Goal: Task Accomplishment & Management: Manage account settings

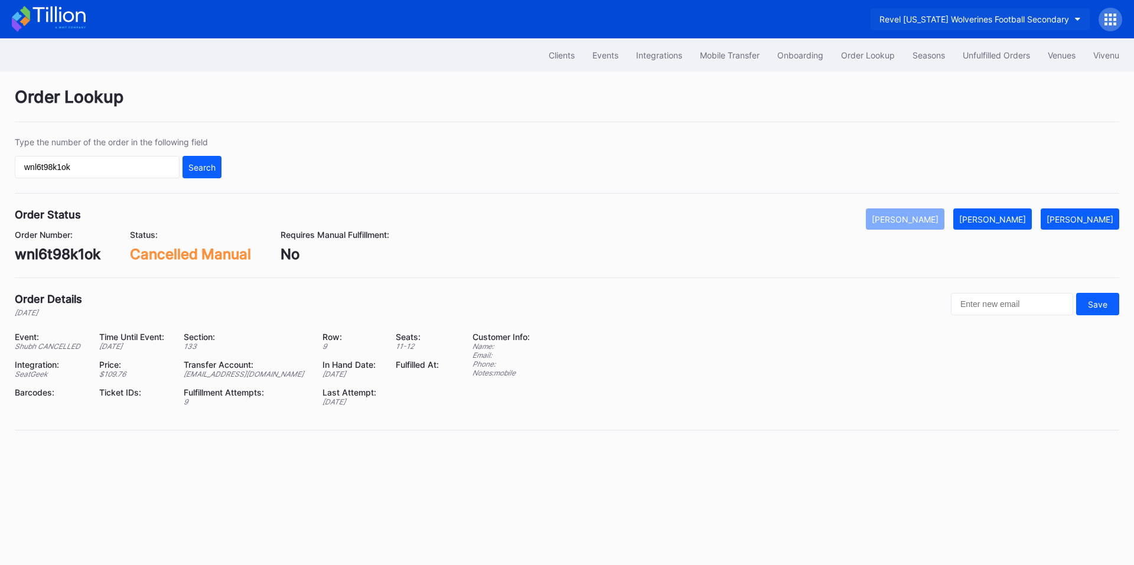
click at [962, 17] on div "Revel [US_STATE] Wolverines Football Secondary" at bounding box center [974, 19] width 190 height 10
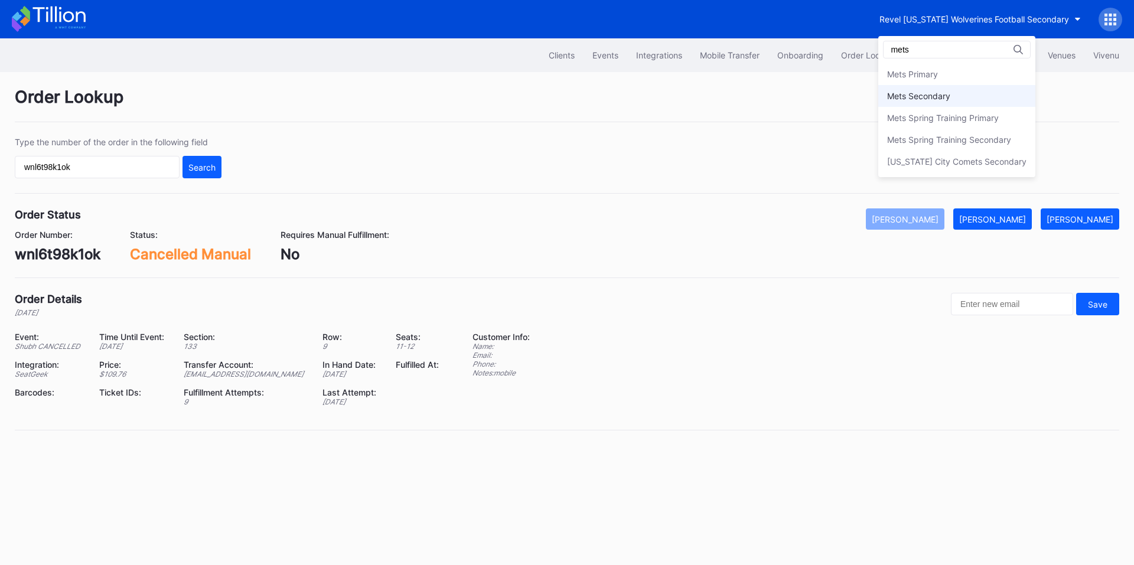
type input "mets"
click at [932, 100] on div "Mets Secondary" at bounding box center [918, 96] width 63 height 10
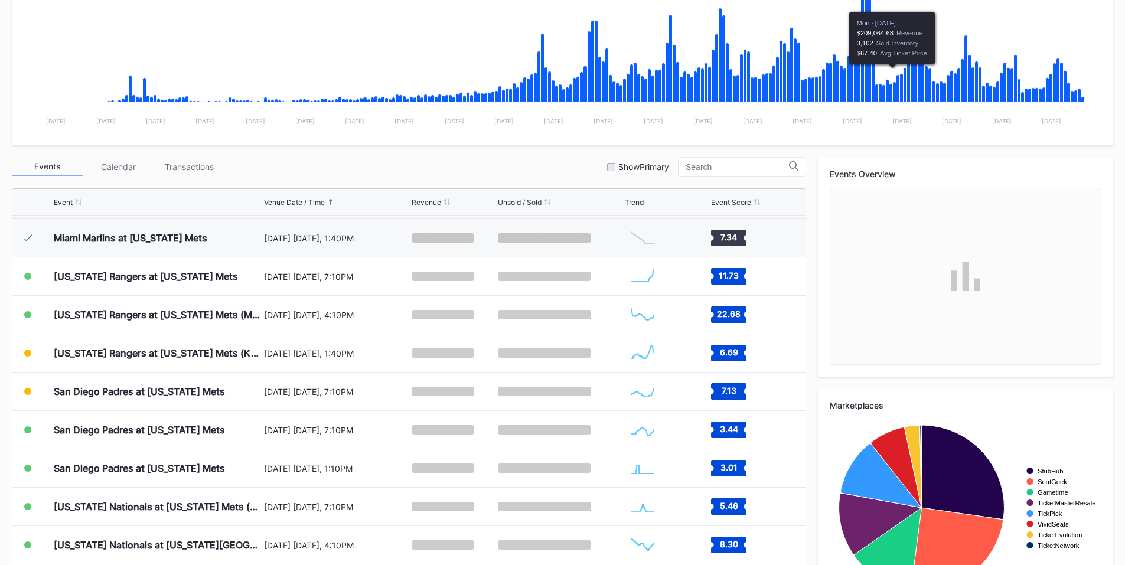
scroll to position [276, 0]
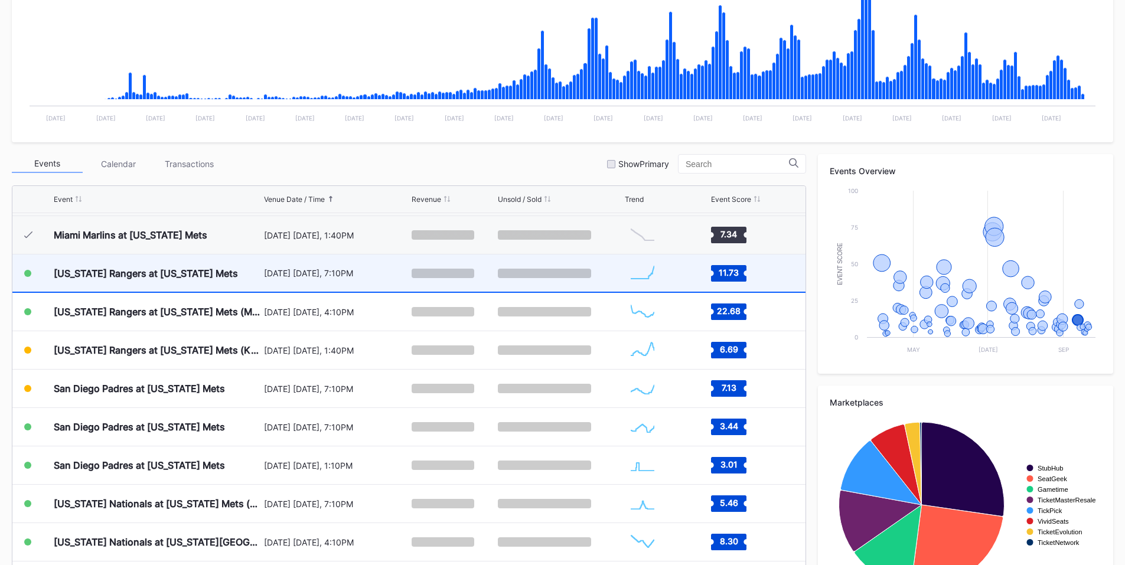
click at [308, 273] on div "[DATE] [DATE], 7:10PM" at bounding box center [336, 273] width 145 height 10
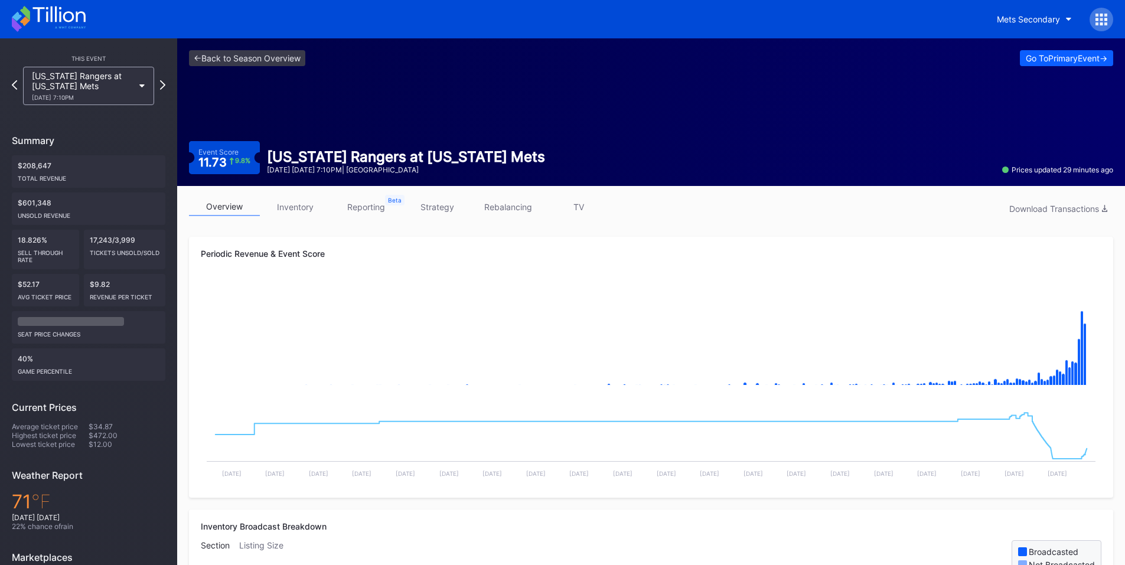
click at [296, 203] on link "inventory" at bounding box center [295, 207] width 71 height 18
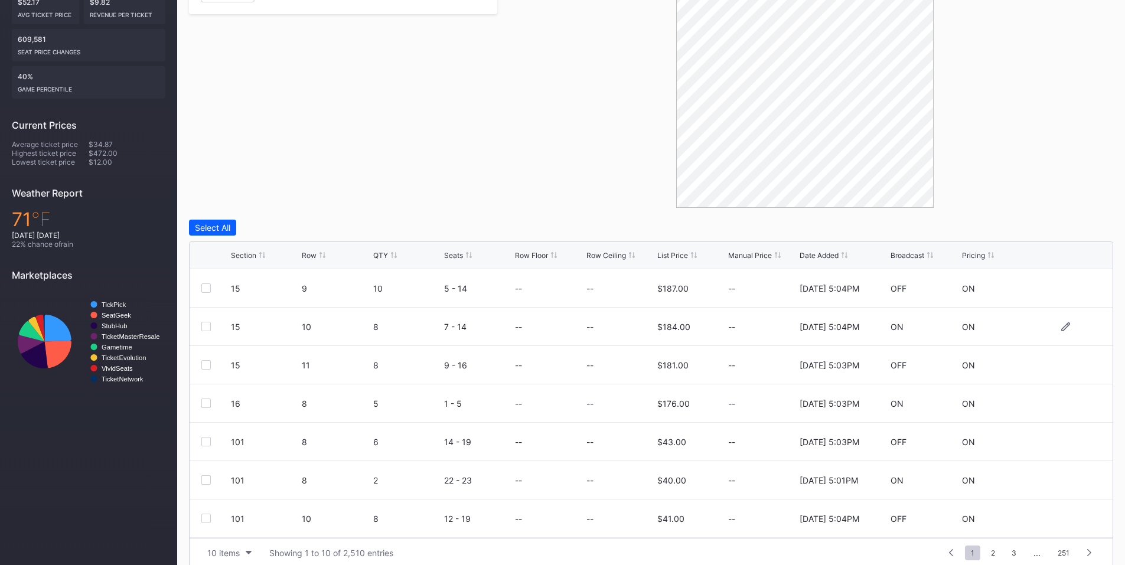
scroll to position [296, 0]
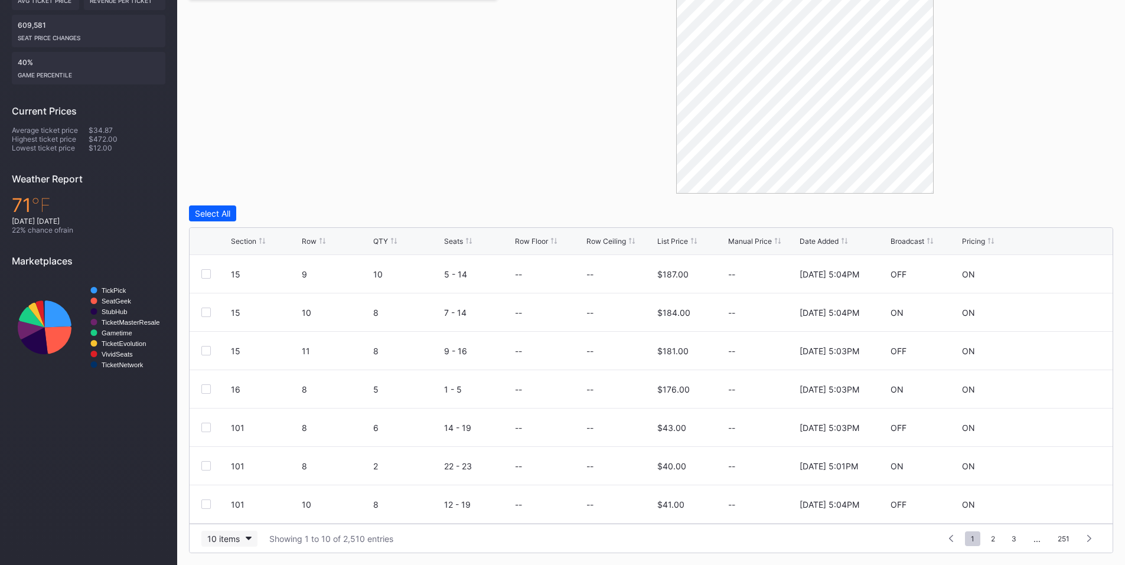
click at [234, 539] on div "10 items" at bounding box center [223, 539] width 32 height 10
click at [230, 513] on div "200 items" at bounding box center [229, 509] width 38 height 10
click at [320, 242] on icon at bounding box center [323, 241] width 6 height 6
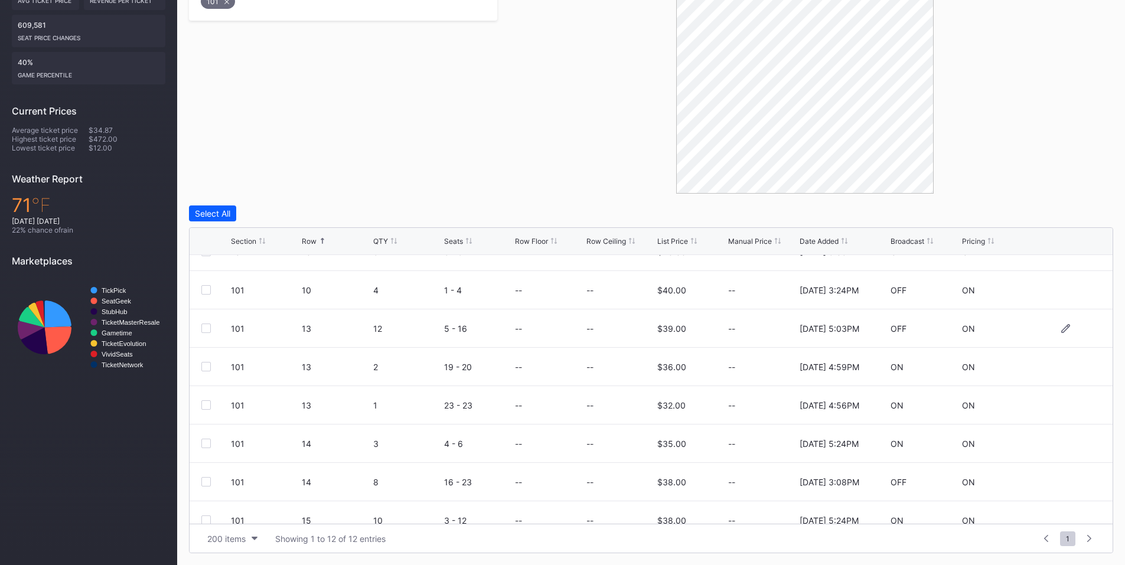
click at [205, 327] on div at bounding box center [205, 328] width 9 height 9
click at [205, 480] on div at bounding box center [205, 481] width 9 height 9
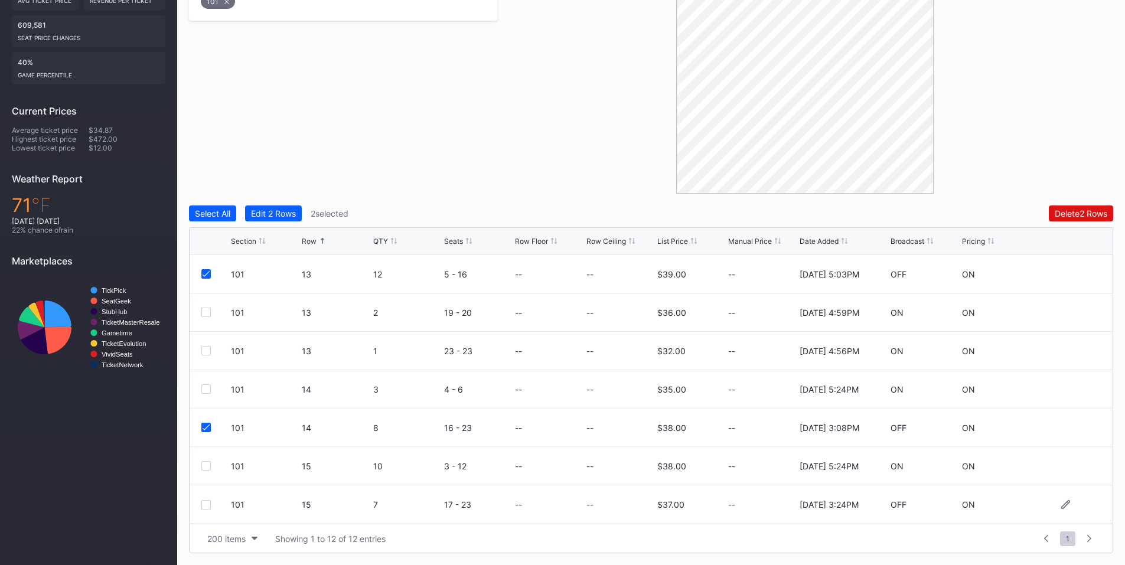
click at [206, 506] on div at bounding box center [205, 504] width 9 height 9
click at [1069, 221] on div "Select All Edit 3 Rows 3 selected Delete 3 Rows Section Row QTY Seats Row Floor…" at bounding box center [651, 380] width 924 height 348
click at [1073, 214] on div "Delete 3 Rows" at bounding box center [1080, 213] width 53 height 10
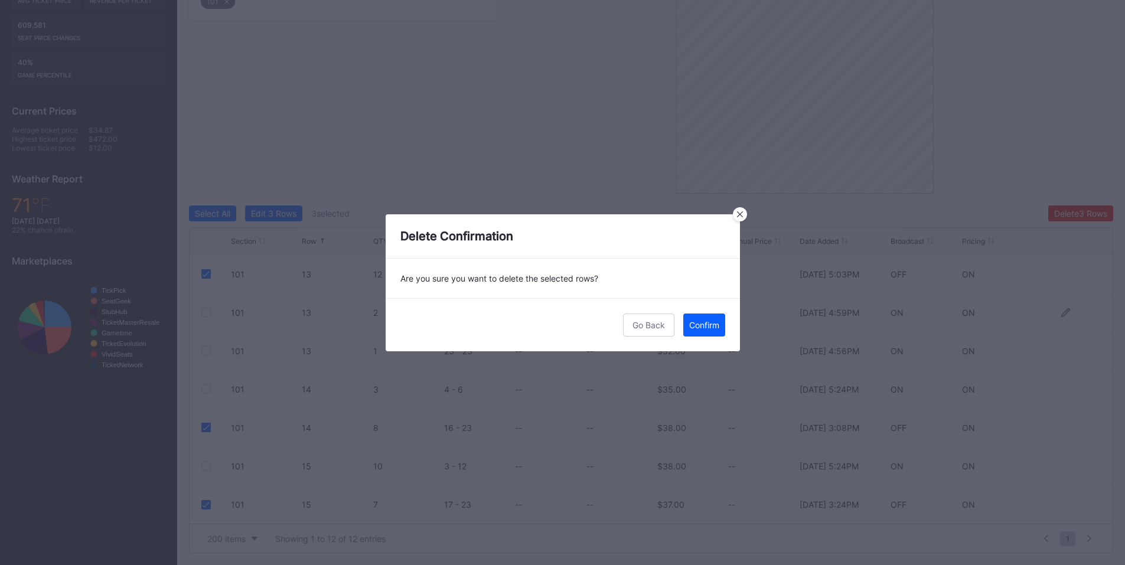
click at [706, 328] on div "Confirm" at bounding box center [704, 325] width 30 height 10
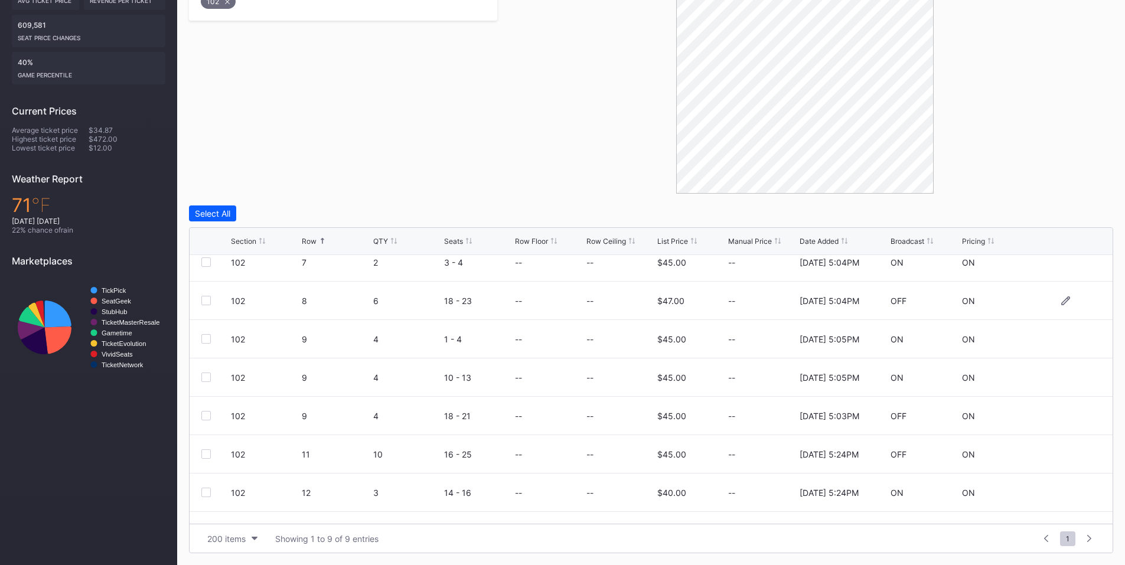
scroll to position [77, 0]
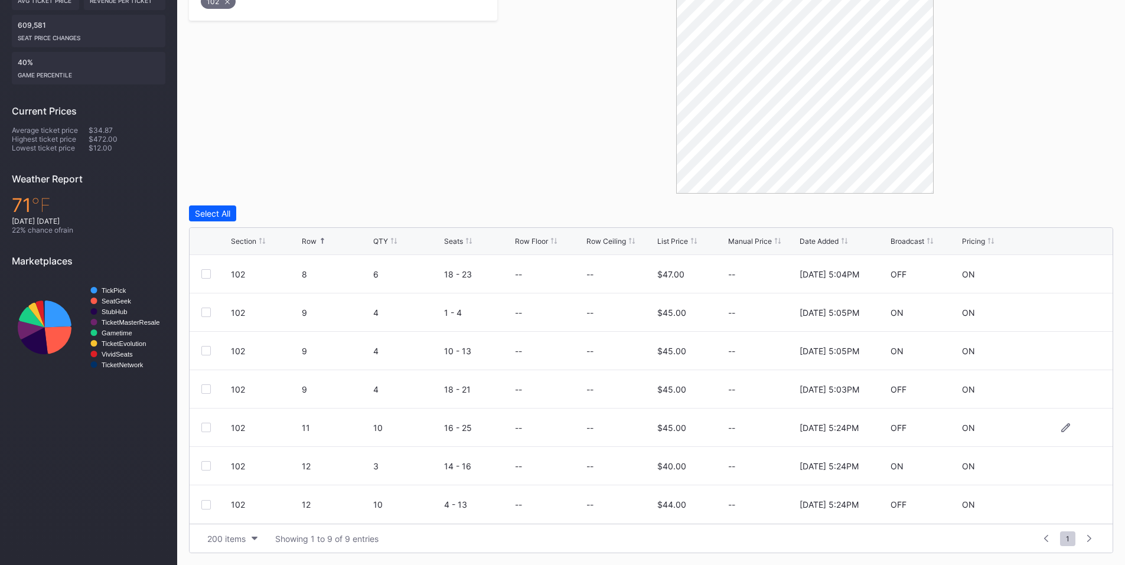
click at [203, 428] on div at bounding box center [205, 427] width 9 height 9
click at [205, 504] on div at bounding box center [205, 504] width 9 height 9
click at [1069, 216] on div "Delete 2 Rows" at bounding box center [1081, 213] width 53 height 10
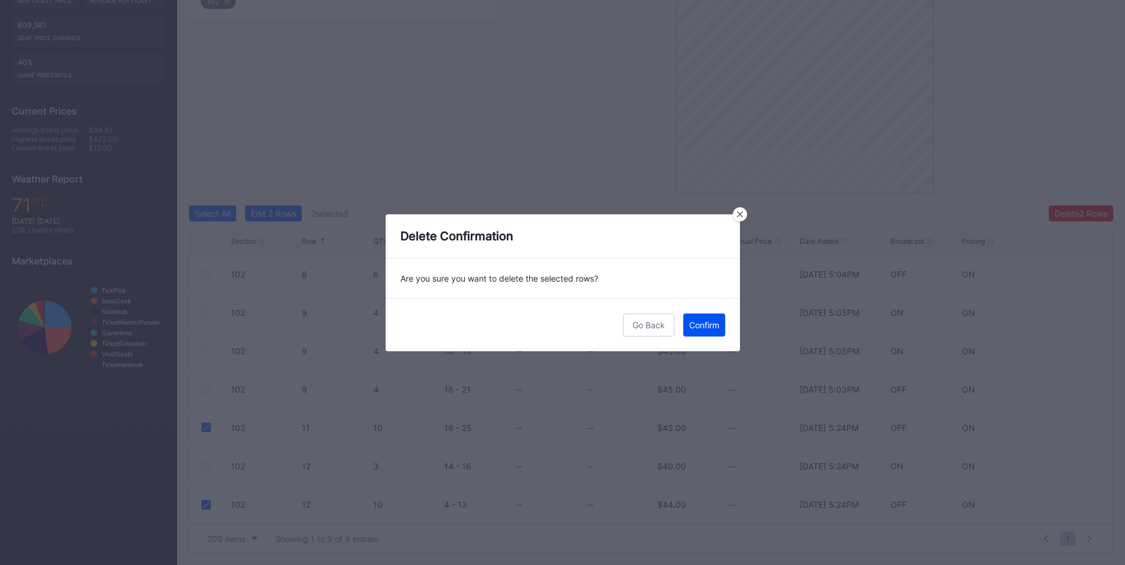
click at [705, 318] on button "Confirm" at bounding box center [704, 325] width 42 height 23
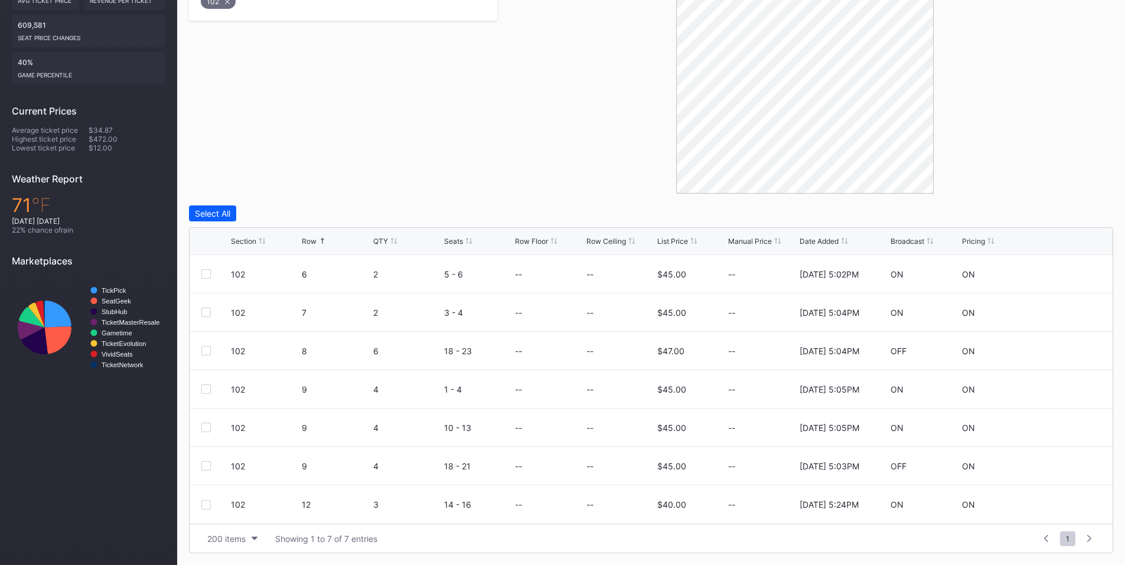
scroll to position [0, 0]
click at [204, 276] on div at bounding box center [205, 273] width 9 height 9
click at [208, 314] on div at bounding box center [205, 312] width 9 height 9
click at [208, 385] on div at bounding box center [205, 389] width 9 height 9
click at [205, 422] on div "103 6 10 12 - 21 -- -- $48.00 -- [DATE] 5:03PM OFF ON" at bounding box center [651, 428] width 923 height 38
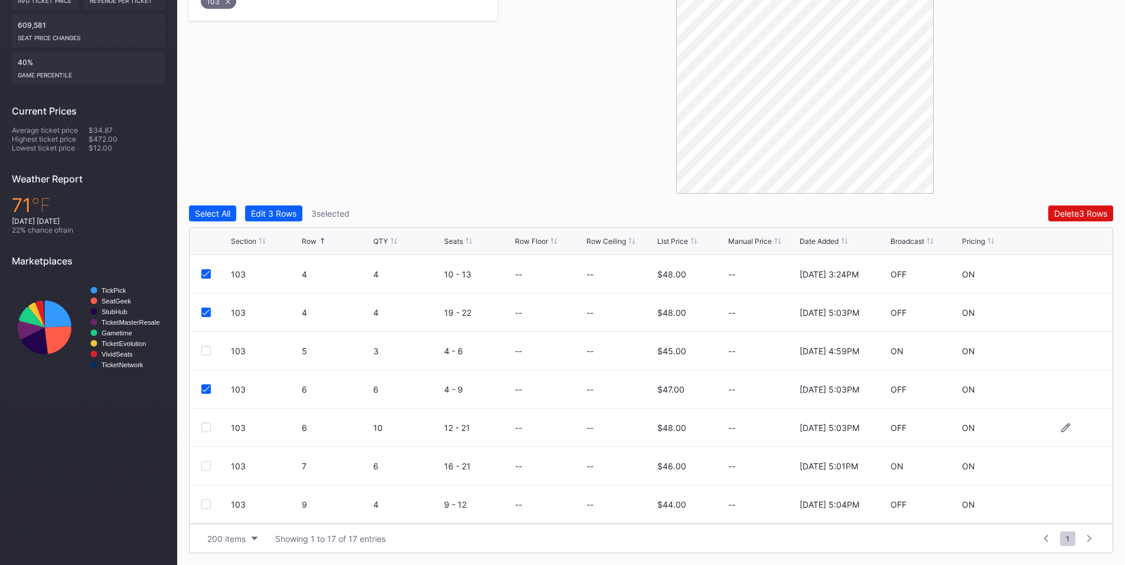
click at [210, 426] on div at bounding box center [205, 427] width 9 height 9
click at [1089, 211] on div "Delete 4 Rows" at bounding box center [1080, 213] width 53 height 10
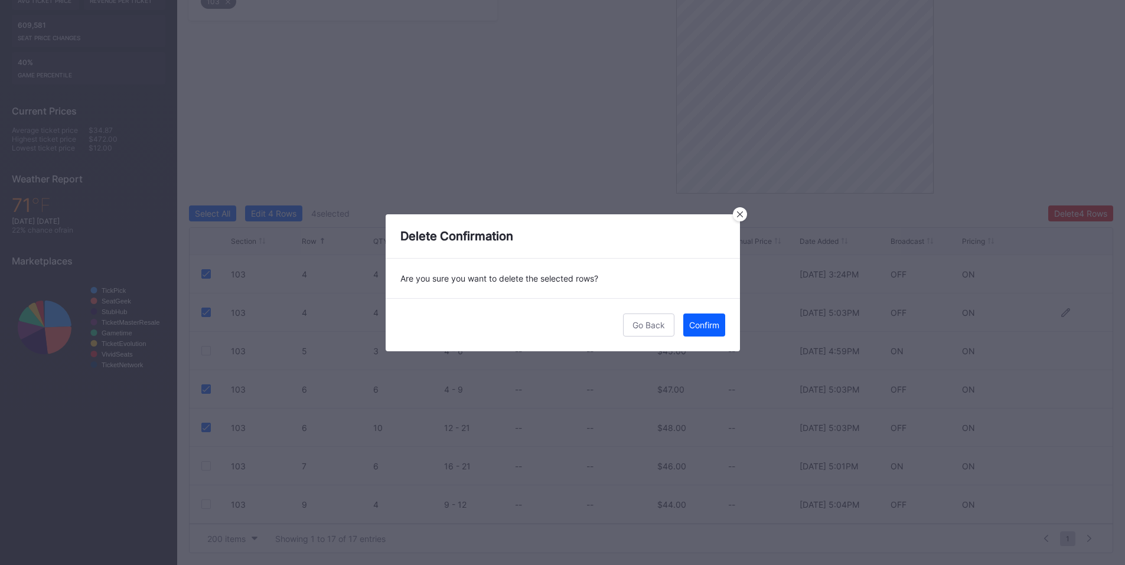
click at [700, 328] on div "Confirm" at bounding box center [704, 325] width 30 height 10
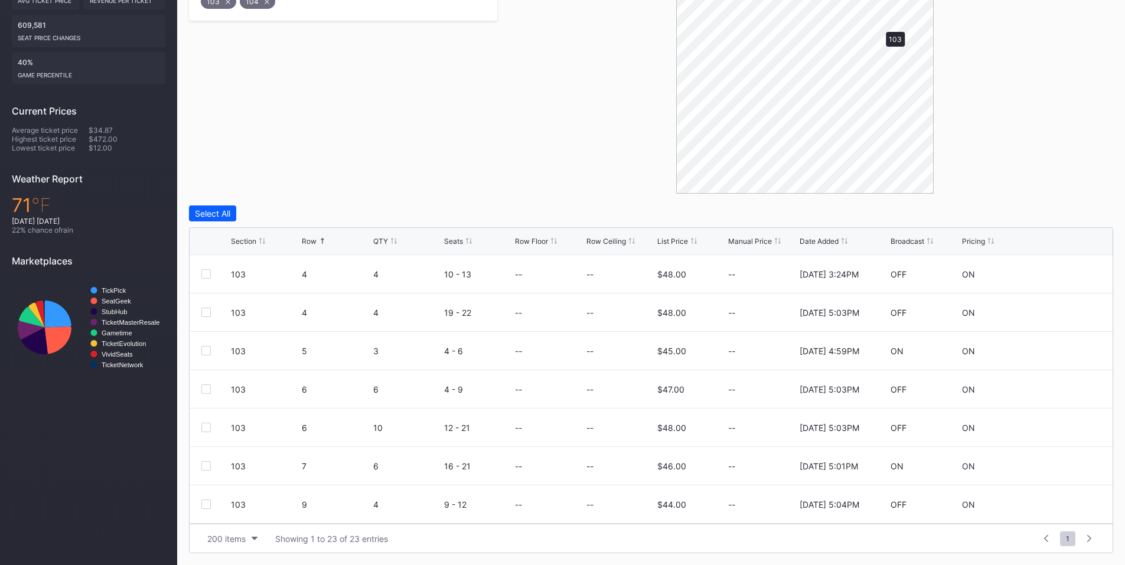
scroll to position [258, 0]
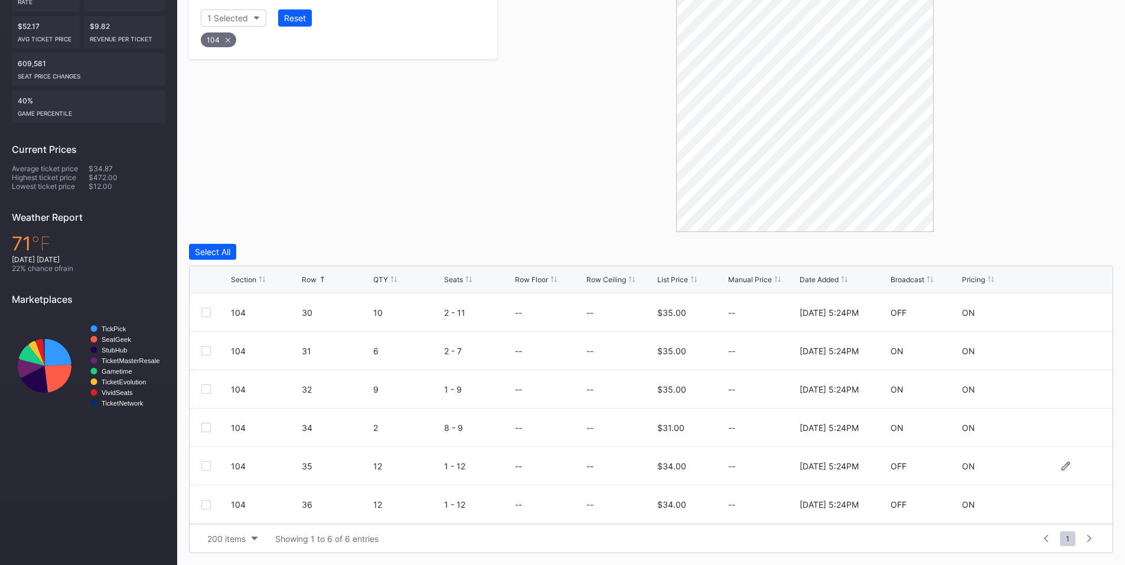
click at [209, 464] on div at bounding box center [205, 465] width 9 height 9
click at [206, 506] on div at bounding box center [205, 504] width 9 height 9
click at [1106, 249] on div "Delete 2 Rows" at bounding box center [1081, 252] width 53 height 10
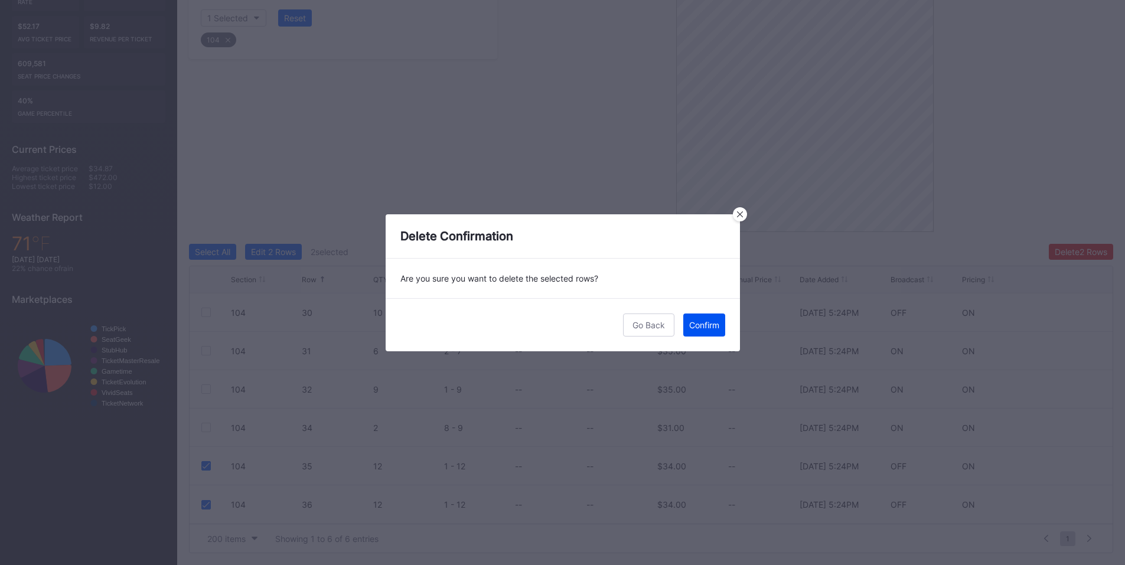
click at [691, 321] on div "Confirm" at bounding box center [704, 325] width 30 height 10
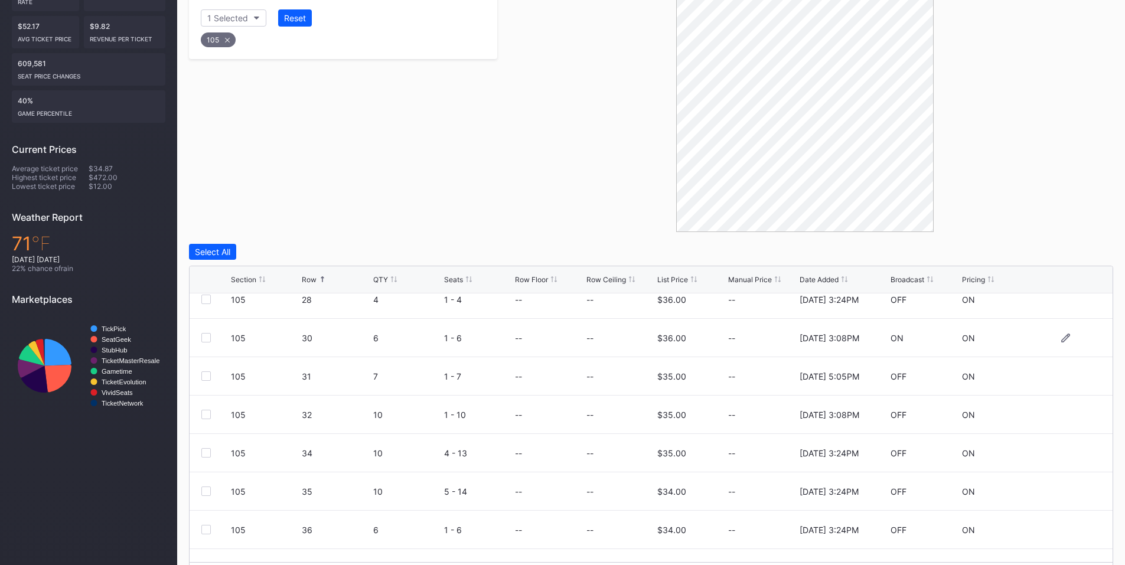
scroll to position [115, 0]
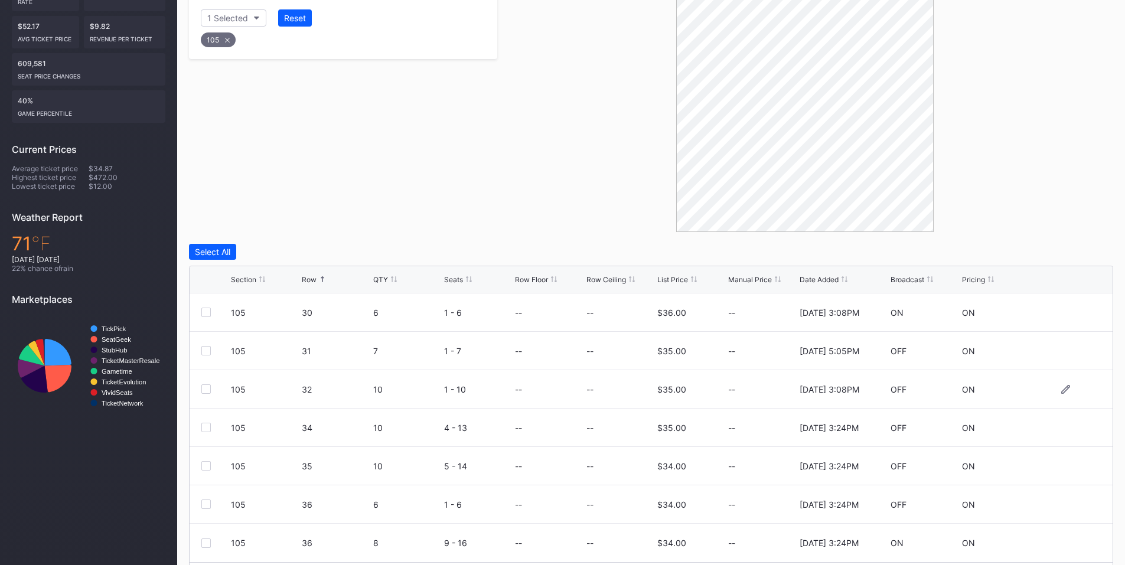
click at [204, 390] on div at bounding box center [205, 389] width 9 height 9
click at [207, 425] on div at bounding box center [205, 427] width 9 height 9
click at [206, 467] on div at bounding box center [205, 465] width 9 height 9
click at [1067, 247] on div "Delete 3 Rows" at bounding box center [1080, 252] width 53 height 10
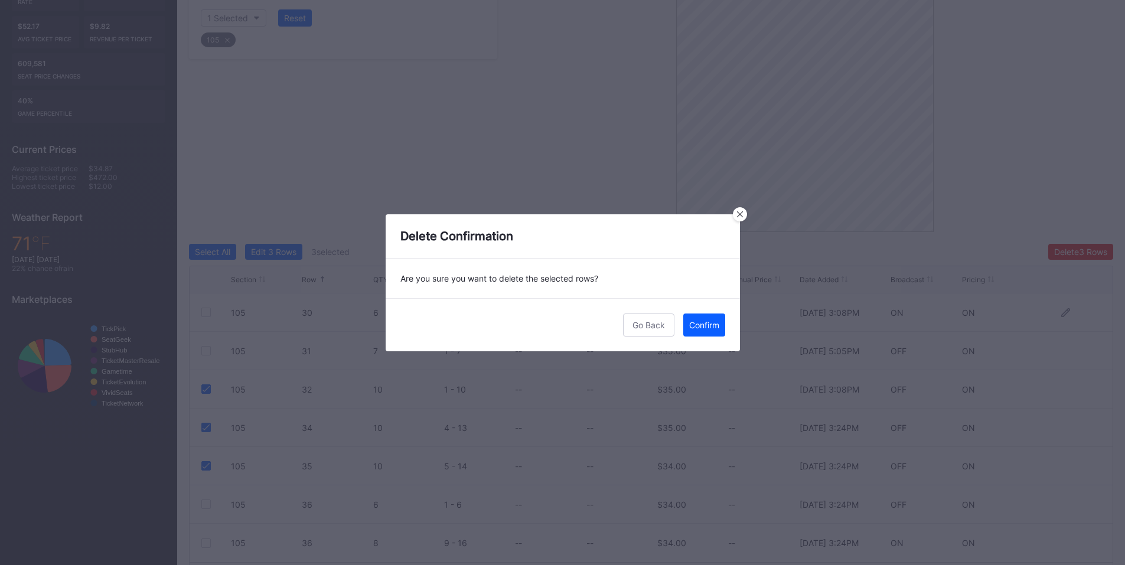
click at [712, 330] on button "Confirm" at bounding box center [704, 325] width 42 height 23
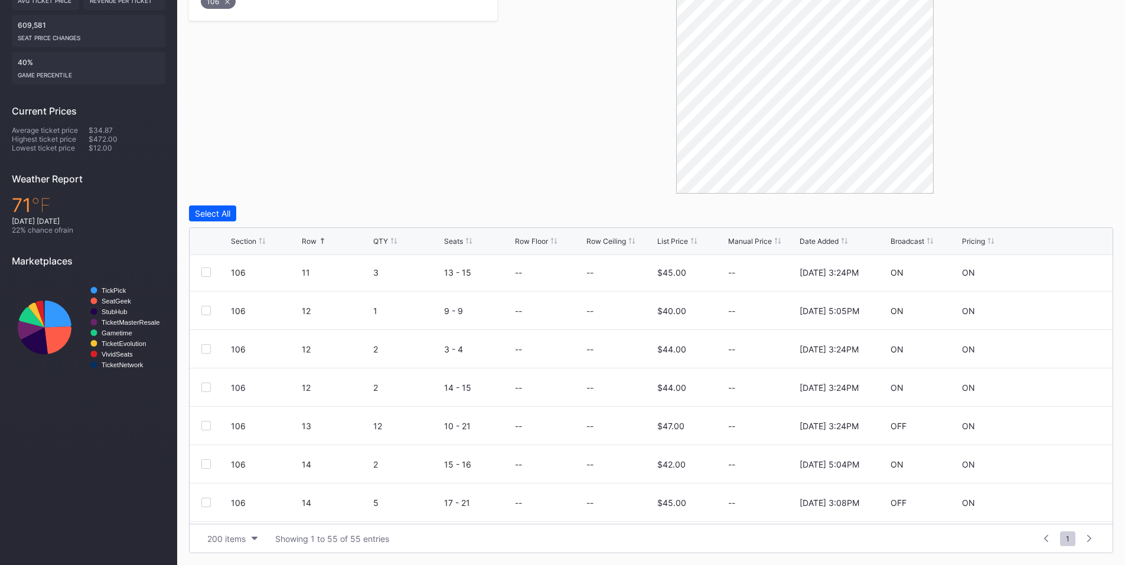
scroll to position [138, 0]
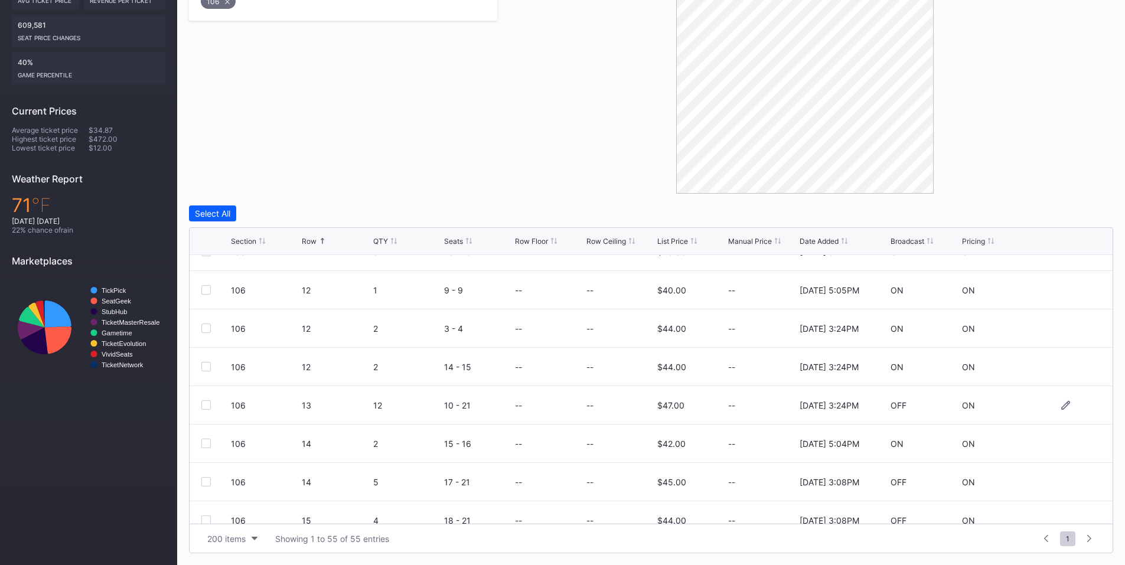
click at [208, 406] on div at bounding box center [205, 404] width 9 height 9
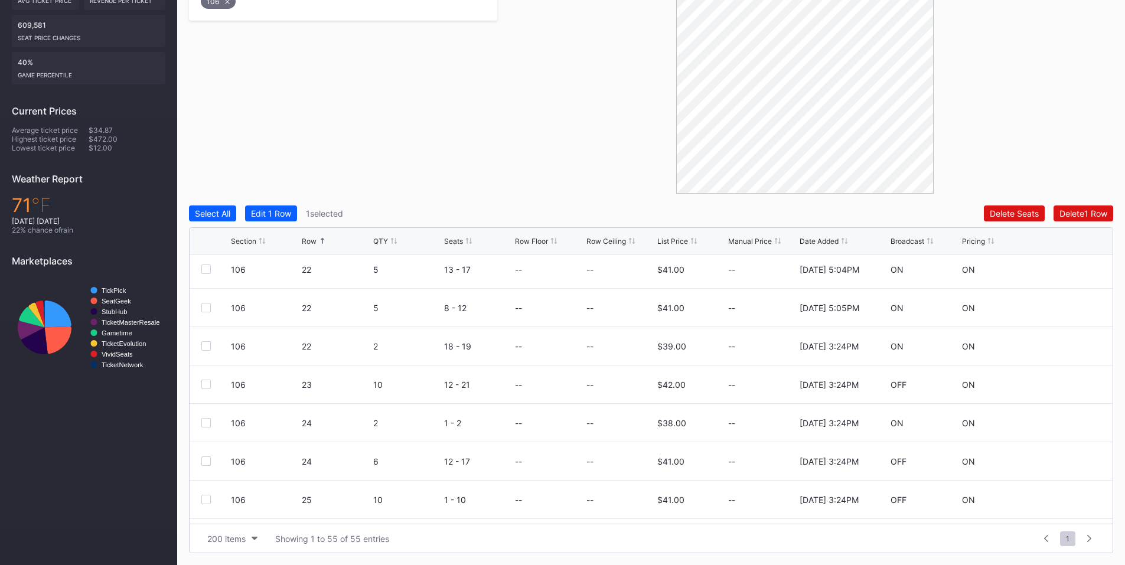
scroll to position [1103, 0]
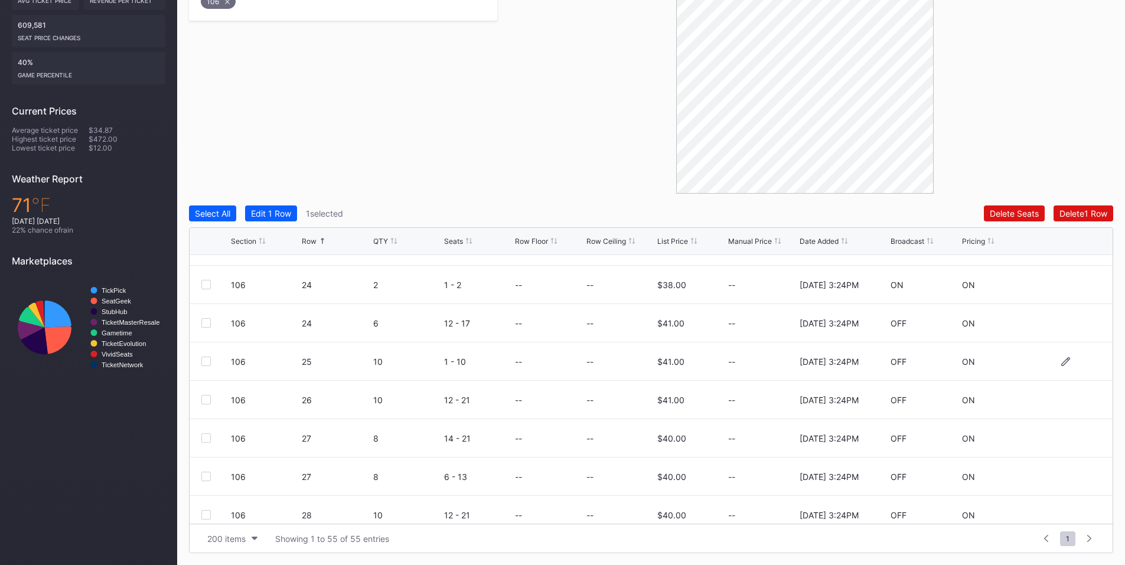
click at [205, 361] on div at bounding box center [205, 361] width 9 height 9
click at [204, 401] on div at bounding box center [205, 399] width 9 height 9
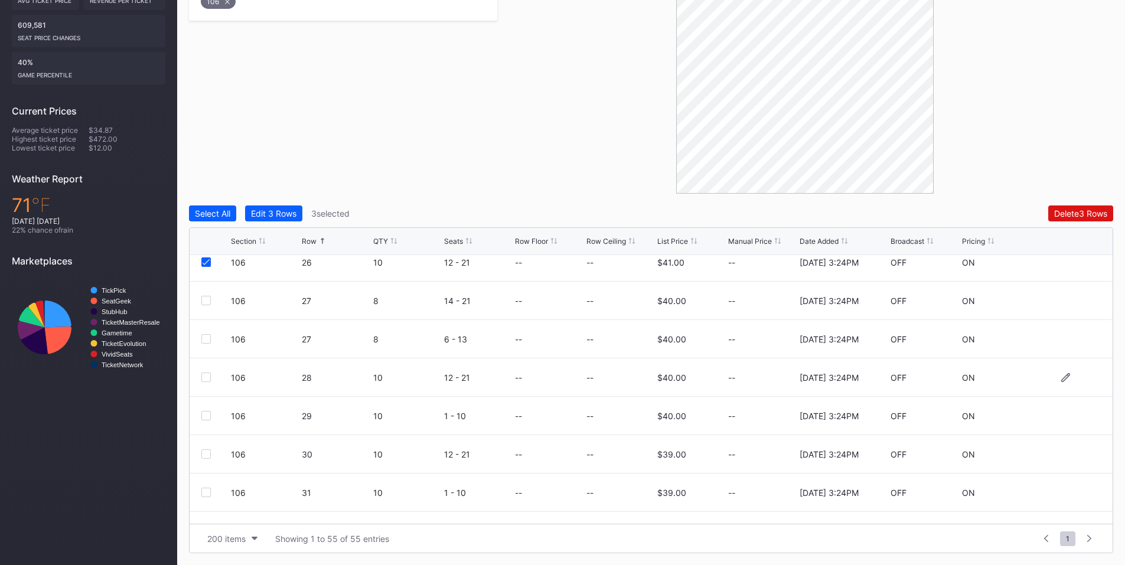
click at [206, 379] on div at bounding box center [205, 377] width 9 height 9
click at [208, 414] on div at bounding box center [205, 415] width 9 height 9
click at [203, 455] on div at bounding box center [205, 453] width 9 height 9
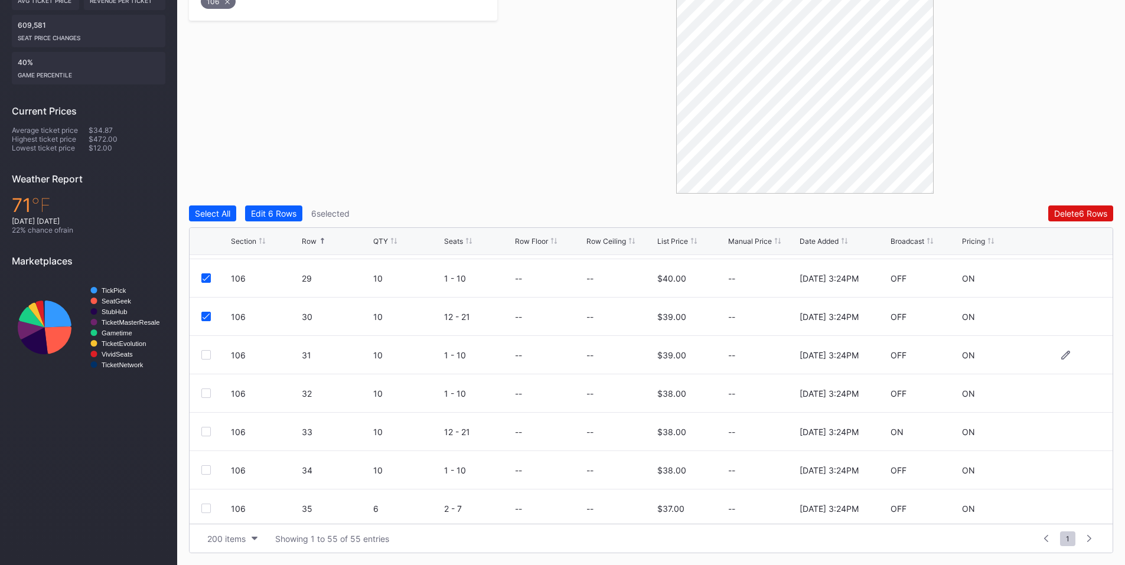
click at [207, 357] on div at bounding box center [205, 354] width 9 height 9
click at [207, 391] on div at bounding box center [205, 393] width 9 height 9
click at [205, 429] on div at bounding box center [205, 431] width 9 height 9
click at [1065, 208] on button "Delete 9 Rows" at bounding box center [1080, 214] width 65 height 16
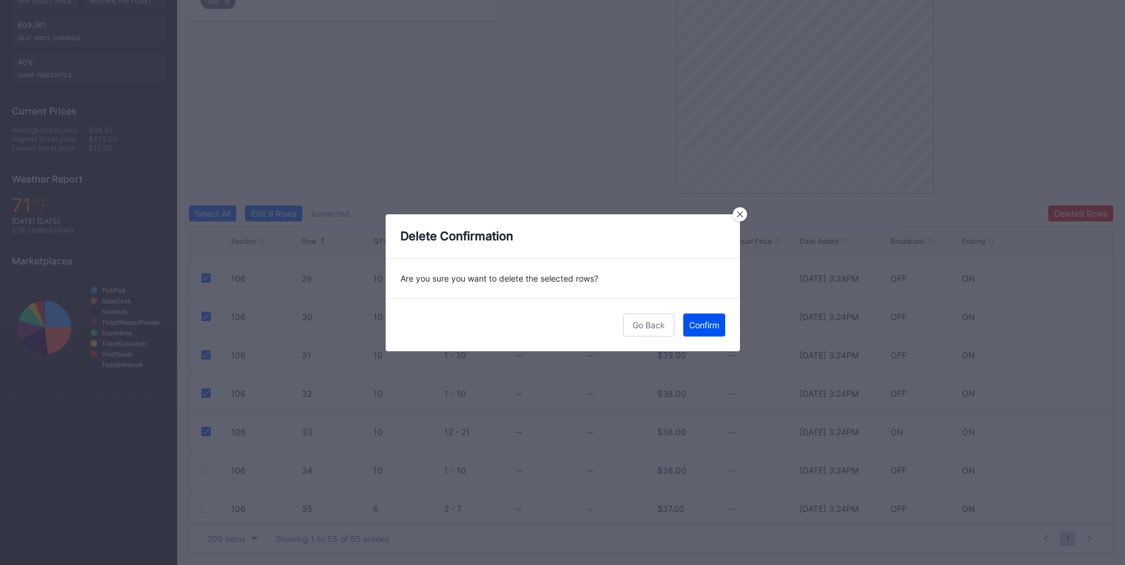
click at [709, 324] on div "Confirm" at bounding box center [704, 325] width 30 height 10
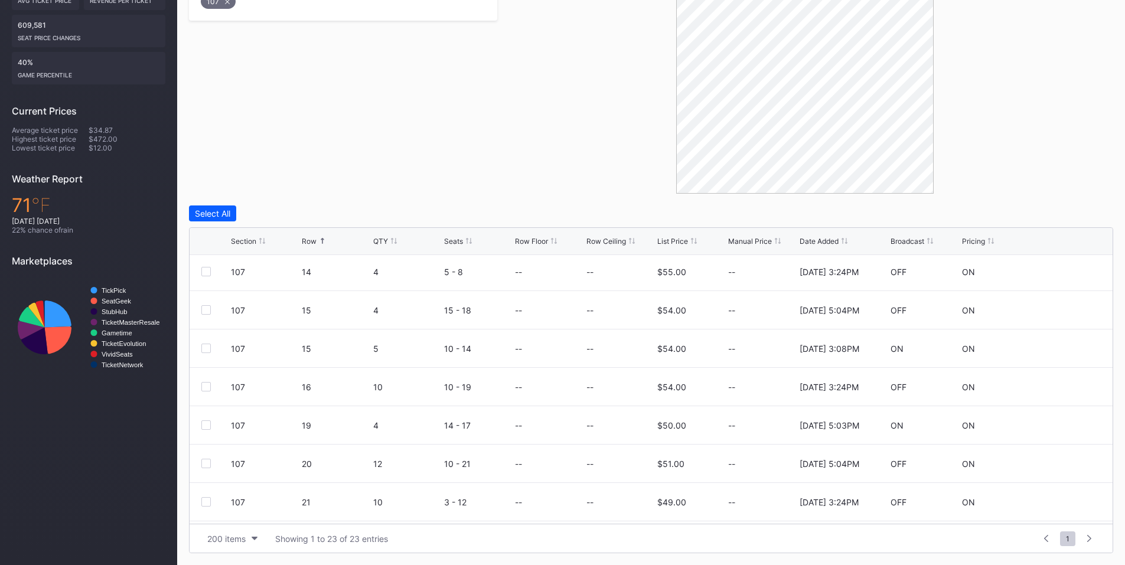
scroll to position [276, 0]
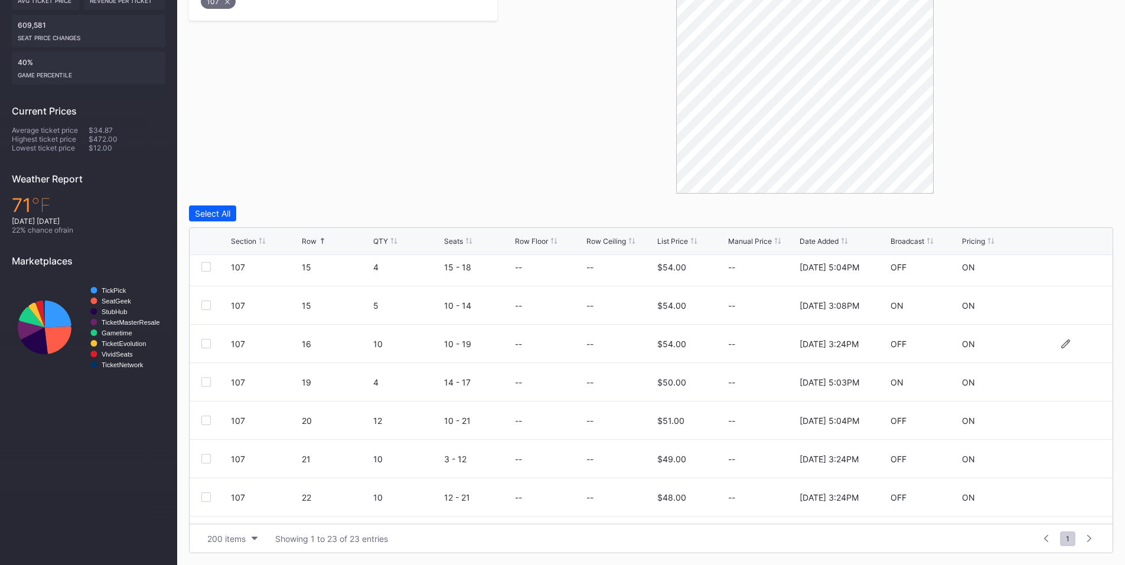
click at [207, 346] on div at bounding box center [205, 343] width 9 height 9
click at [207, 418] on div at bounding box center [205, 420] width 9 height 9
click at [207, 456] on div at bounding box center [205, 458] width 9 height 9
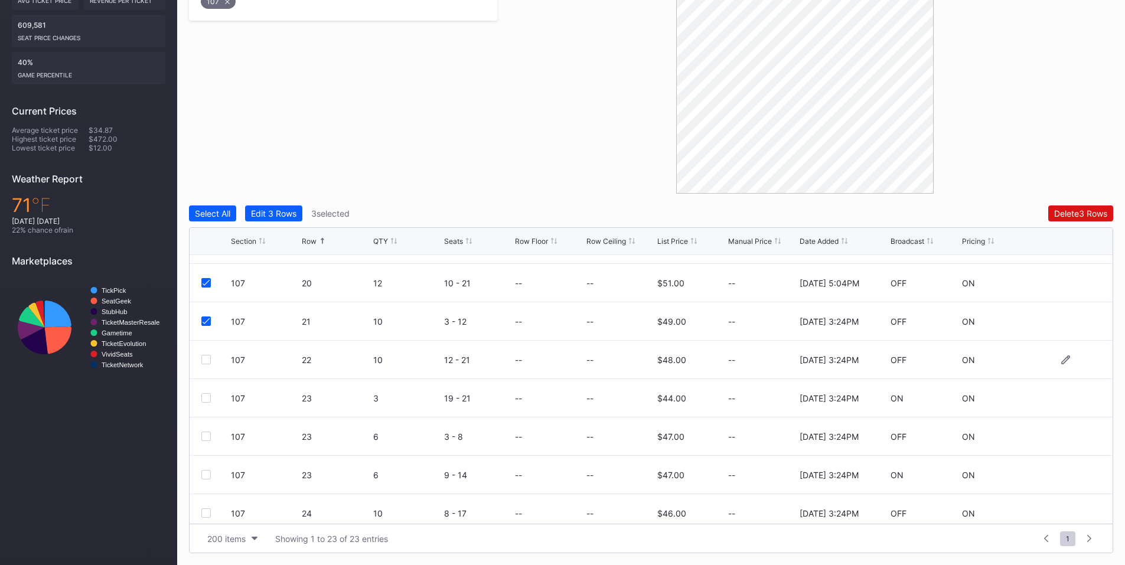
click at [201, 358] on div "107 22 10 12 - 21 -- -- $48.00 -- [DATE] 3:24PM OFF ON" at bounding box center [651, 360] width 923 height 38
click at [206, 359] on div at bounding box center [205, 359] width 9 height 9
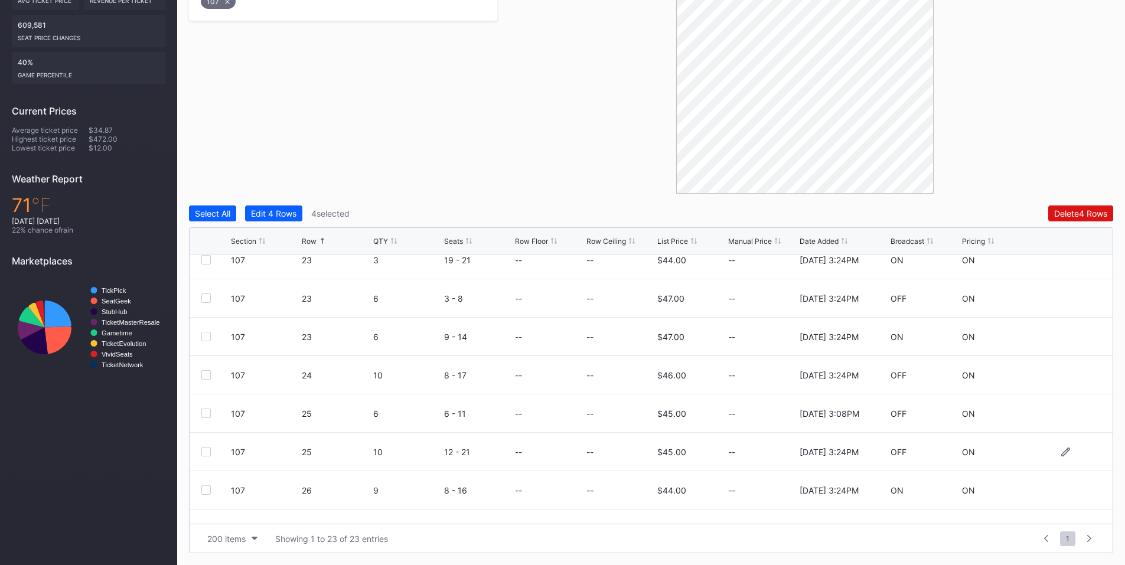
click at [204, 451] on div at bounding box center [205, 451] width 9 height 9
click at [207, 488] on div at bounding box center [205, 490] width 9 height 9
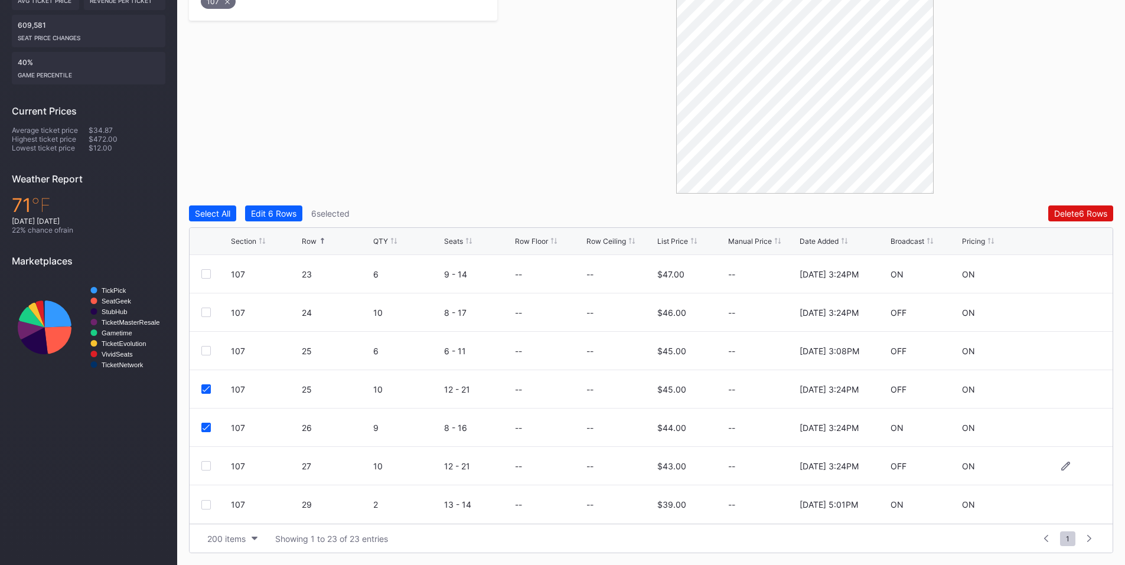
click at [207, 462] on div at bounding box center [205, 465] width 9 height 9
click at [1063, 216] on div "Delete 7 Rows" at bounding box center [1081, 213] width 53 height 10
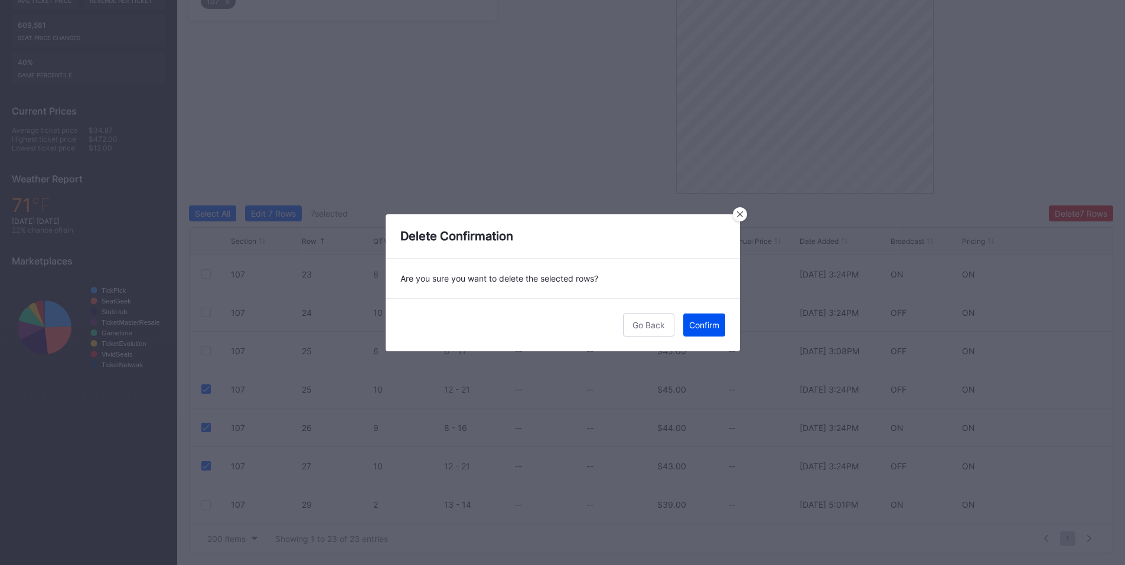
click at [709, 328] on div "Confirm" at bounding box center [704, 325] width 30 height 10
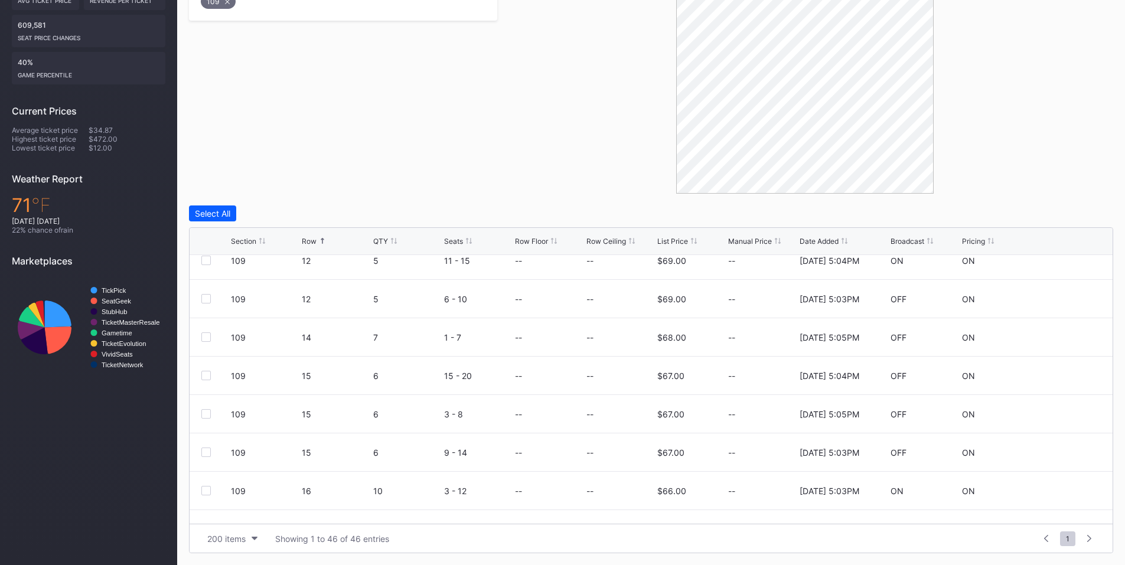
scroll to position [689, 0]
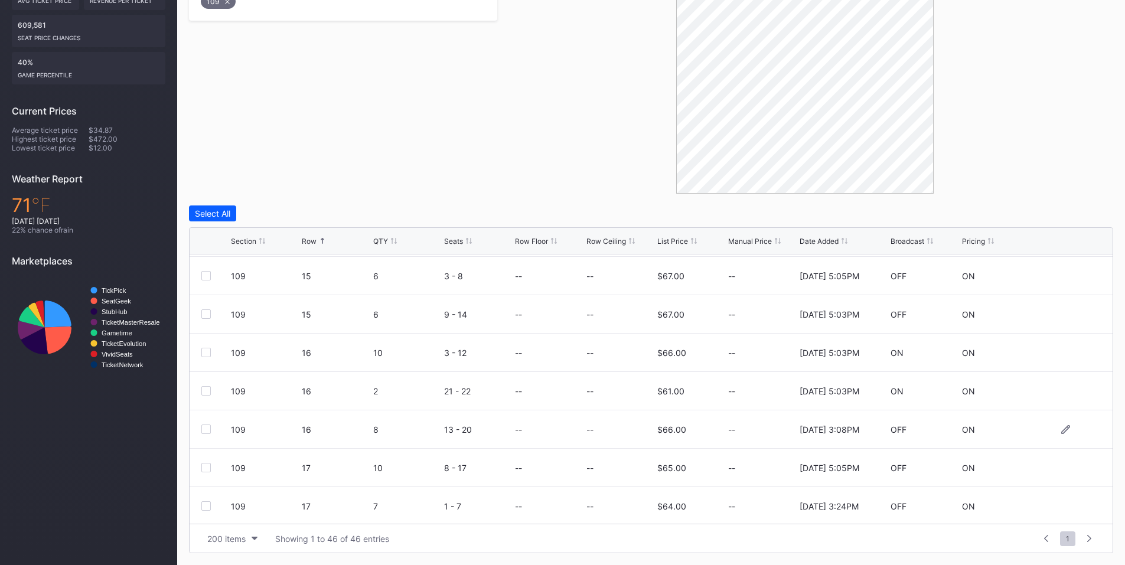
click at [208, 431] on div at bounding box center [205, 429] width 9 height 9
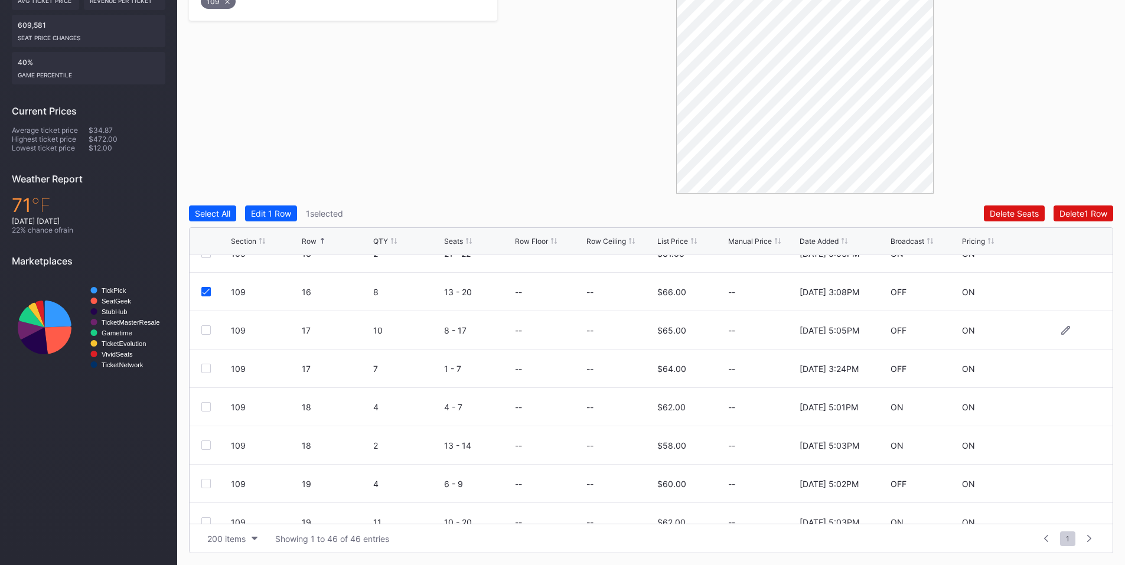
click at [207, 328] on div at bounding box center [205, 329] width 9 height 9
click at [205, 371] on div at bounding box center [205, 368] width 9 height 9
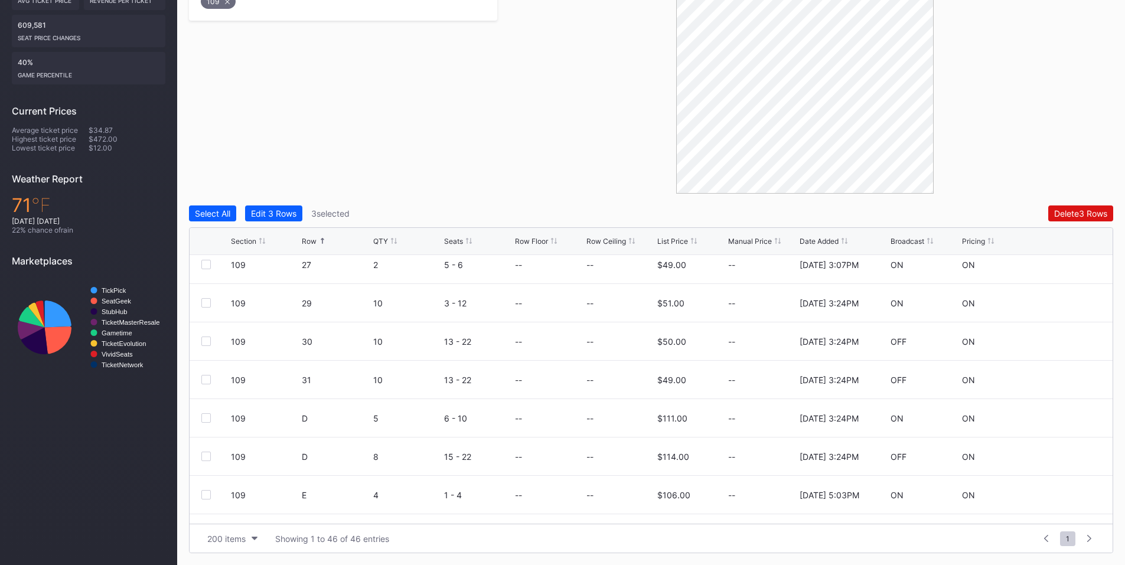
scroll to position [1497, 0]
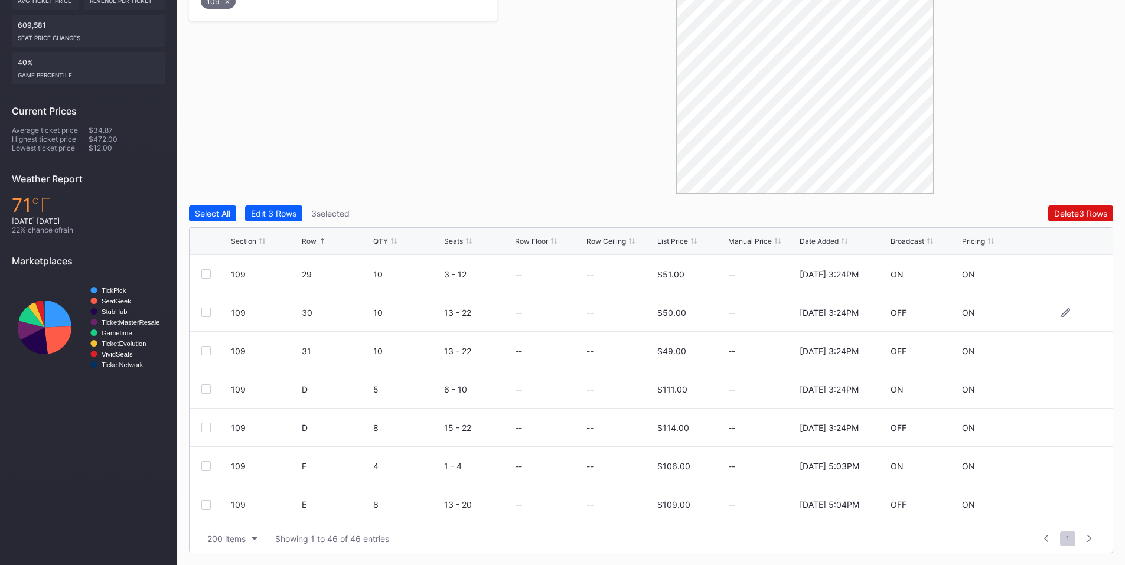
click at [205, 307] on div "109 30 10 13 - 22 -- -- $50.00 -- [DATE] 3:24PM OFF ON" at bounding box center [651, 313] width 923 height 38
click at [208, 313] on div at bounding box center [205, 312] width 9 height 9
click at [204, 353] on div at bounding box center [205, 350] width 9 height 9
click at [1079, 213] on div "Delete 5 Rows" at bounding box center [1080, 213] width 53 height 10
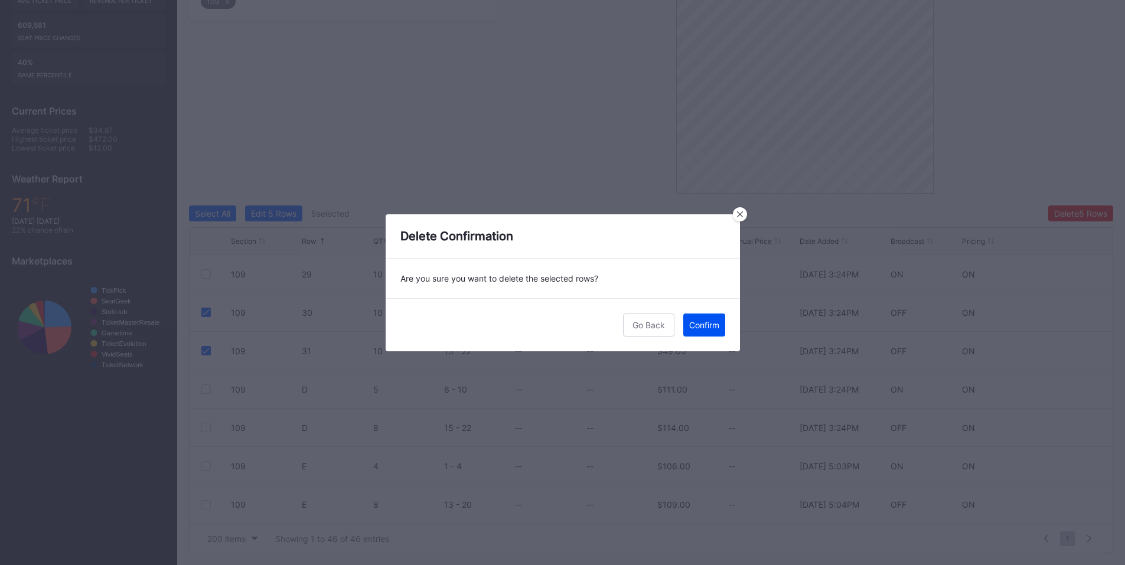
click at [696, 325] on div "Confirm" at bounding box center [704, 325] width 30 height 10
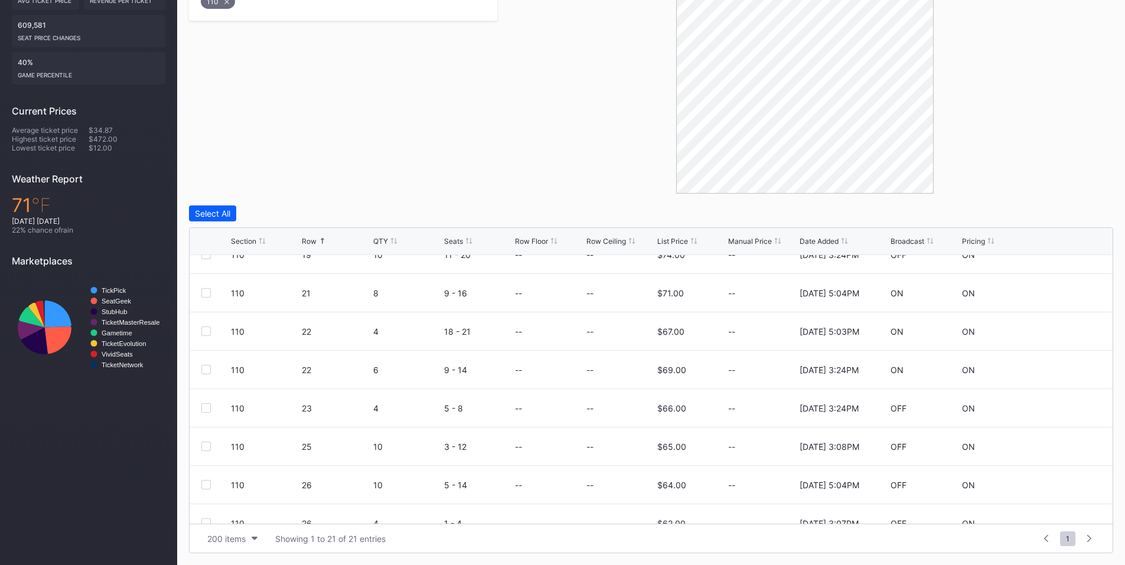
scroll to position [276, 0]
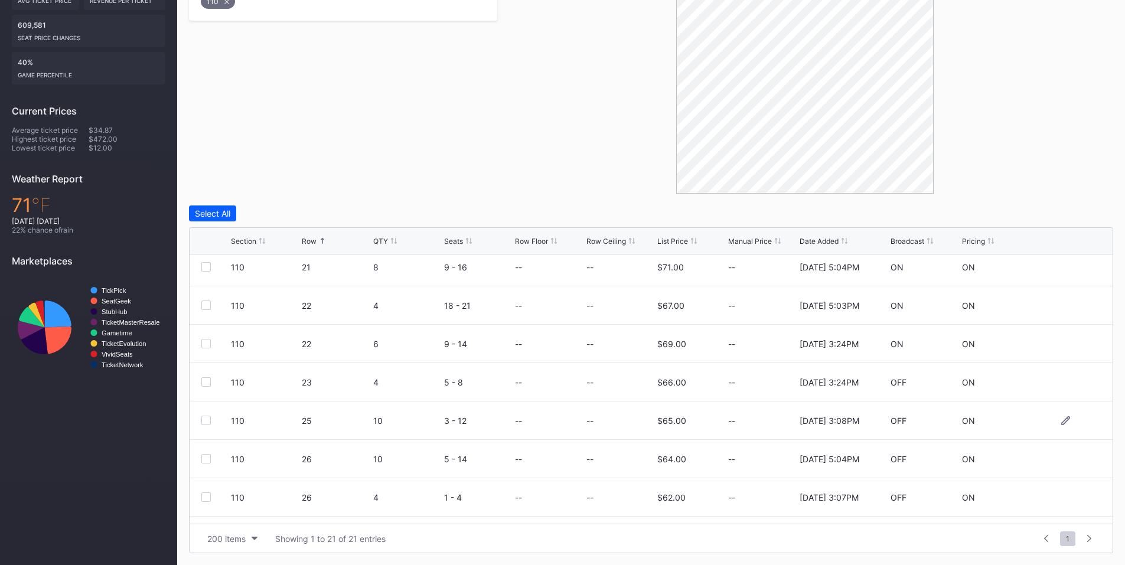
click at [208, 419] on div at bounding box center [205, 420] width 9 height 9
click at [204, 458] on div at bounding box center [205, 458] width 9 height 9
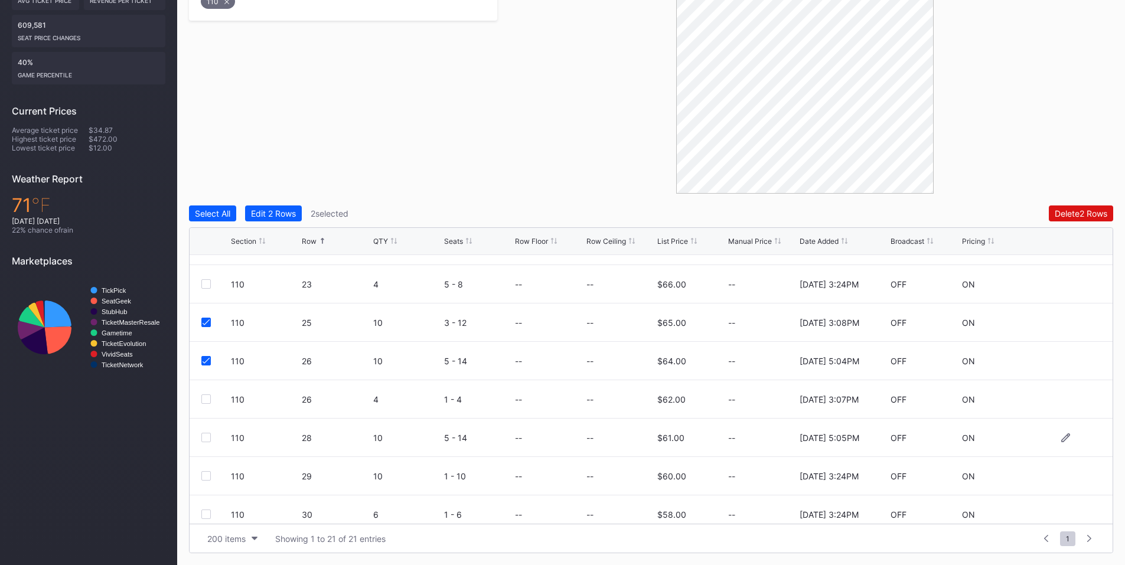
scroll to position [413, 0]
click at [206, 399] on div at bounding box center [205, 397] width 9 height 9
click at [202, 439] on div at bounding box center [205, 436] width 9 height 9
click at [1055, 216] on div "Delete 4 Rows" at bounding box center [1080, 213] width 53 height 10
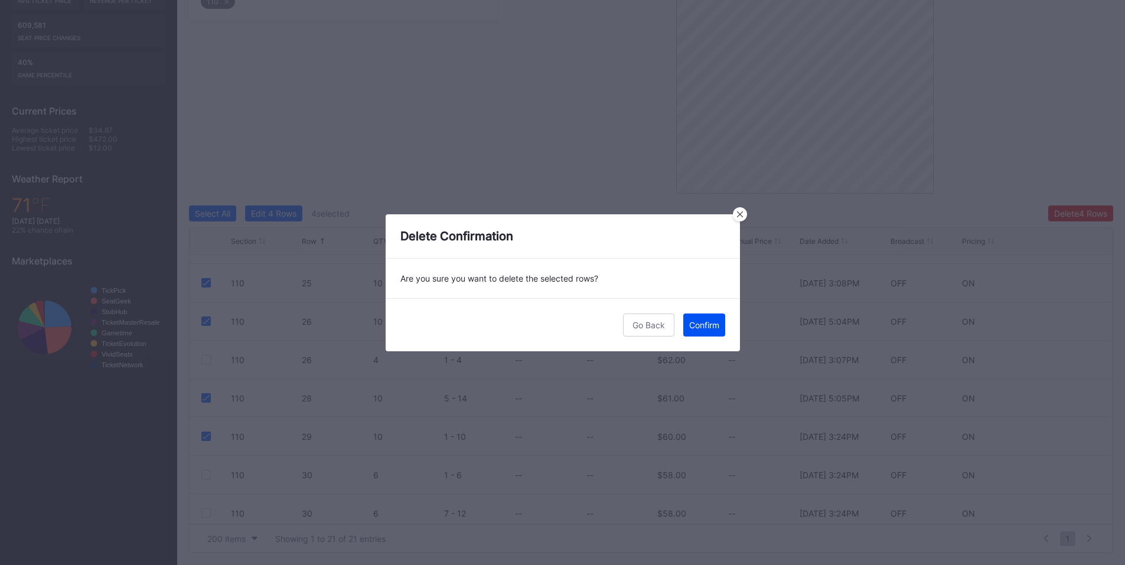
click at [703, 330] on div "Confirm" at bounding box center [704, 325] width 30 height 10
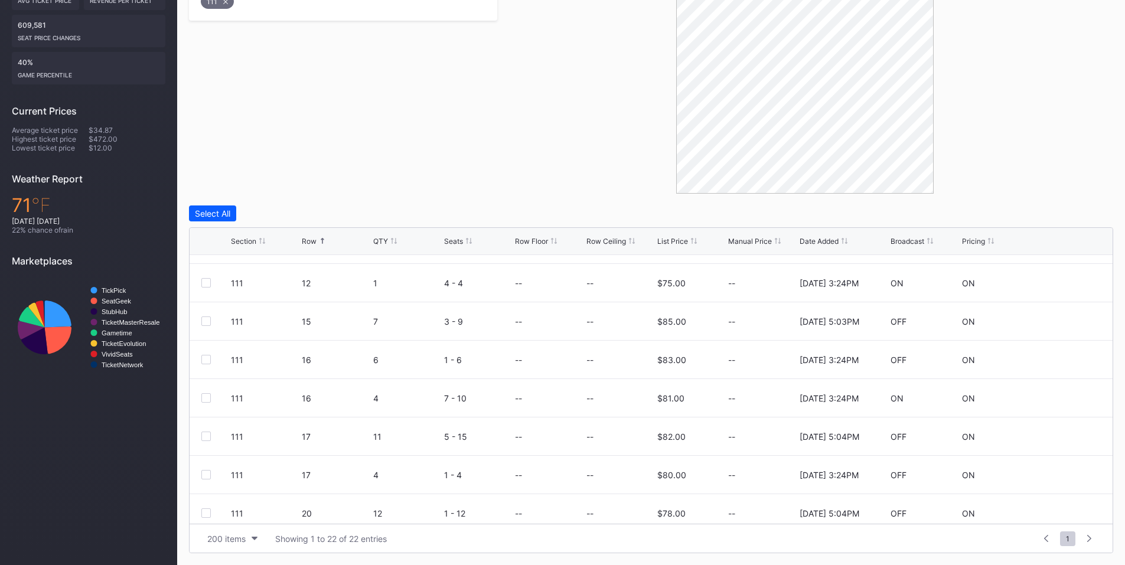
scroll to position [551, 0]
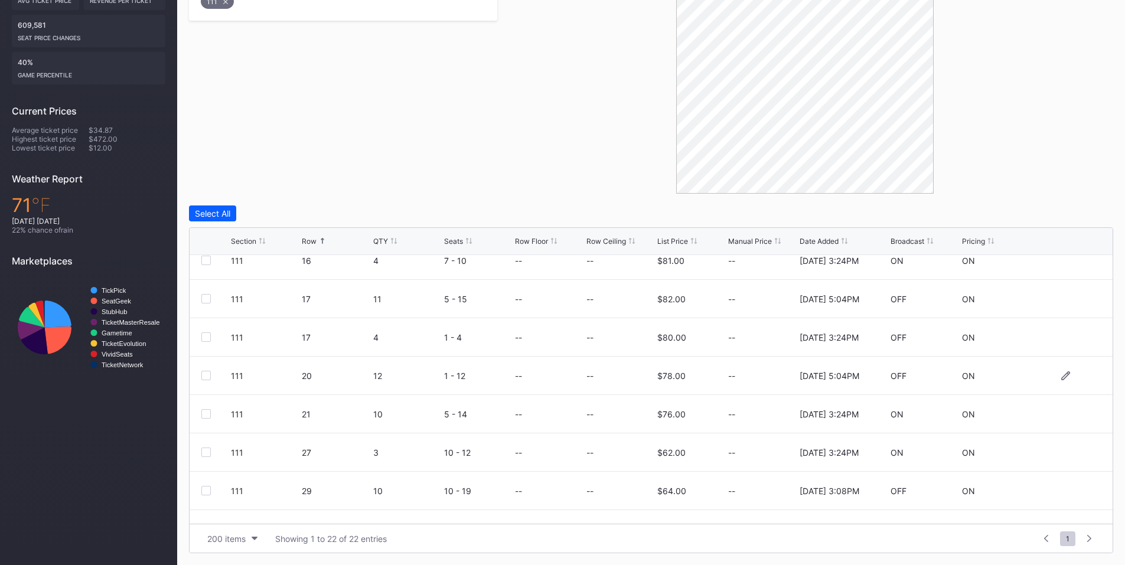
click at [208, 373] on div at bounding box center [205, 375] width 9 height 9
click at [209, 413] on div at bounding box center [205, 413] width 9 height 9
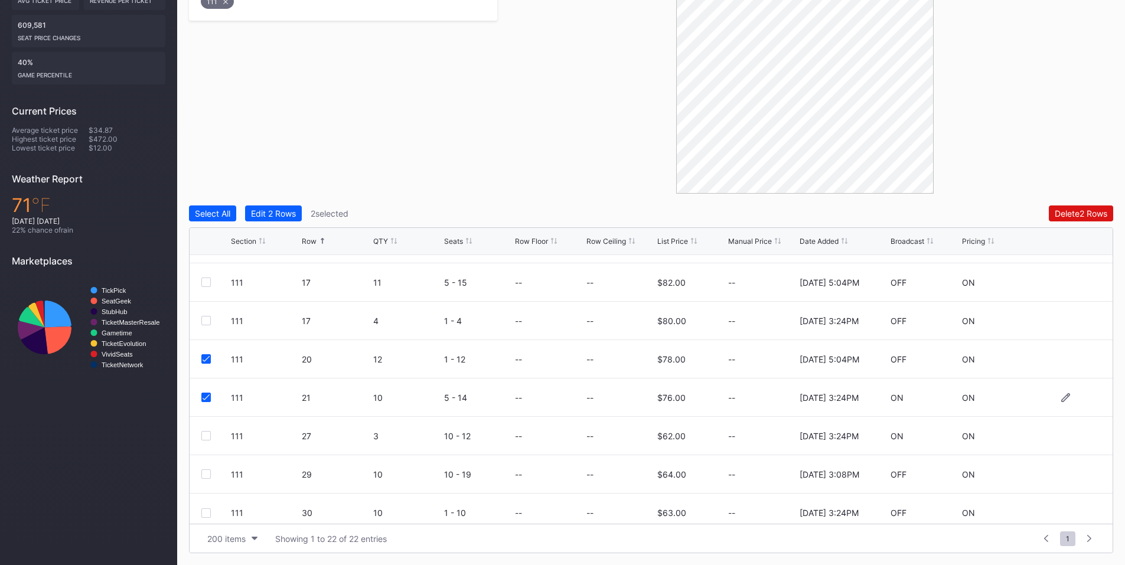
scroll to position [576, 0]
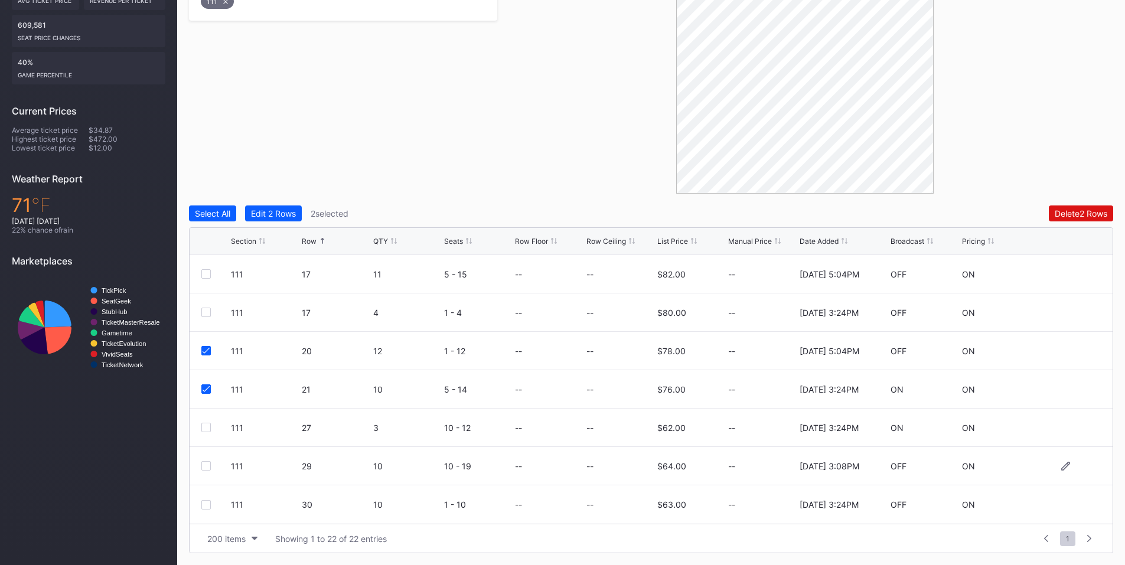
click at [210, 465] on div at bounding box center [205, 465] width 9 height 9
click at [206, 504] on div at bounding box center [205, 504] width 9 height 9
click at [1082, 214] on div "Delete 4 Rows" at bounding box center [1080, 213] width 53 height 10
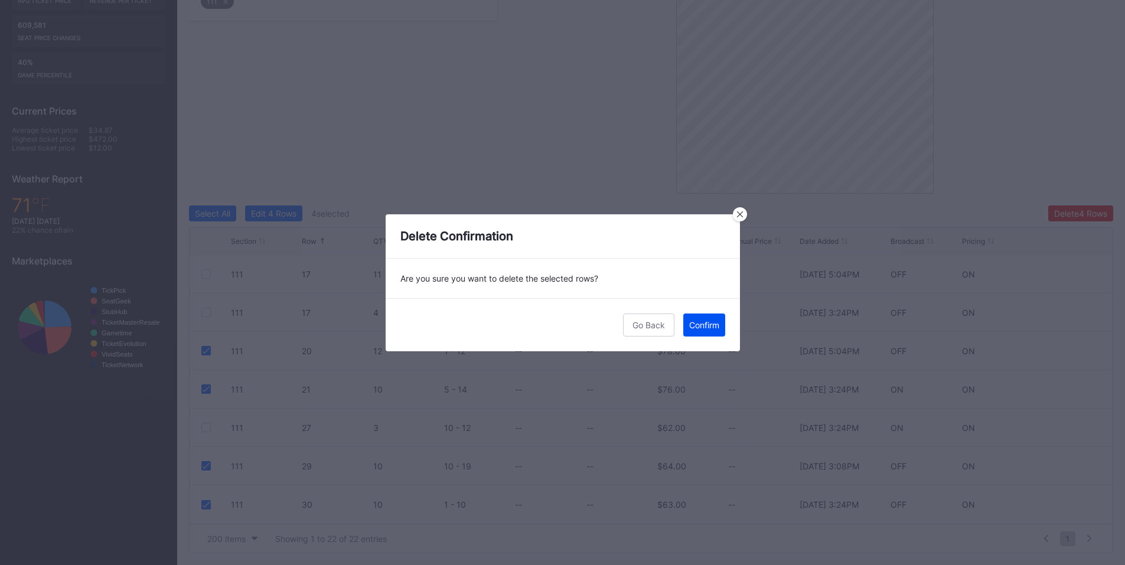
click at [713, 333] on button "Confirm" at bounding box center [704, 325] width 42 height 23
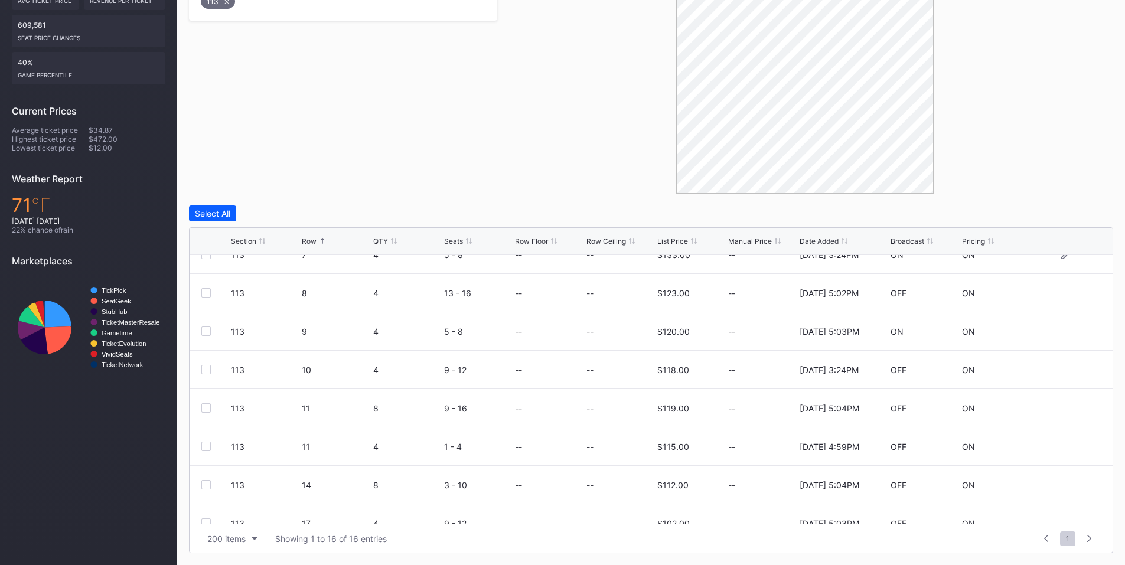
scroll to position [138, 0]
click at [205, 325] on div at bounding box center [205, 328] width 9 height 9
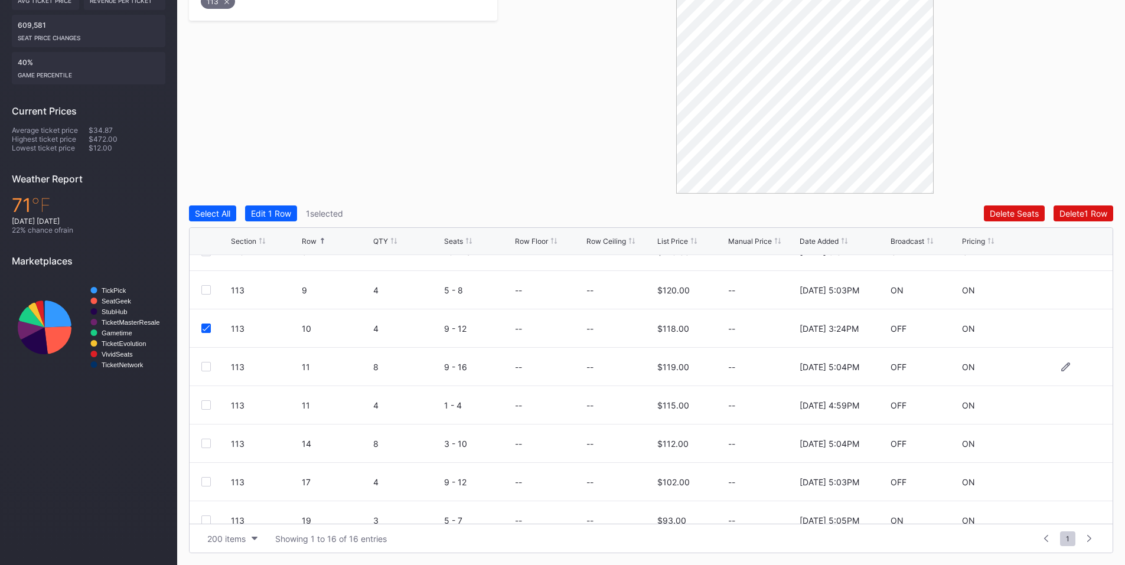
click at [207, 365] on div at bounding box center [205, 366] width 9 height 9
click at [206, 407] on div at bounding box center [205, 404] width 9 height 9
click at [1080, 214] on div "Delete 3 Rows" at bounding box center [1080, 213] width 53 height 10
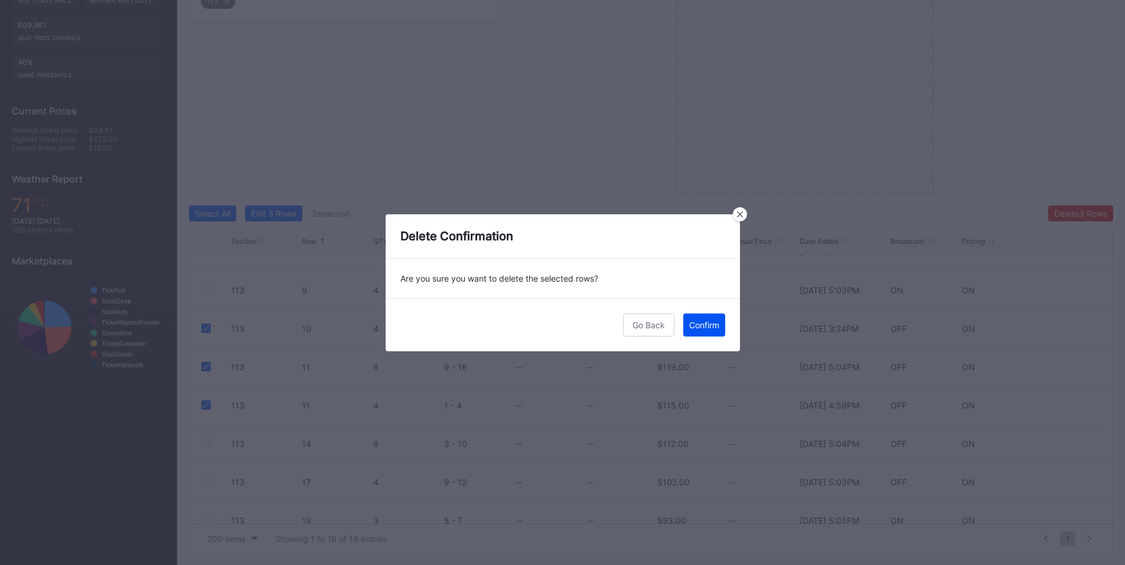
click at [699, 321] on div "Confirm" at bounding box center [704, 325] width 30 height 10
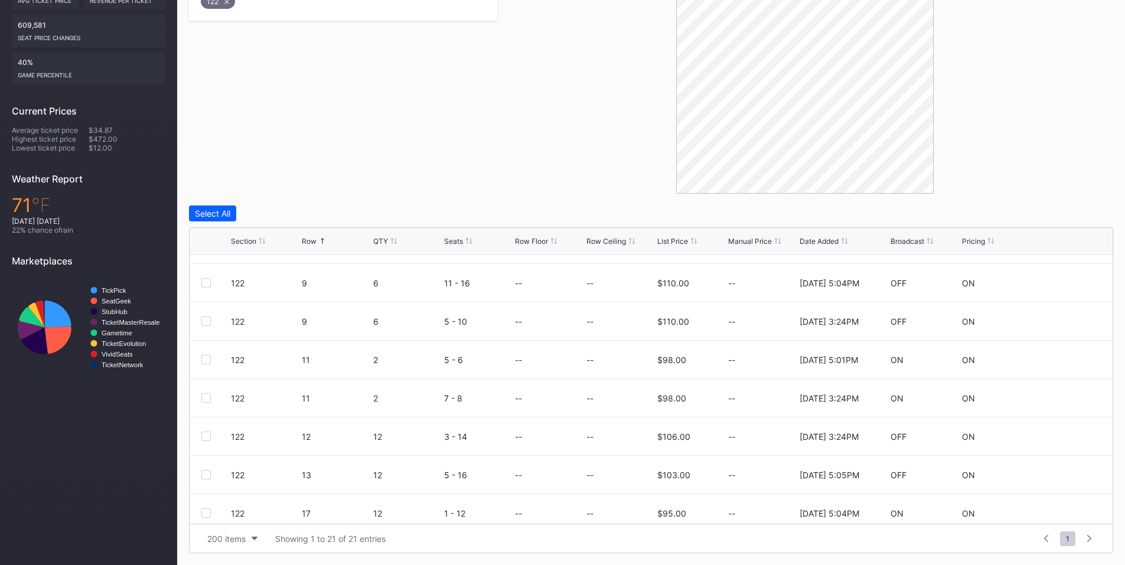
scroll to position [537, 0]
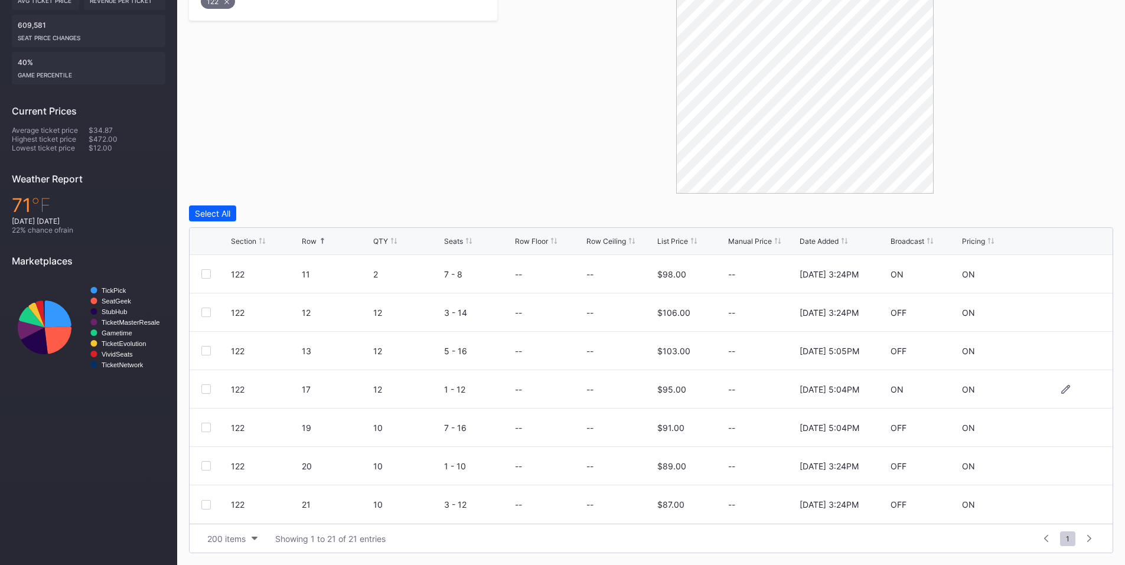
click at [206, 387] on div at bounding box center [205, 389] width 9 height 9
click at [203, 429] on div at bounding box center [205, 427] width 9 height 9
click at [208, 467] on div at bounding box center [205, 465] width 9 height 9
click at [208, 506] on div at bounding box center [205, 504] width 9 height 9
click at [1067, 213] on div "Delete 4 Rows" at bounding box center [1080, 213] width 53 height 10
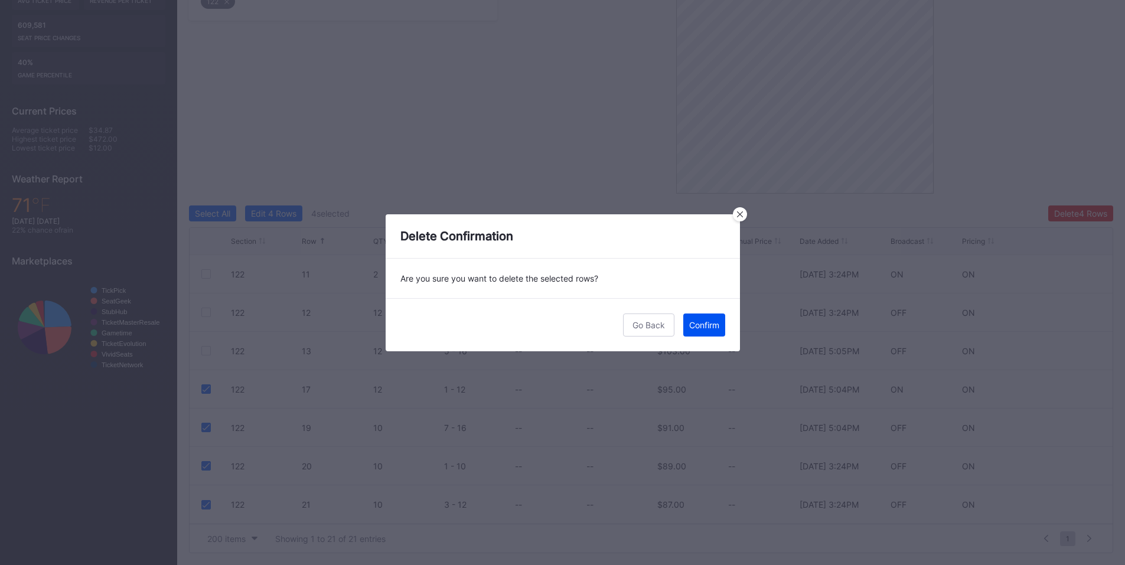
click at [701, 327] on div "Confirm" at bounding box center [704, 325] width 30 height 10
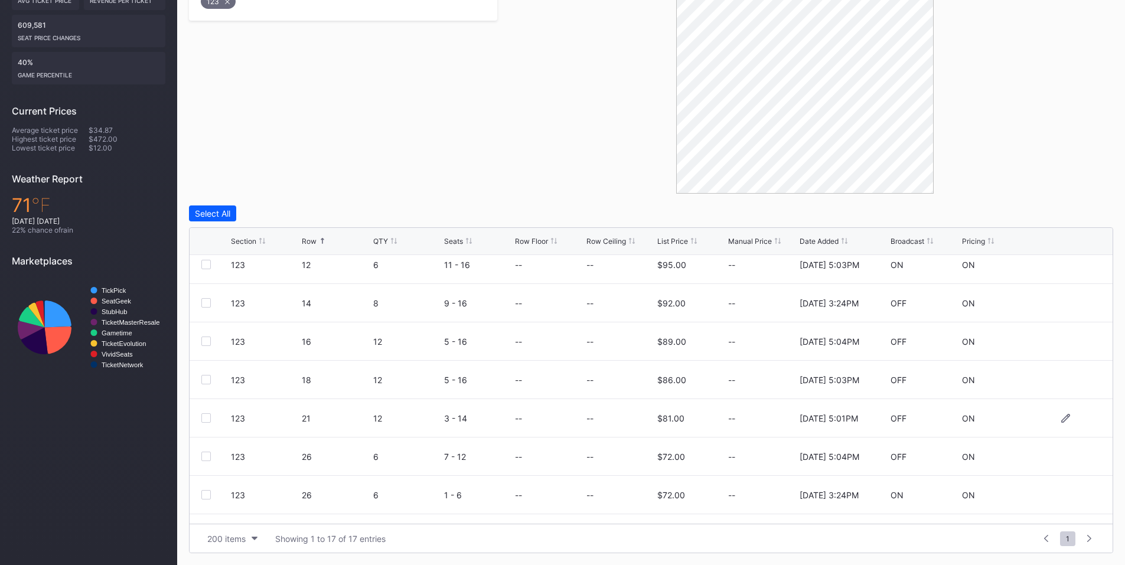
scroll to position [384, 0]
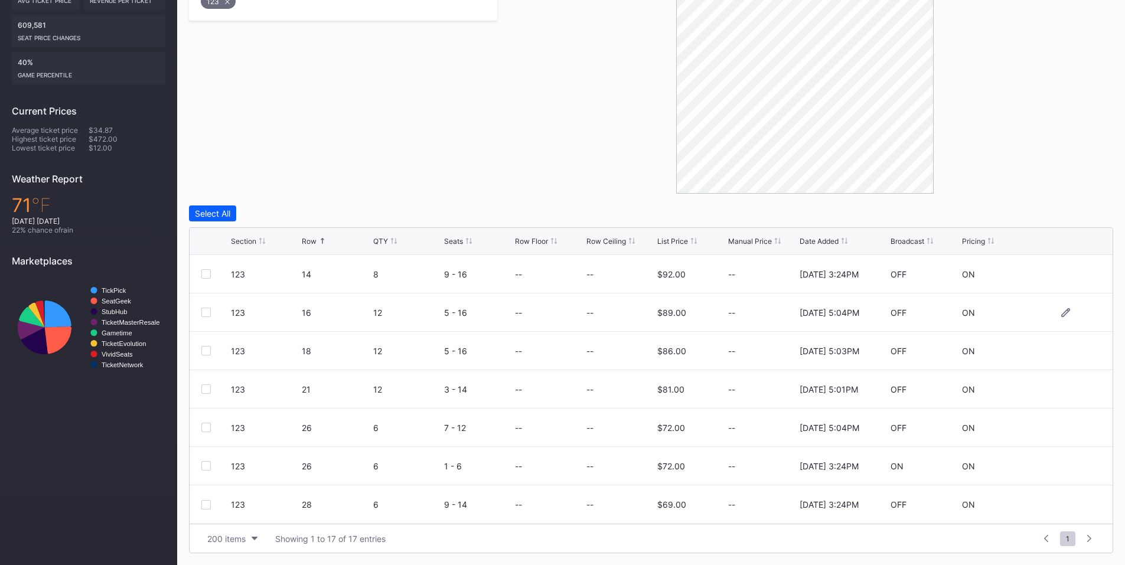
click at [203, 307] on div "123 16 12 5 - 16 -- -- $89.00 -- [DATE] 5:04PM OFF ON" at bounding box center [651, 313] width 923 height 38
click at [201, 313] on div at bounding box center [205, 312] width 9 height 9
click at [204, 353] on div at bounding box center [205, 350] width 9 height 9
click at [207, 392] on div at bounding box center [205, 389] width 9 height 9
click at [1095, 217] on div "Delete 3 Rows" at bounding box center [1080, 213] width 53 height 10
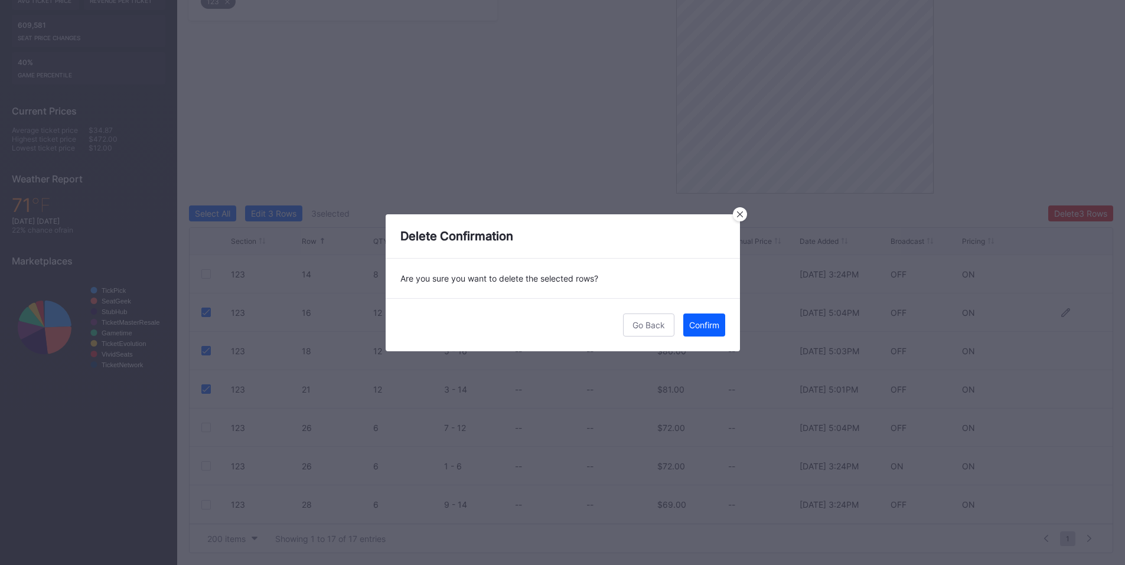
click at [720, 322] on button "Confirm" at bounding box center [704, 325] width 42 height 23
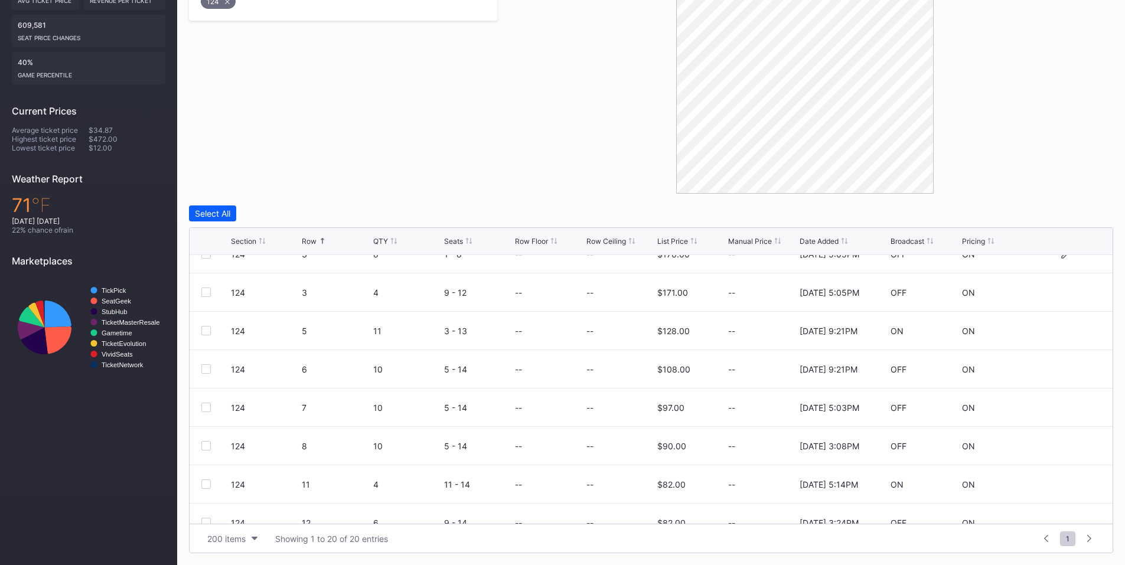
scroll to position [138, 0]
click at [208, 332] on div at bounding box center [205, 328] width 9 height 9
click at [208, 365] on div at bounding box center [205, 366] width 9 height 9
click at [207, 403] on div at bounding box center [205, 404] width 9 height 9
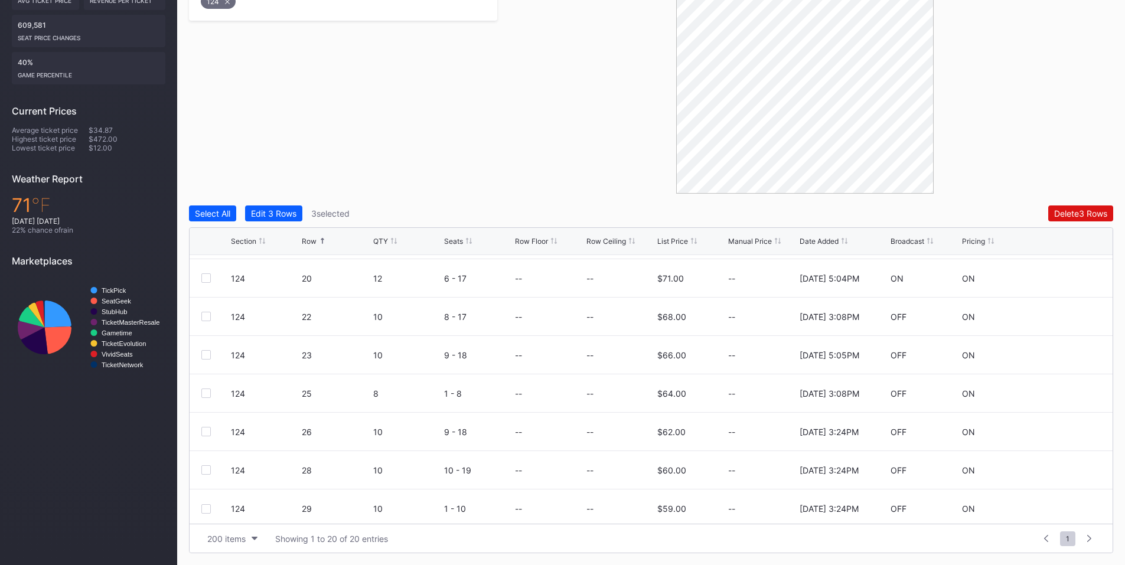
scroll to position [499, 0]
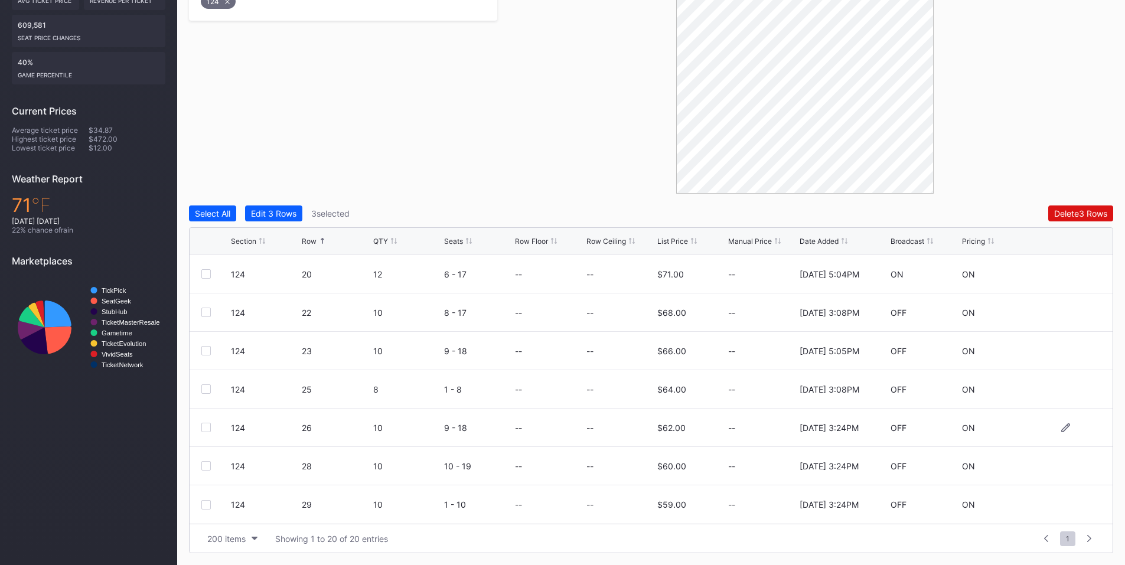
click at [206, 426] on div at bounding box center [205, 427] width 9 height 9
click at [203, 467] on div at bounding box center [205, 465] width 9 height 9
click at [202, 503] on div at bounding box center [205, 504] width 9 height 9
click at [1077, 212] on div "Delete 6 Rows" at bounding box center [1080, 213] width 53 height 10
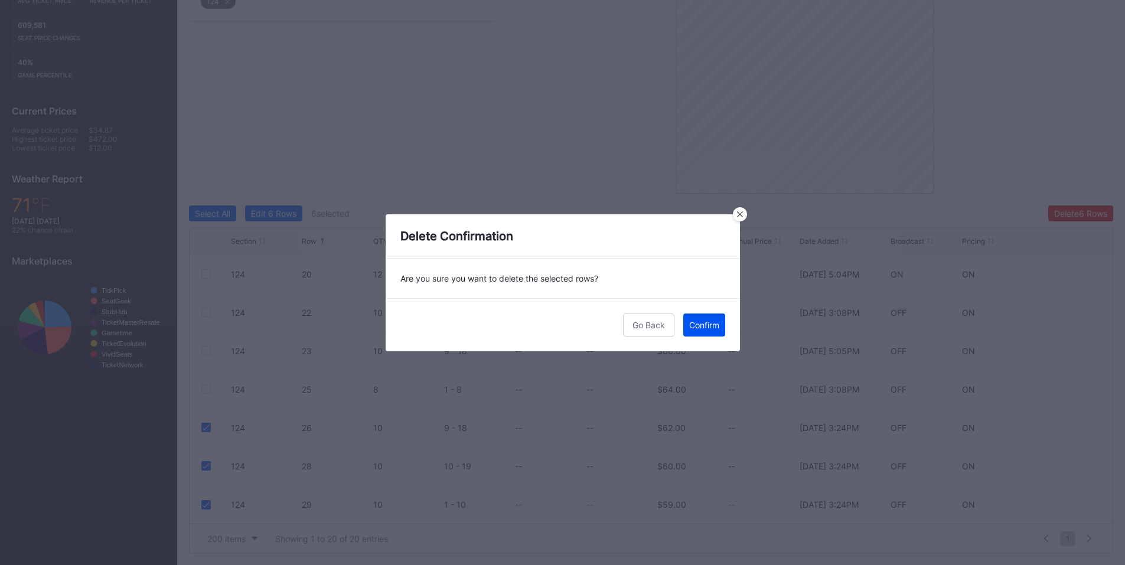
click at [696, 332] on button "Confirm" at bounding box center [704, 325] width 42 height 23
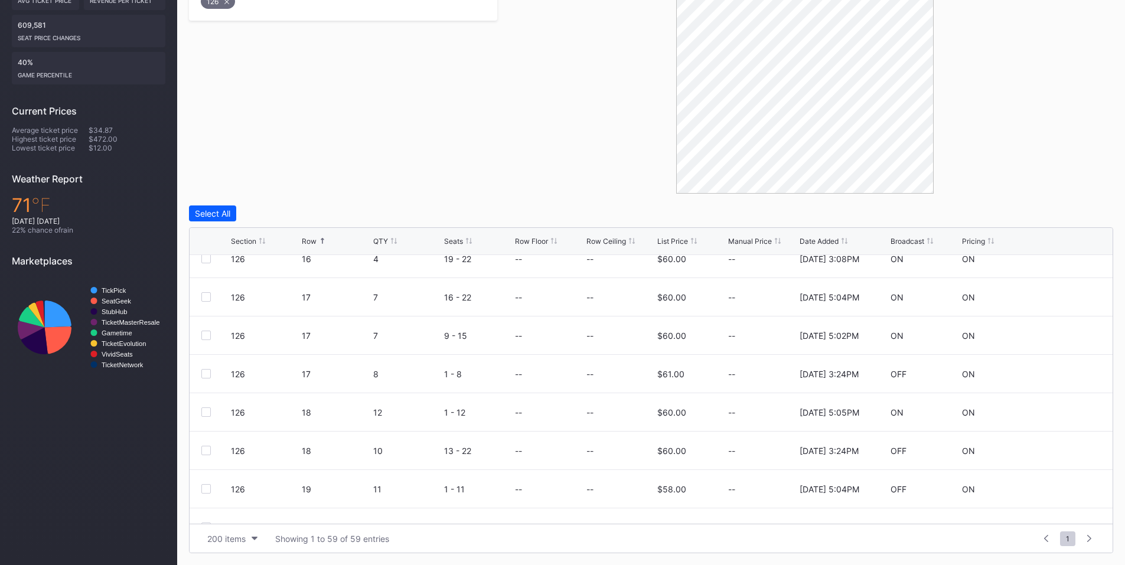
scroll to position [1240, 0]
click at [205, 341] on div at bounding box center [205, 338] width 9 height 9
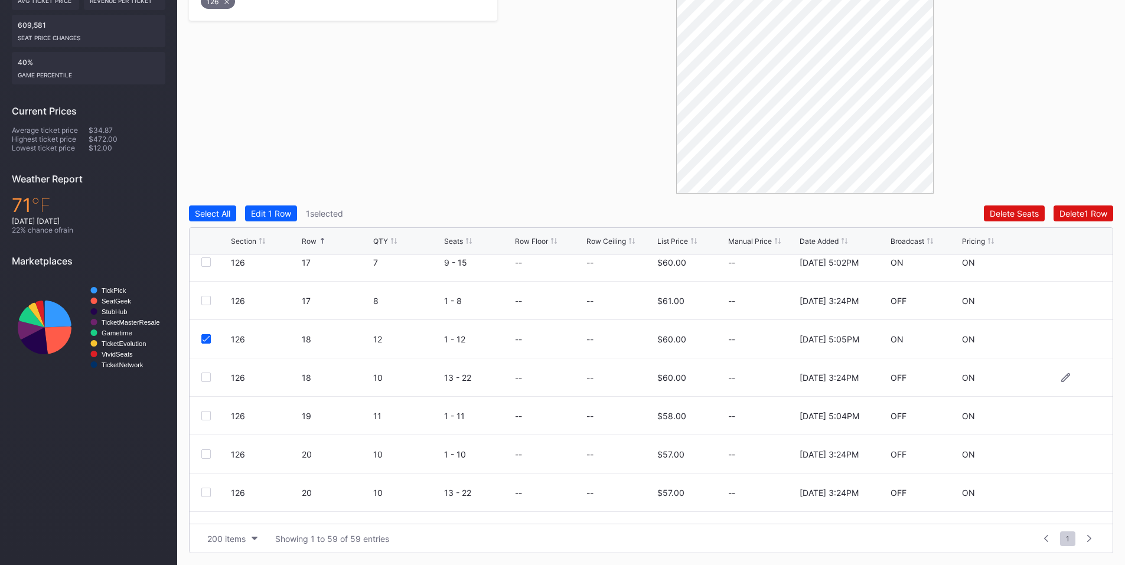
click at [203, 378] on div at bounding box center [205, 377] width 9 height 9
click at [209, 413] on div at bounding box center [205, 415] width 9 height 9
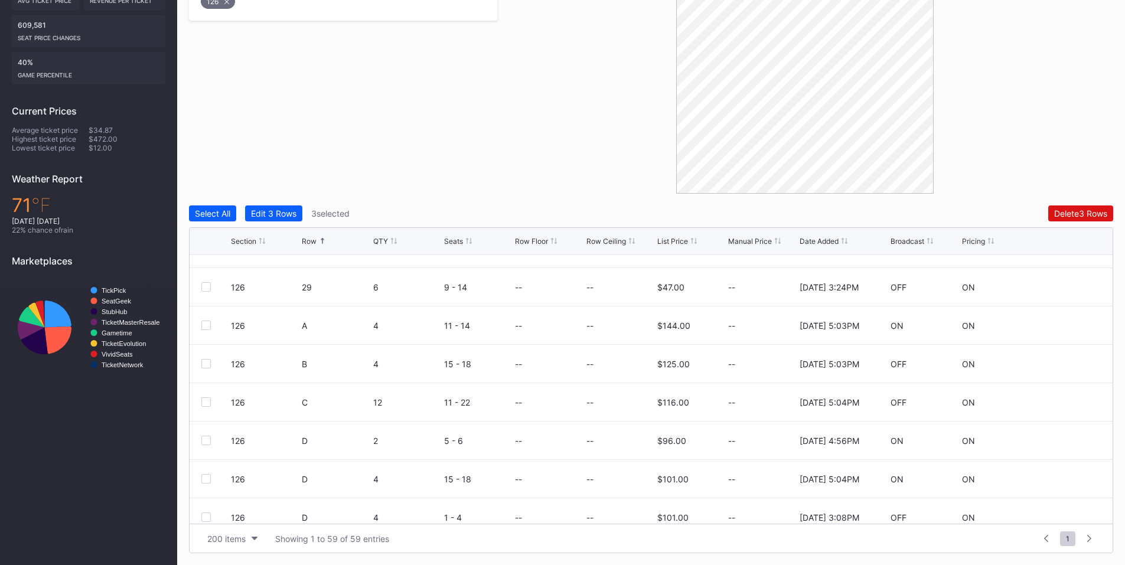
scroll to position [1654, 0]
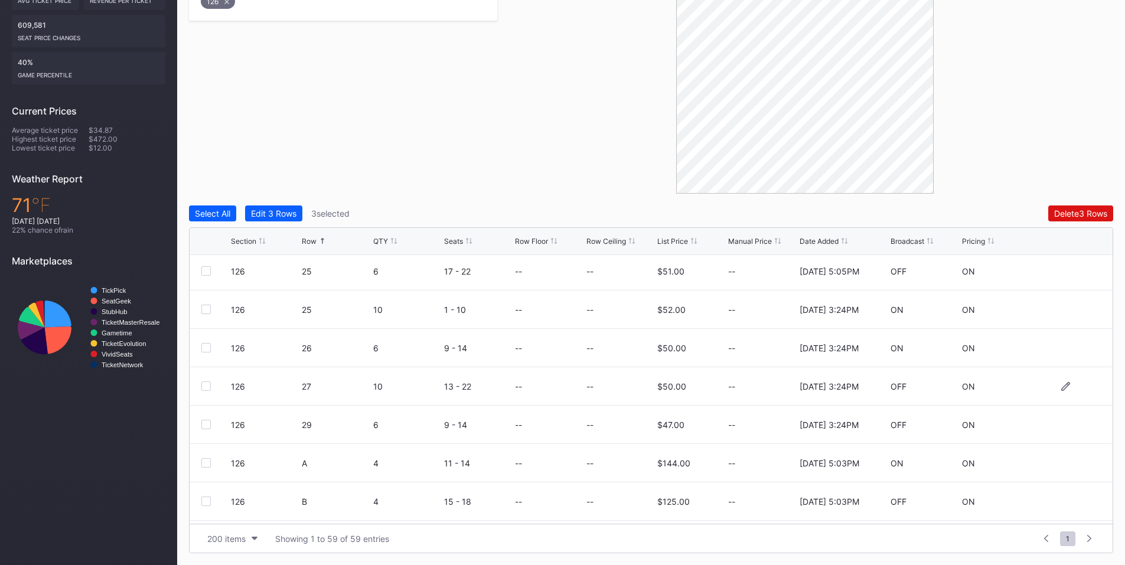
click at [206, 387] on div at bounding box center [205, 386] width 9 height 9
click at [210, 425] on div at bounding box center [205, 424] width 9 height 9
click at [1069, 216] on div "Delete 5 Rows" at bounding box center [1080, 213] width 53 height 10
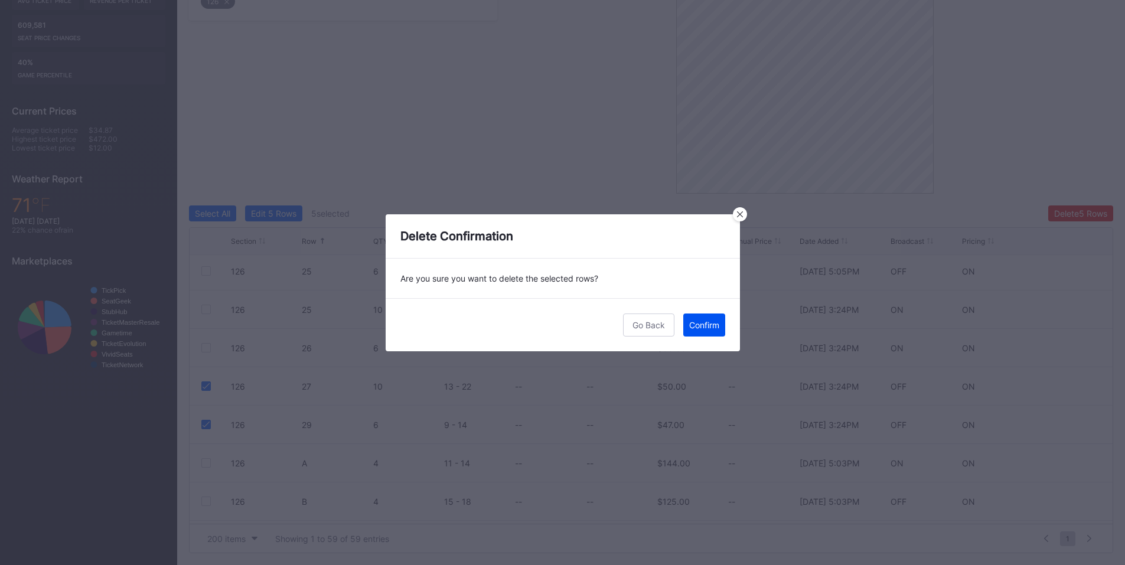
click at [713, 321] on div "Confirm" at bounding box center [704, 325] width 30 height 10
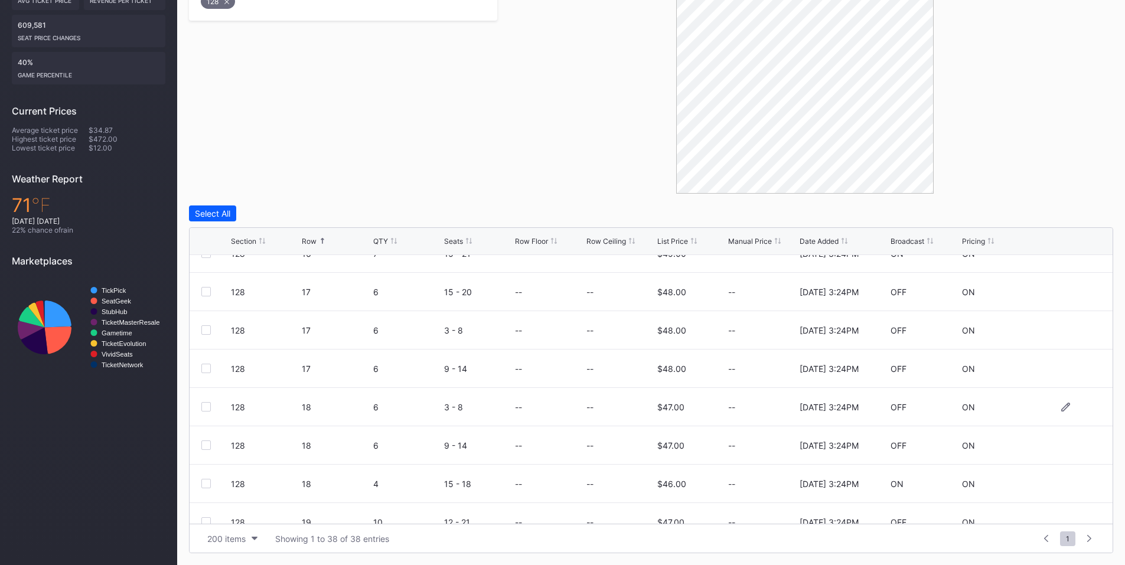
scroll to position [965, 0]
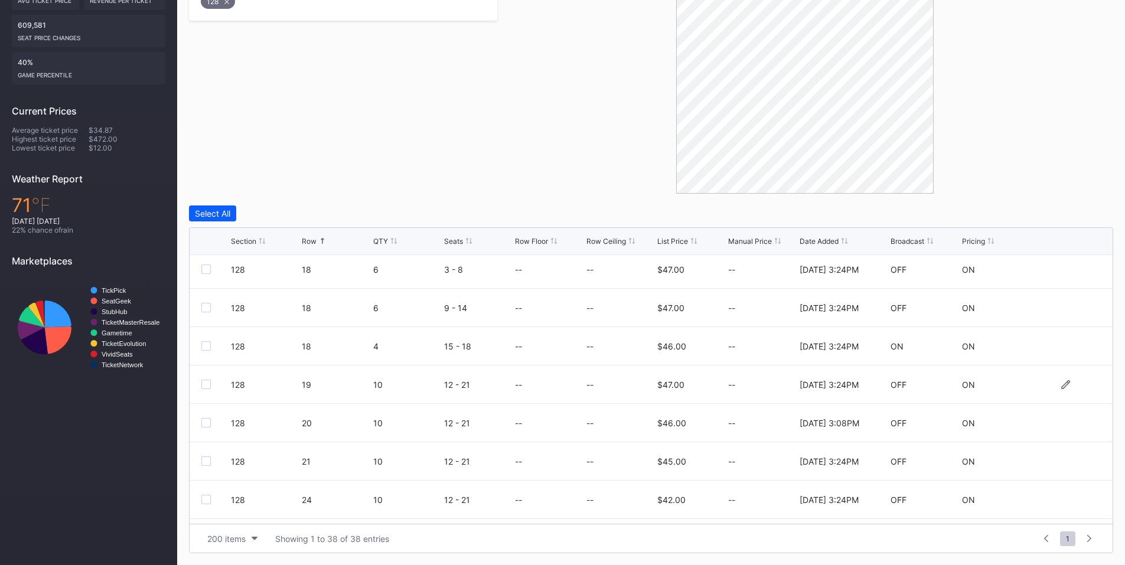
click at [207, 383] on div at bounding box center [205, 384] width 9 height 9
click at [204, 425] on div at bounding box center [205, 422] width 9 height 9
click at [205, 465] on div at bounding box center [205, 461] width 9 height 9
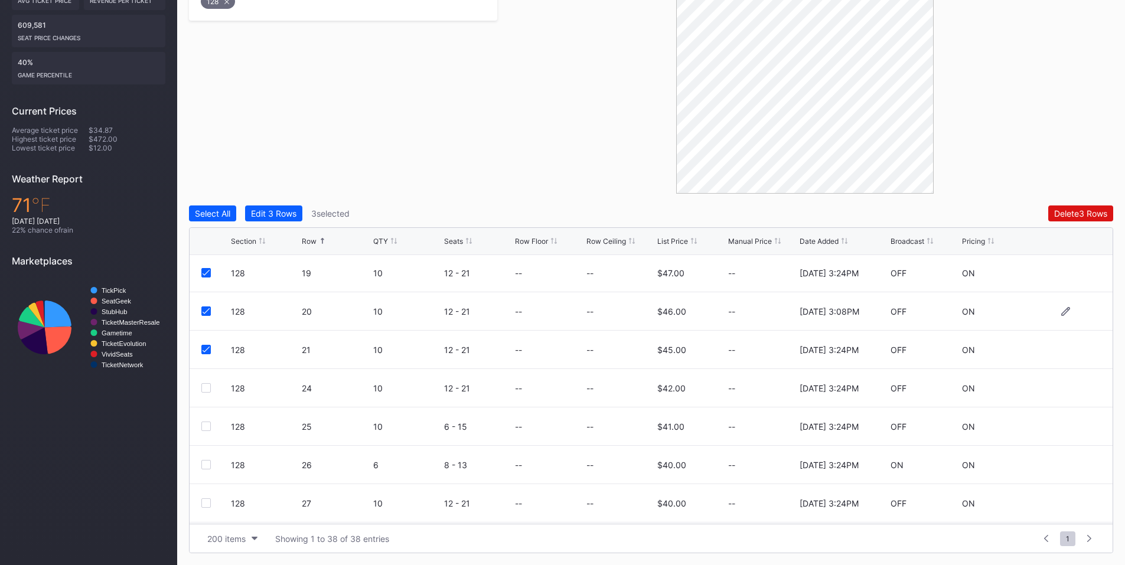
scroll to position [1103, 0]
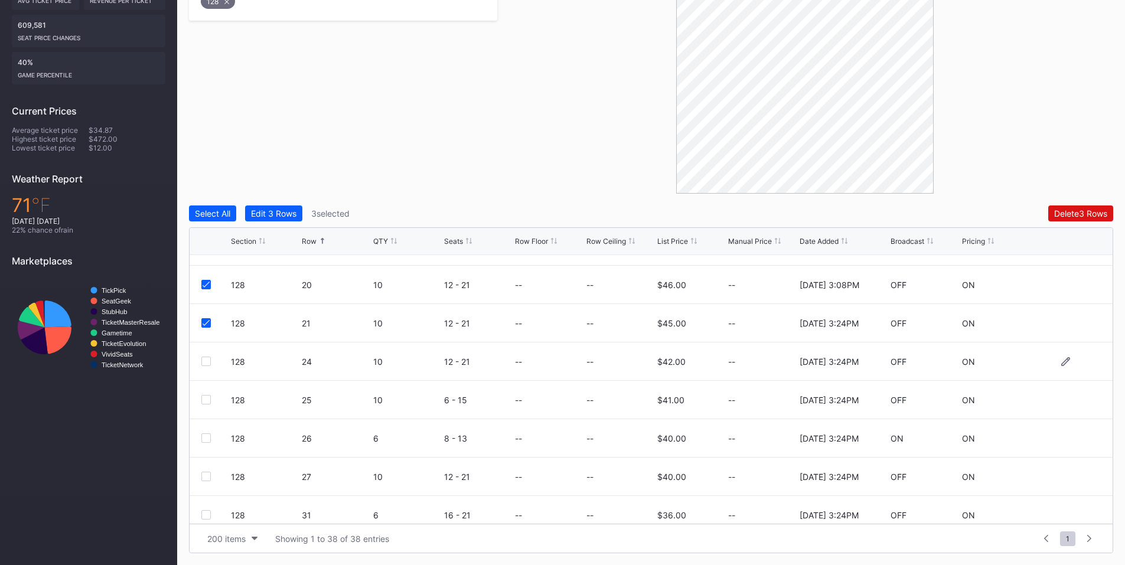
click at [206, 362] on div at bounding box center [205, 361] width 9 height 9
click at [205, 399] on div at bounding box center [205, 399] width 9 height 9
click at [209, 439] on div at bounding box center [205, 438] width 9 height 9
click at [207, 477] on div at bounding box center [205, 476] width 9 height 9
click at [1078, 207] on button "Delete 7 Rows" at bounding box center [1081, 214] width 64 height 16
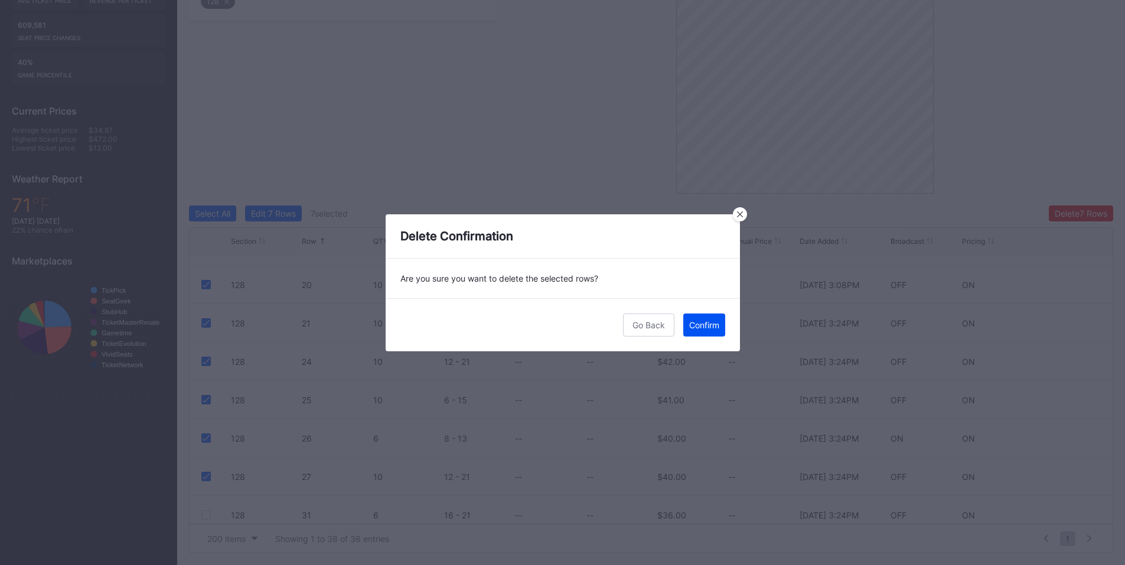
click at [695, 320] on div "Confirm" at bounding box center [704, 325] width 30 height 10
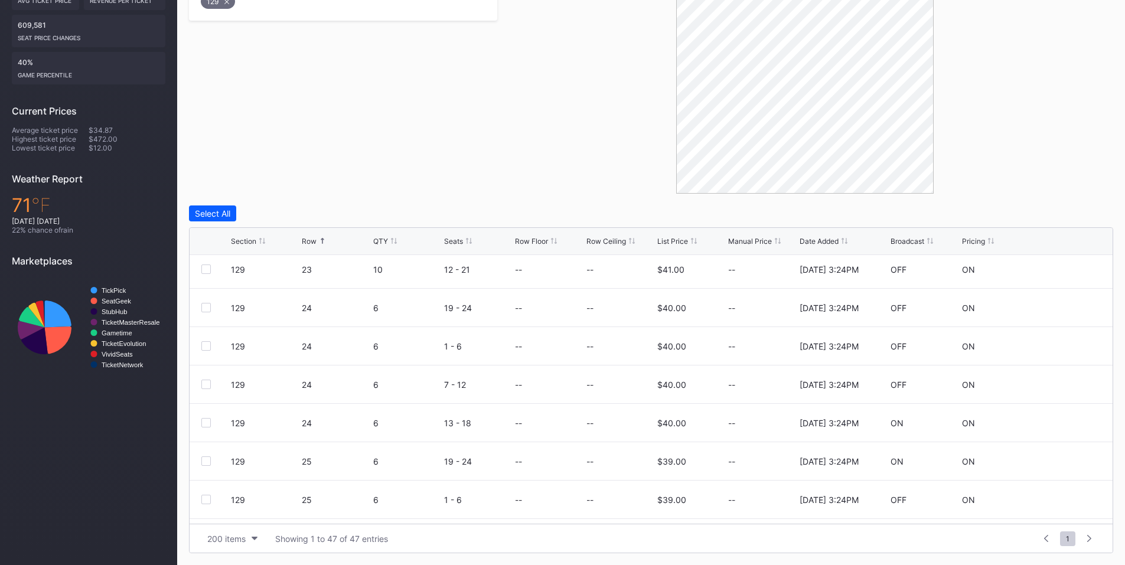
scroll to position [1102, 0]
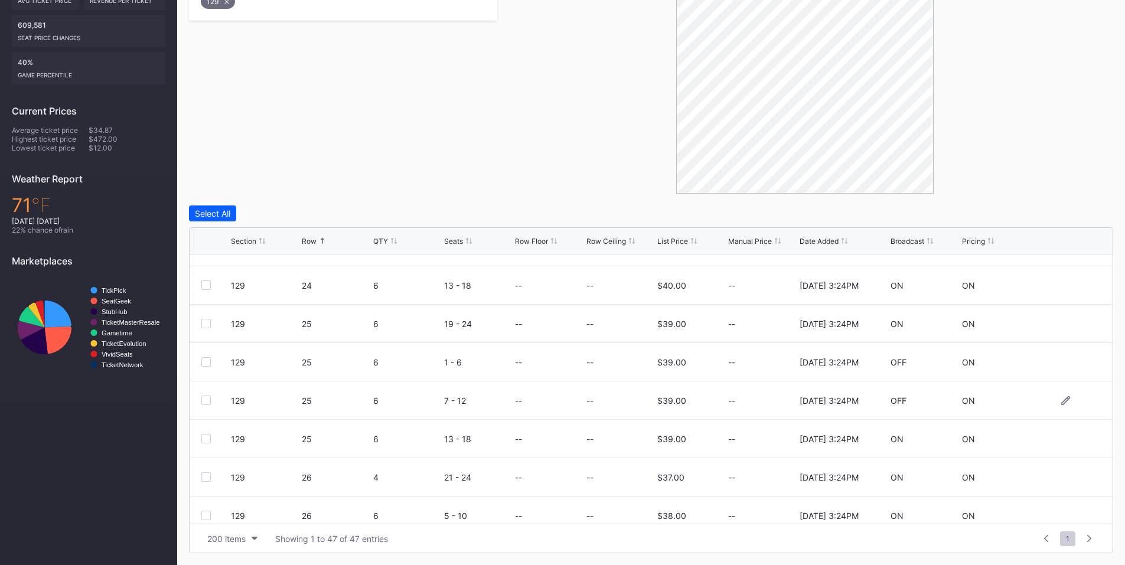
drag, startPoint x: 203, startPoint y: 438, endPoint x: 210, endPoint y: 405, distance: 34.0
click at [203, 435] on div at bounding box center [205, 438] width 9 height 9
click at [210, 398] on div at bounding box center [205, 400] width 9 height 9
click at [203, 356] on div "129 25 6 1 - 6 -- -- $39.00 -- [DATE] 3:24PM OFF ON" at bounding box center [651, 362] width 923 height 38
click at [209, 322] on div at bounding box center [205, 323] width 9 height 9
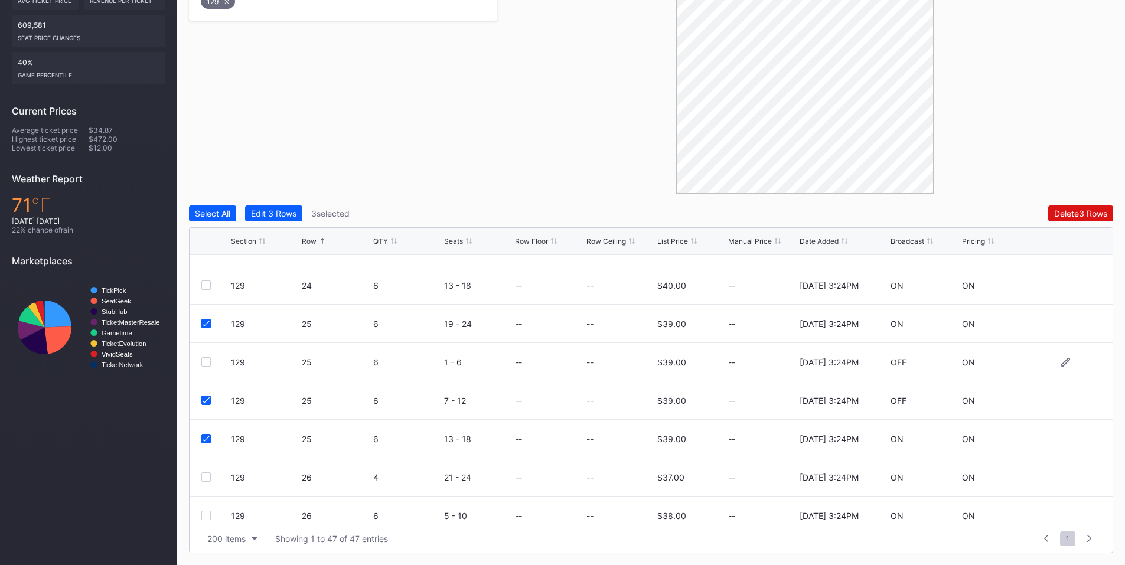
click at [207, 363] on div at bounding box center [205, 361] width 9 height 9
click at [206, 404] on div at bounding box center [205, 400] width 9 height 9
drag, startPoint x: 207, startPoint y: 435, endPoint x: 207, endPoint y: 384, distance: 50.8
click at [207, 434] on div at bounding box center [205, 438] width 9 height 9
click at [206, 363] on icon at bounding box center [206, 362] width 7 height 6
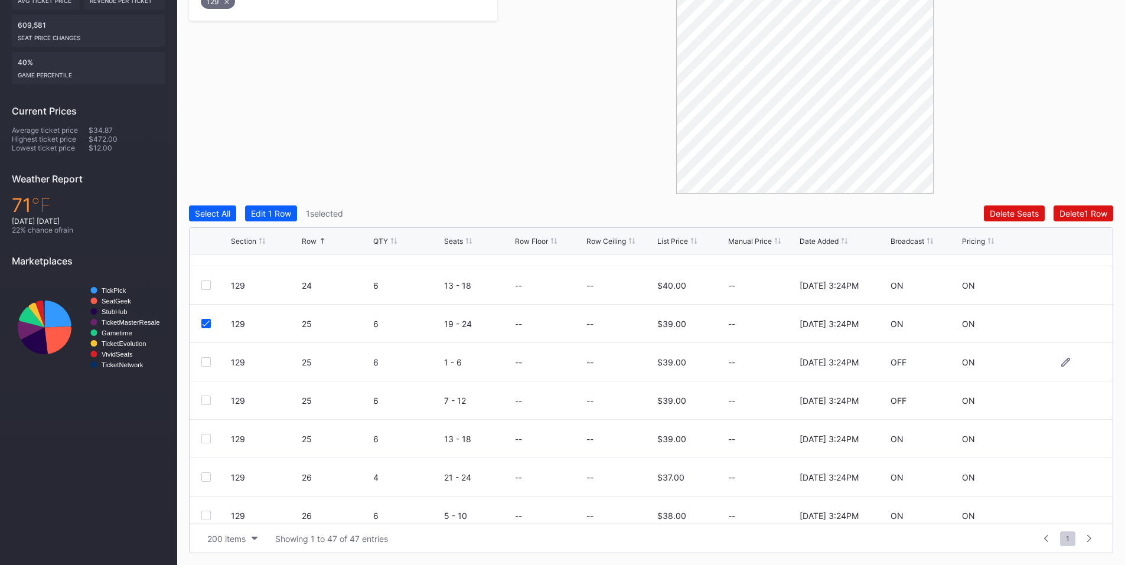
click at [206, 363] on div at bounding box center [205, 361] width 9 height 9
click at [204, 400] on div at bounding box center [205, 400] width 9 height 9
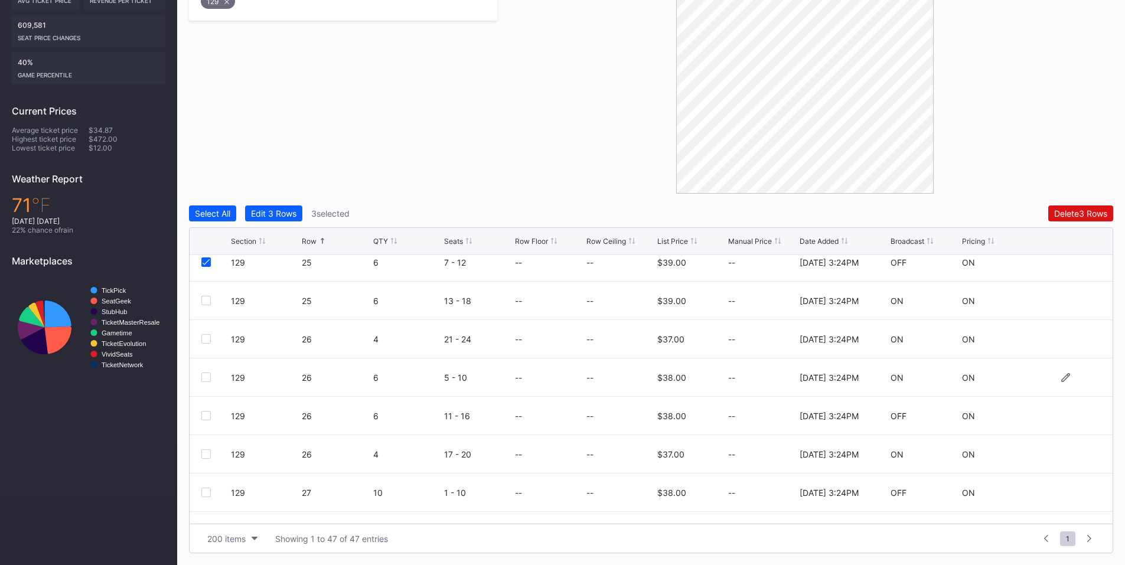
click at [209, 374] on div at bounding box center [205, 377] width 9 height 9
click at [203, 410] on div "129 26 6 11 - 16 -- -- $38.00 -- [DATE] 3:24PM OFF ON" at bounding box center [651, 416] width 923 height 38
click at [207, 418] on div at bounding box center [205, 415] width 9 height 9
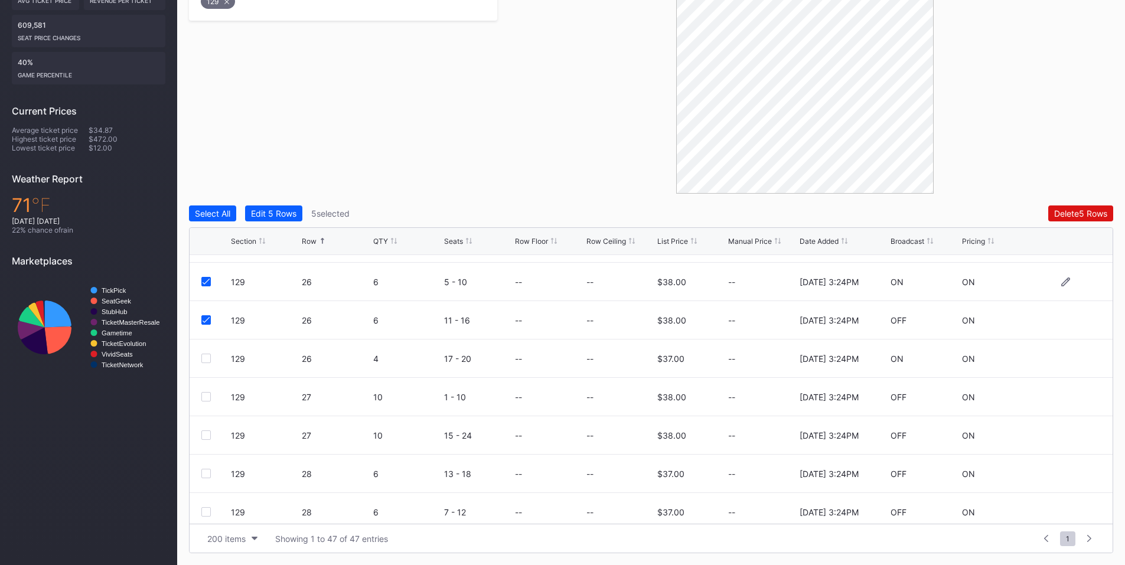
scroll to position [1378, 0]
click at [207, 354] on div at bounding box center [205, 354] width 9 height 9
click at [204, 395] on div at bounding box center [205, 393] width 9 height 9
click at [1064, 210] on div "Delete 7 Rows" at bounding box center [1081, 213] width 53 height 10
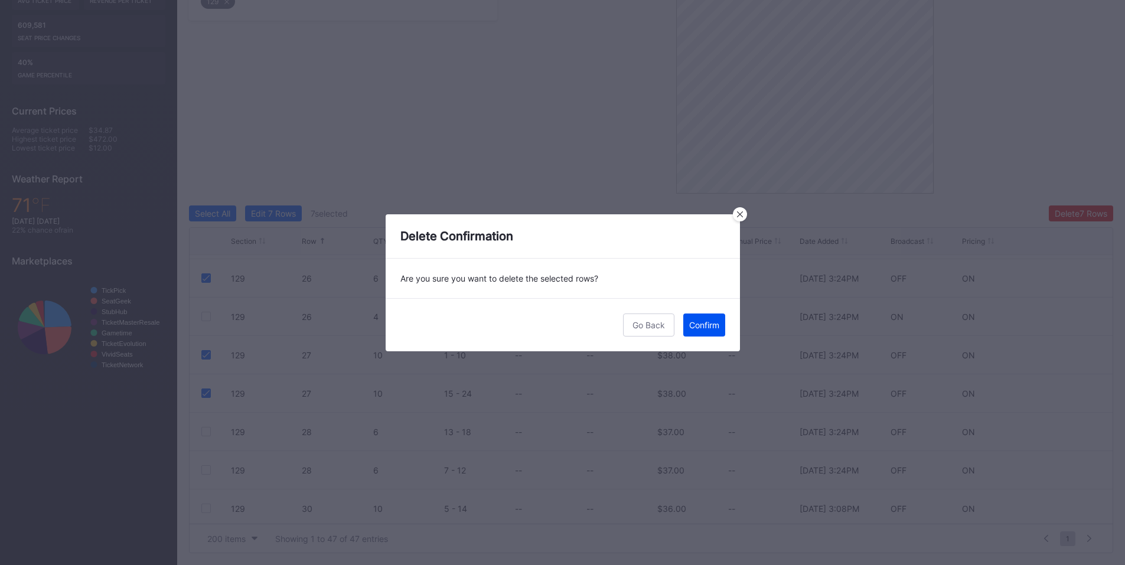
click at [708, 328] on div "Confirm" at bounding box center [704, 325] width 30 height 10
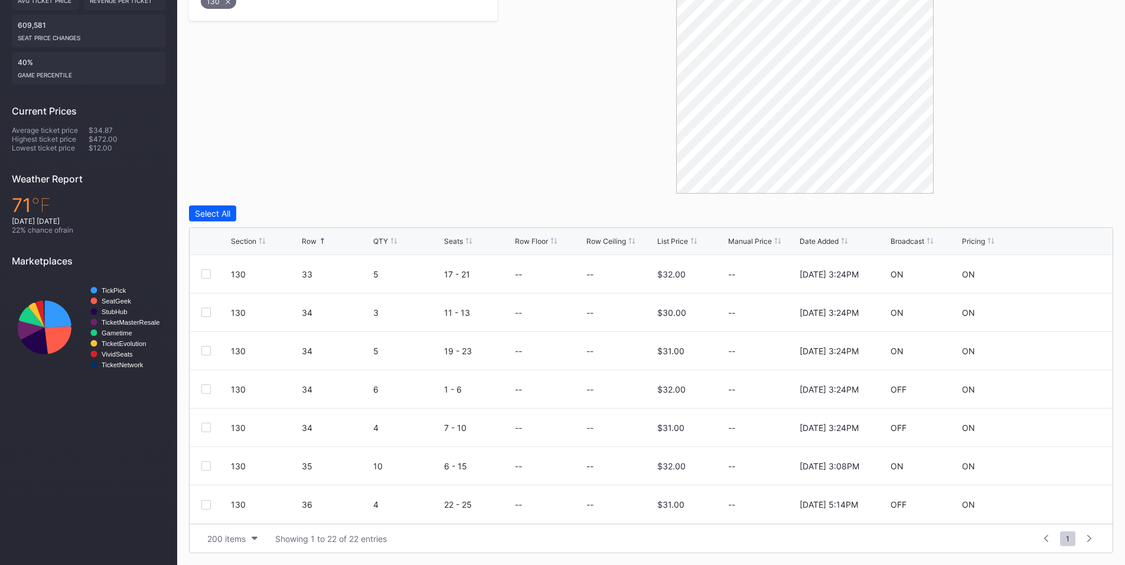
scroll to position [438, 0]
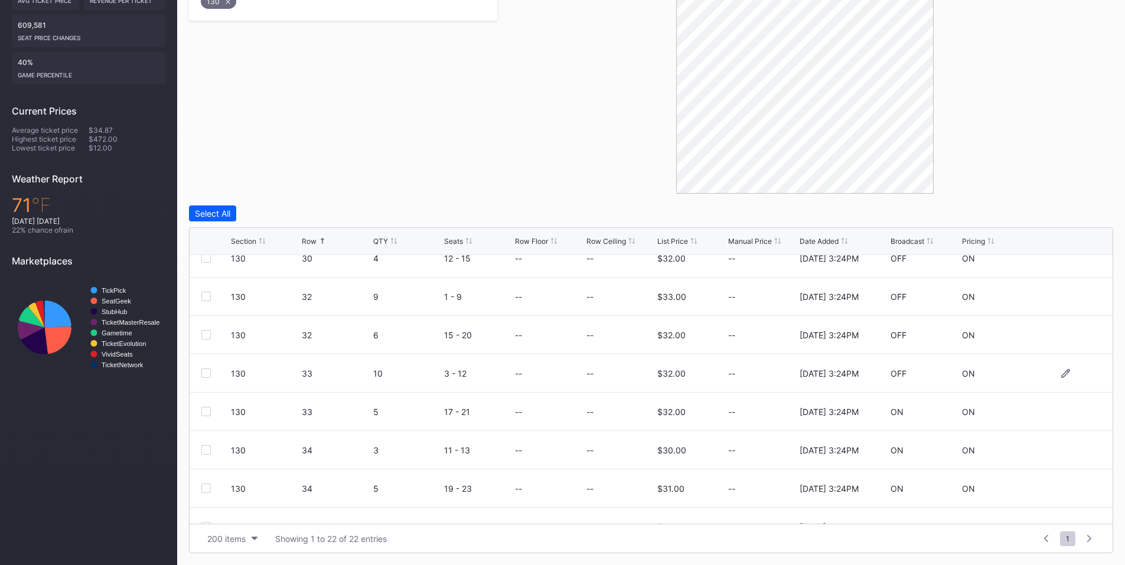
click at [204, 376] on div at bounding box center [205, 373] width 9 height 9
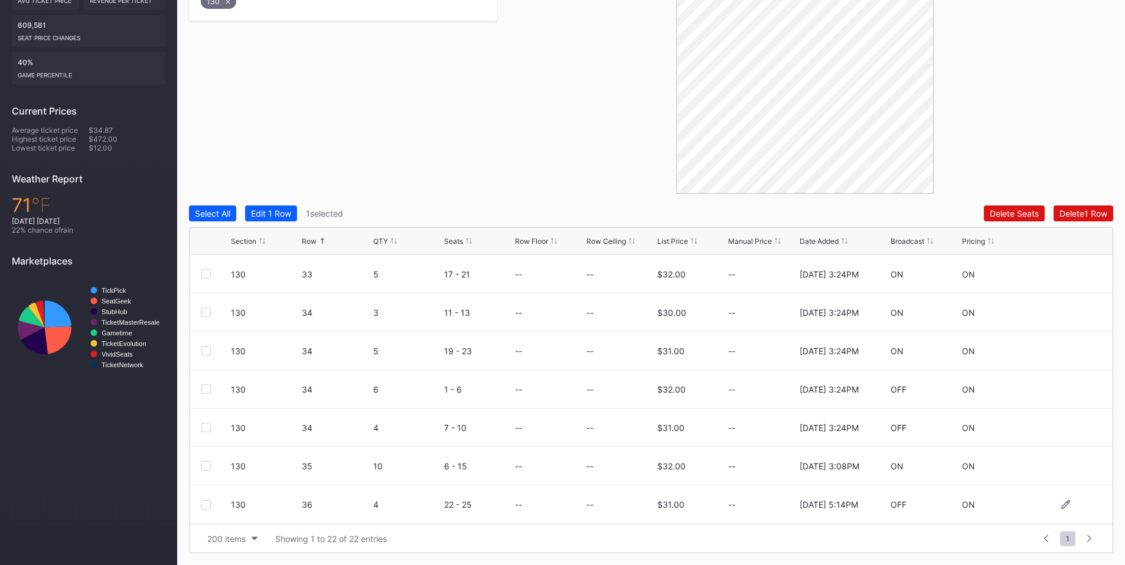
click at [206, 507] on div at bounding box center [205, 504] width 9 height 9
click at [204, 387] on div at bounding box center [205, 389] width 9 height 9
click at [205, 431] on div at bounding box center [205, 427] width 9 height 9
click at [1070, 210] on div "Delete 4 Rows" at bounding box center [1080, 213] width 53 height 10
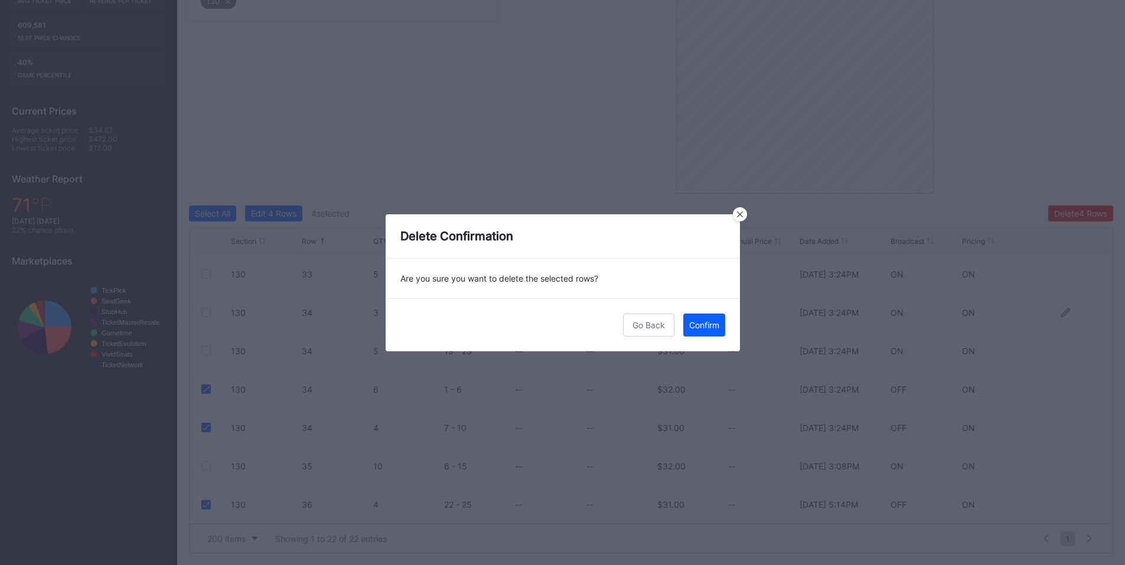
click at [707, 325] on div "Confirm" at bounding box center [704, 325] width 30 height 10
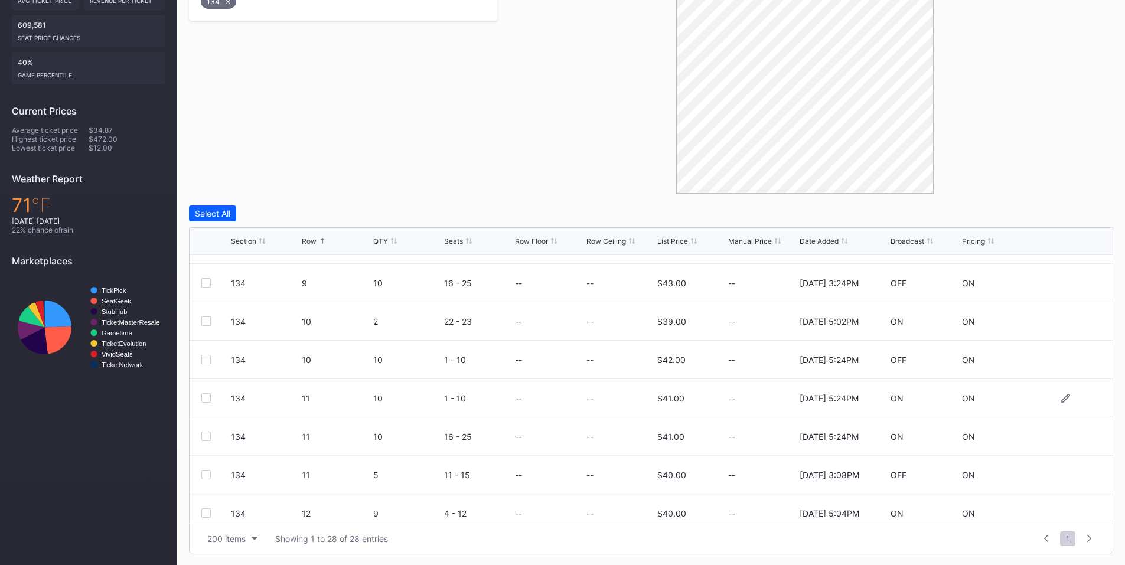
scroll to position [551, 0]
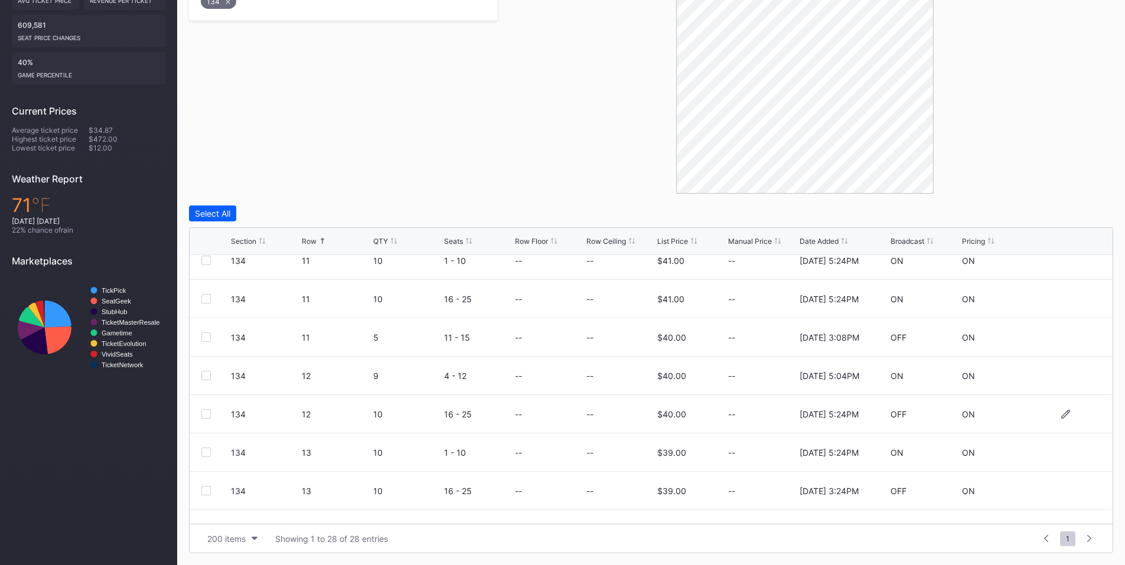
click at [206, 412] on div at bounding box center [205, 413] width 9 height 9
click at [208, 488] on div at bounding box center [205, 490] width 9 height 9
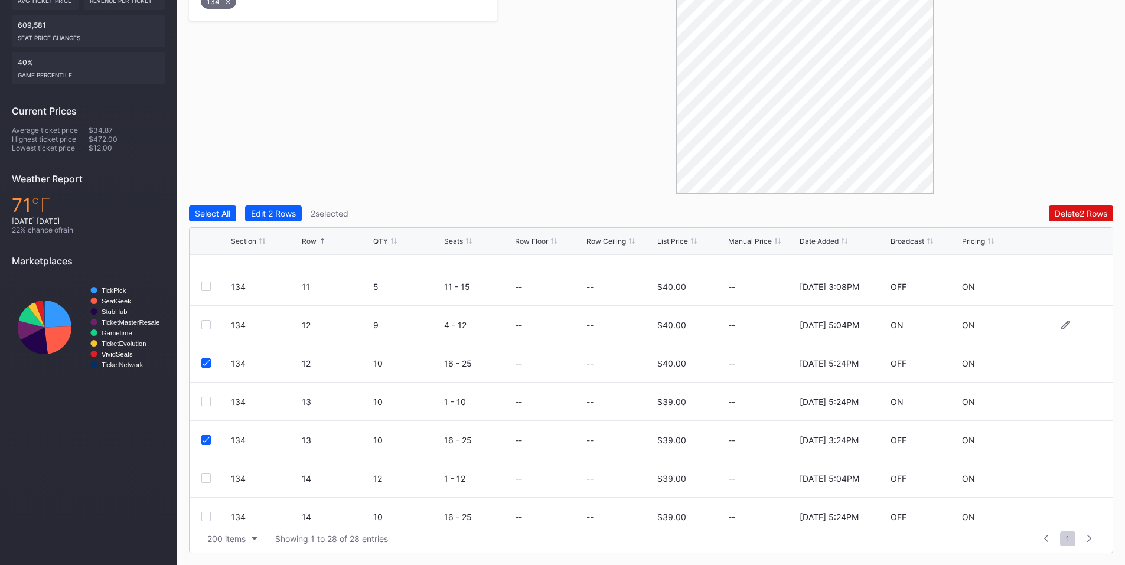
scroll to position [689, 0]
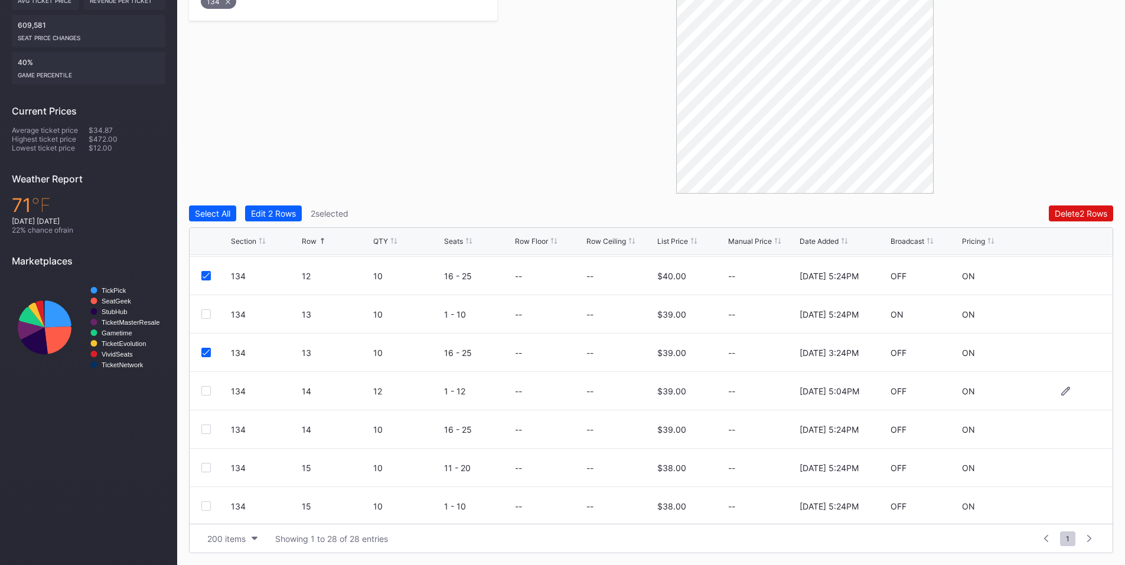
click at [200, 393] on div "134 14 12 1 - 12 -- -- $39.00 -- [DATE] 5:04PM OFF ON" at bounding box center [651, 391] width 923 height 38
click at [207, 389] on div at bounding box center [205, 390] width 9 height 9
click at [208, 433] on div at bounding box center [205, 429] width 9 height 9
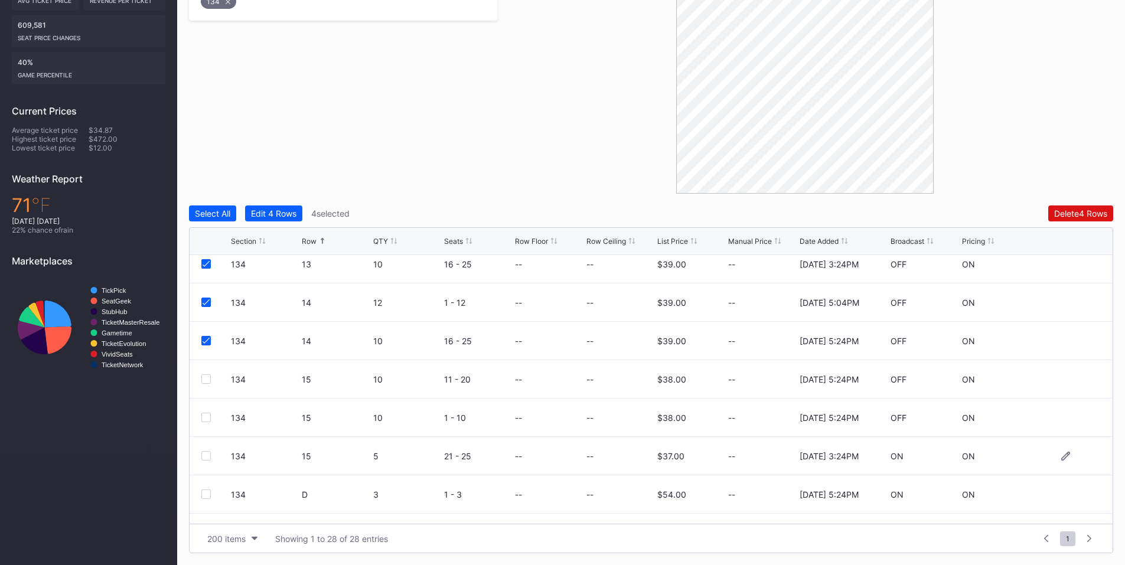
scroll to position [806, 0]
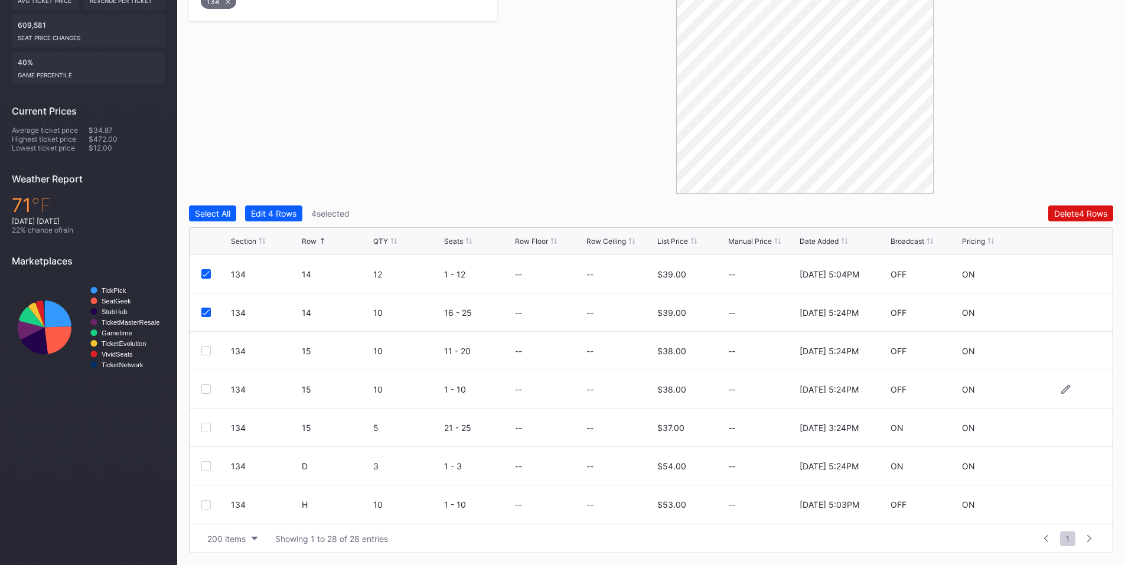
click at [198, 389] on div "134 15 10 1 - 10 -- -- $38.00 -- [DATE] 5:24PM OFF ON" at bounding box center [651, 389] width 923 height 38
click at [211, 390] on div at bounding box center [216, 389] width 30 height 9
click at [208, 392] on div at bounding box center [205, 389] width 9 height 9
click at [207, 350] on div at bounding box center [205, 350] width 9 height 9
click at [1074, 214] on div "Delete 6 Rows" at bounding box center [1080, 213] width 53 height 10
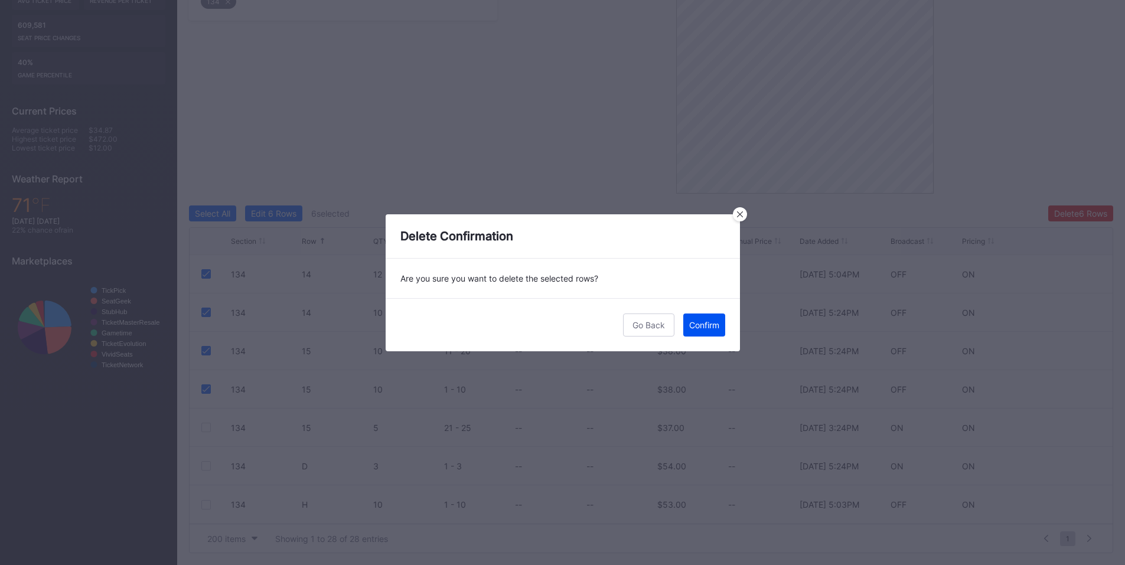
click at [686, 320] on button "Confirm" at bounding box center [704, 325] width 42 height 23
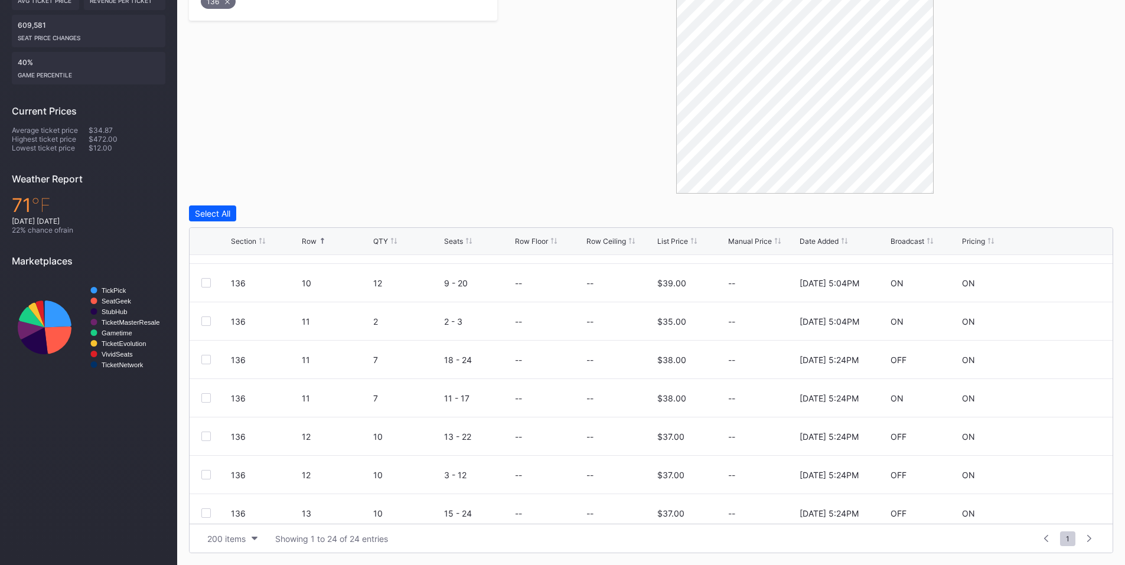
scroll to position [551, 0]
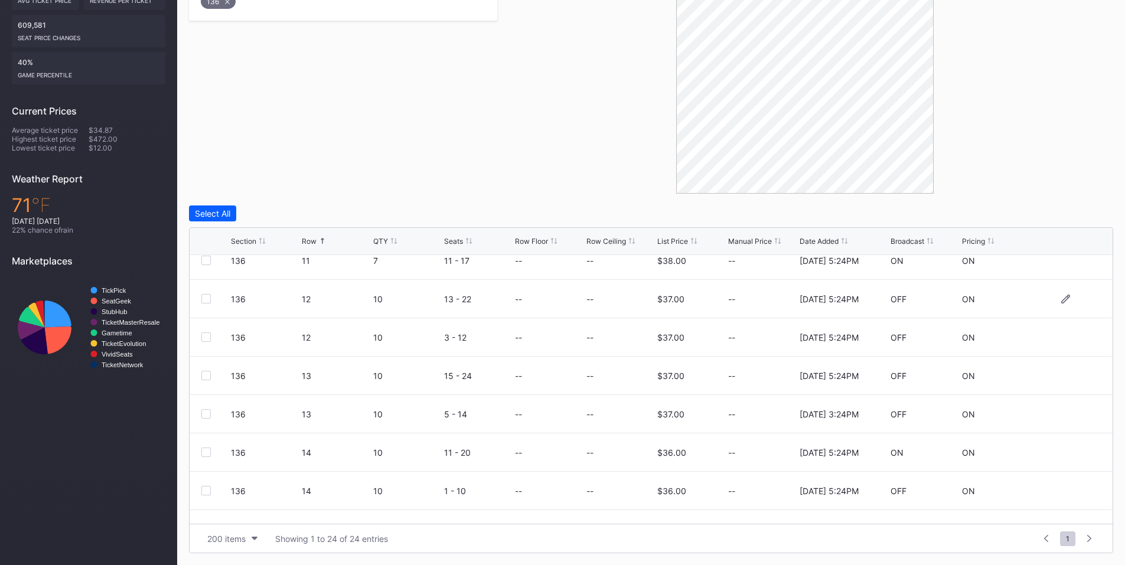
click at [205, 296] on div at bounding box center [205, 298] width 9 height 9
click at [210, 338] on div at bounding box center [205, 337] width 9 height 9
click at [201, 376] on div at bounding box center [205, 375] width 9 height 9
click at [205, 416] on div at bounding box center [205, 413] width 9 height 9
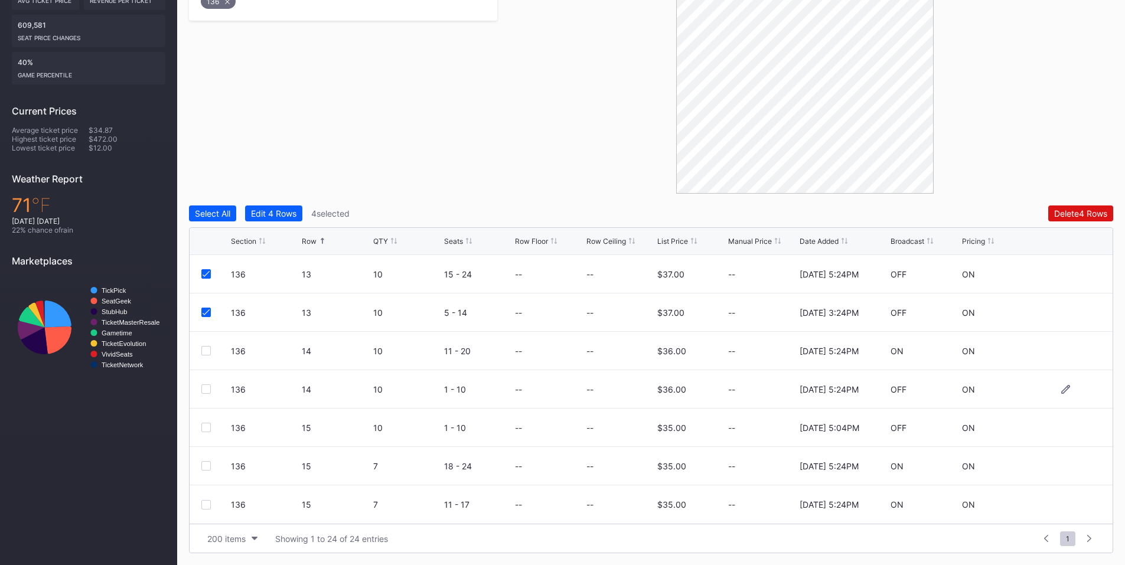
click at [206, 390] on div at bounding box center [205, 389] width 9 height 9
click at [207, 424] on div at bounding box center [205, 427] width 9 height 9
click at [1090, 208] on button "Delete 6 Rows" at bounding box center [1080, 214] width 65 height 16
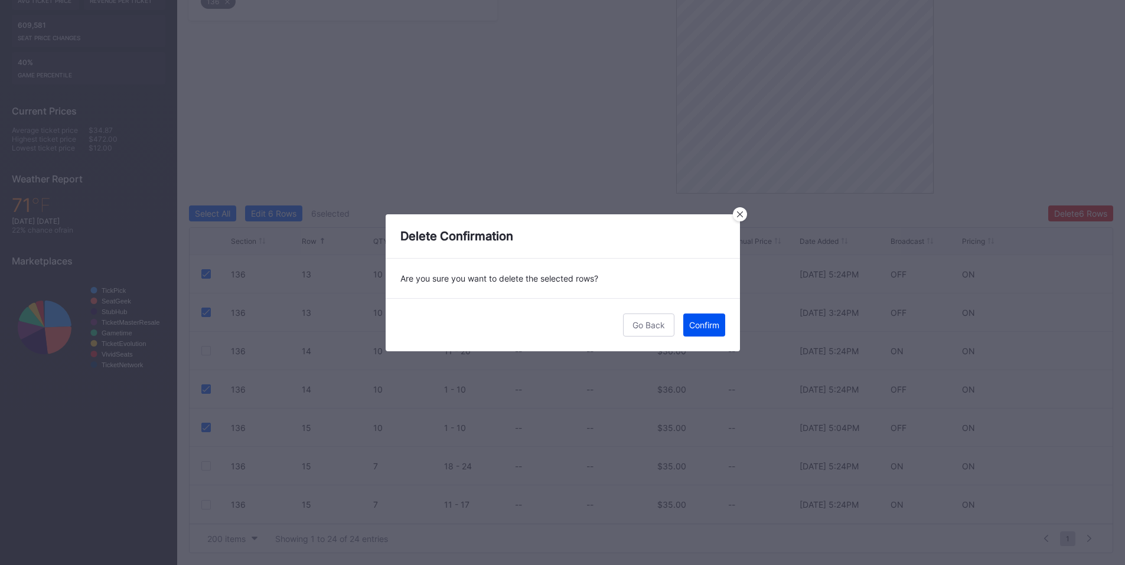
click at [702, 333] on button "Confirm" at bounding box center [704, 325] width 42 height 23
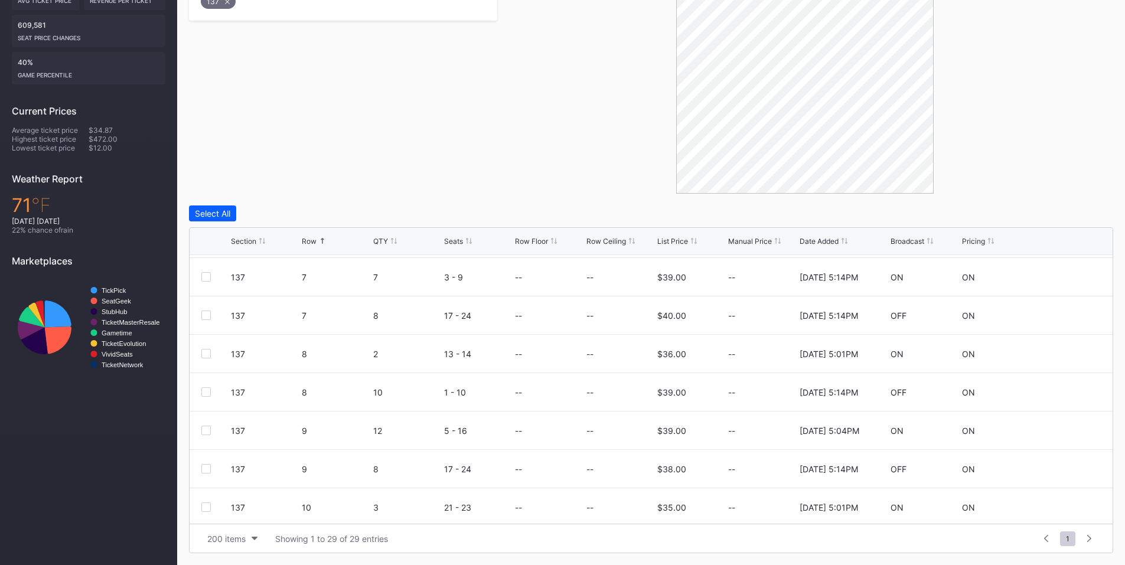
scroll to position [413, 0]
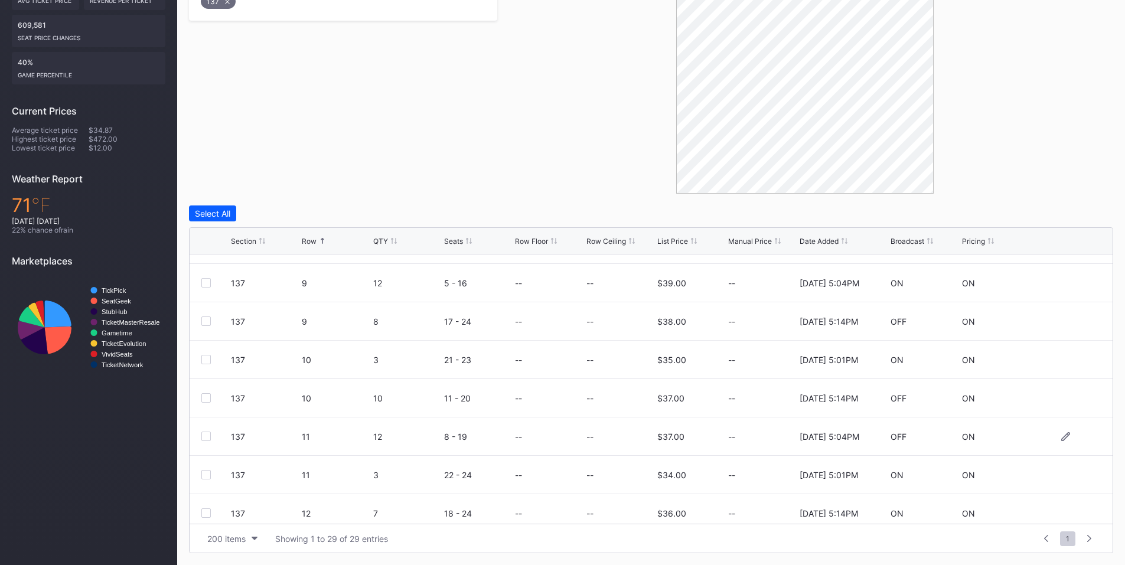
click at [204, 434] on div at bounding box center [205, 436] width 9 height 9
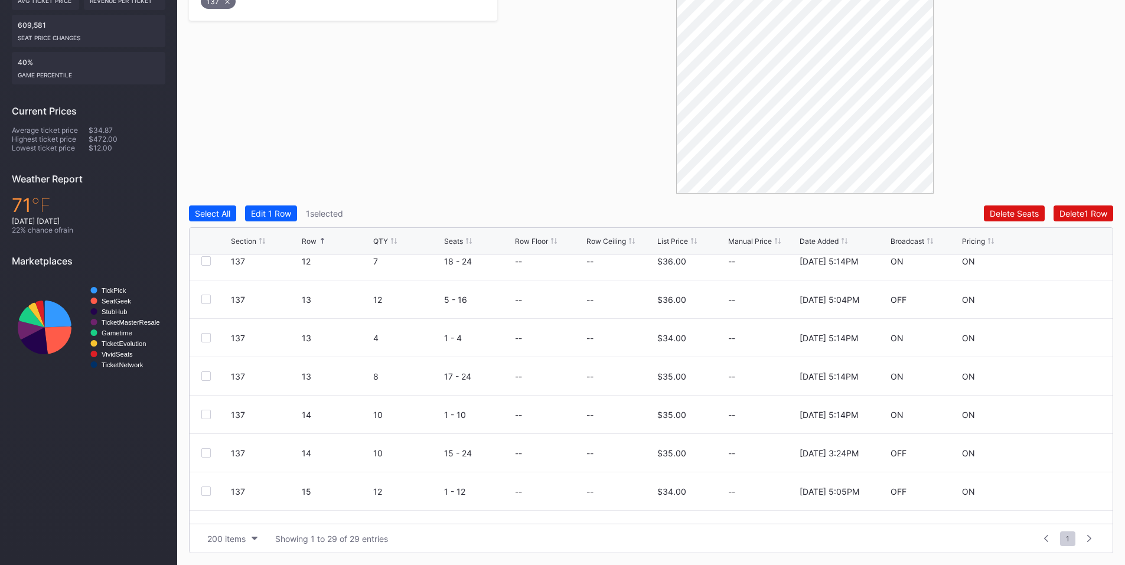
scroll to position [689, 0]
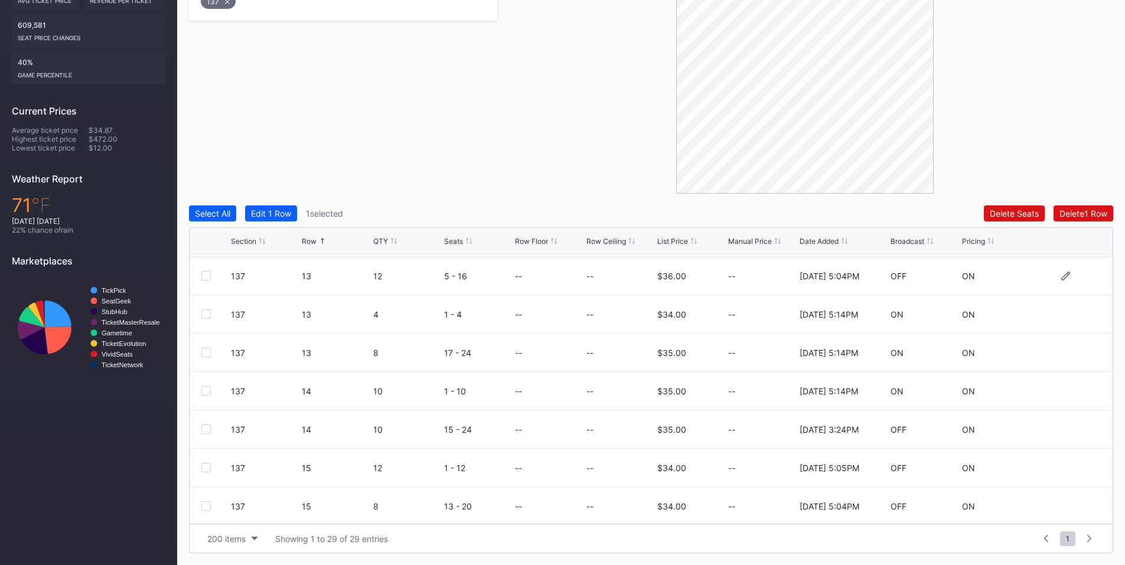
click at [209, 275] on div at bounding box center [205, 275] width 9 height 9
click at [203, 426] on div at bounding box center [205, 429] width 9 height 9
click at [208, 471] on div at bounding box center [205, 467] width 9 height 9
click at [1073, 216] on div "Delete 4 Rows" at bounding box center [1080, 213] width 53 height 10
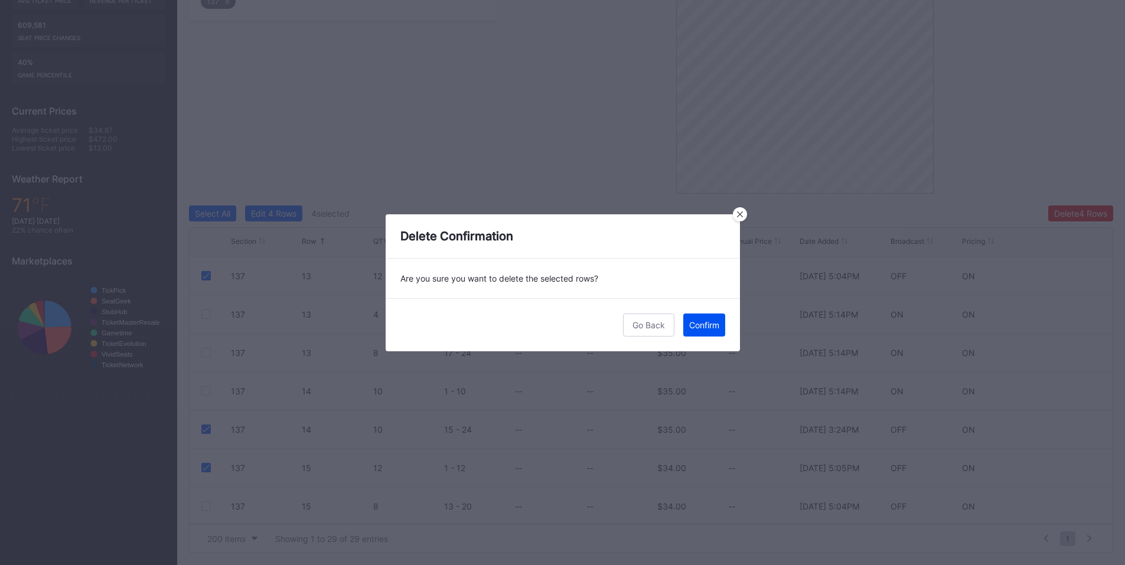
click at [713, 329] on div "Confirm" at bounding box center [704, 325] width 30 height 10
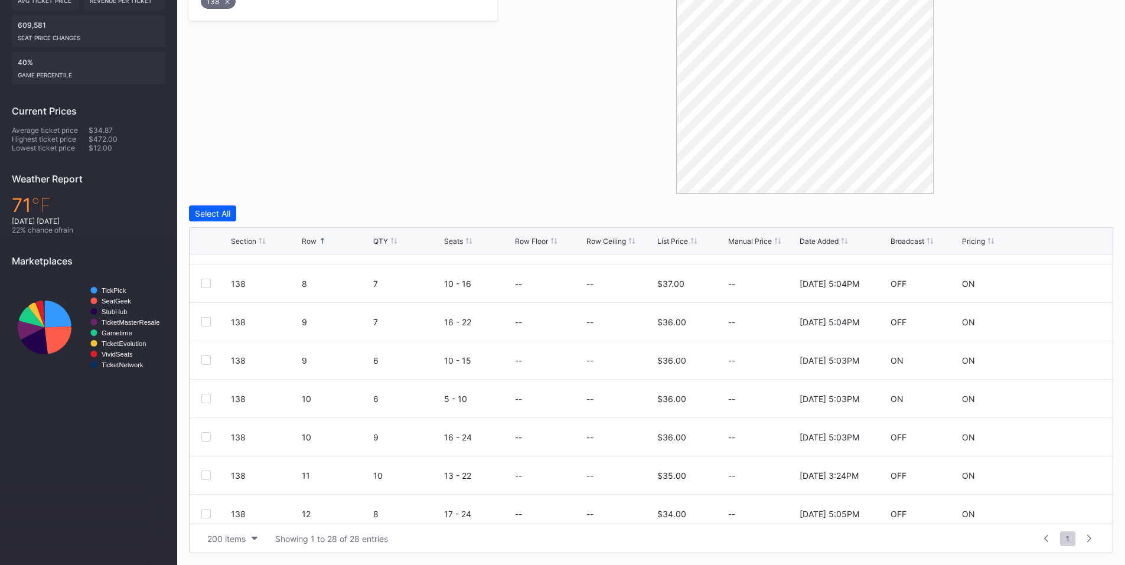
scroll to position [413, 0]
click at [207, 435] on div at bounding box center [205, 436] width 9 height 9
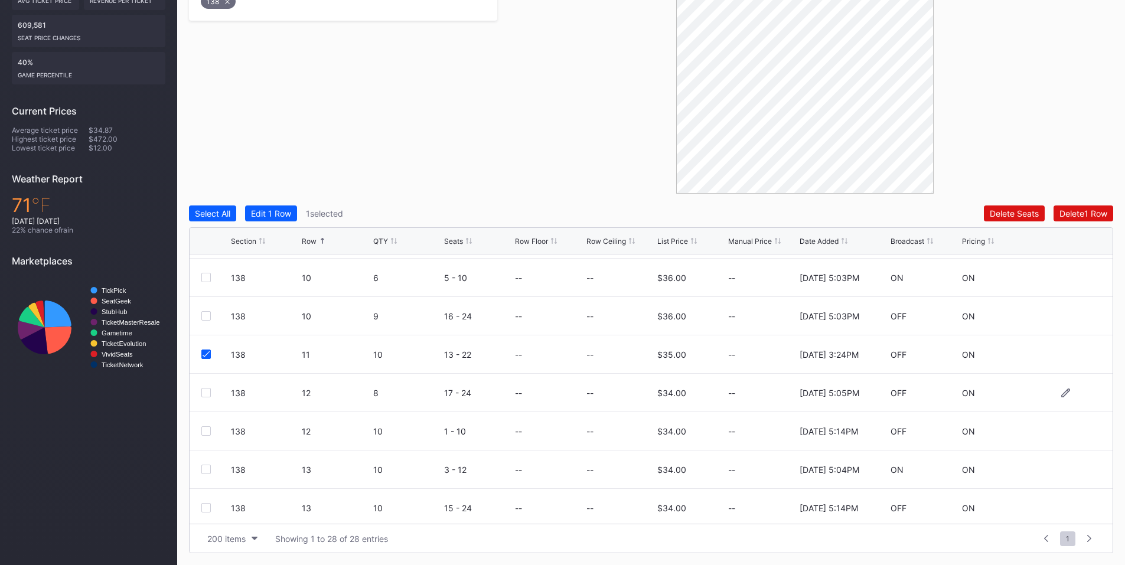
click at [204, 395] on div at bounding box center [205, 392] width 9 height 9
click at [205, 432] on div at bounding box center [205, 430] width 9 height 9
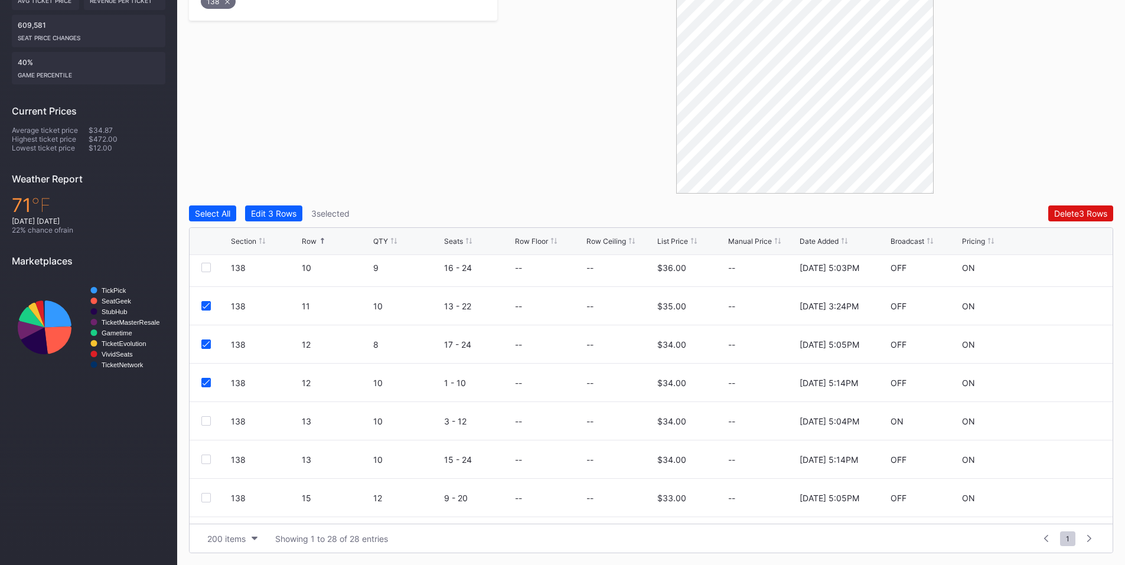
scroll to position [598, 0]
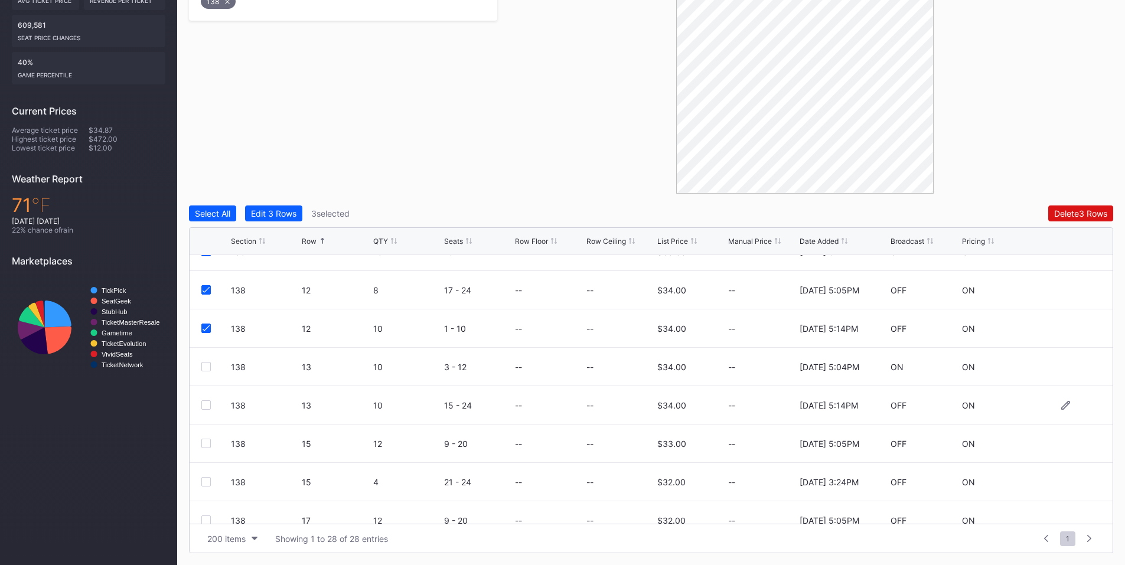
click at [204, 405] on div at bounding box center [205, 404] width 9 height 9
click at [208, 445] on div at bounding box center [205, 443] width 9 height 9
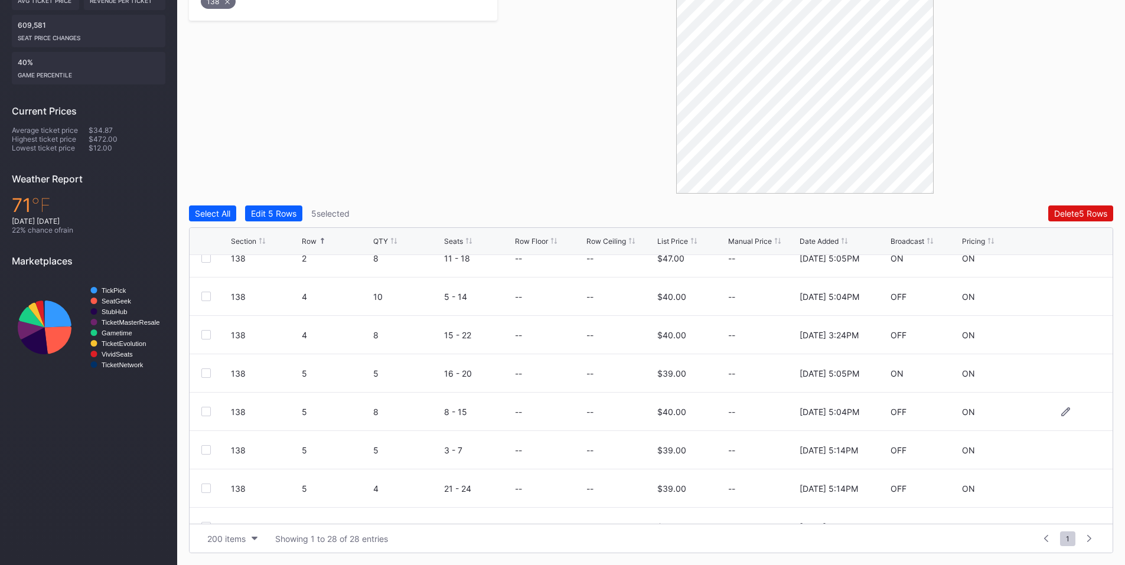
scroll to position [0, 0]
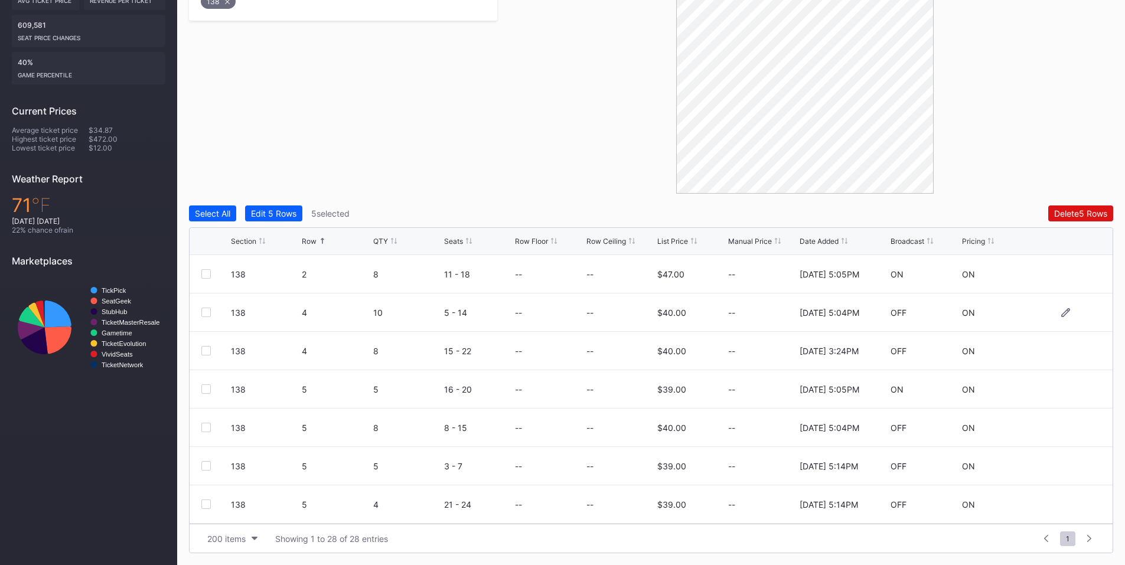
click at [204, 311] on div at bounding box center [205, 312] width 9 height 9
click at [204, 346] on div "138 4 8 15 - 22 -- -- $40.00 -- [DATE] 3:24PM OFF ON" at bounding box center [651, 351] width 923 height 38
click at [206, 354] on div at bounding box center [205, 350] width 9 height 9
click at [205, 424] on div at bounding box center [205, 427] width 9 height 9
click at [1060, 214] on div "Delete 8 Rows" at bounding box center [1080, 213] width 53 height 10
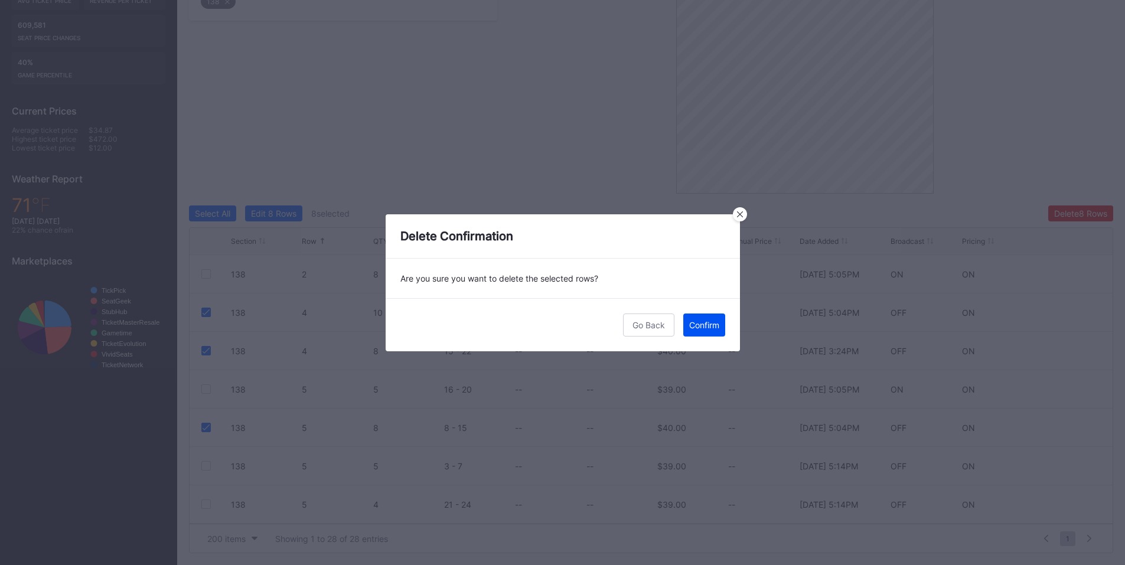
click at [702, 331] on button "Confirm" at bounding box center [704, 325] width 42 height 23
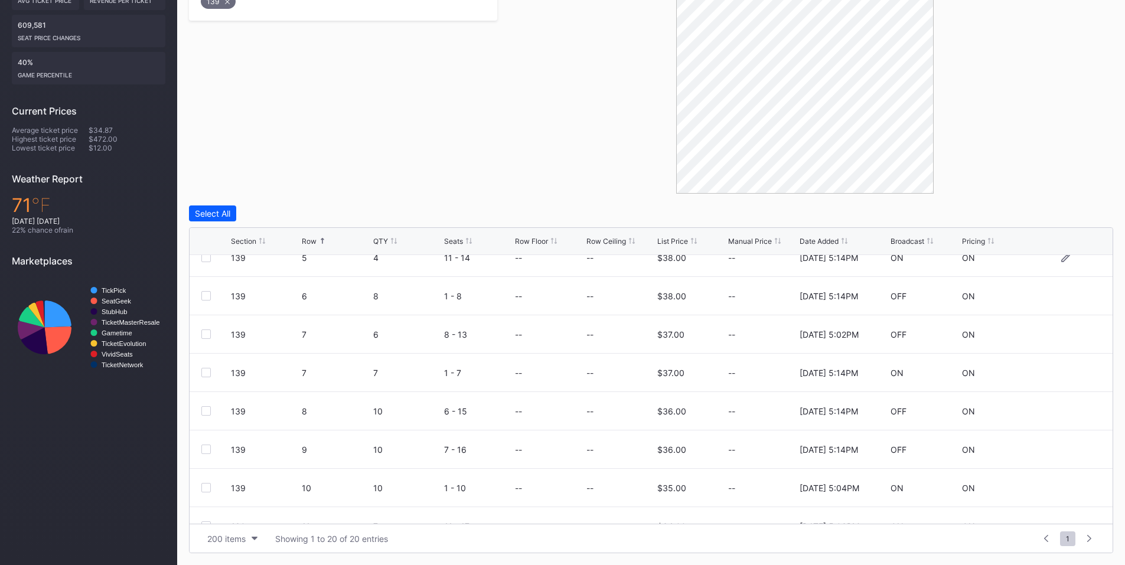
scroll to position [138, 0]
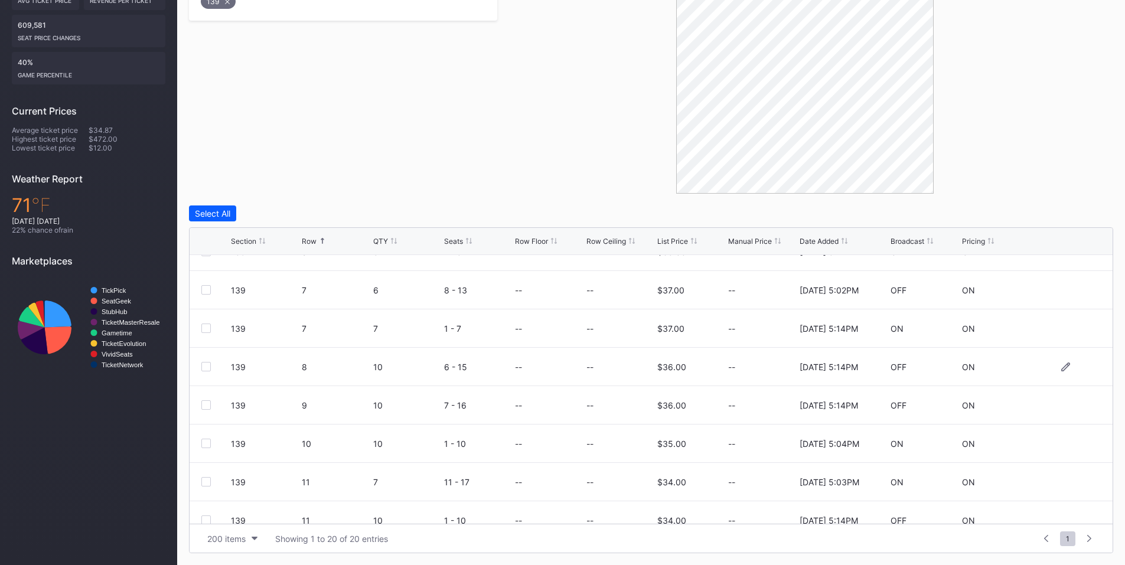
click at [198, 365] on div "139 8 10 6 - 15 -- -- $36.00 -- [DATE] 5:14PM OFF ON" at bounding box center [651, 367] width 923 height 38
click at [204, 366] on div at bounding box center [205, 366] width 9 height 9
click at [203, 404] on div at bounding box center [205, 404] width 9 height 9
click at [1080, 213] on div "Delete 2 Rows" at bounding box center [1081, 213] width 53 height 10
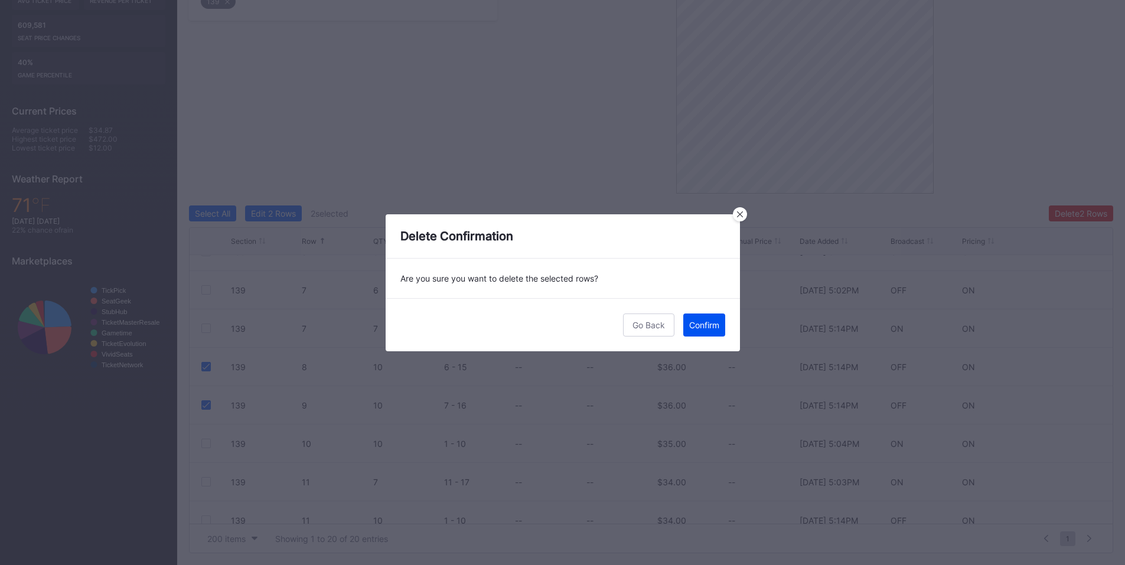
click at [710, 324] on div "Confirm" at bounding box center [704, 325] width 30 height 10
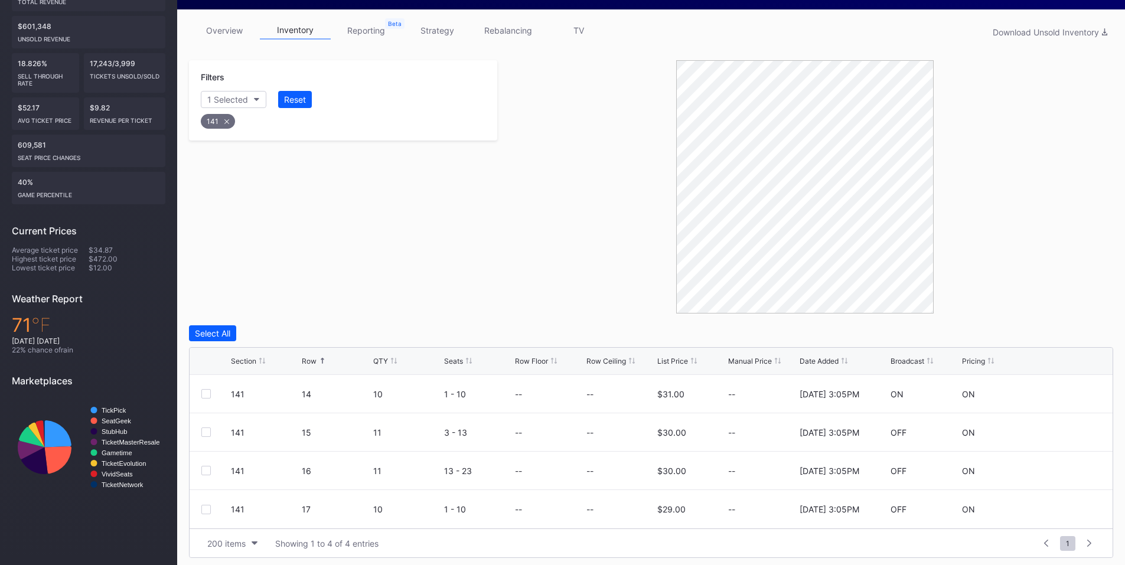
scroll to position [181, 0]
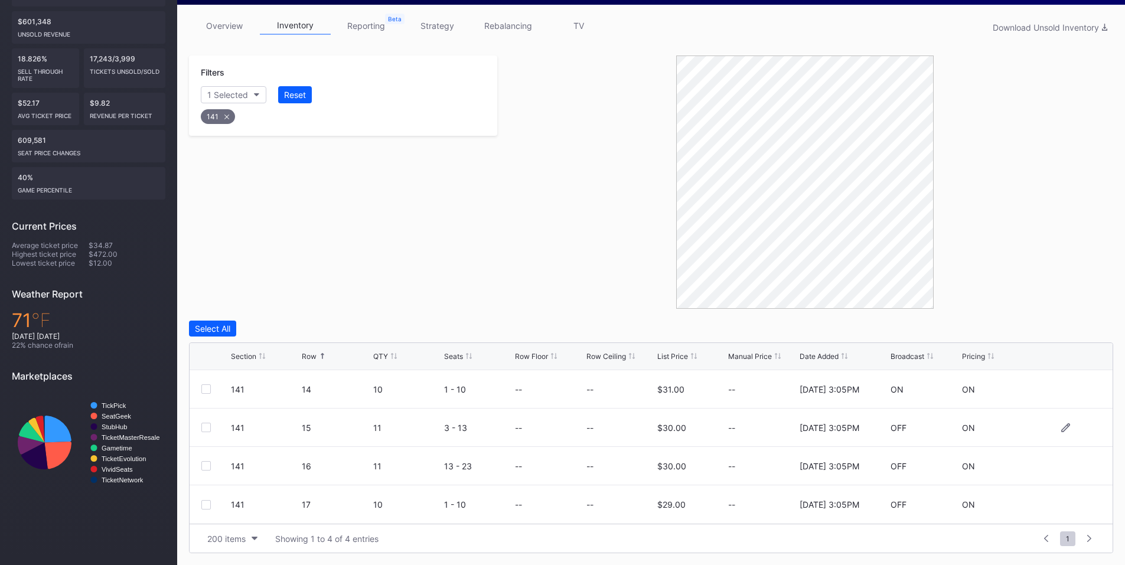
click at [197, 427] on div "141 15 11 3 - 13 -- -- $30.00 -- [DATE] 3:05PM OFF ON" at bounding box center [651, 428] width 923 height 38
click at [203, 427] on div at bounding box center [205, 427] width 9 height 9
click at [1087, 322] on button "Delete 1 Row" at bounding box center [1084, 329] width 60 height 16
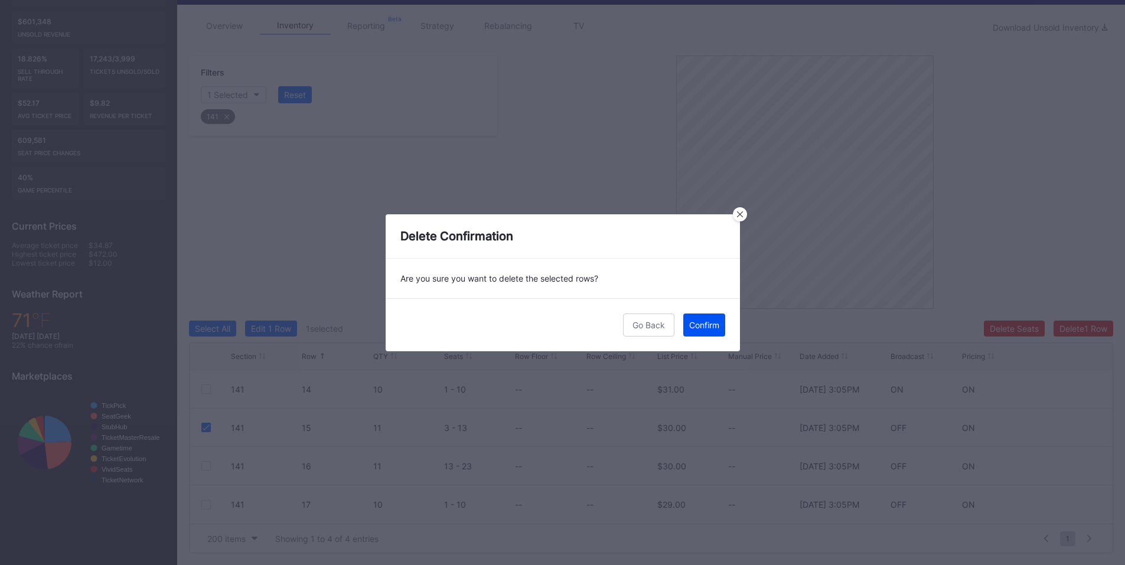
click at [688, 332] on button "Confirm" at bounding box center [704, 325] width 42 height 23
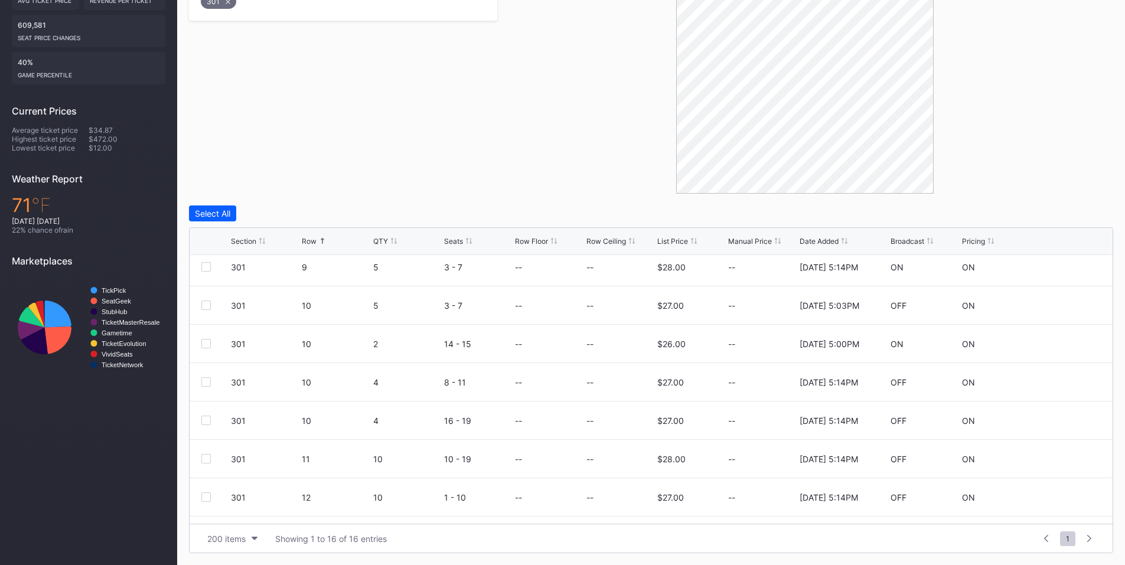
scroll to position [346, 0]
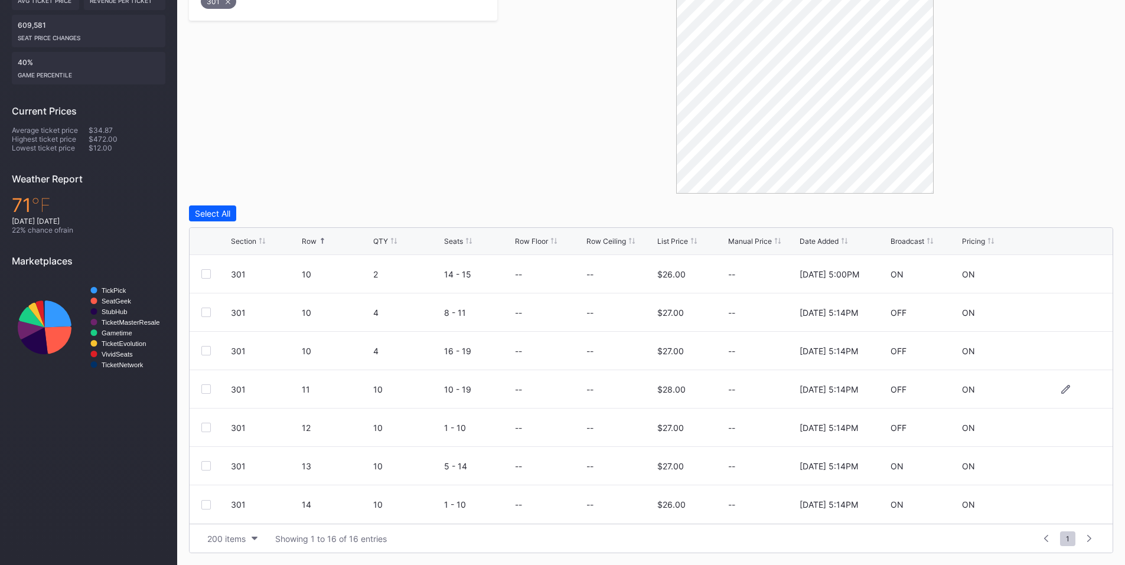
click at [209, 390] on div at bounding box center [205, 389] width 9 height 9
click at [205, 430] on div at bounding box center [205, 427] width 9 height 9
click at [205, 464] on div at bounding box center [205, 465] width 9 height 9
click at [203, 506] on div at bounding box center [205, 504] width 9 height 9
click at [1090, 211] on div "Delete 4 Rows" at bounding box center [1080, 213] width 53 height 10
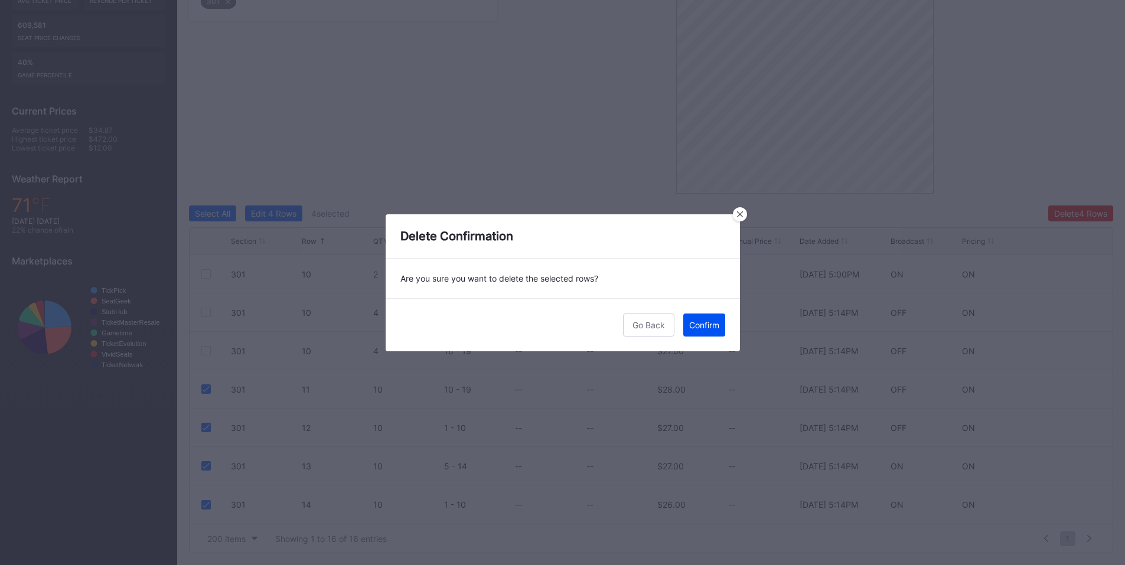
click at [715, 320] on div "Confirm" at bounding box center [704, 325] width 30 height 10
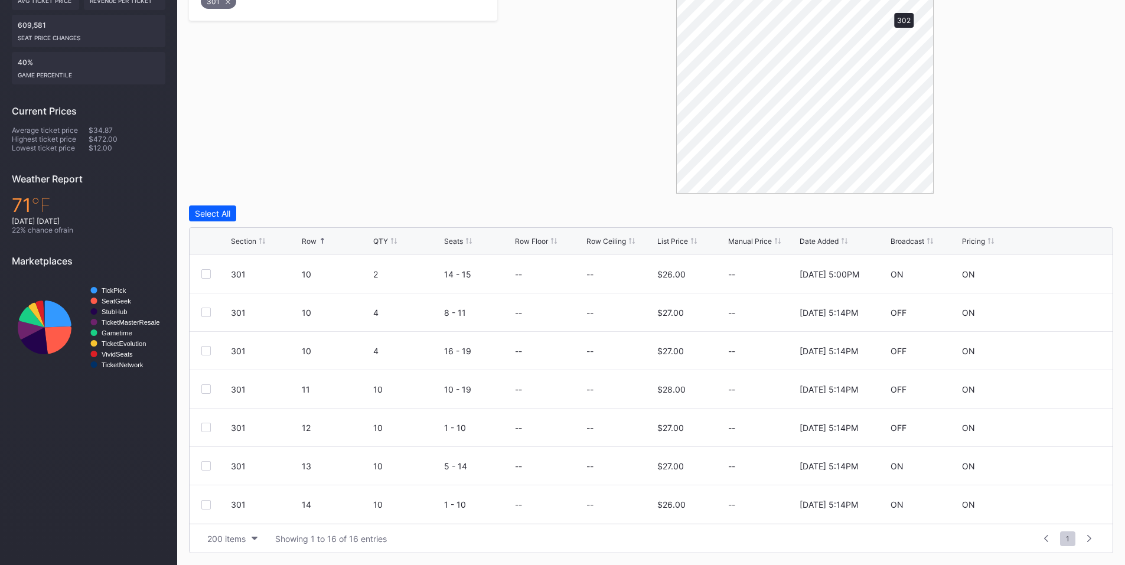
scroll to position [0, 0]
click at [202, 275] on div at bounding box center [205, 273] width 9 height 9
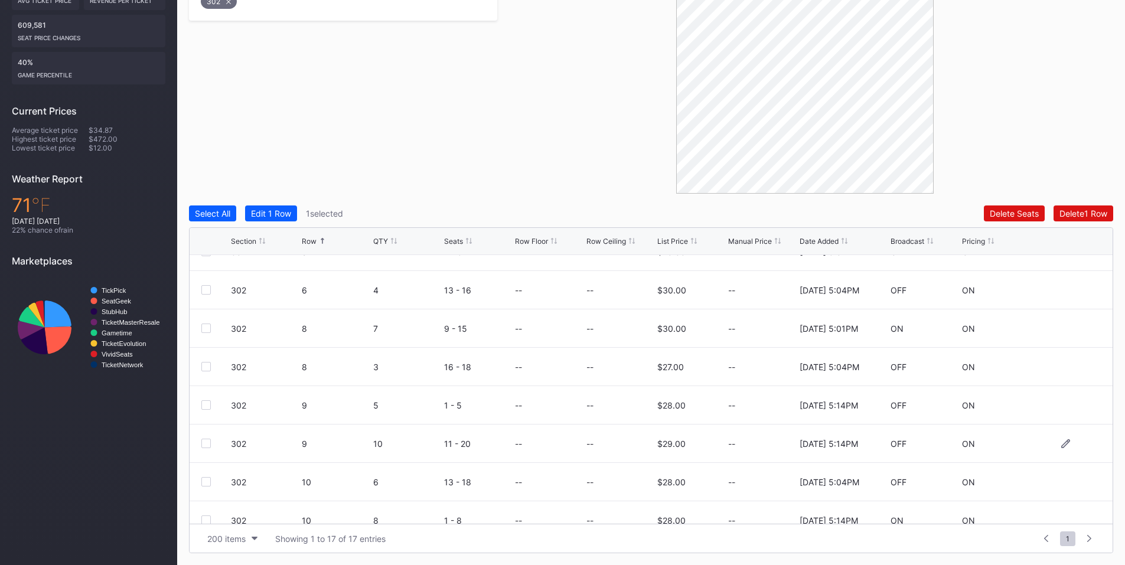
click at [208, 444] on div at bounding box center [205, 443] width 9 height 9
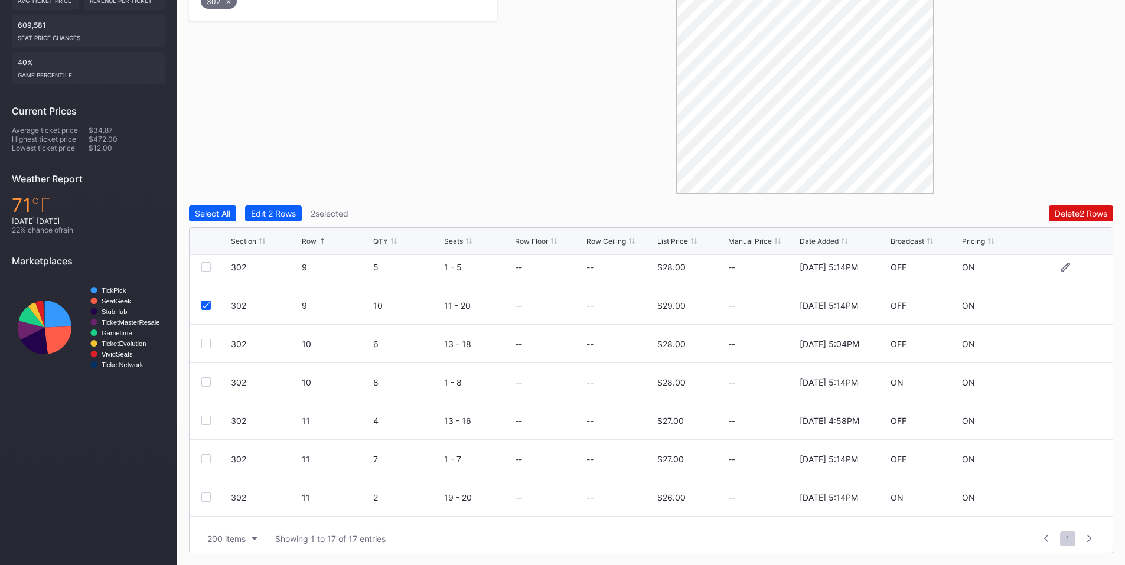
scroll to position [384, 0]
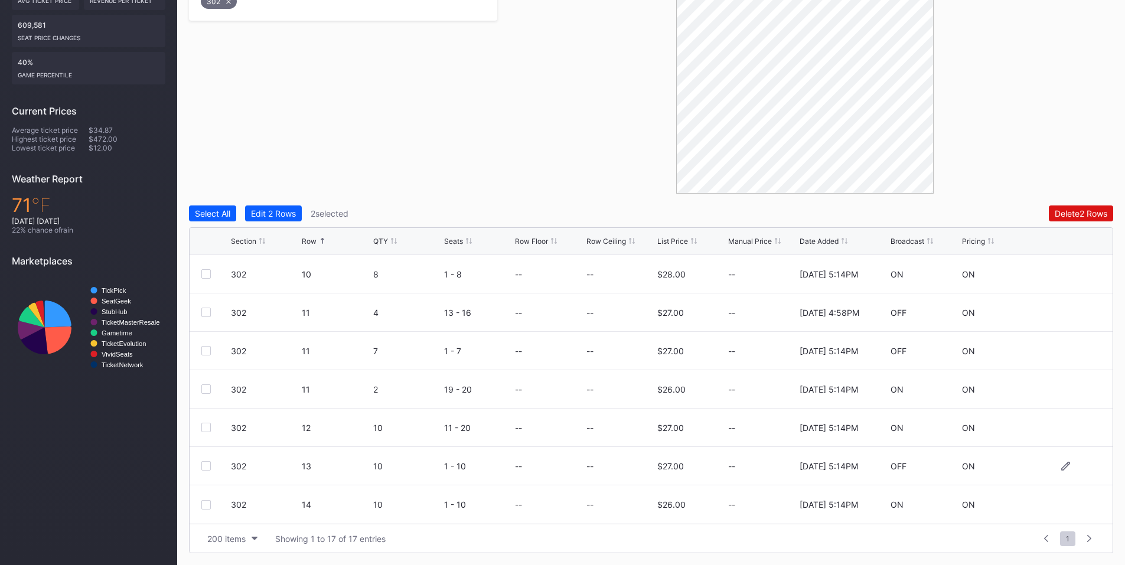
click at [210, 465] on div at bounding box center [205, 465] width 9 height 9
click at [207, 504] on div at bounding box center [205, 504] width 9 height 9
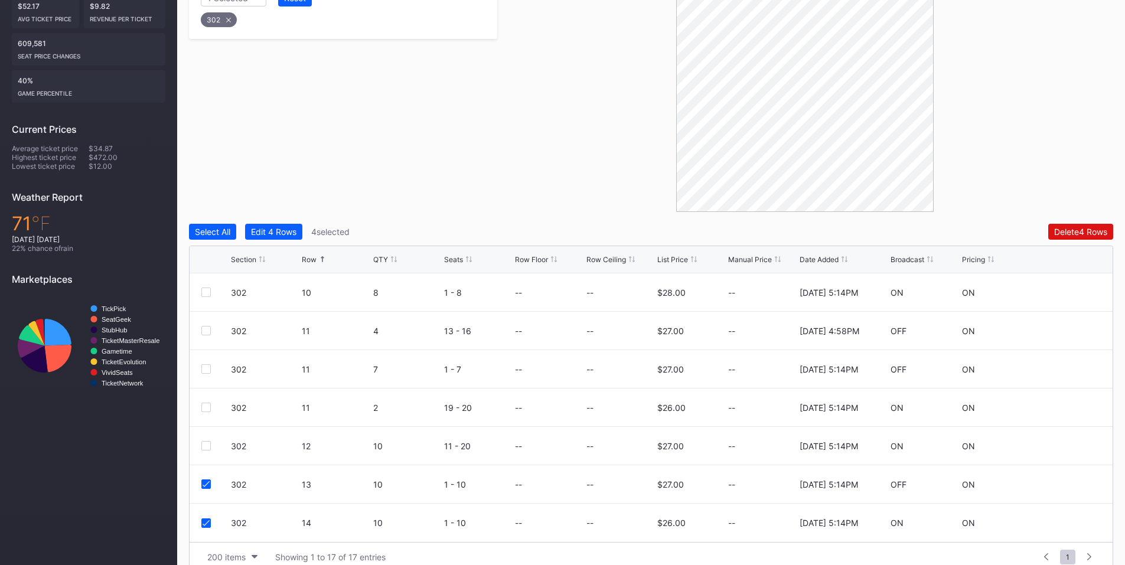
scroll to position [296, 0]
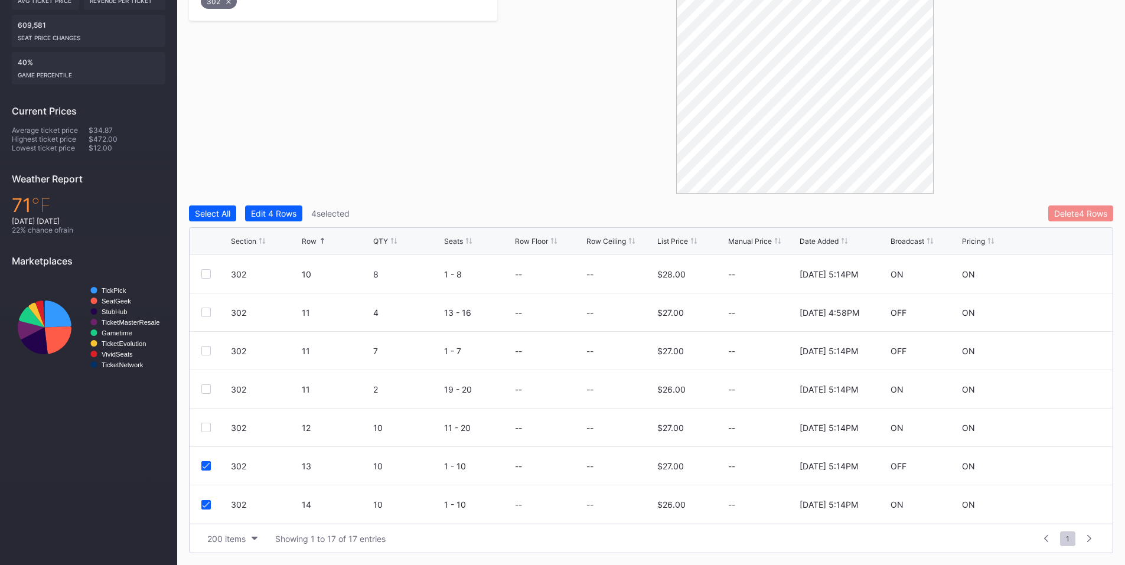
click at [1072, 210] on div "Delete 4 Rows" at bounding box center [1080, 213] width 53 height 10
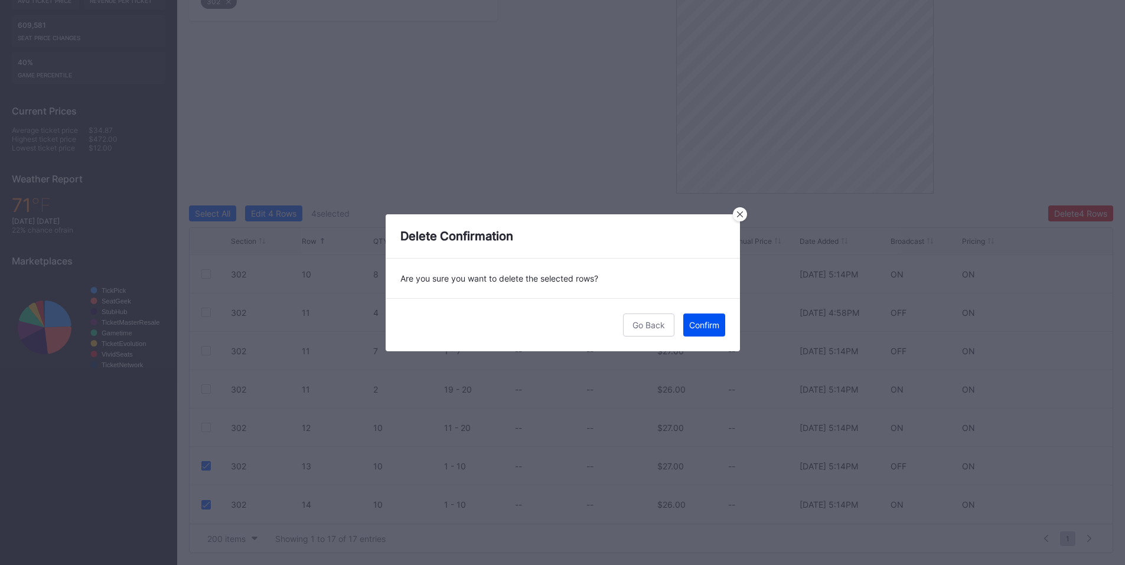
click at [716, 324] on div "Confirm" at bounding box center [704, 325] width 30 height 10
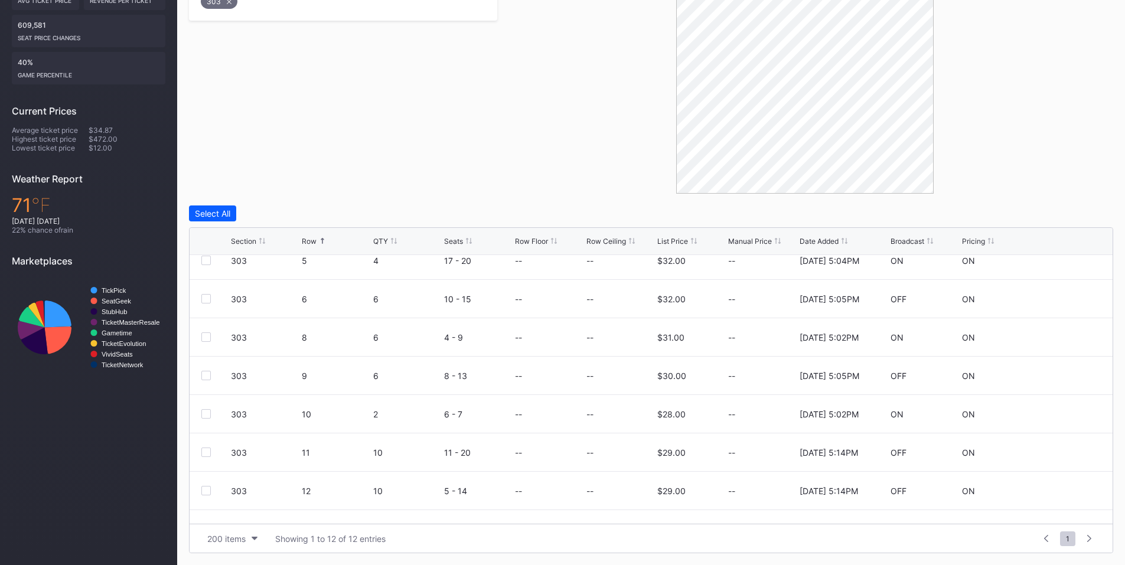
scroll to position [192, 0]
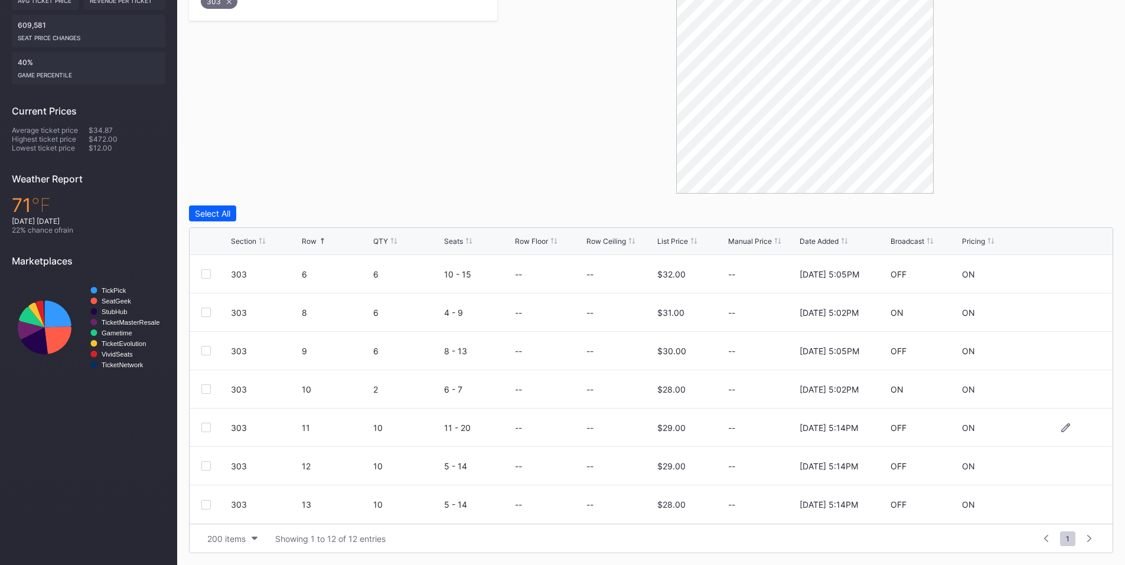
click at [204, 425] on div at bounding box center [205, 427] width 9 height 9
click at [201, 464] on div at bounding box center [205, 465] width 9 height 9
click at [206, 507] on div at bounding box center [205, 504] width 9 height 9
click at [1078, 212] on div "Delete 3 Rows" at bounding box center [1080, 213] width 53 height 10
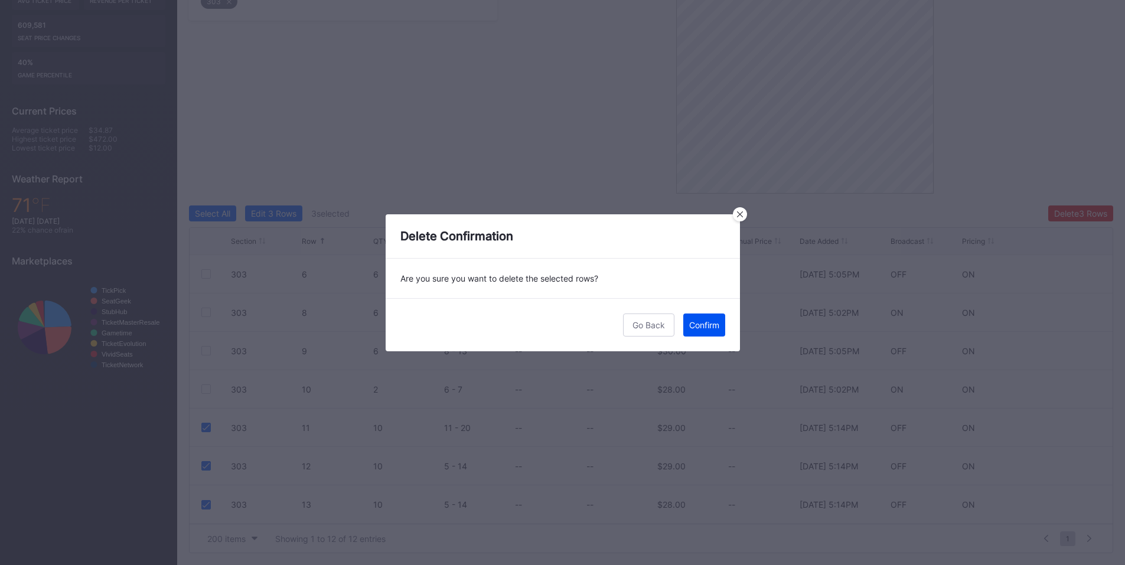
click at [704, 320] on div "Confirm" at bounding box center [704, 325] width 30 height 10
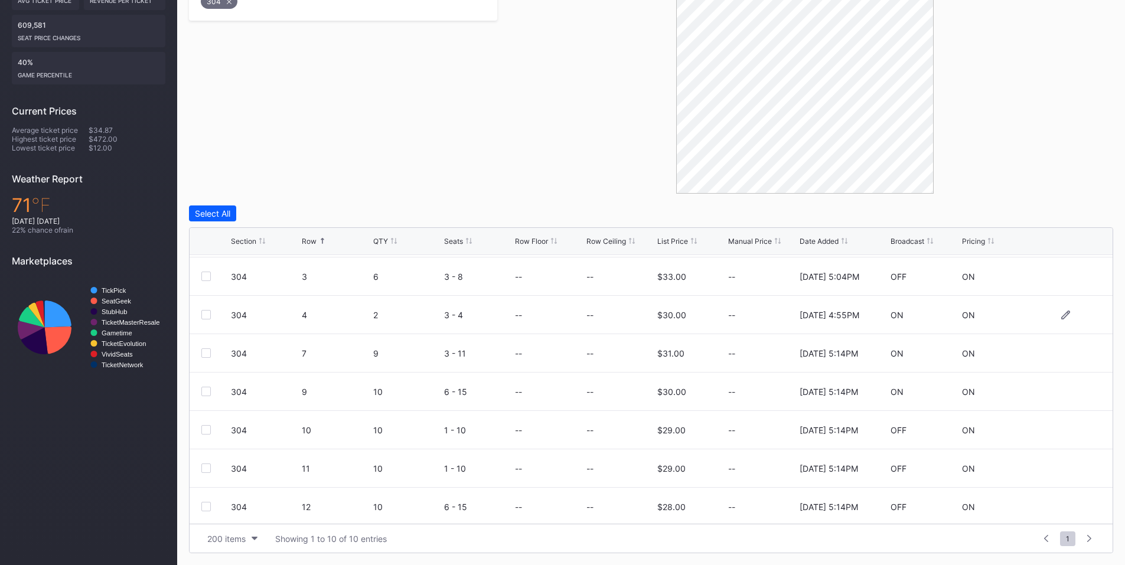
scroll to position [115, 0]
click at [206, 391] on div at bounding box center [205, 389] width 9 height 9
click at [207, 423] on div at bounding box center [205, 427] width 9 height 9
click at [209, 468] on div at bounding box center [205, 465] width 9 height 9
click at [206, 506] on div at bounding box center [205, 504] width 9 height 9
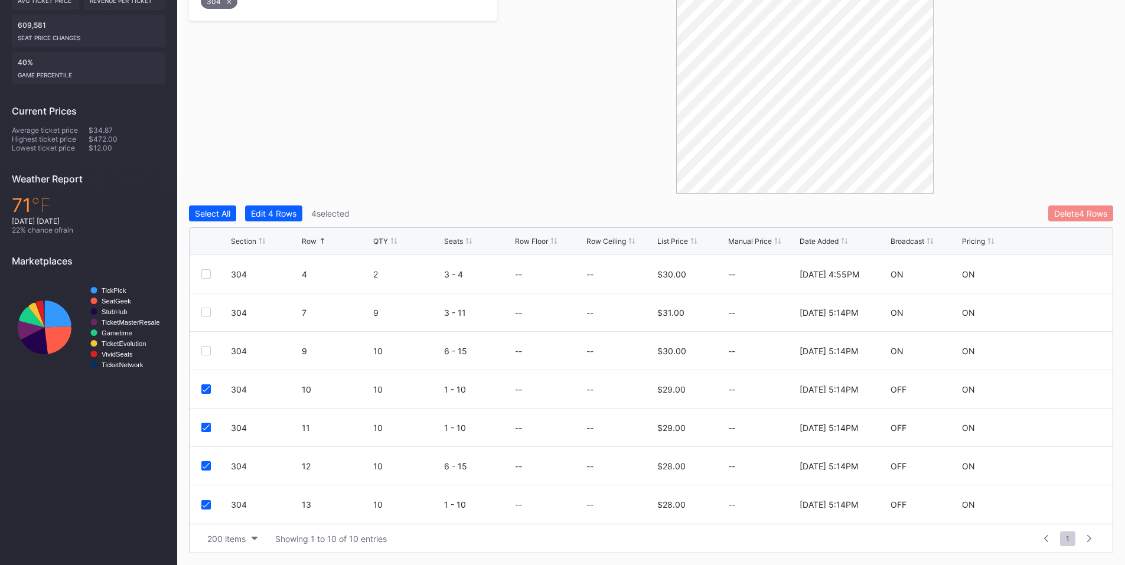
click at [1067, 211] on div "Delete 4 Rows" at bounding box center [1080, 213] width 53 height 10
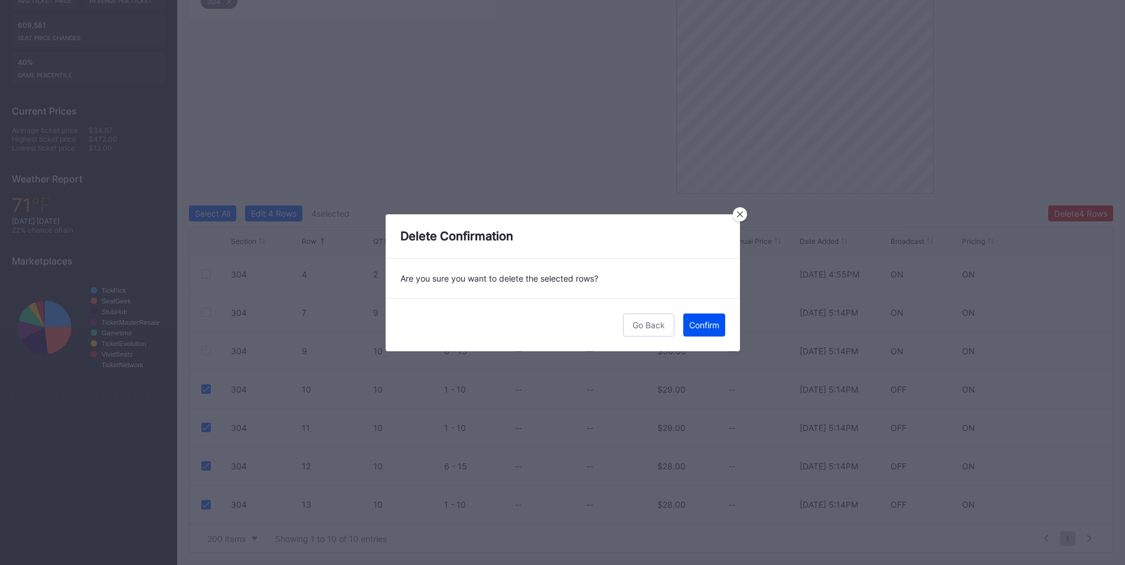
click at [700, 321] on div "Confirm" at bounding box center [704, 325] width 30 height 10
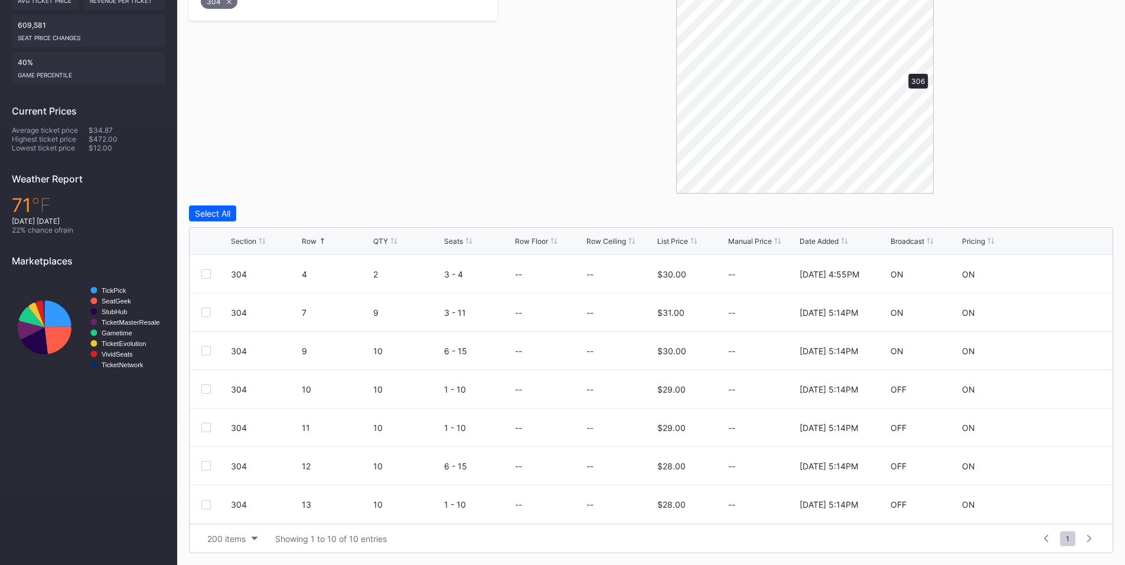
scroll to position [0, 0]
click at [206, 389] on div at bounding box center [205, 389] width 9 height 9
click at [206, 426] on div at bounding box center [205, 427] width 9 height 9
click at [206, 465] on div at bounding box center [205, 465] width 9 height 9
click at [1090, 214] on div "Delete 3 Rows" at bounding box center [1080, 213] width 53 height 10
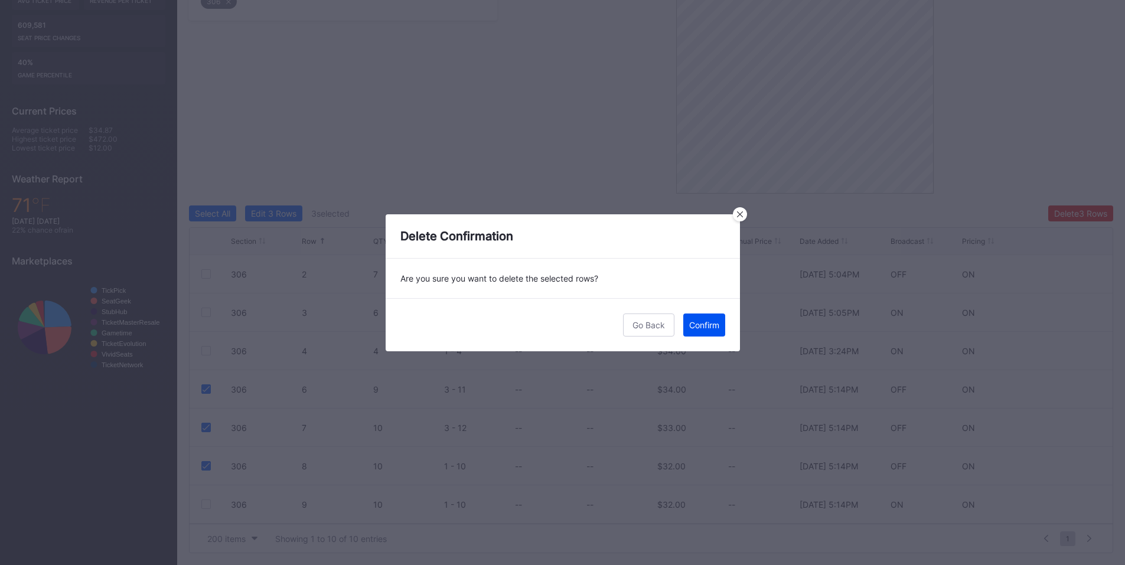
click at [713, 326] on div "Confirm" at bounding box center [704, 325] width 30 height 10
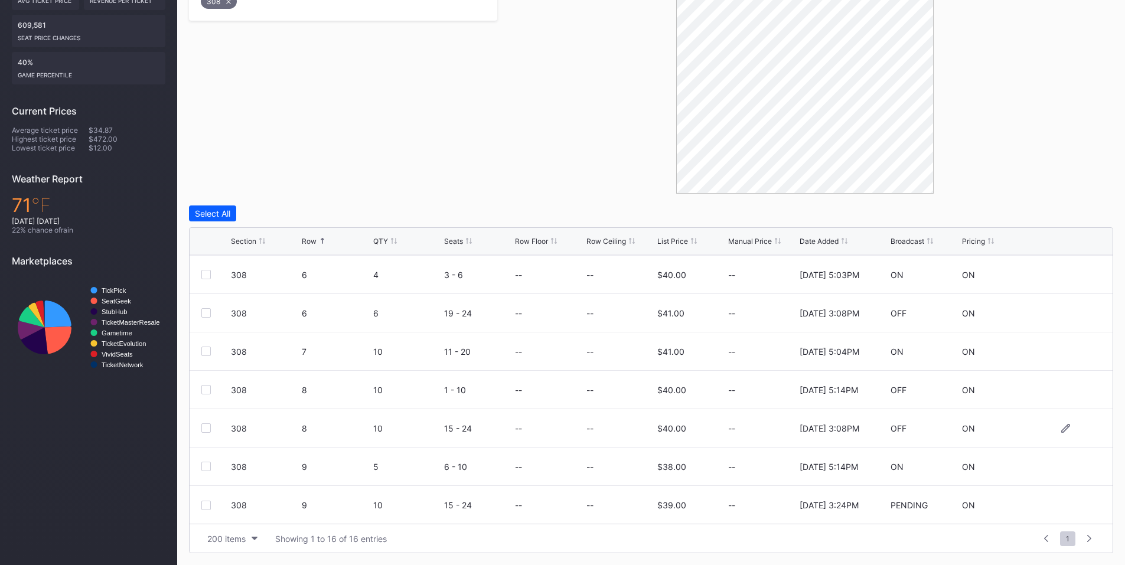
scroll to position [346, 0]
click at [210, 504] on div at bounding box center [205, 504] width 9 height 9
click at [204, 428] on div at bounding box center [205, 427] width 9 height 9
click at [1080, 214] on div "Delete 2 Rows" at bounding box center [1081, 213] width 53 height 10
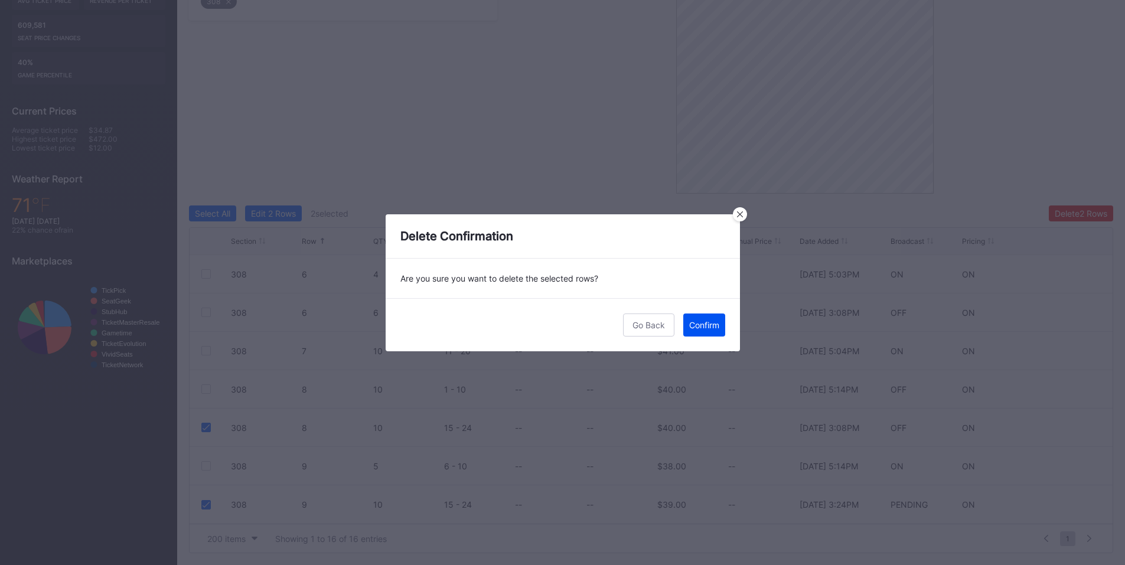
click at [712, 328] on div "Confirm" at bounding box center [704, 325] width 30 height 10
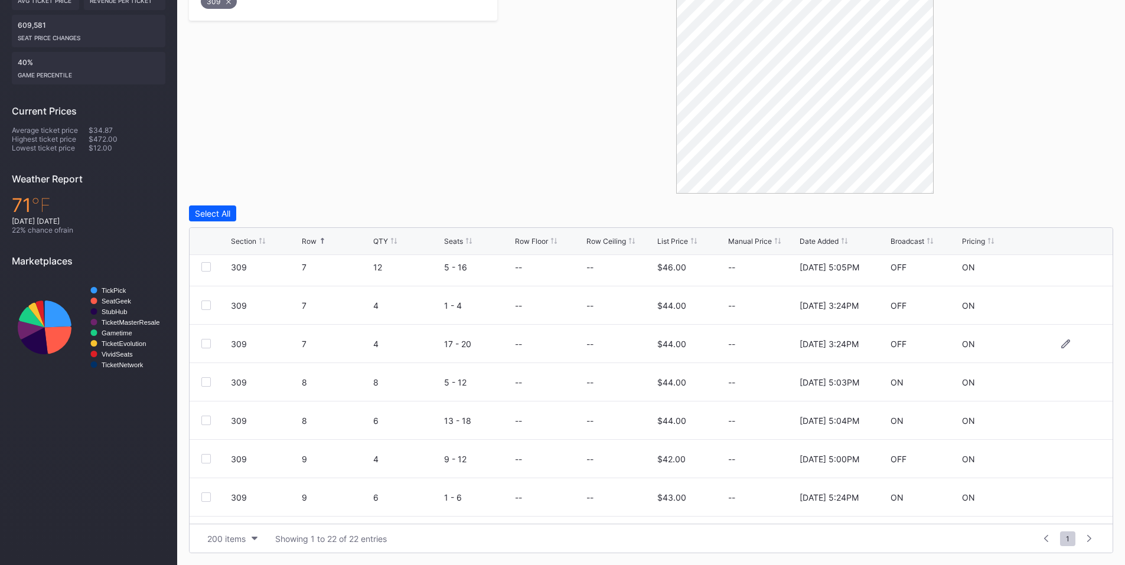
scroll to position [138, 0]
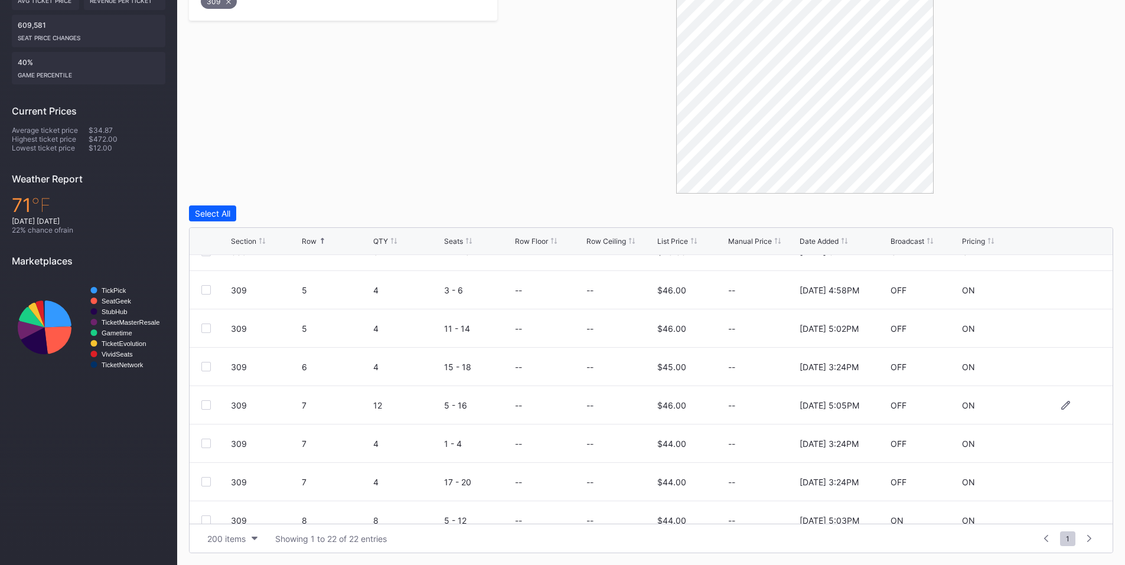
click at [206, 409] on div at bounding box center [205, 404] width 9 height 9
click at [206, 440] on div at bounding box center [205, 443] width 9 height 9
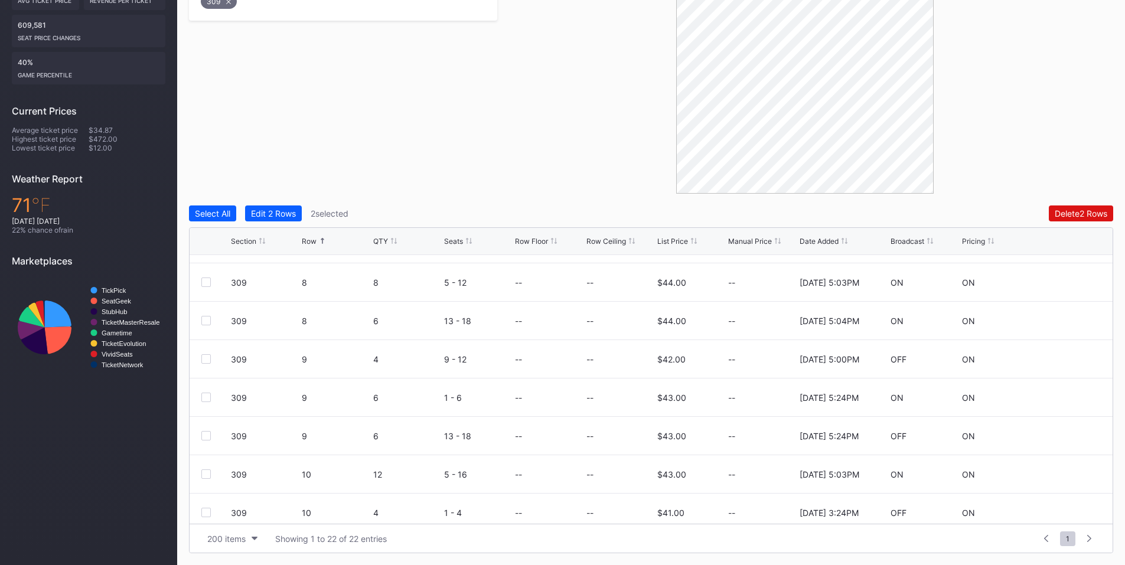
scroll to position [413, 0]
click at [206, 320] on div at bounding box center [205, 321] width 9 height 9
click at [207, 399] on div at bounding box center [205, 397] width 9 height 9
click at [1054, 213] on div "Delete 4 Rows" at bounding box center [1080, 213] width 53 height 10
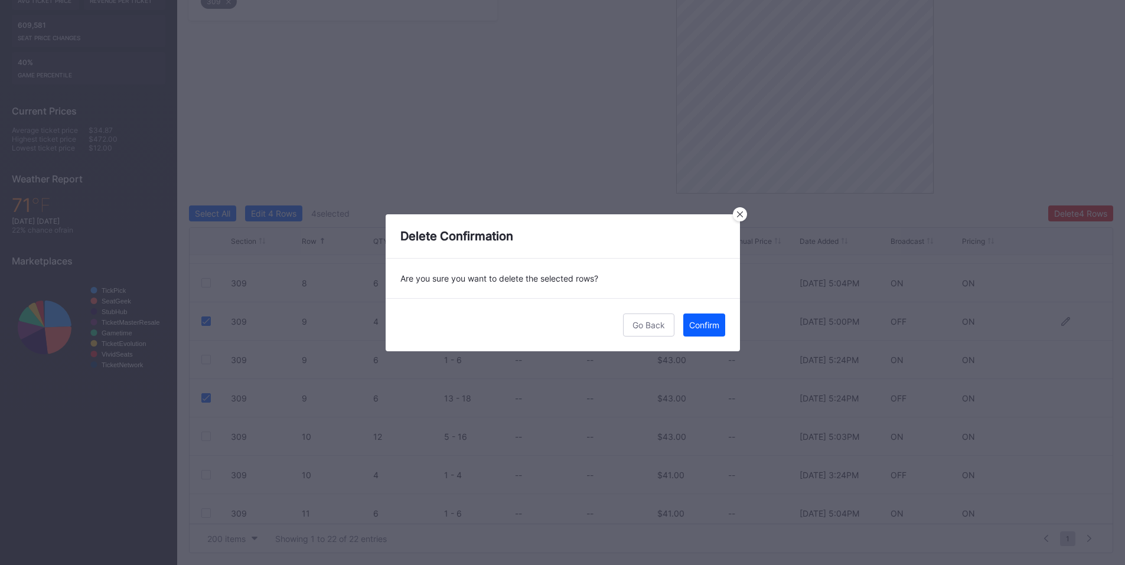
click at [708, 330] on button "Confirm" at bounding box center [704, 325] width 42 height 23
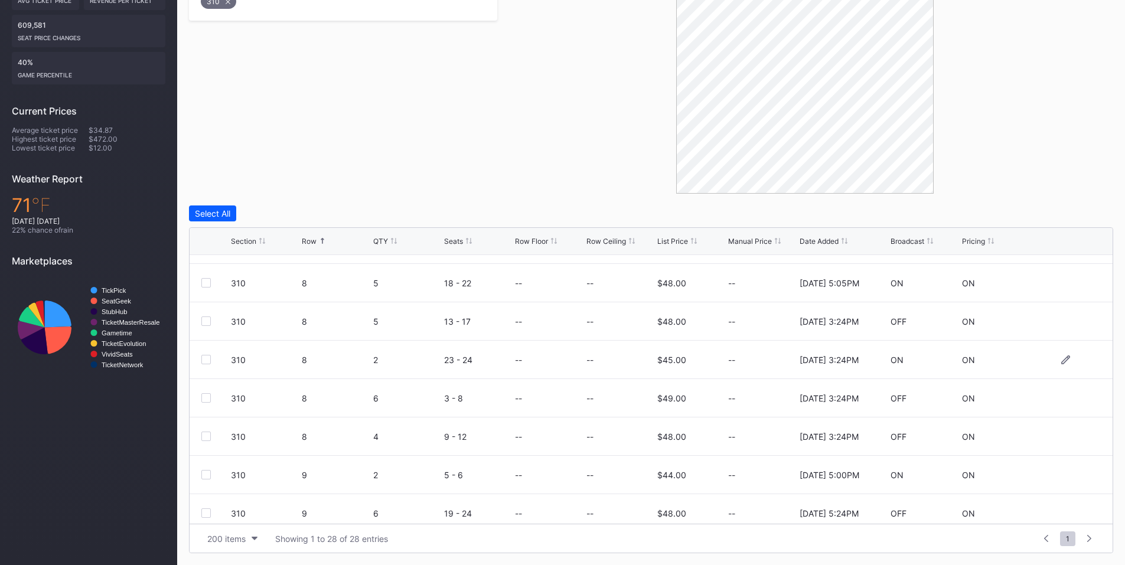
scroll to position [551, 0]
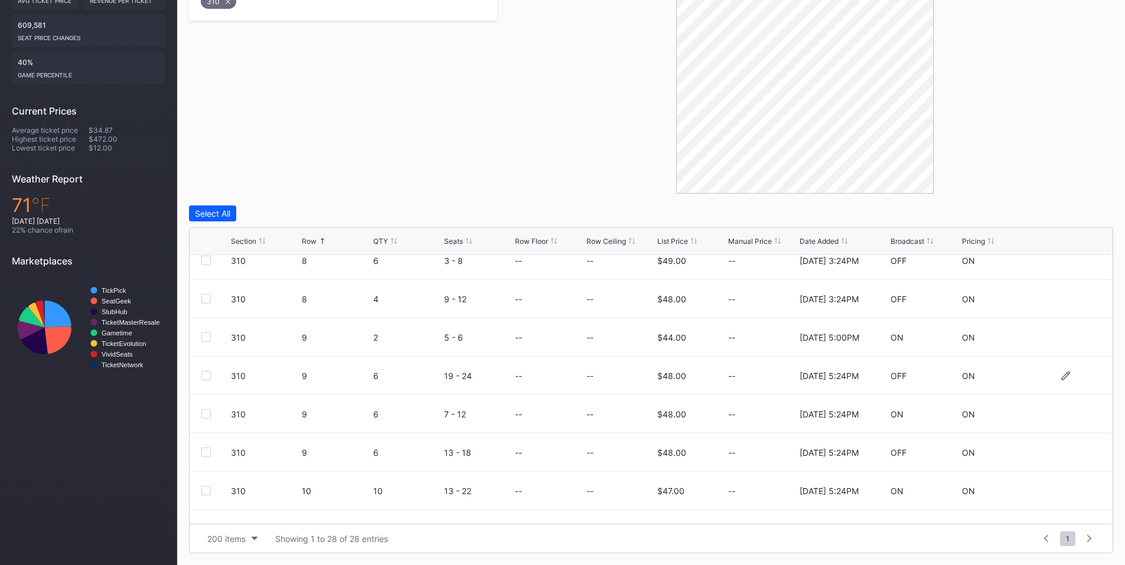
click at [202, 377] on div at bounding box center [205, 375] width 9 height 9
click at [203, 449] on div at bounding box center [205, 452] width 9 height 9
click at [1086, 217] on div "Delete 2 Rows" at bounding box center [1081, 213] width 53 height 10
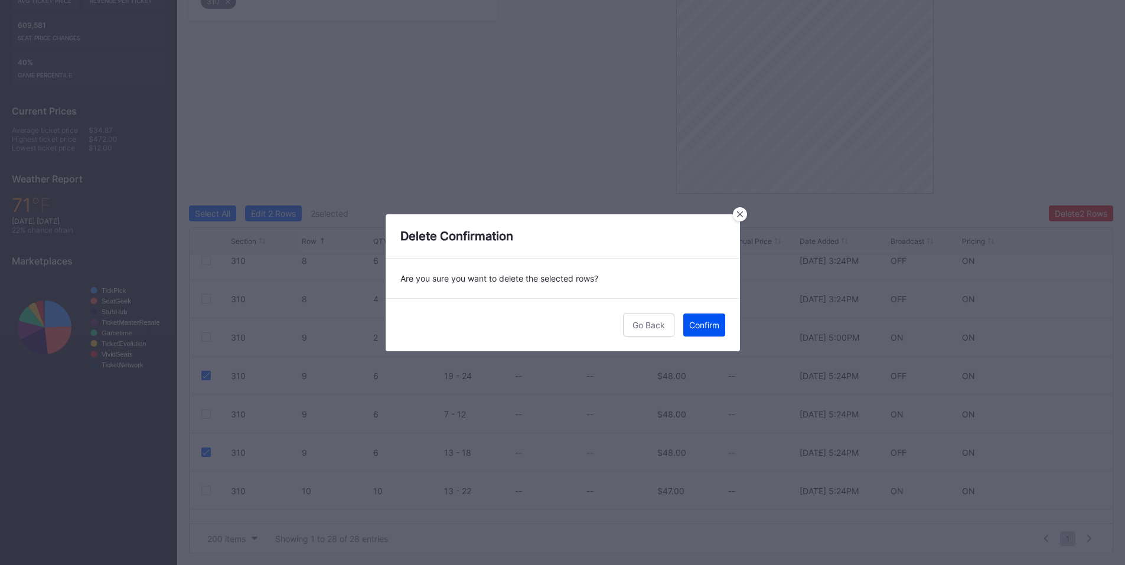
click at [705, 321] on div "Confirm" at bounding box center [704, 325] width 30 height 10
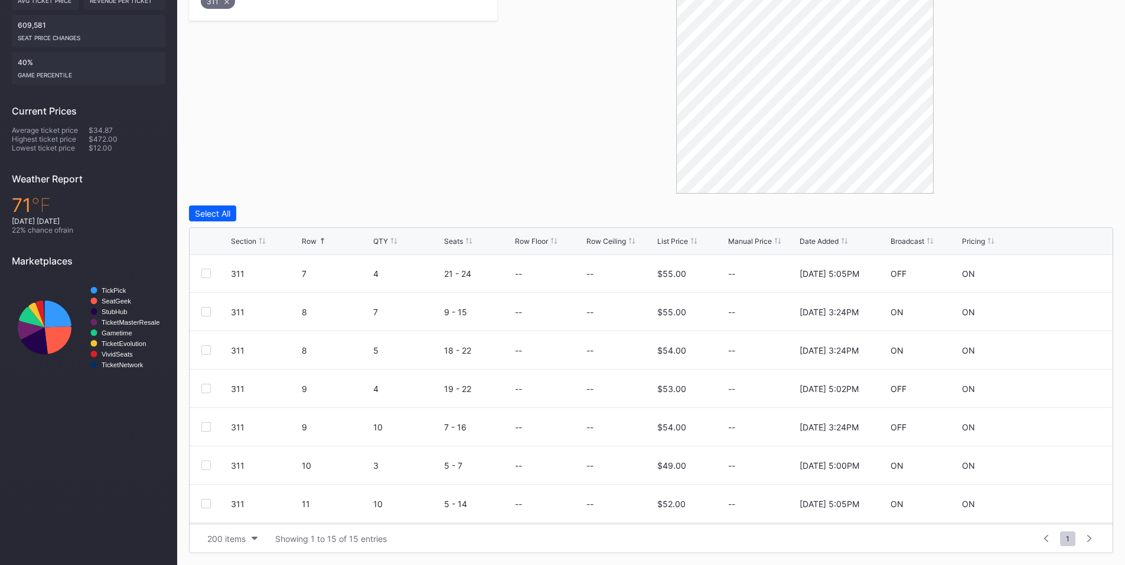
scroll to position [276, 0]
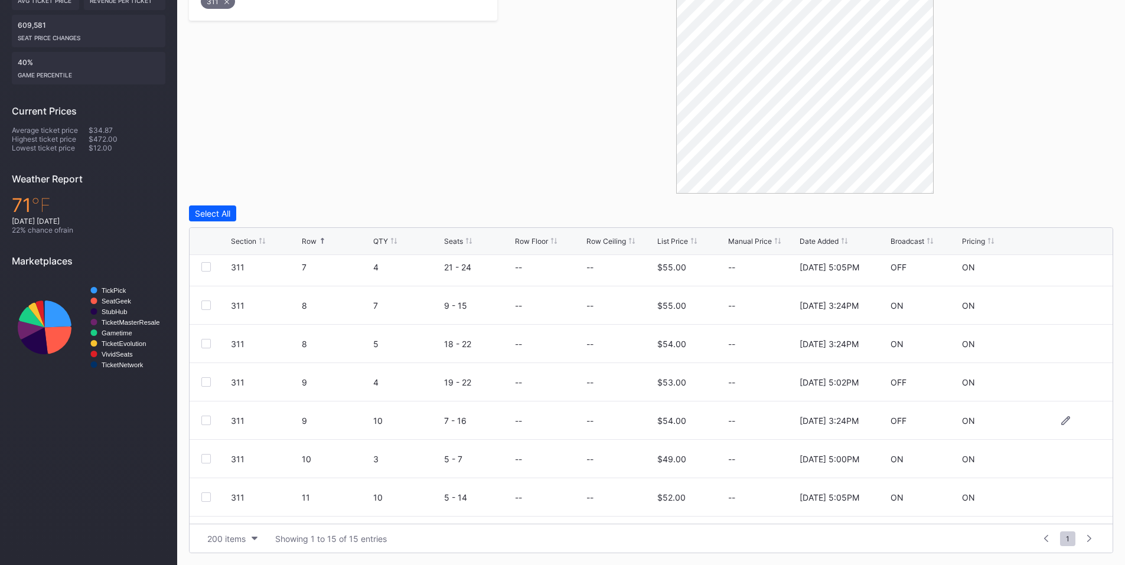
click at [206, 419] on div at bounding box center [205, 420] width 9 height 9
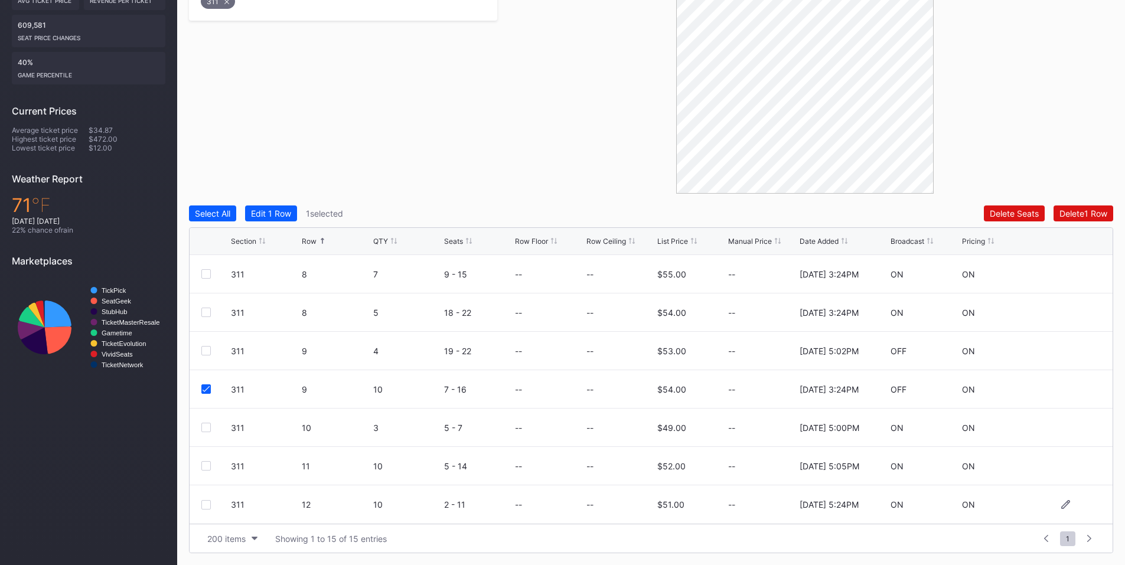
click at [204, 506] on div at bounding box center [205, 504] width 9 height 9
click at [1076, 210] on div "Delete 2 Rows" at bounding box center [1081, 213] width 53 height 10
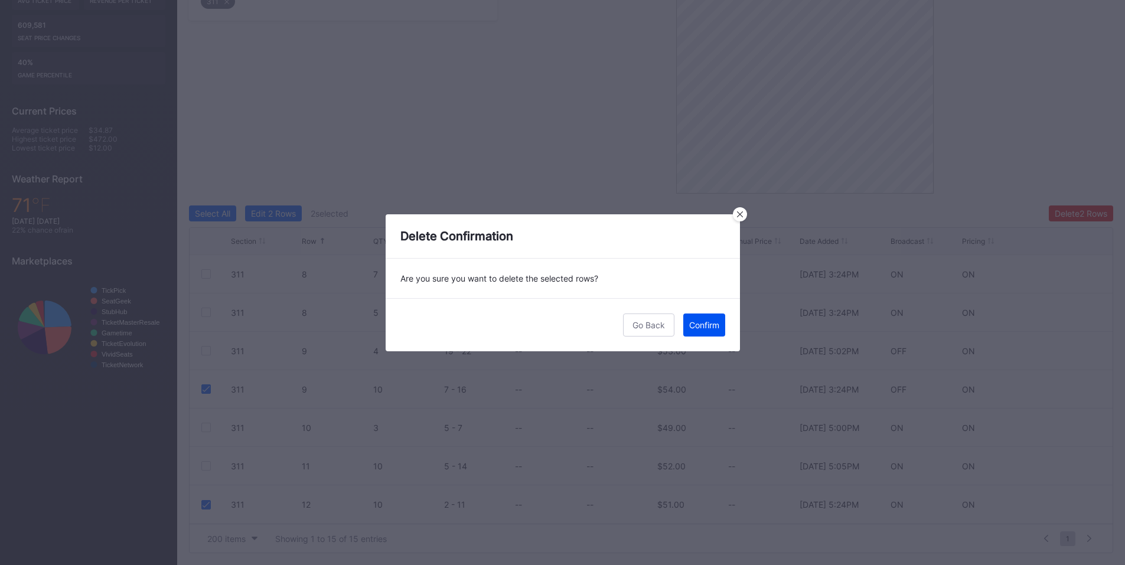
click at [700, 324] on div "Confirm" at bounding box center [704, 325] width 30 height 10
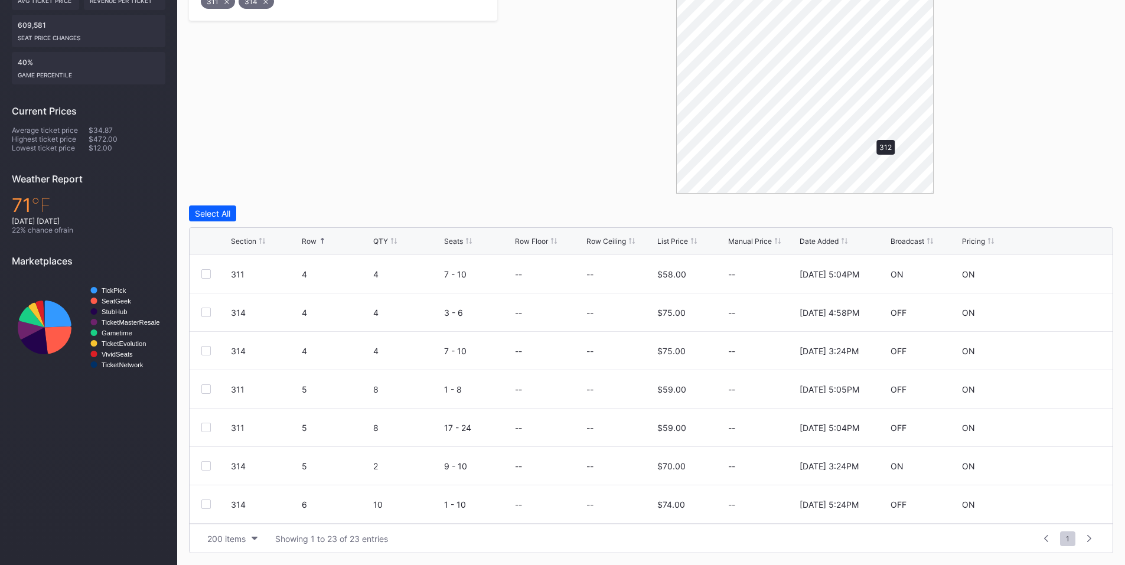
scroll to position [0, 0]
click at [204, 427] on div at bounding box center [205, 427] width 9 height 9
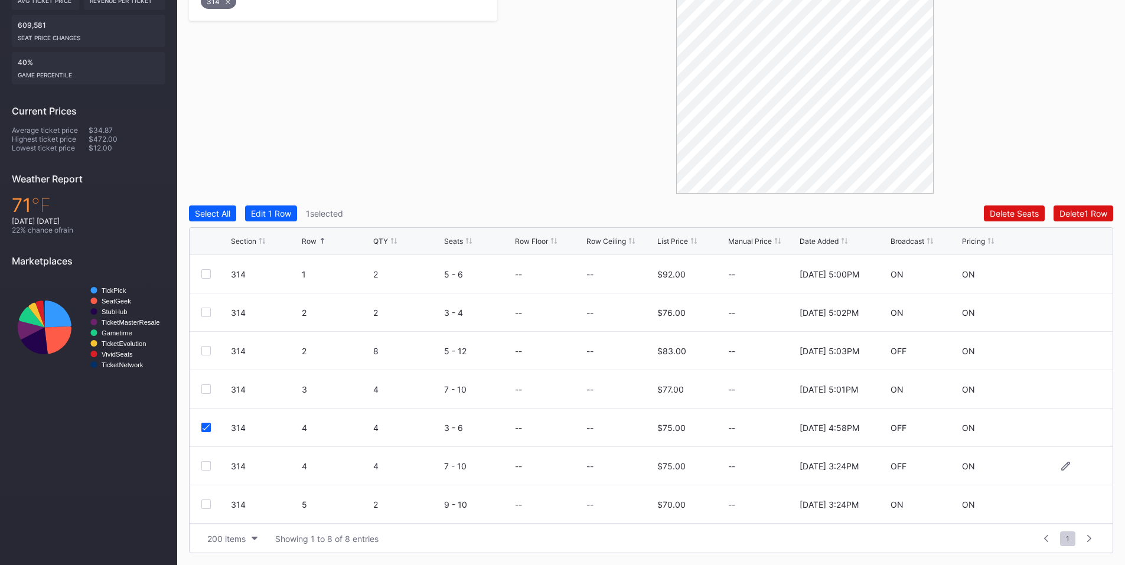
click at [205, 465] on div at bounding box center [205, 465] width 9 height 9
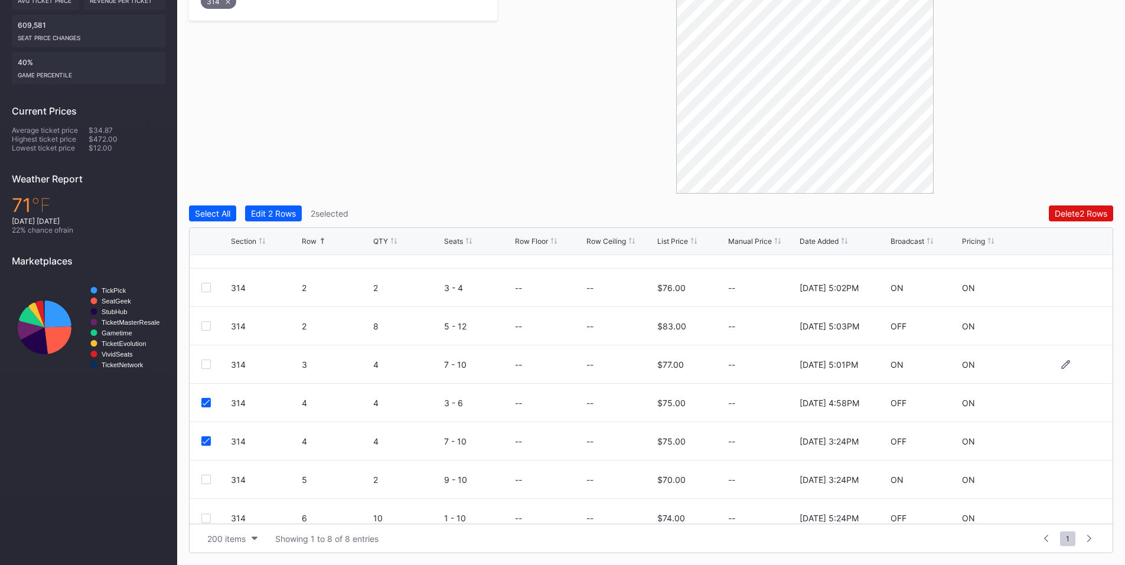
scroll to position [38, 0]
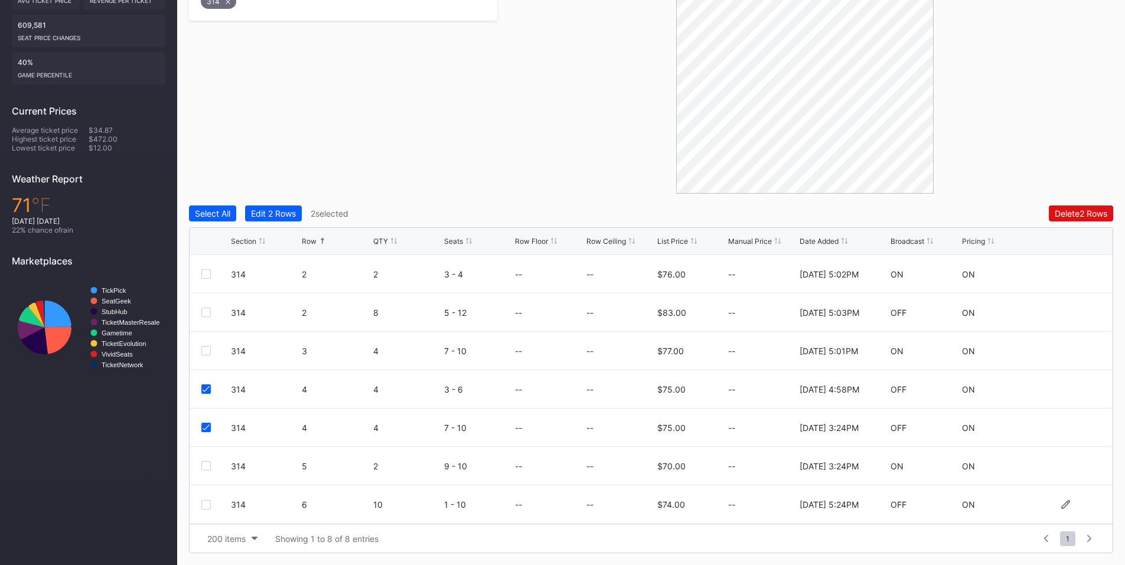
click at [210, 504] on div at bounding box center [205, 504] width 9 height 9
click at [1083, 212] on div "Delete 3 Rows" at bounding box center [1080, 213] width 53 height 10
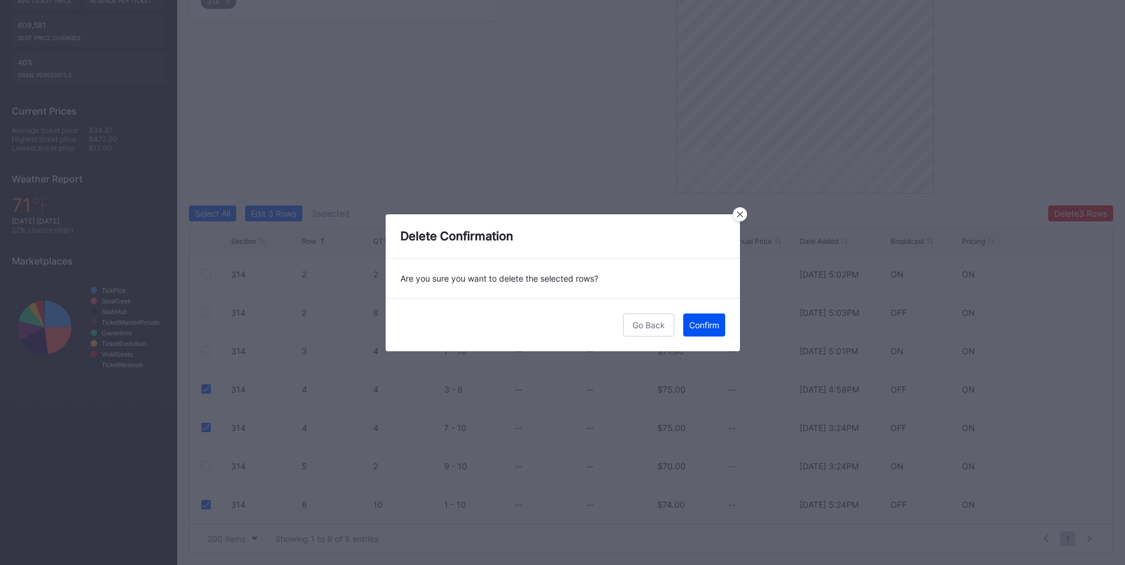
drag, startPoint x: 721, startPoint y: 326, endPoint x: 1133, endPoint y: 228, distance: 424.3
click at [722, 326] on button "Confirm" at bounding box center [704, 325] width 42 height 23
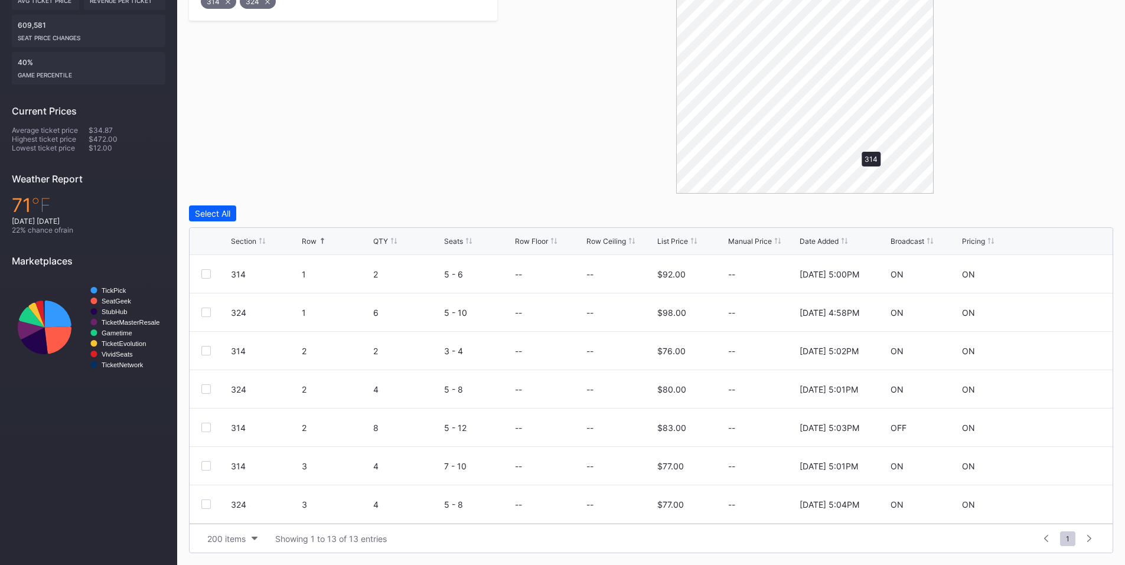
scroll to position [220, 0]
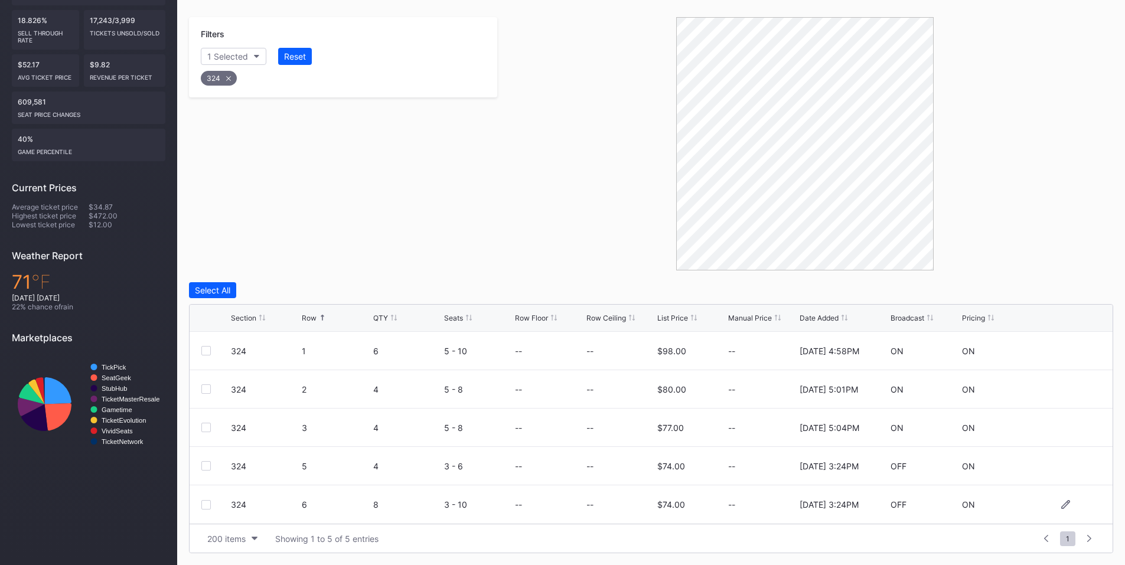
click at [207, 504] on div at bounding box center [205, 504] width 9 height 9
click at [1094, 283] on button "Delete 1 Row" at bounding box center [1084, 290] width 60 height 16
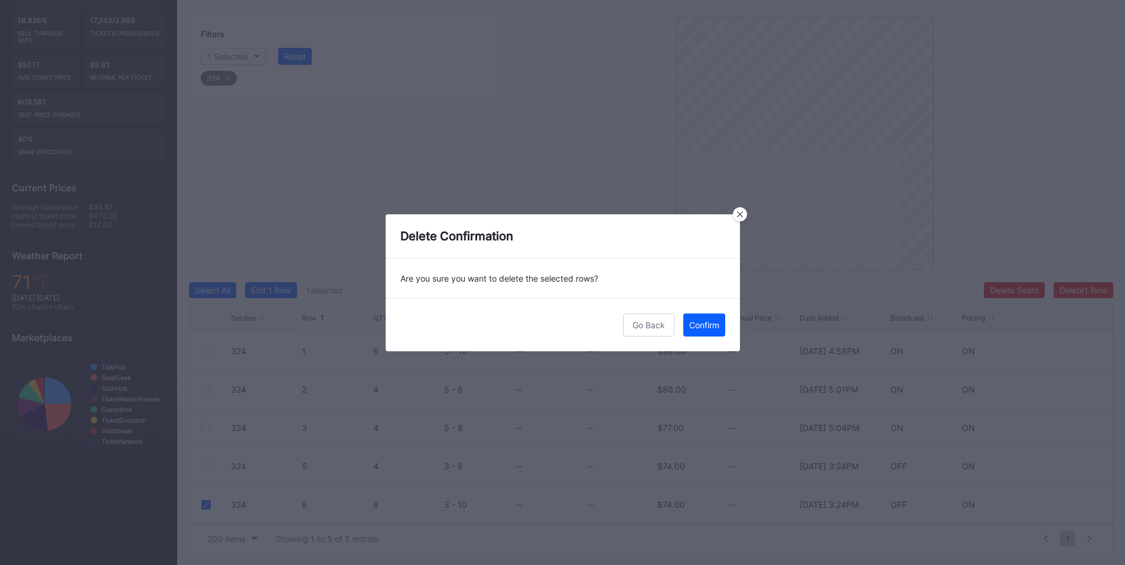
click at [715, 328] on div "Confirm" at bounding box center [704, 325] width 30 height 10
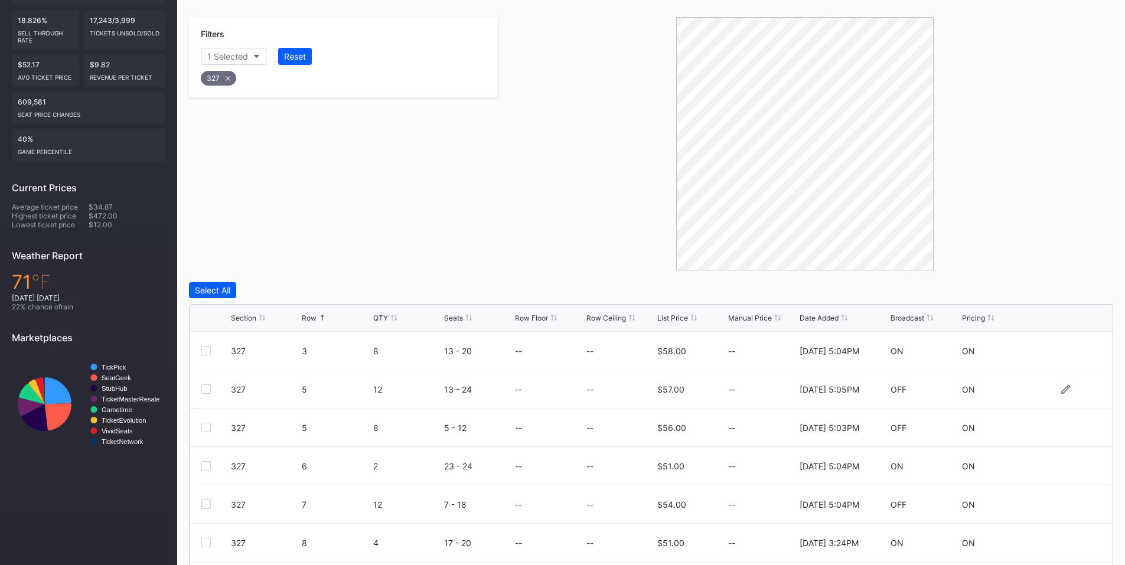
click at [207, 389] on div at bounding box center [205, 389] width 9 height 9
click at [204, 427] on div at bounding box center [205, 427] width 9 height 9
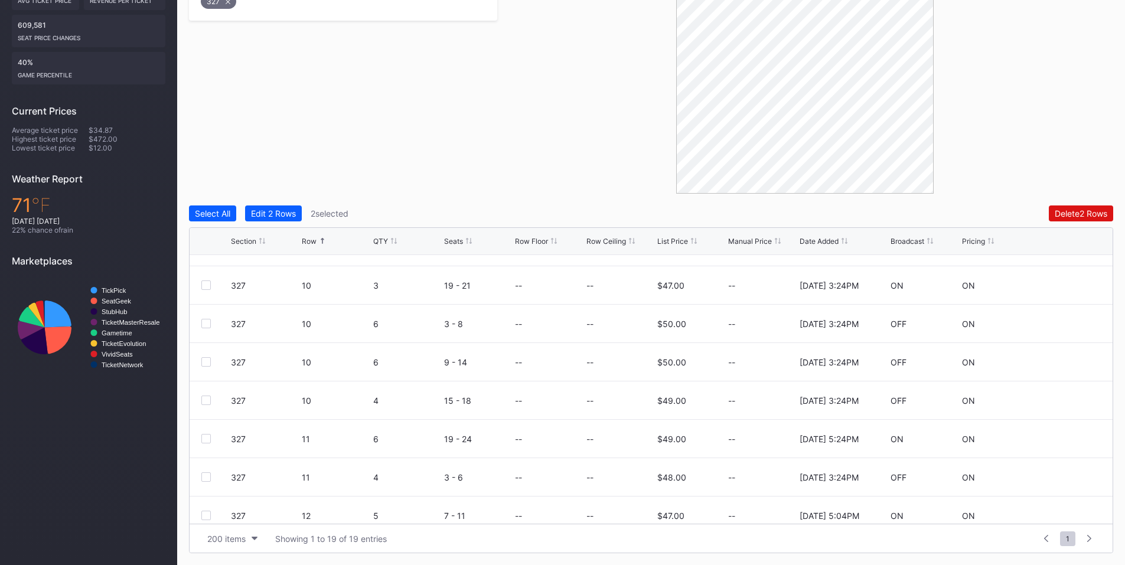
scroll to position [366, 0]
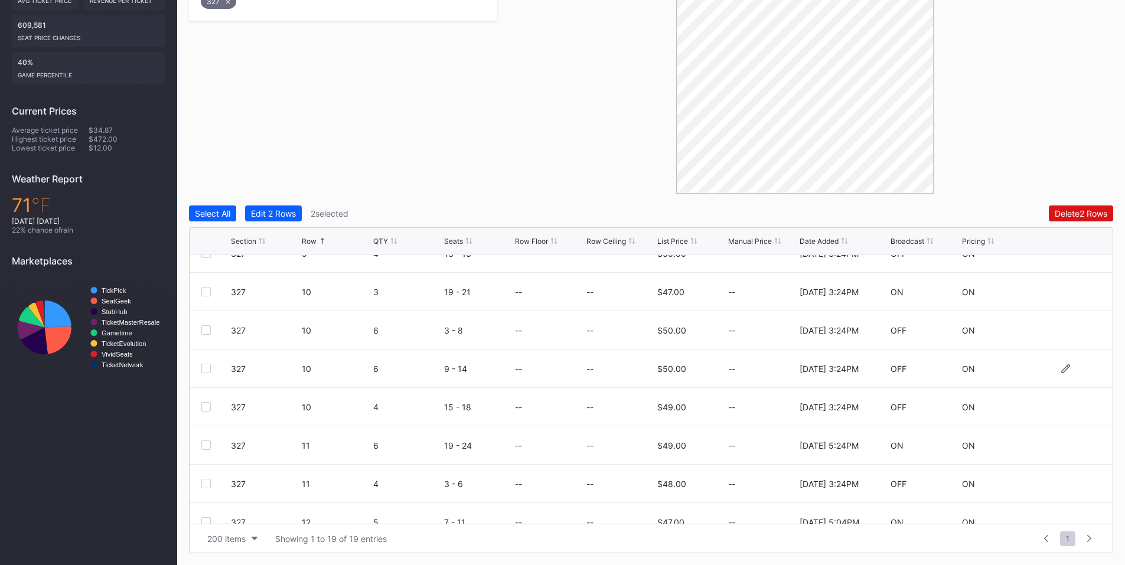
click at [206, 370] on div at bounding box center [205, 368] width 9 height 9
click at [202, 406] on div at bounding box center [205, 406] width 9 height 9
click at [206, 485] on div at bounding box center [205, 483] width 9 height 9
click at [1056, 213] on div "Delete 5 Rows" at bounding box center [1080, 213] width 53 height 10
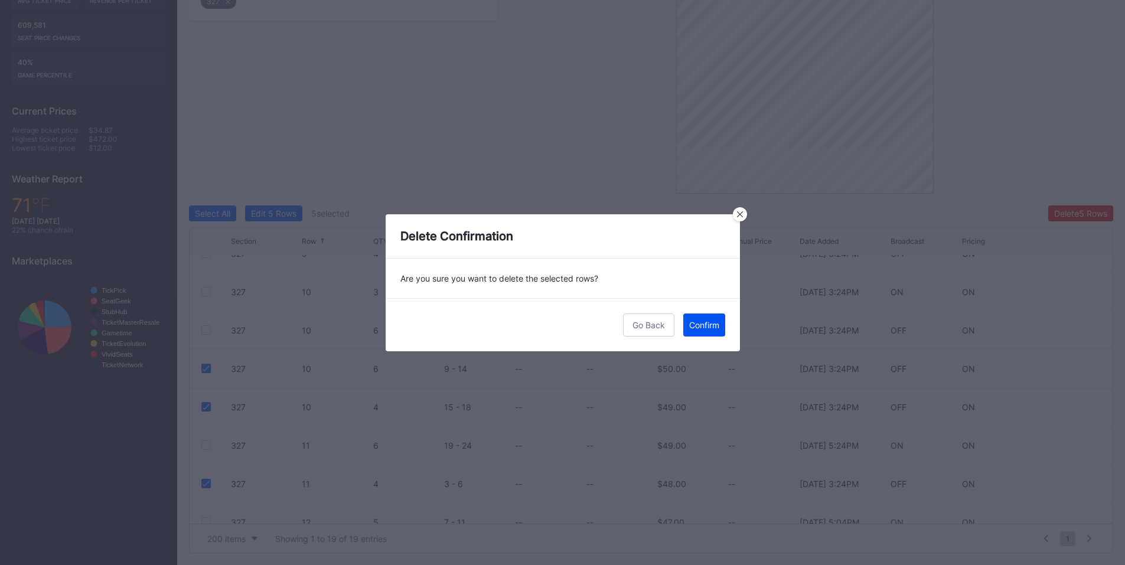
click at [719, 325] on div "Confirm" at bounding box center [704, 325] width 30 height 10
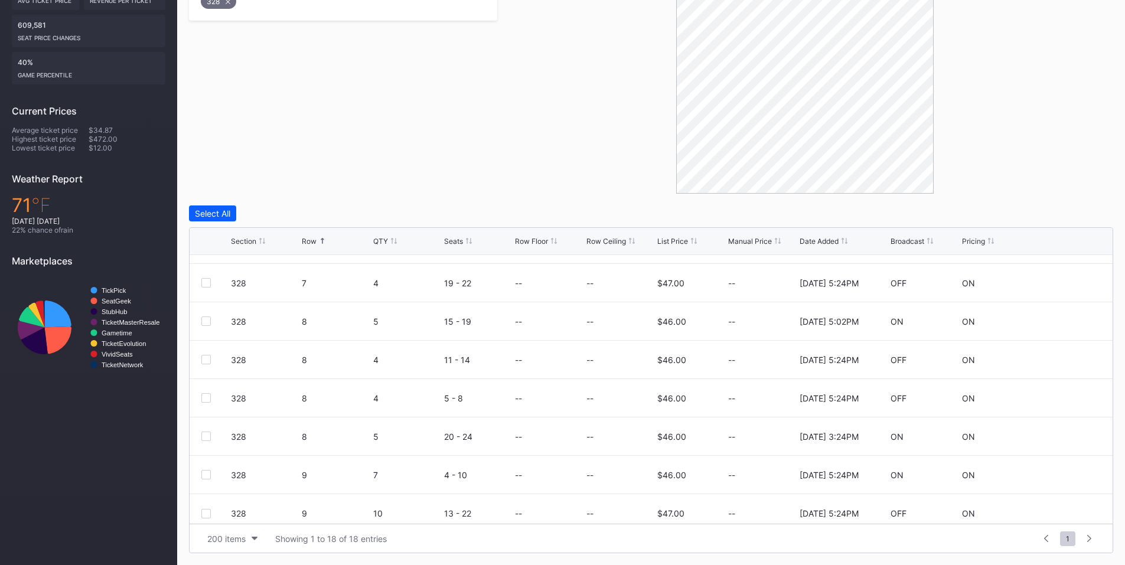
scroll to position [422, 0]
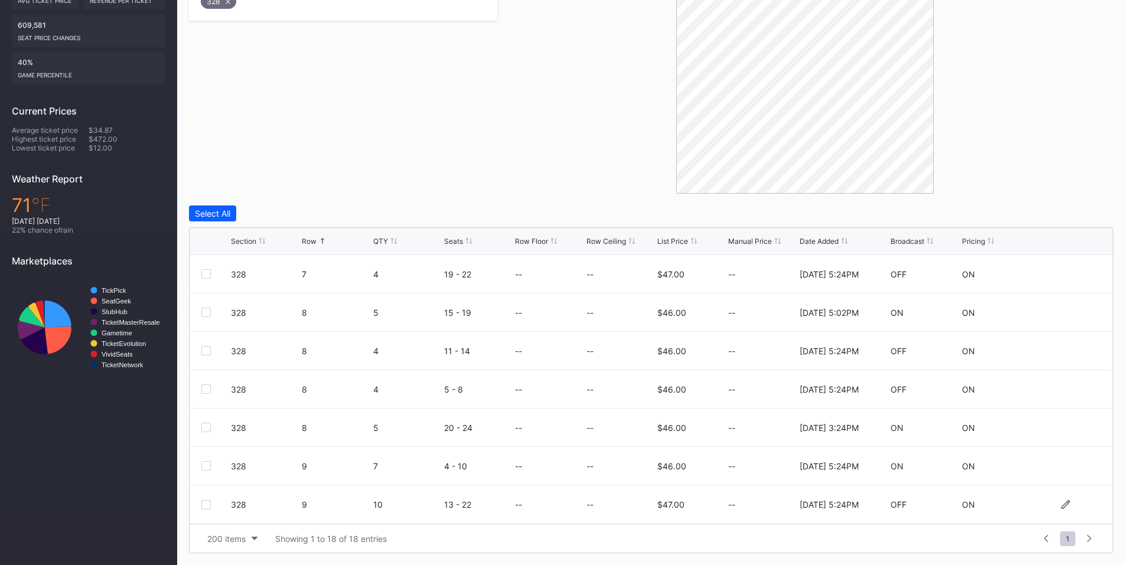
click at [206, 504] on div at bounding box center [205, 504] width 9 height 9
click at [1091, 212] on div "Delete 1 Row" at bounding box center [1084, 213] width 48 height 10
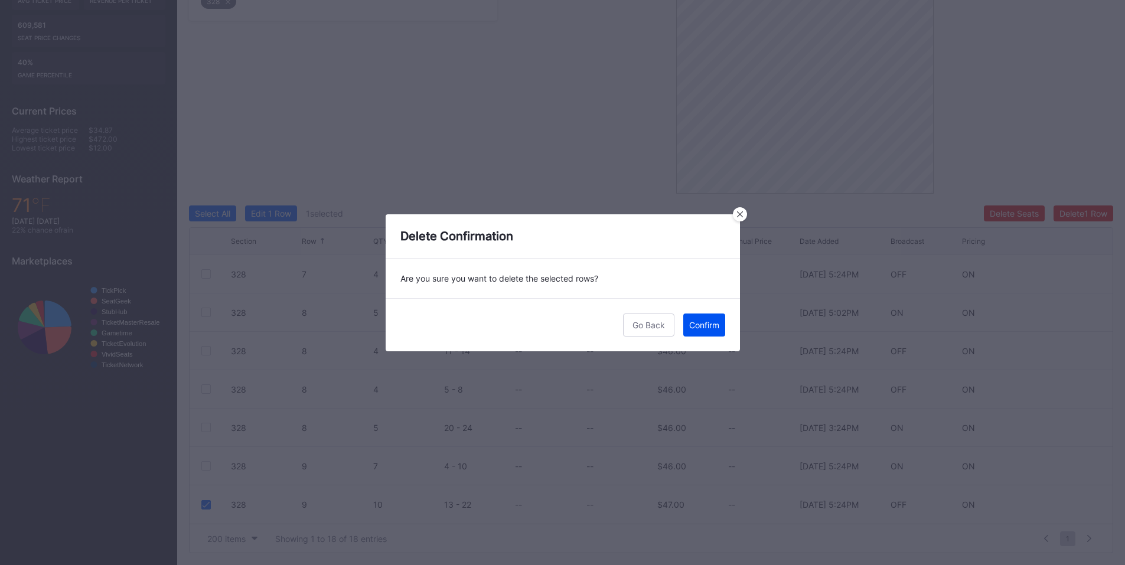
click at [714, 327] on div "Confirm" at bounding box center [704, 325] width 30 height 10
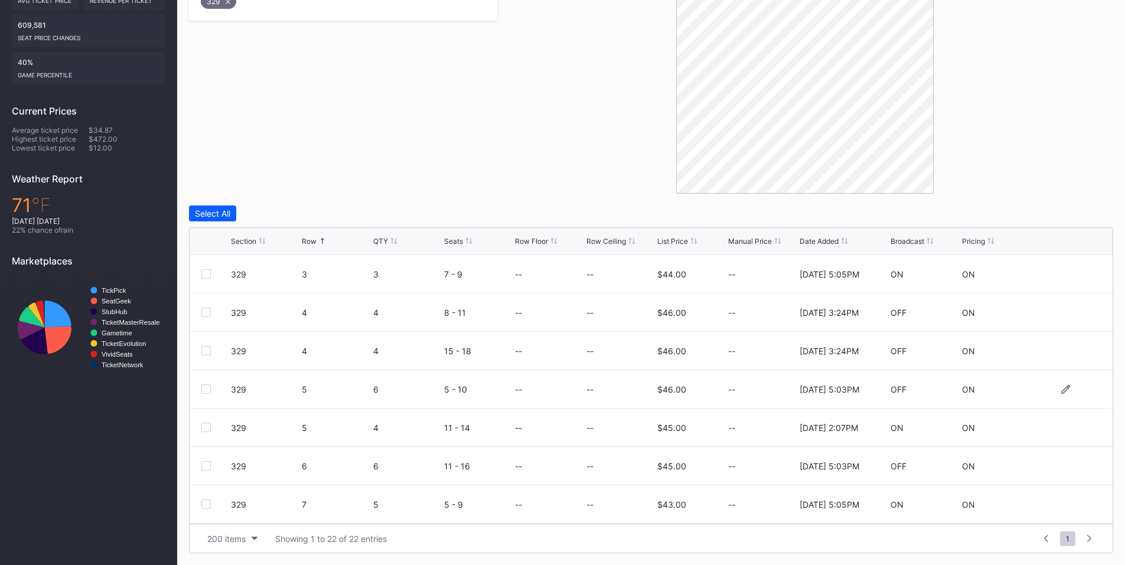
scroll to position [138, 0]
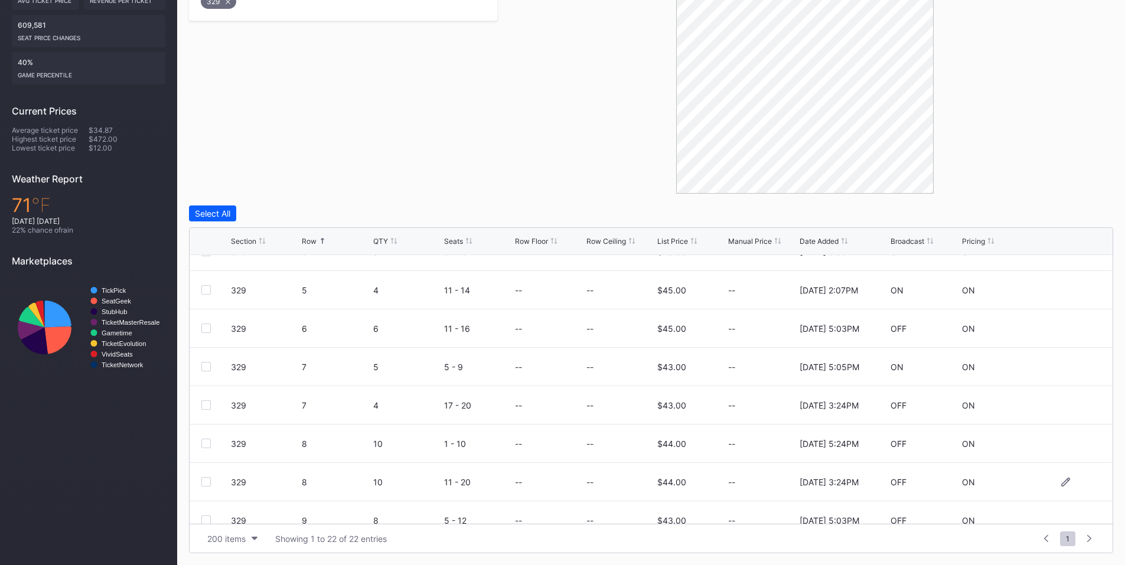
click at [210, 483] on div at bounding box center [205, 481] width 9 height 9
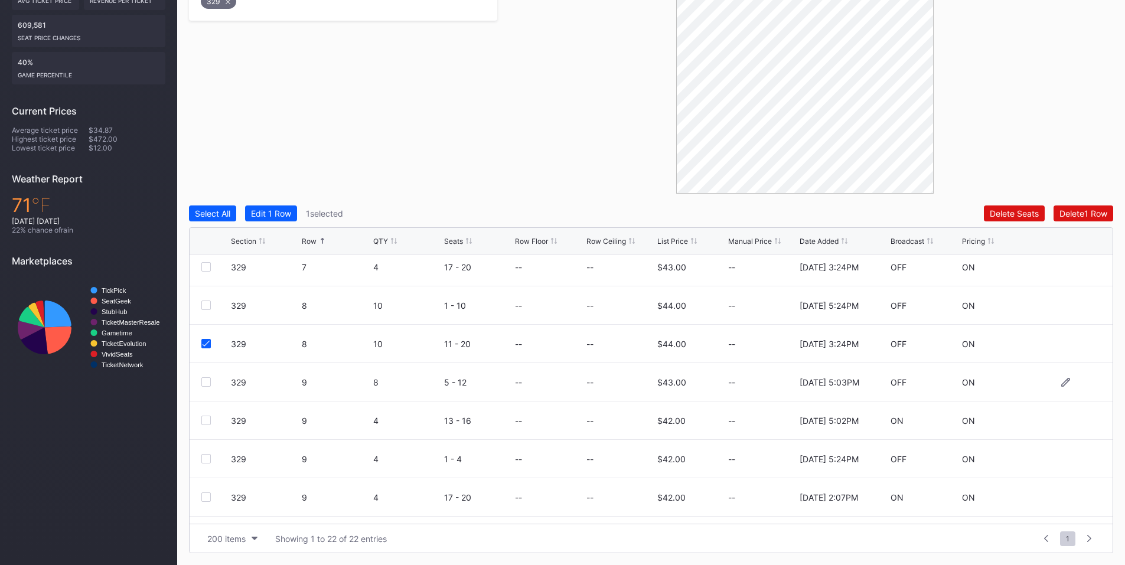
click at [206, 382] on div at bounding box center [205, 381] width 9 height 9
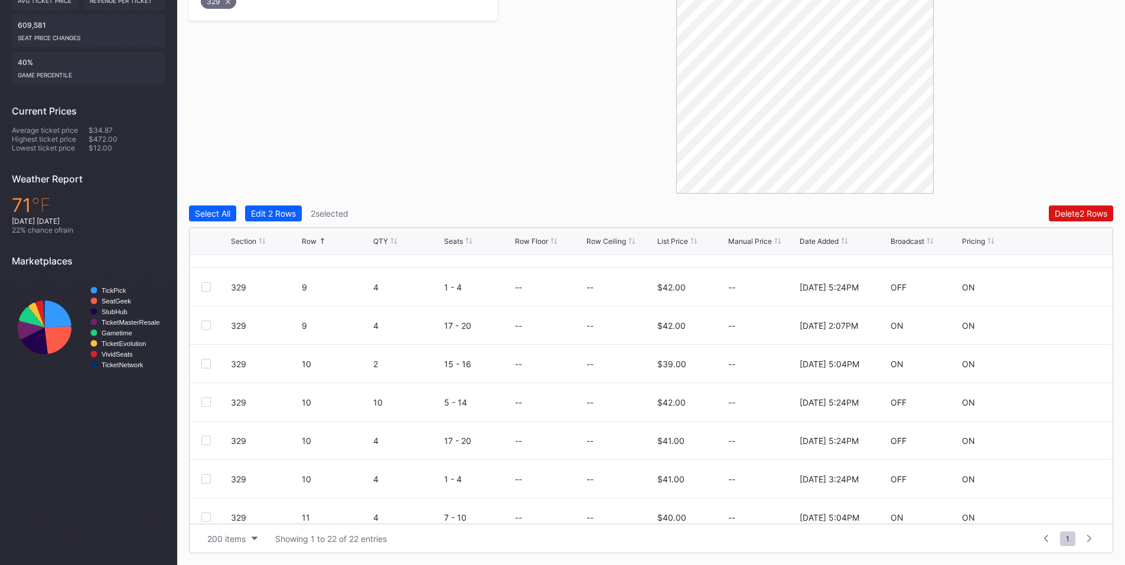
scroll to position [456, 0]
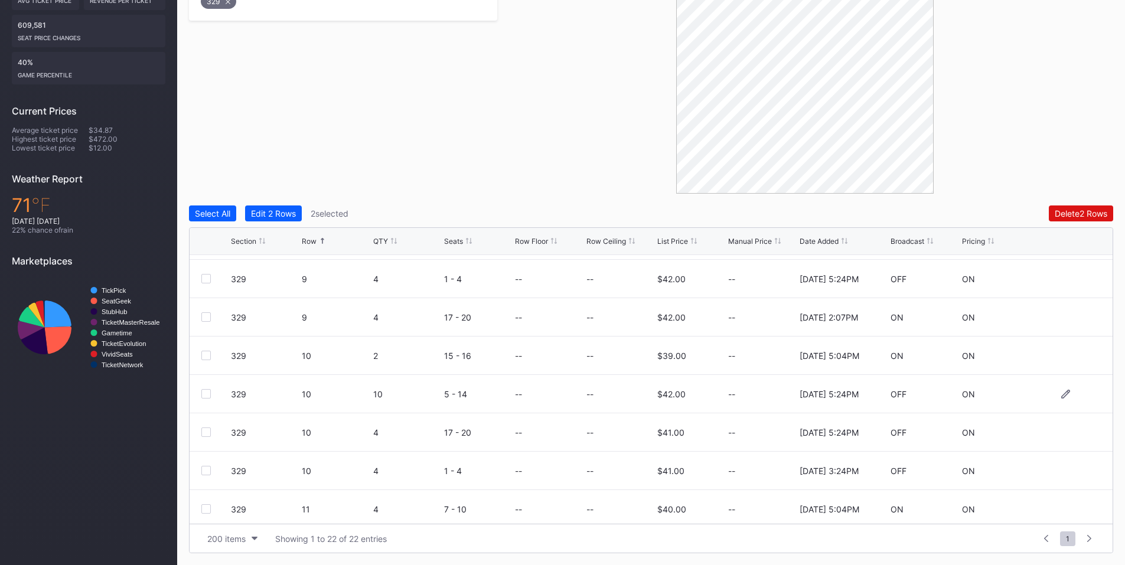
click at [205, 396] on div at bounding box center [205, 393] width 9 height 9
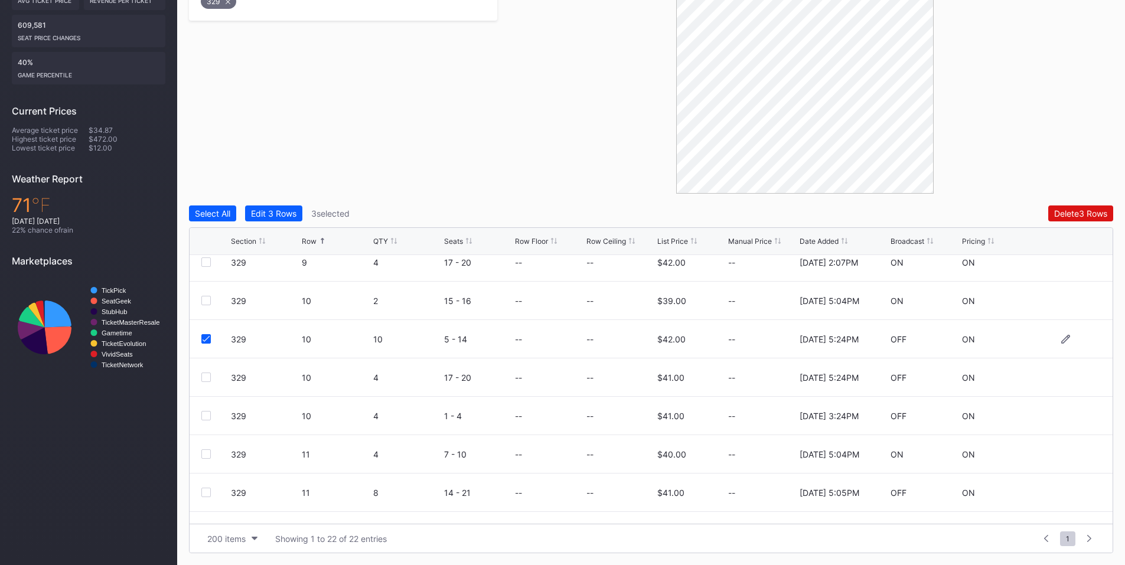
scroll to position [576, 0]
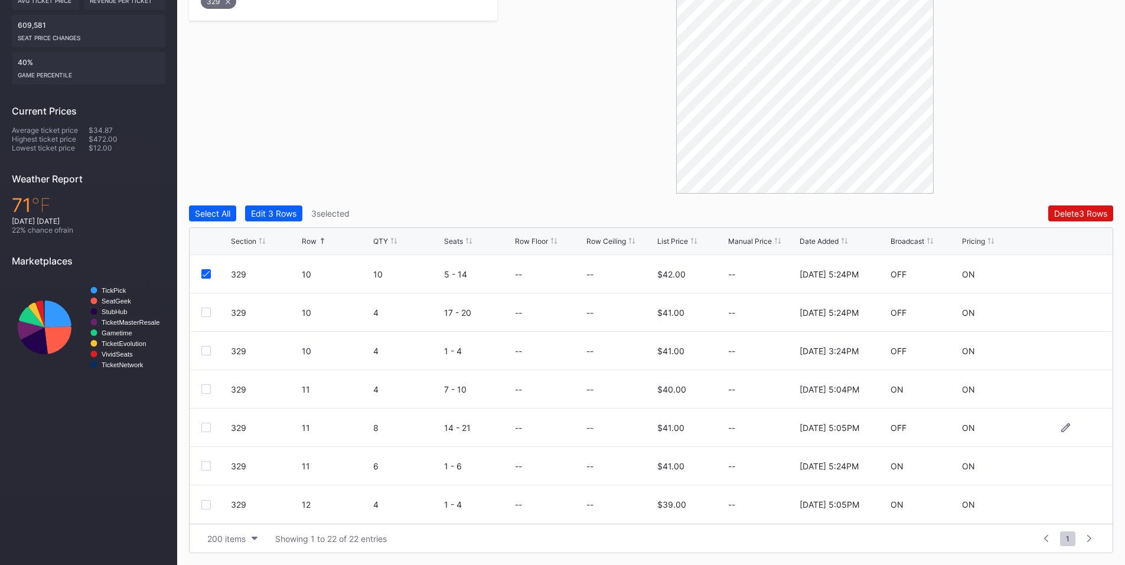
click at [204, 428] on div at bounding box center [205, 427] width 9 height 9
click at [1066, 211] on div "Delete 4 Rows" at bounding box center [1080, 213] width 53 height 10
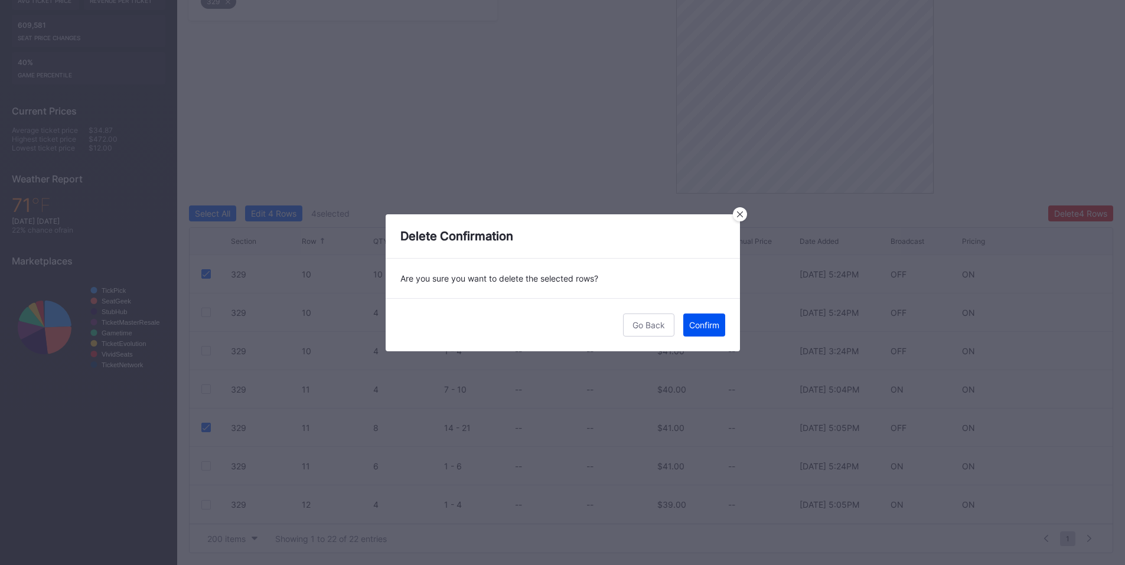
click at [704, 321] on div "Confirm" at bounding box center [704, 325] width 30 height 10
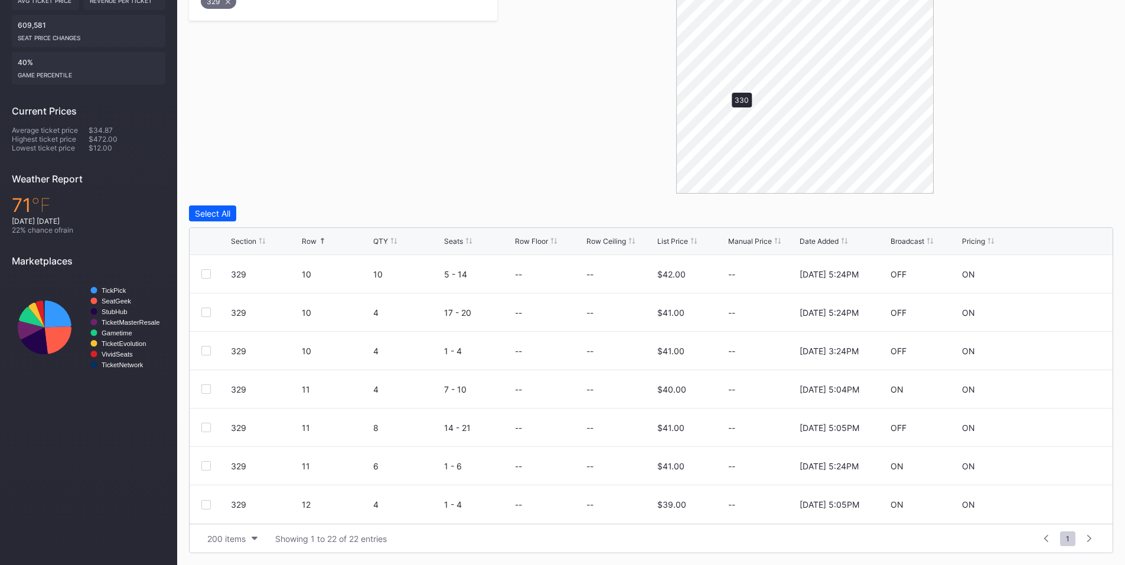
scroll to position [0, 0]
click at [206, 470] on div at bounding box center [205, 465] width 9 height 9
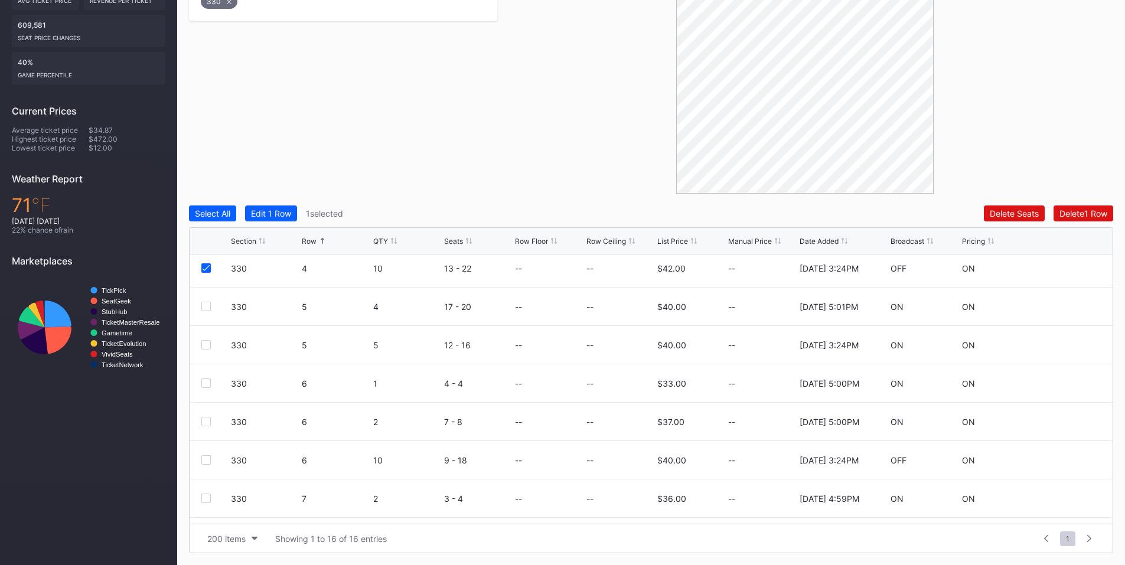
scroll to position [199, 0]
click at [208, 460] on div at bounding box center [205, 458] width 9 height 9
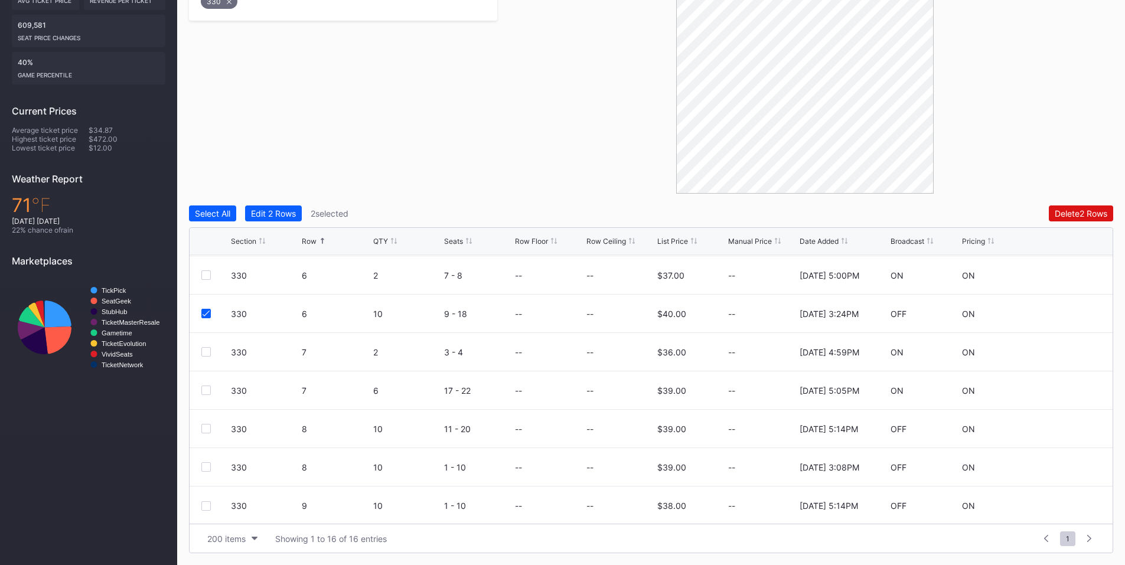
scroll to position [346, 0]
click at [201, 427] on div at bounding box center [205, 427] width 9 height 9
click at [207, 464] on div at bounding box center [205, 465] width 9 height 9
click at [206, 507] on div at bounding box center [205, 504] width 9 height 9
click at [1083, 217] on div "Delete 5 Rows" at bounding box center [1080, 213] width 53 height 10
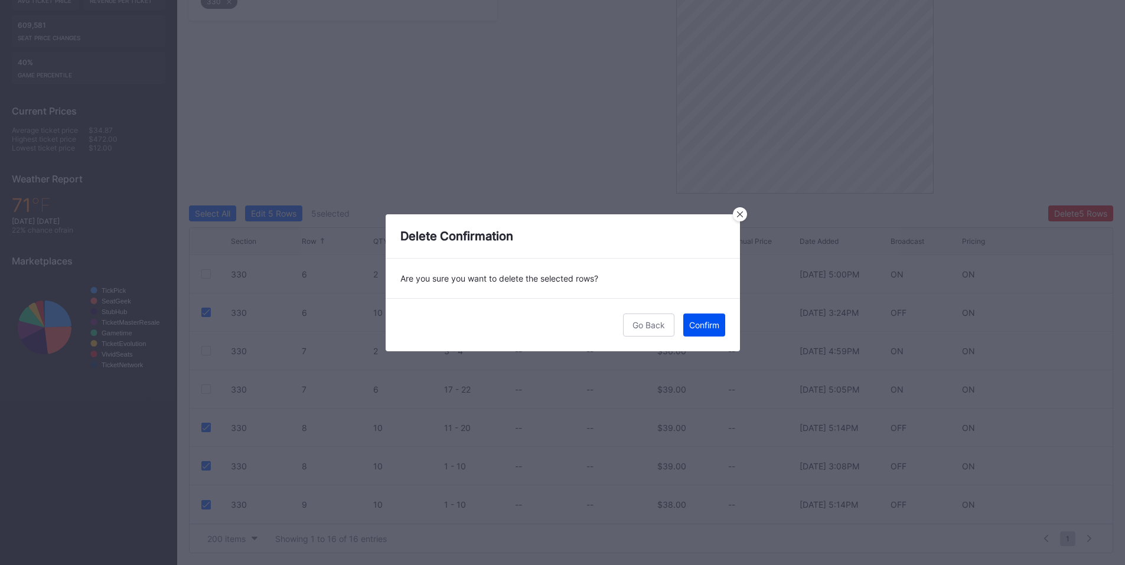
click at [708, 332] on button "Confirm" at bounding box center [704, 325] width 42 height 23
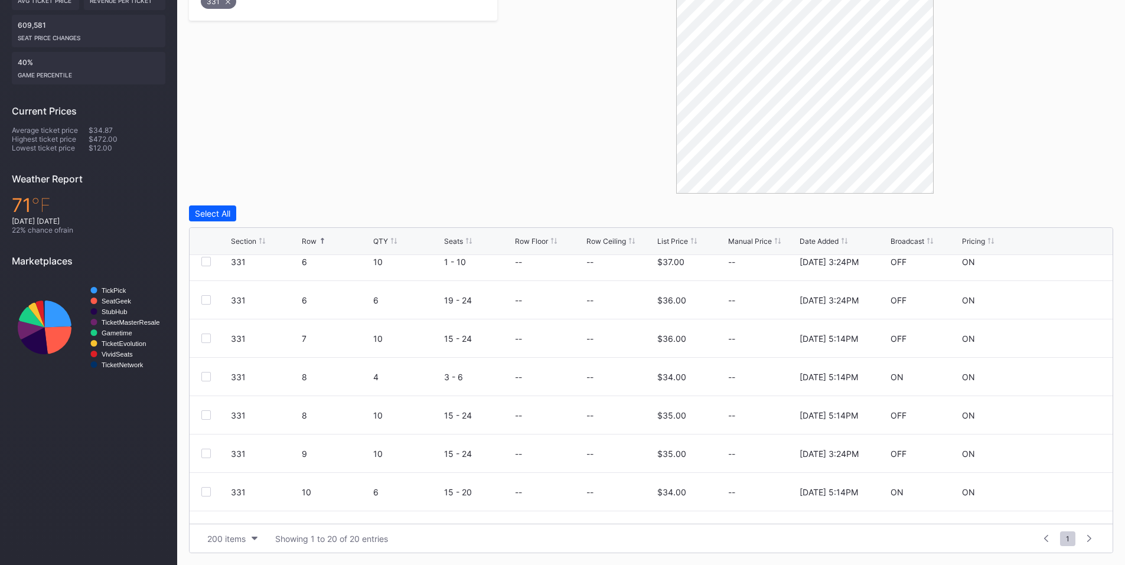
scroll to position [483, 0]
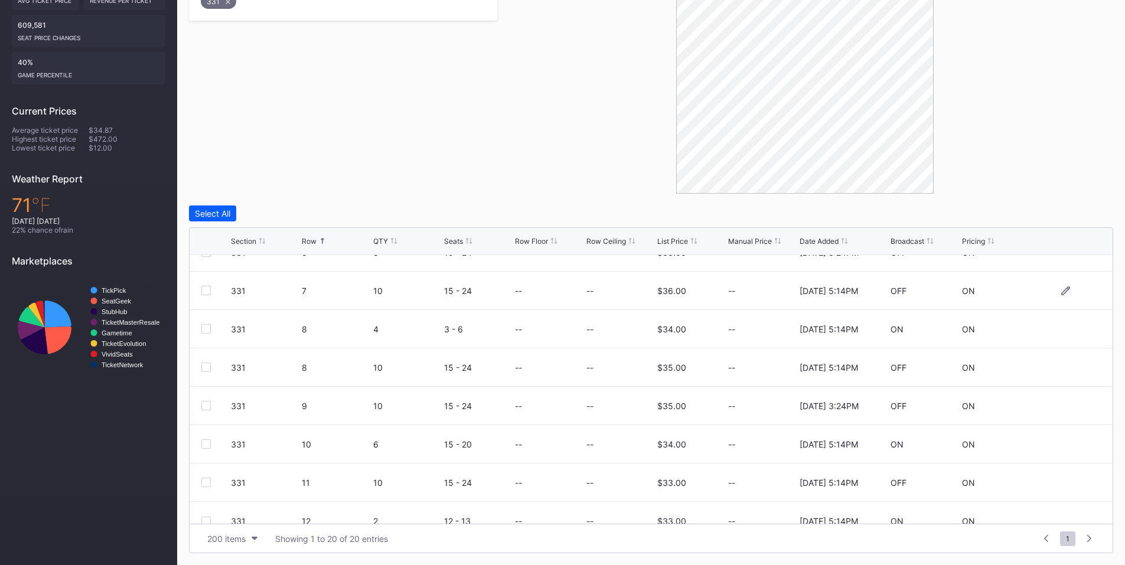
click at [203, 292] on div at bounding box center [205, 290] width 9 height 9
click at [209, 325] on div at bounding box center [205, 328] width 9 height 9
click at [206, 405] on div at bounding box center [205, 405] width 9 height 9
click at [205, 366] on div at bounding box center [205, 367] width 9 height 9
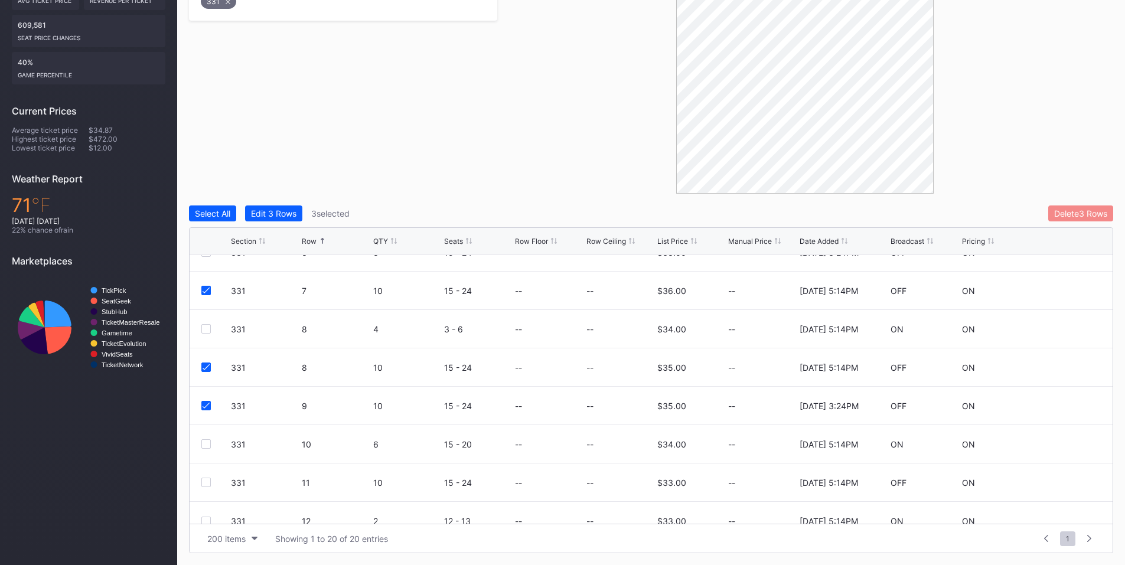
click at [1072, 220] on button "Delete 3 Rows" at bounding box center [1080, 214] width 65 height 16
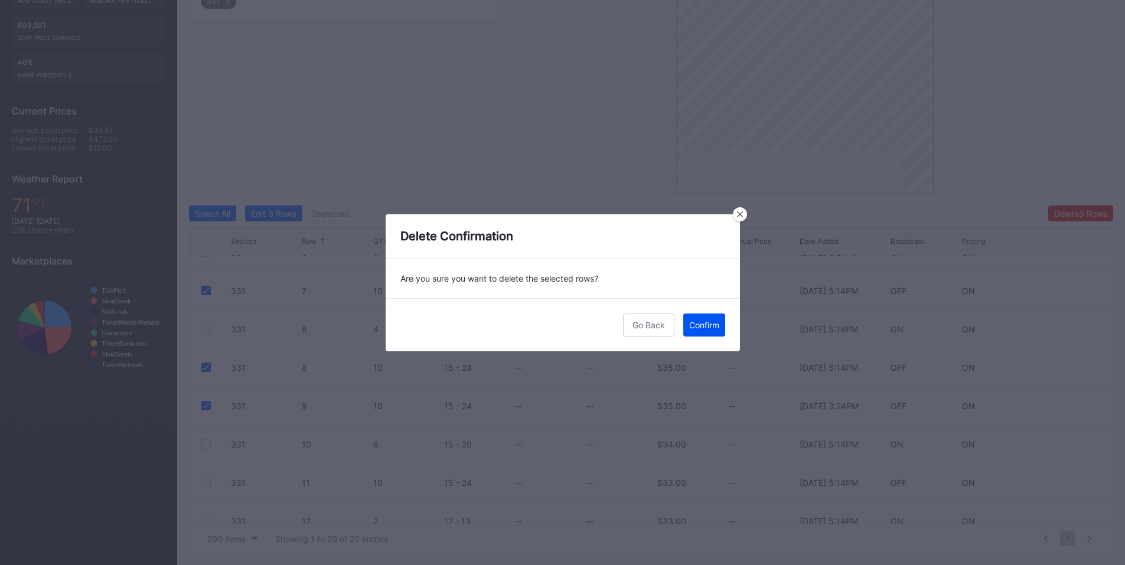
click at [702, 321] on div "Confirm" at bounding box center [704, 325] width 30 height 10
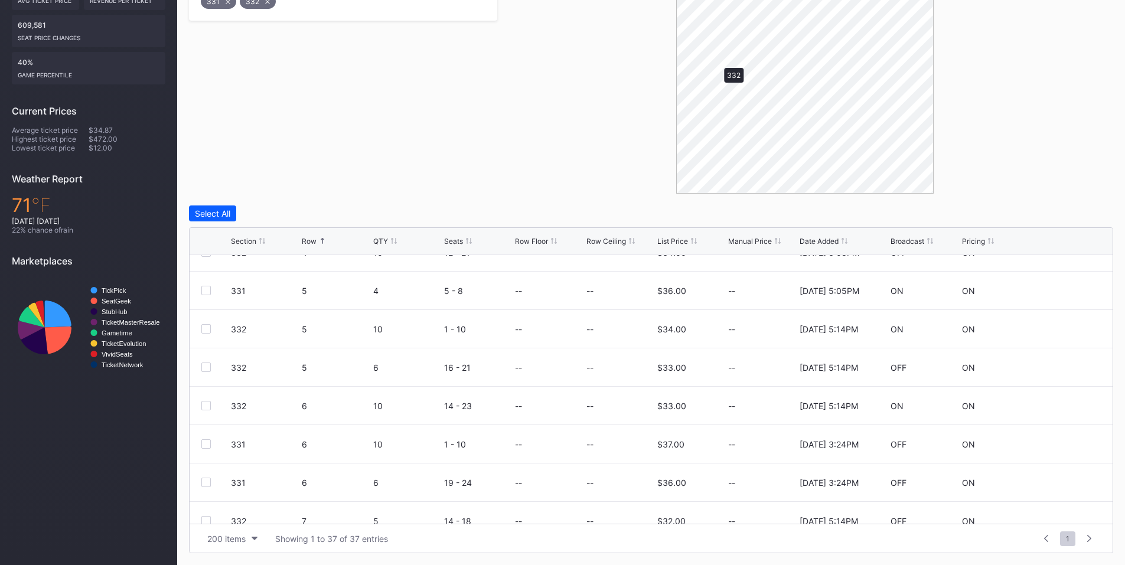
scroll to position [0, 0]
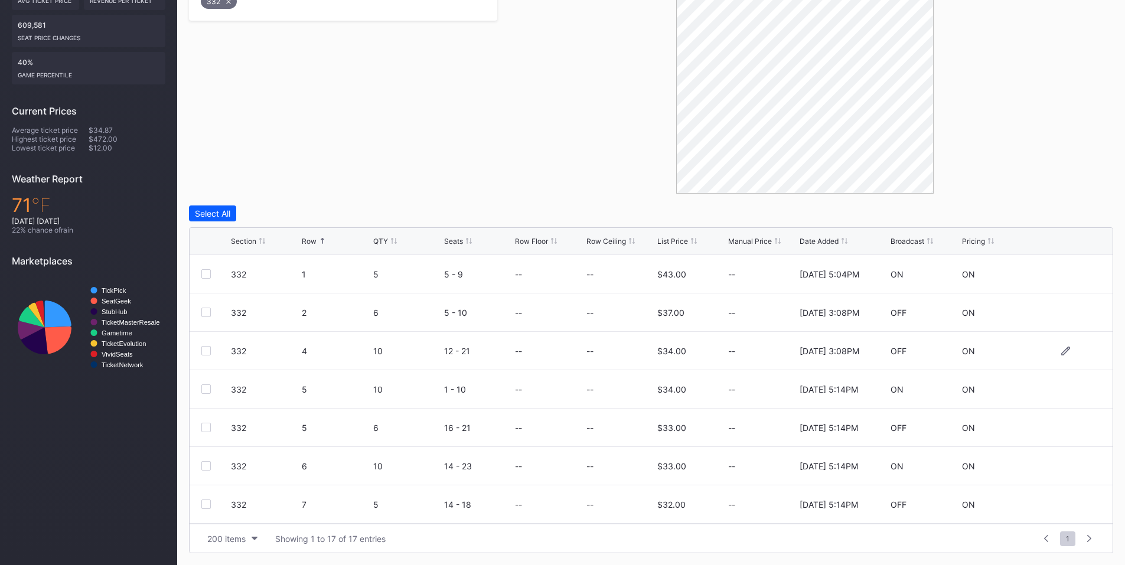
click at [206, 350] on div at bounding box center [205, 350] width 9 height 9
click at [205, 430] on div at bounding box center [205, 427] width 9 height 9
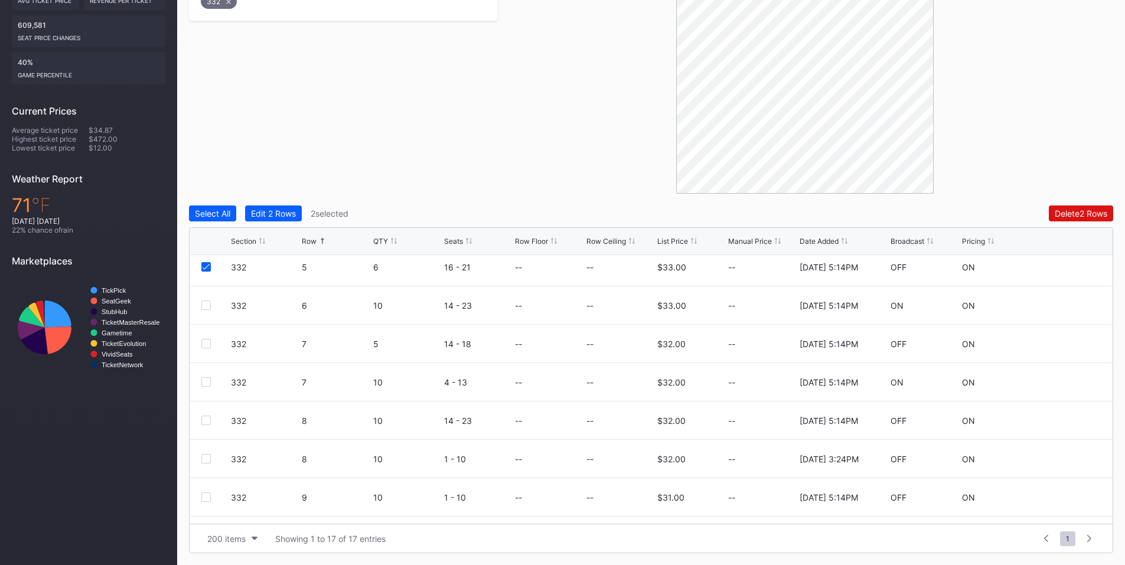
scroll to position [175, 0]
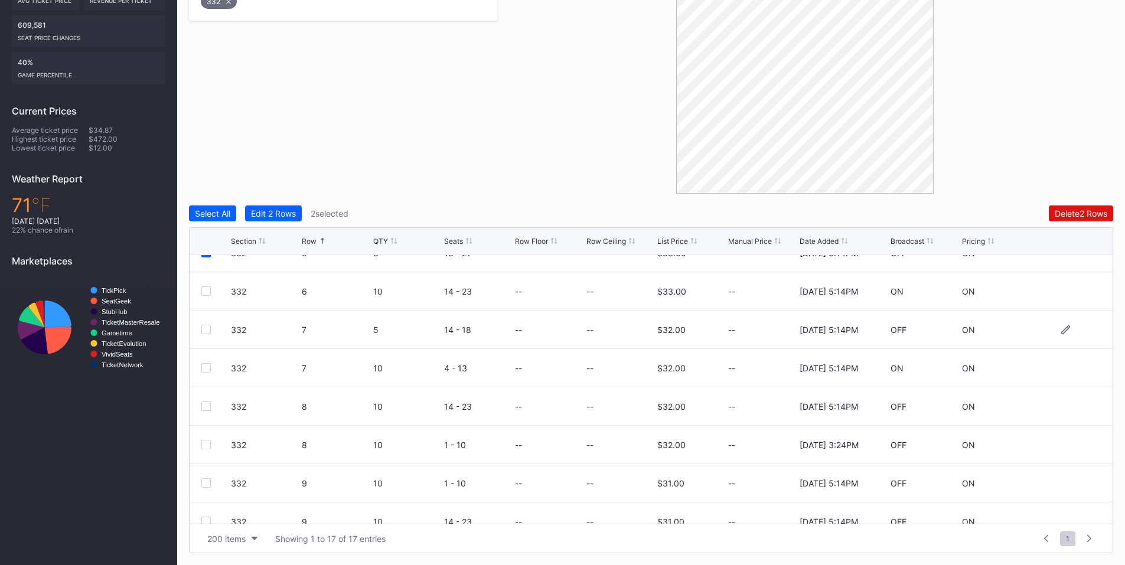
click at [206, 330] on div at bounding box center [205, 329] width 9 height 9
click at [206, 446] on div at bounding box center [205, 444] width 9 height 9
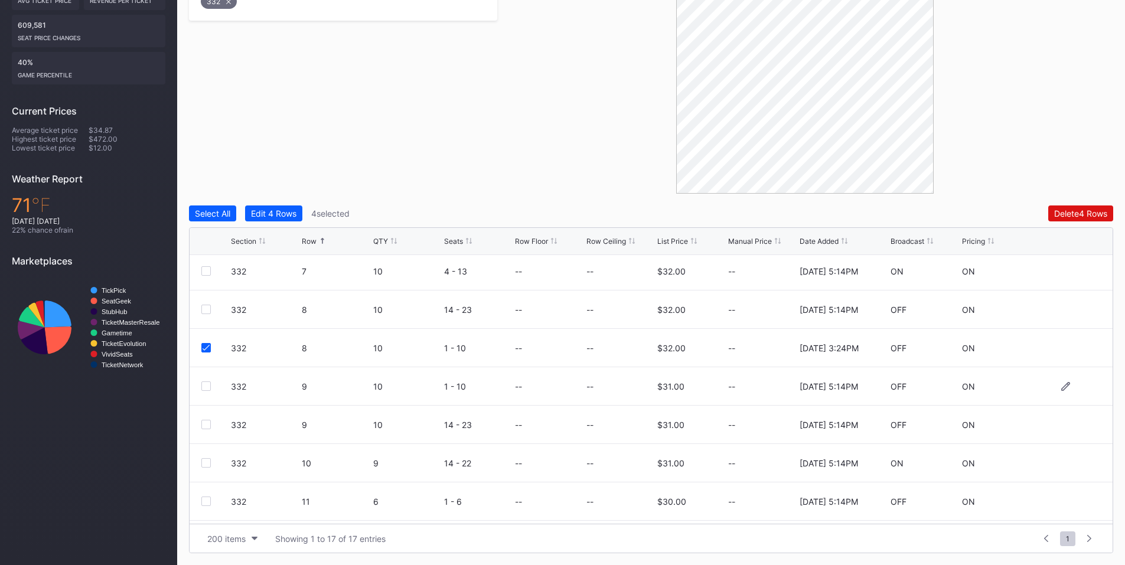
click at [202, 391] on div "332 9 10 1 - 10 -- -- $31.00 -- [DATE] 5:14PM OFF ON" at bounding box center [651, 386] width 923 height 38
click at [206, 425] on div at bounding box center [205, 424] width 9 height 9
click at [208, 390] on div at bounding box center [205, 386] width 9 height 9
click at [1093, 212] on div "Delete 6 Rows" at bounding box center [1080, 213] width 53 height 10
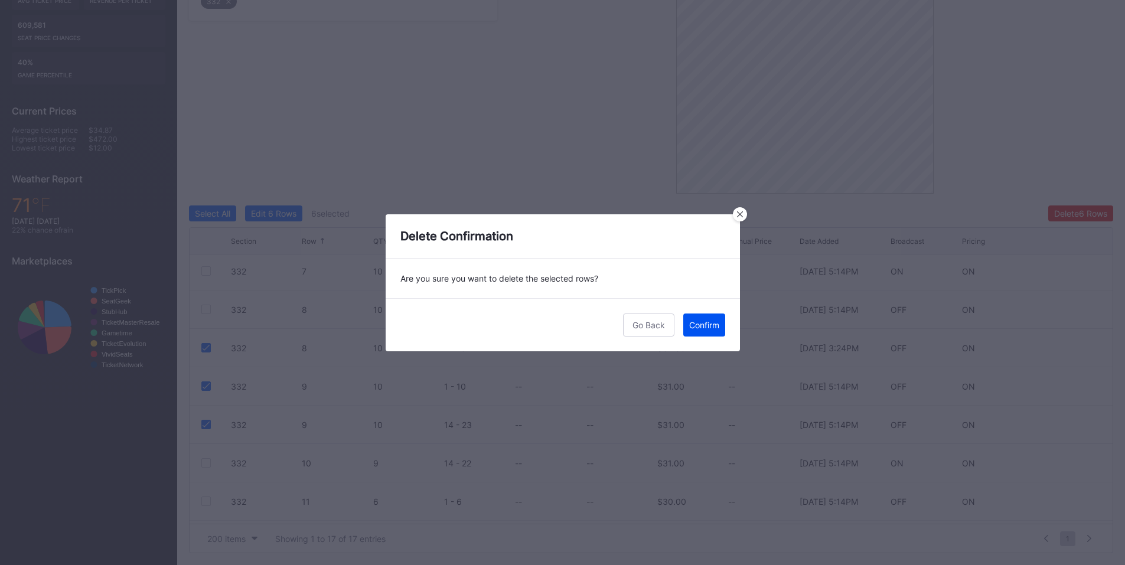
click at [714, 324] on div "Confirm" at bounding box center [704, 325] width 30 height 10
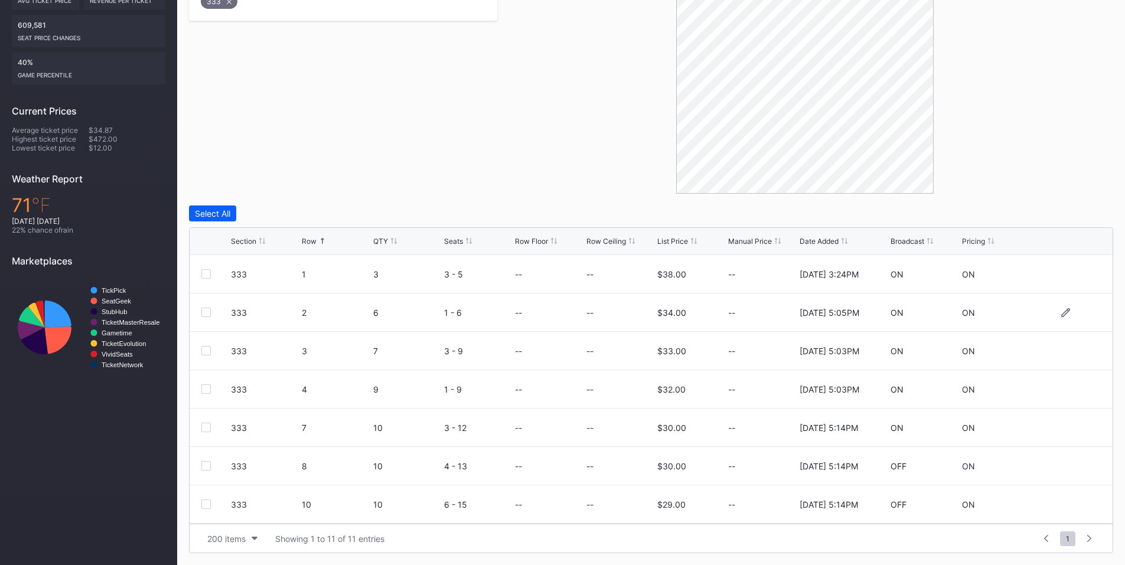
scroll to position [138, 0]
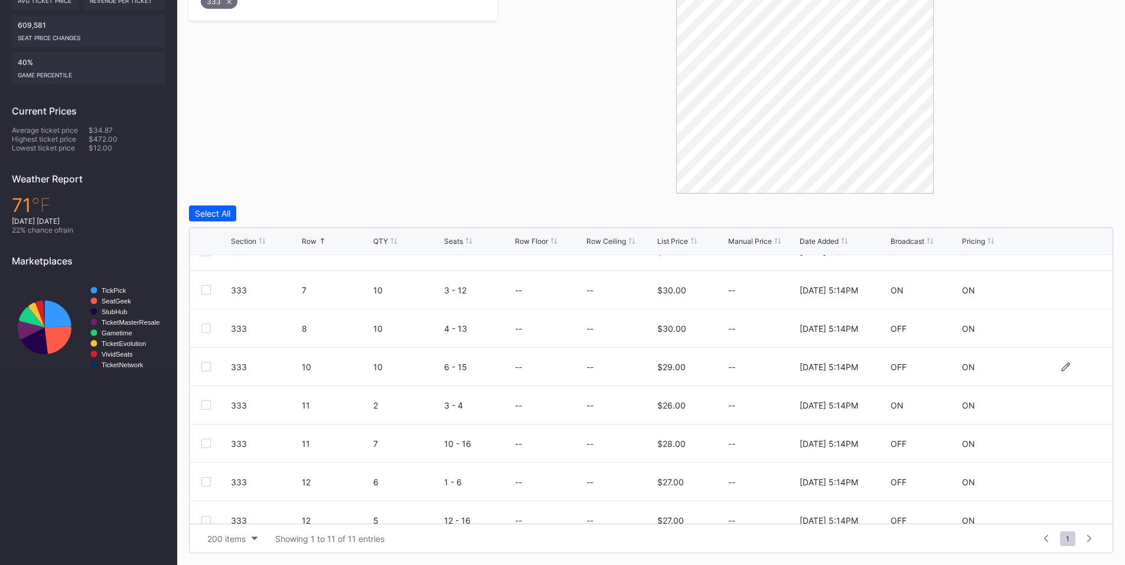
click at [204, 363] on div at bounding box center [205, 366] width 9 height 9
click at [1075, 208] on div "Delete 1 Row" at bounding box center [1084, 213] width 48 height 10
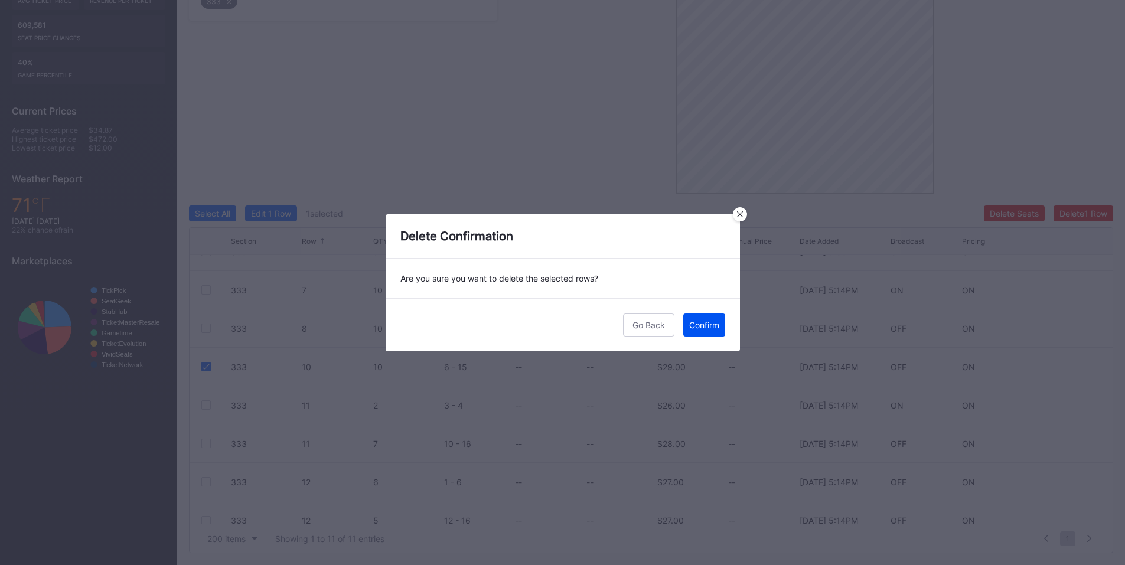
click at [705, 320] on div "Confirm" at bounding box center [704, 325] width 30 height 10
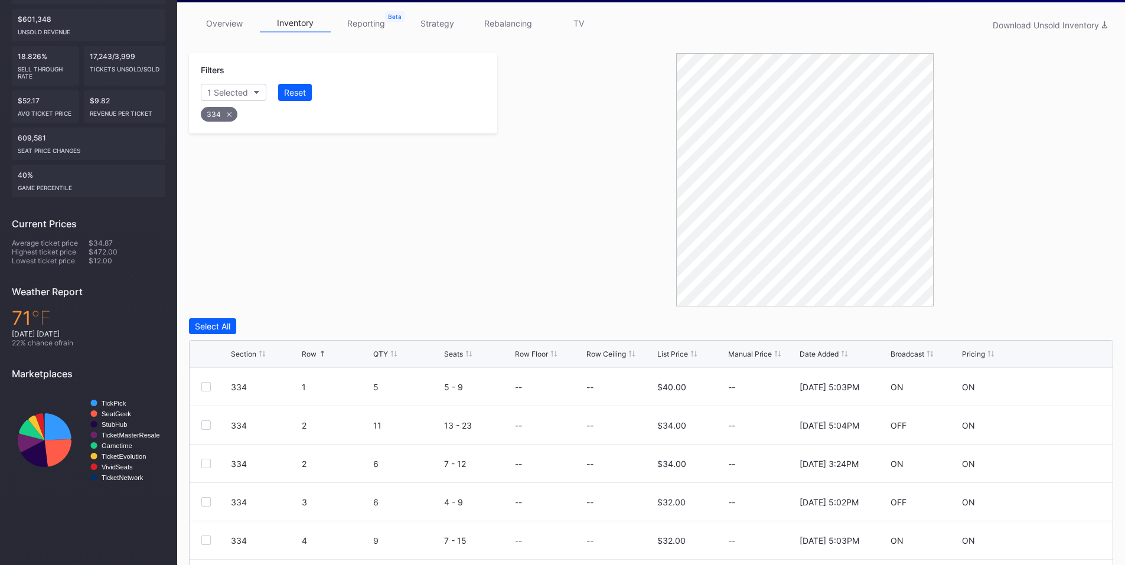
scroll to position [296, 0]
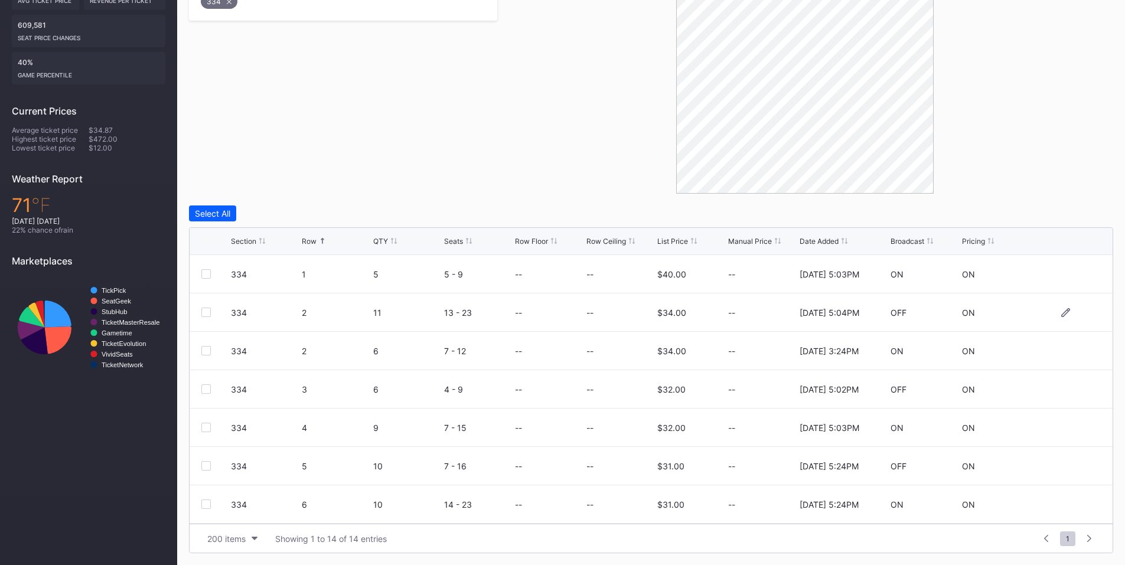
click at [208, 312] on div at bounding box center [205, 312] width 9 height 9
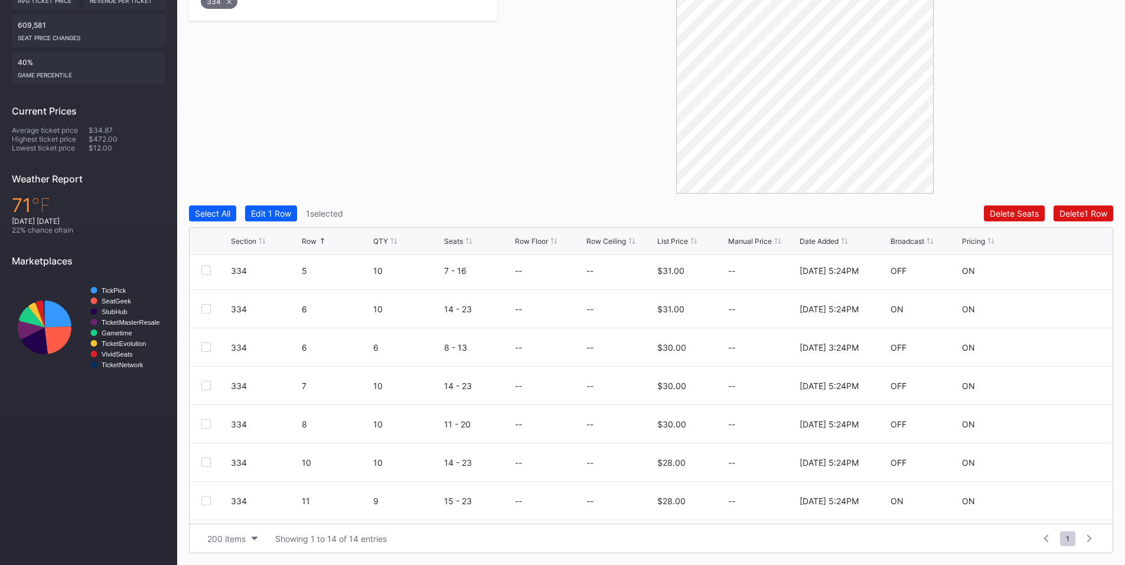
scroll to position [269, 0]
click at [206, 389] on div at bounding box center [205, 389] width 9 height 9
click at [208, 468] on div at bounding box center [205, 465] width 9 height 9
click at [1079, 208] on button "Delete 3 Rows" at bounding box center [1080, 214] width 65 height 16
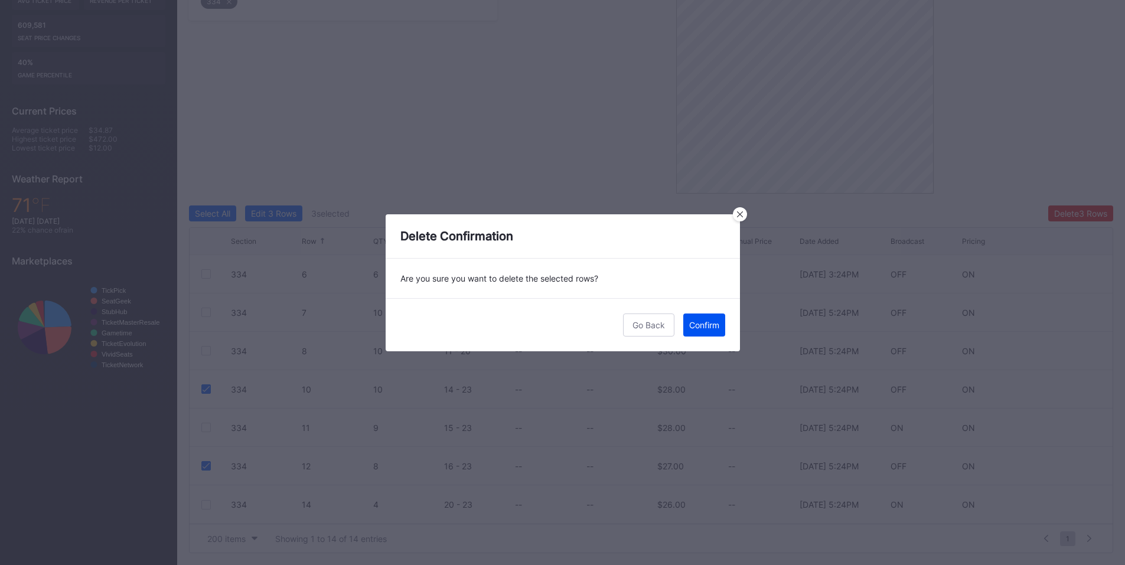
click at [700, 320] on div "Confirm" at bounding box center [704, 325] width 30 height 10
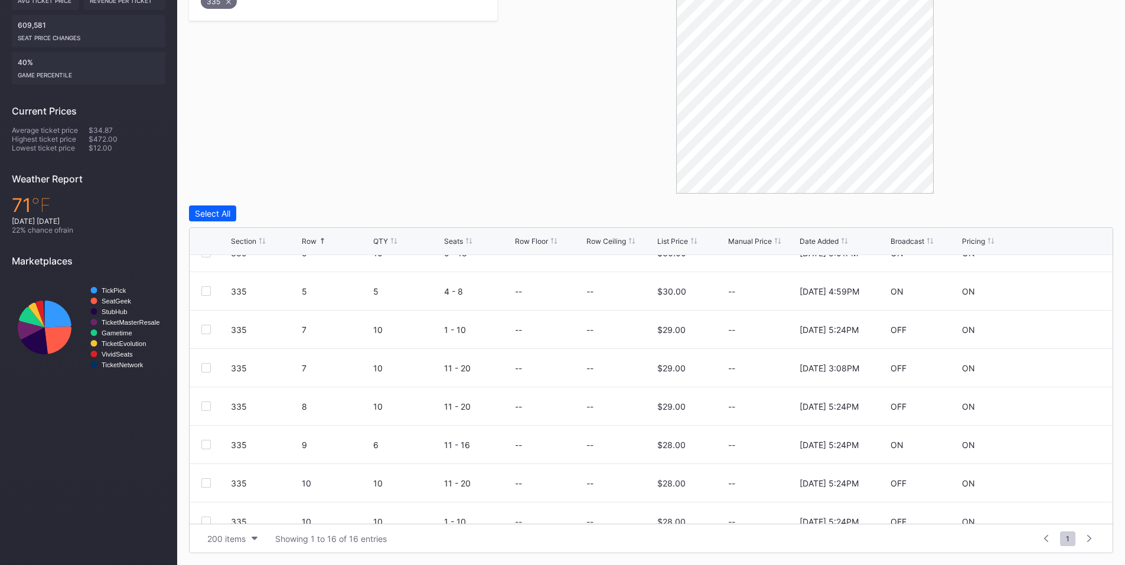
scroll to position [276, 0]
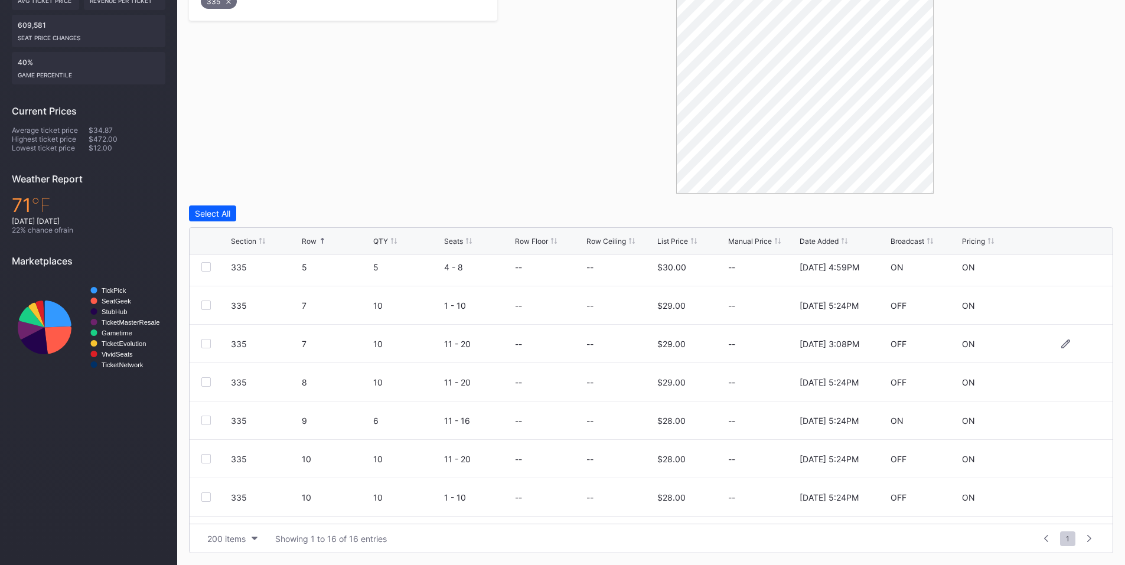
click at [203, 344] on div at bounding box center [205, 343] width 9 height 9
click at [202, 382] on div at bounding box center [205, 381] width 9 height 9
click at [1055, 216] on div "Delete 2 Rows" at bounding box center [1081, 213] width 53 height 10
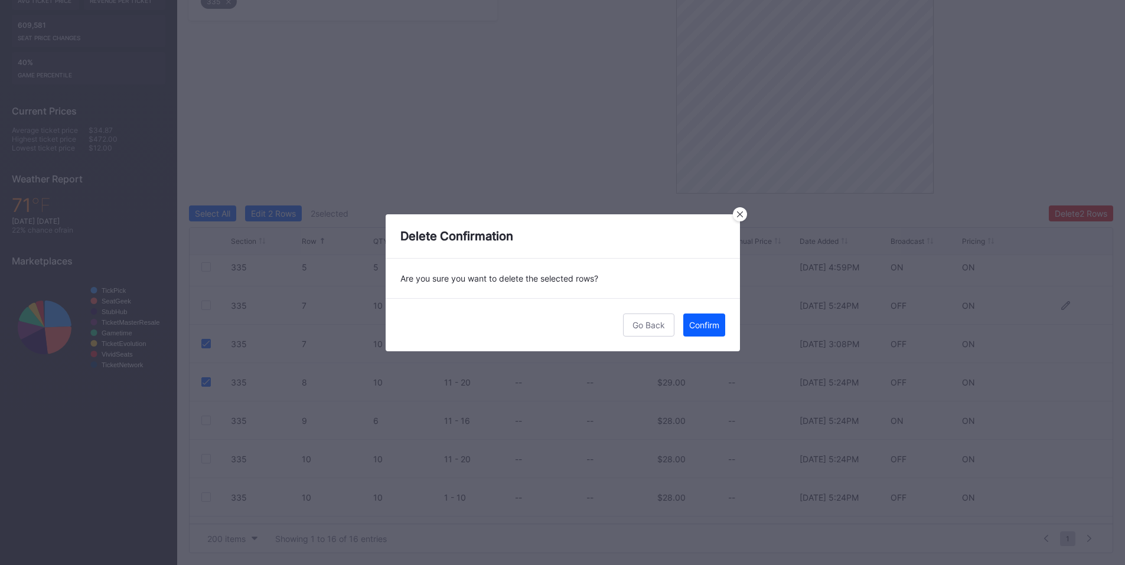
click at [706, 327] on div "Confirm" at bounding box center [704, 325] width 30 height 10
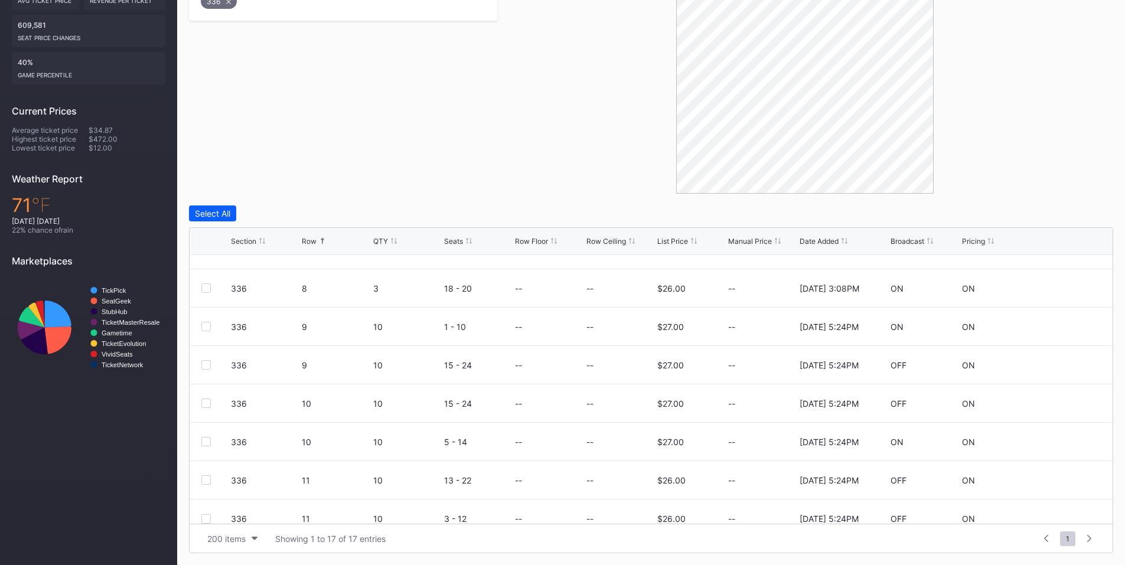
scroll to position [384, 0]
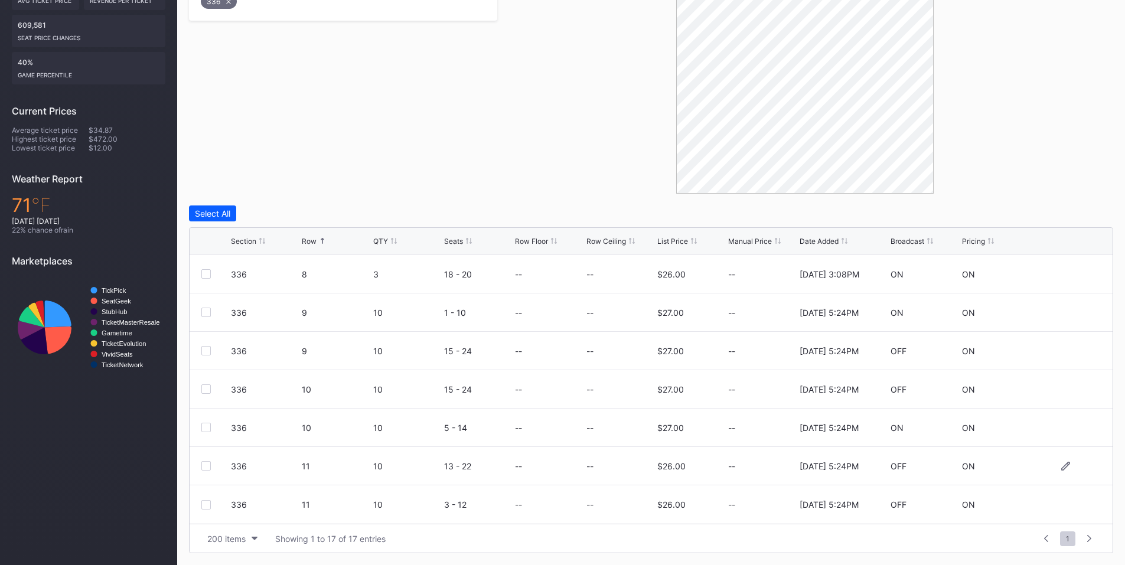
click at [208, 465] on div at bounding box center [205, 465] width 9 height 9
click at [210, 503] on div at bounding box center [205, 504] width 9 height 9
click at [205, 387] on div at bounding box center [205, 389] width 9 height 9
click at [1081, 217] on div "Delete 3 Rows" at bounding box center [1080, 213] width 53 height 10
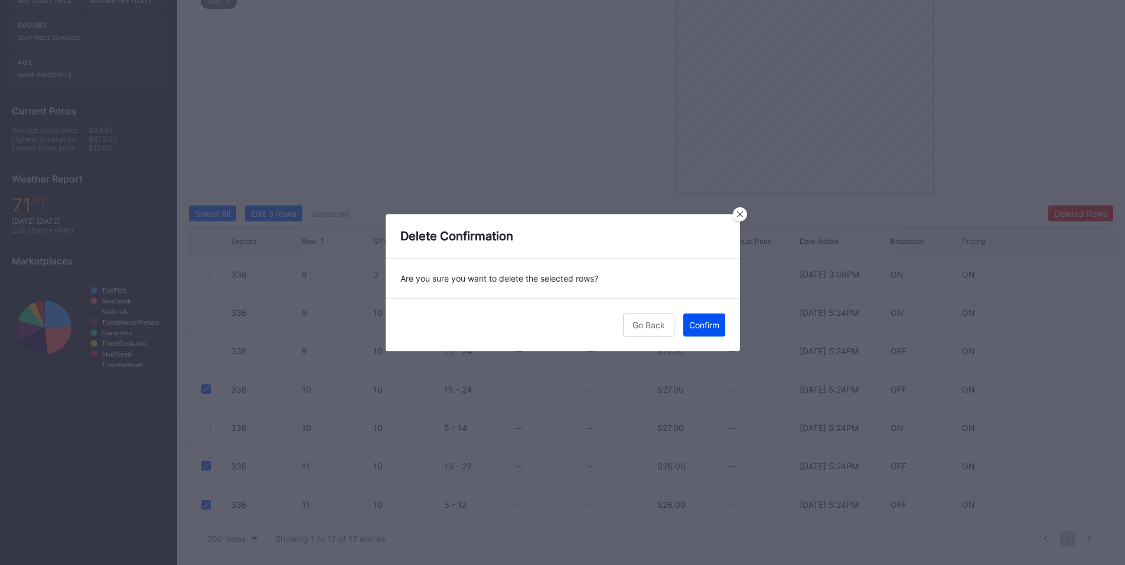
click at [703, 328] on div "Confirm" at bounding box center [704, 325] width 30 height 10
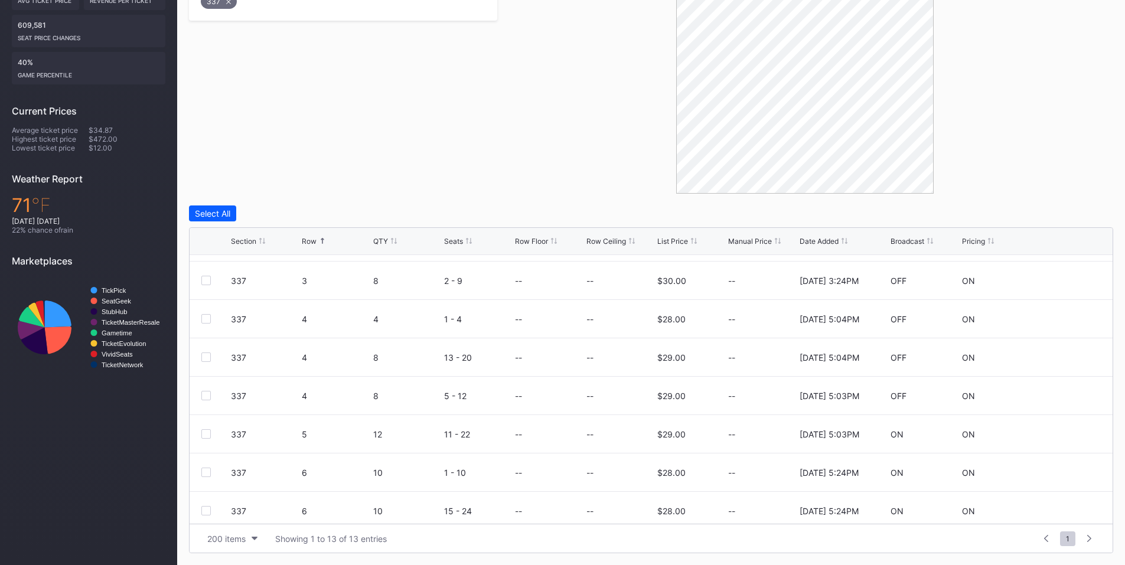
scroll to position [137, 0]
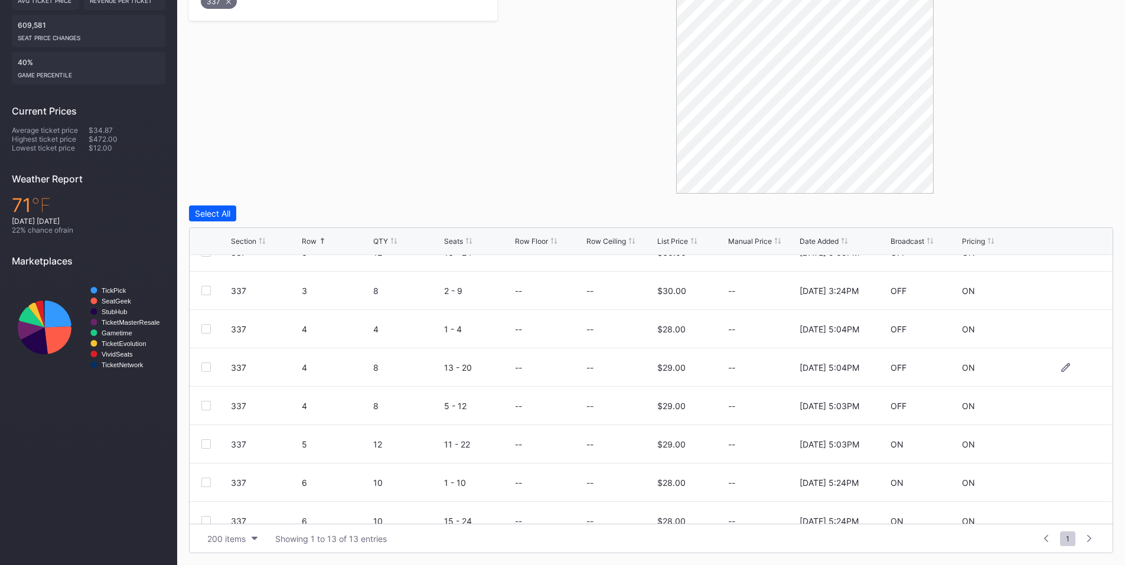
click at [208, 369] on div at bounding box center [205, 367] width 9 height 9
click at [205, 403] on div at bounding box center [205, 405] width 9 height 9
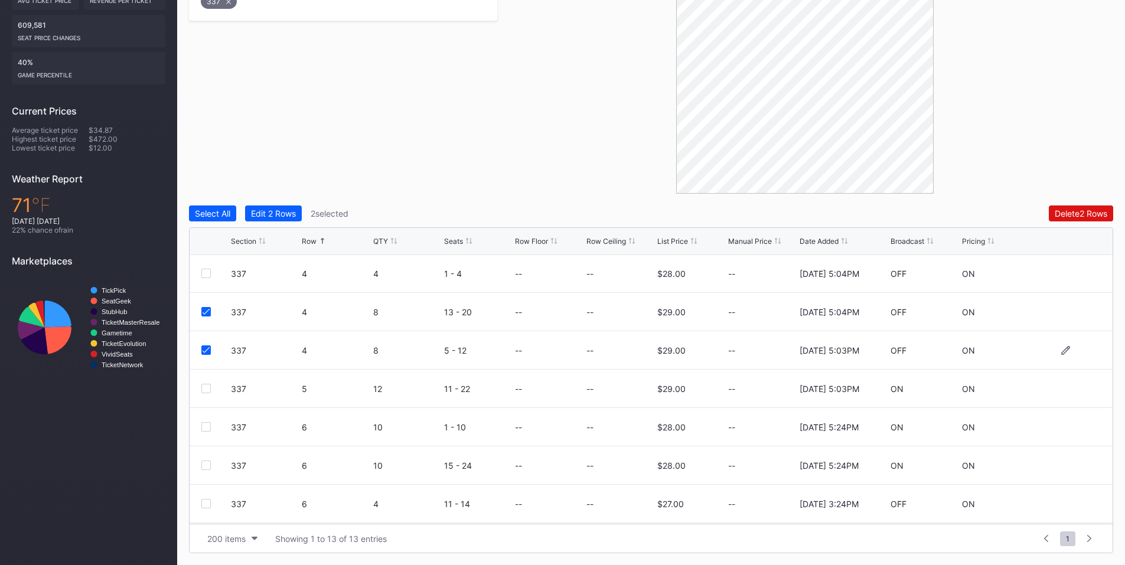
scroll to position [230, 0]
click at [208, 503] on div at bounding box center [205, 504] width 9 height 9
click at [204, 467] on div at bounding box center [205, 465] width 9 height 9
click at [1070, 213] on div "Delete 4 Rows" at bounding box center [1080, 213] width 53 height 10
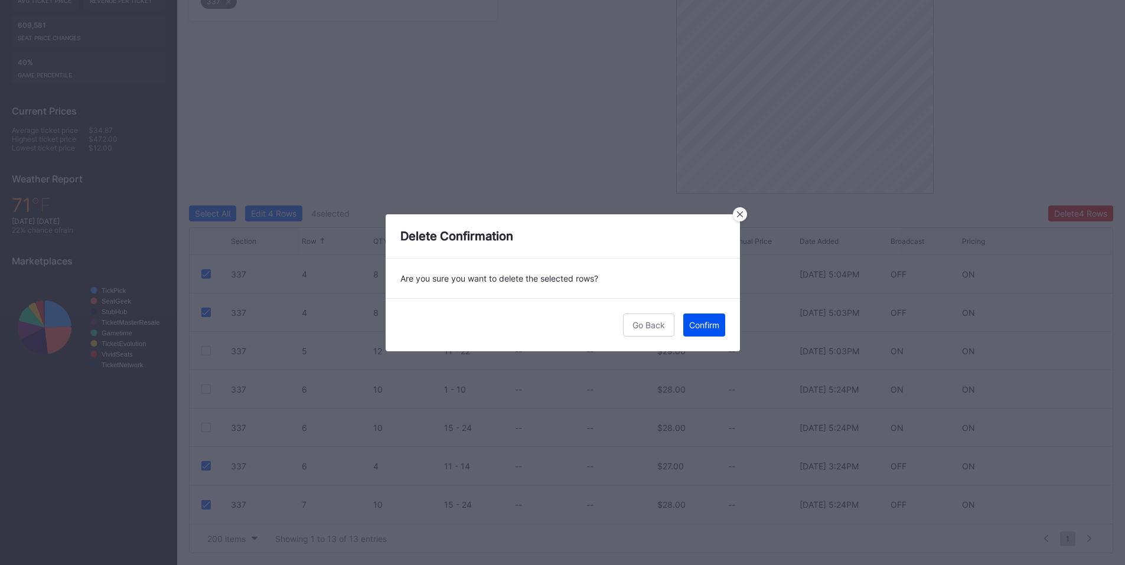
click at [695, 324] on div "Confirm" at bounding box center [704, 325] width 30 height 10
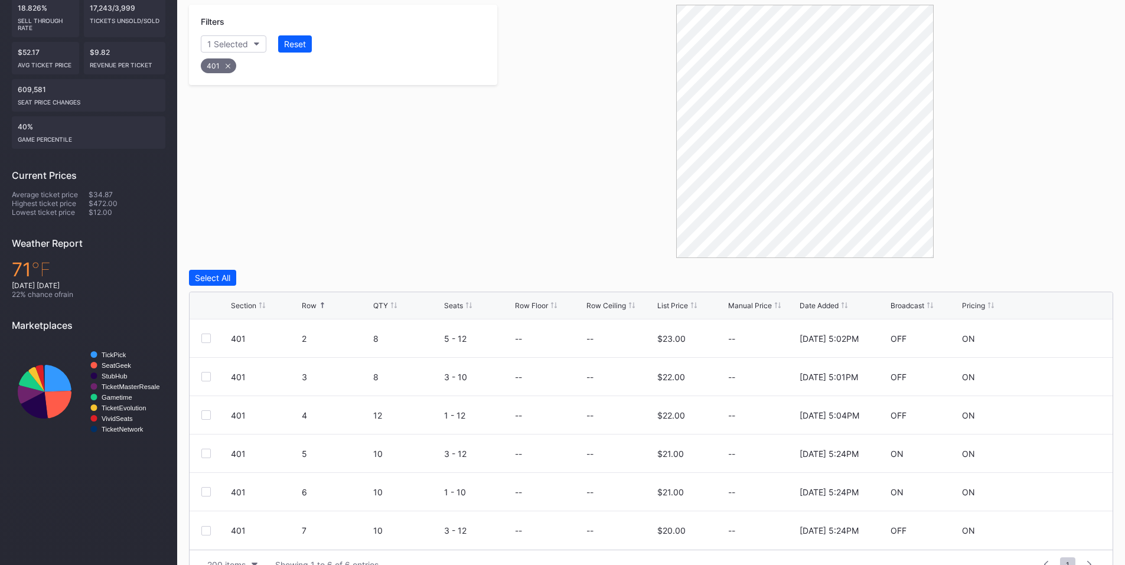
scroll to position [258, 0]
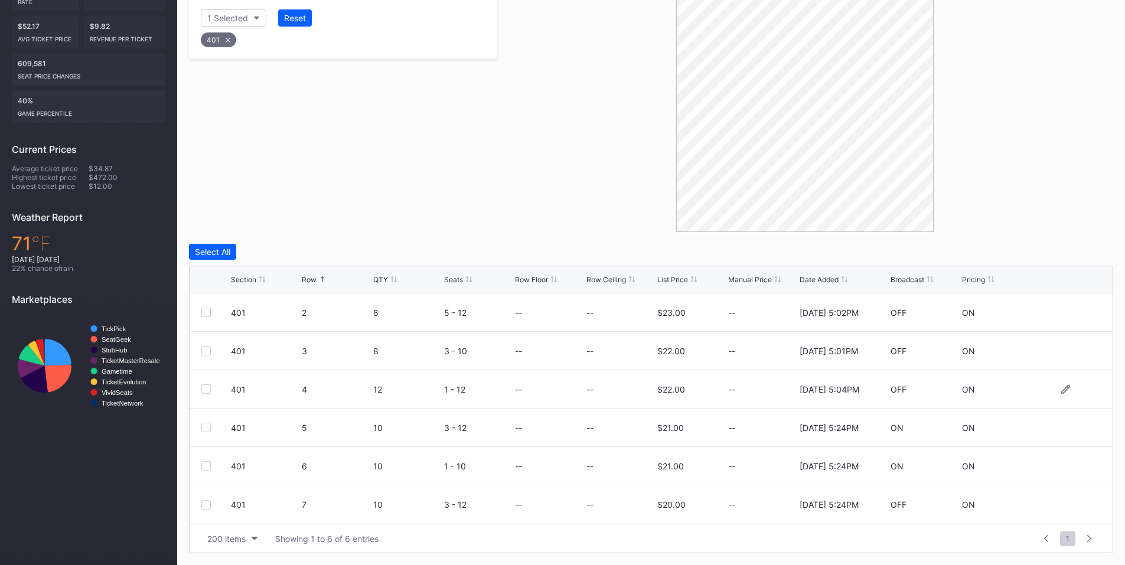
click at [207, 390] on div at bounding box center [205, 389] width 9 height 9
click at [206, 505] on div at bounding box center [205, 504] width 9 height 9
click at [1064, 252] on div "Delete 2 Rows" at bounding box center [1081, 252] width 53 height 10
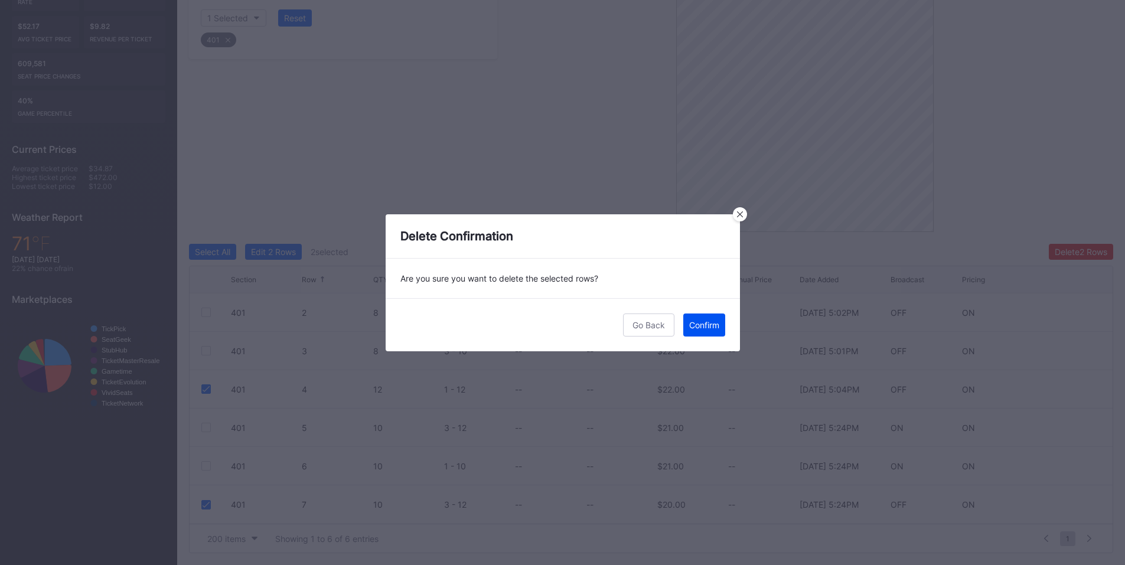
click at [708, 327] on div "Confirm" at bounding box center [704, 325] width 30 height 10
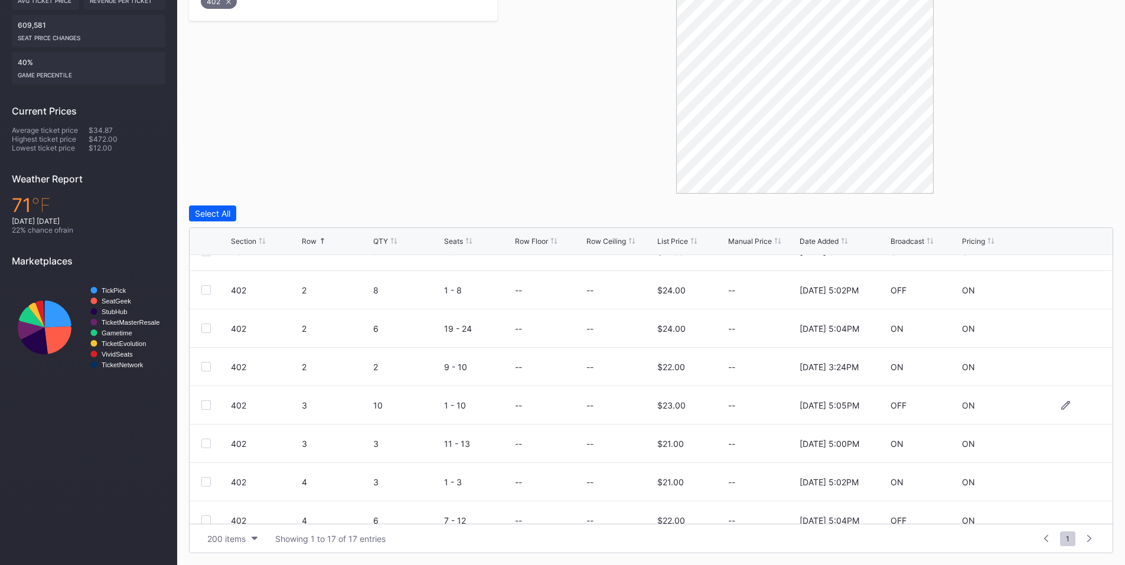
scroll to position [276, 0]
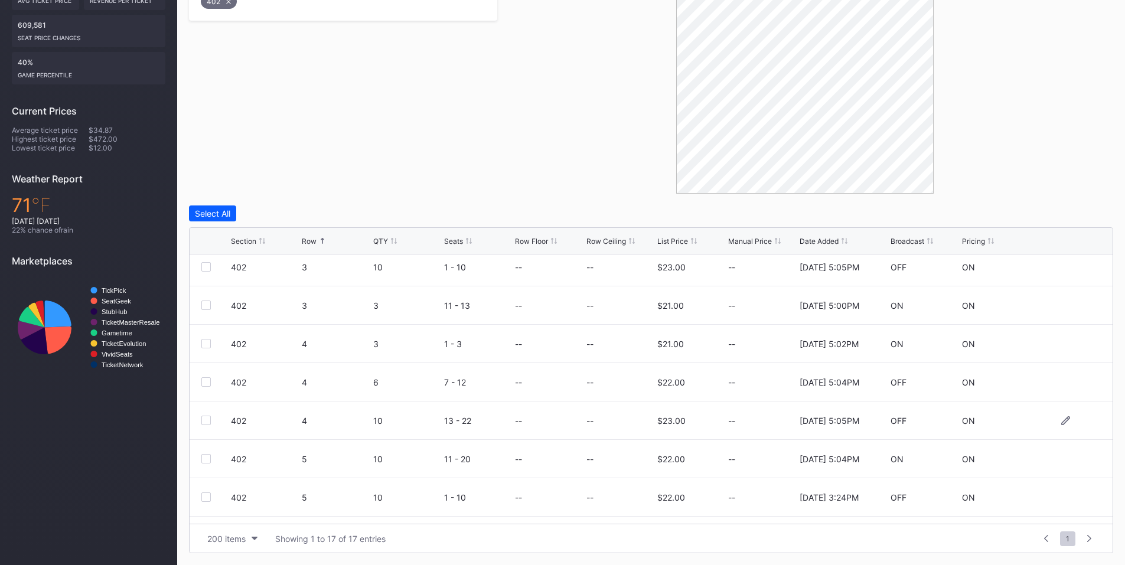
click at [207, 421] on div at bounding box center [205, 420] width 9 height 9
click at [207, 498] on div at bounding box center [205, 497] width 9 height 9
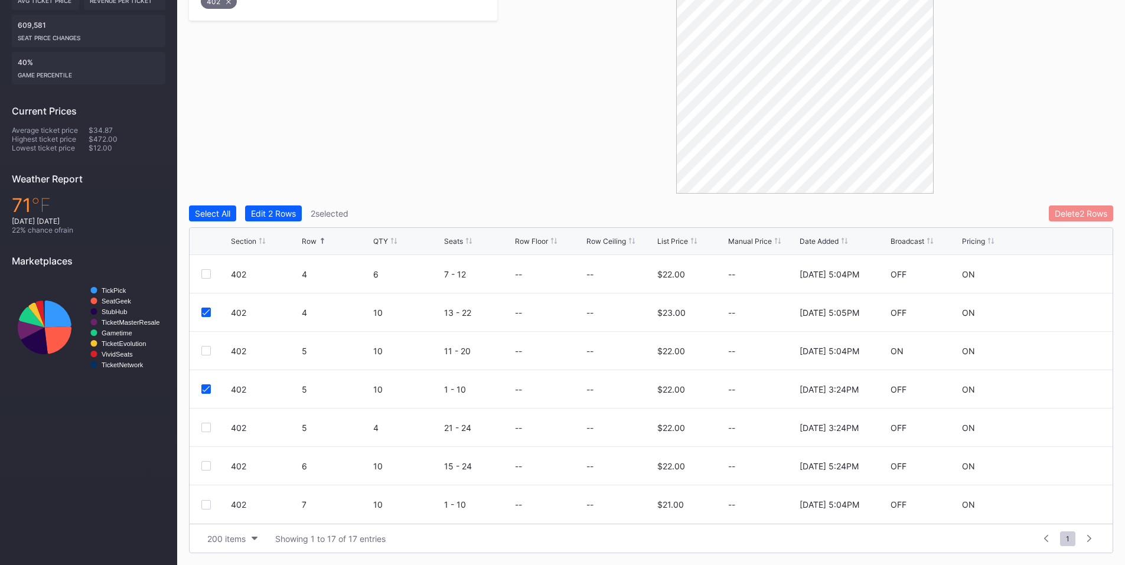
click at [1085, 217] on div "Delete 2 Rows" at bounding box center [1081, 213] width 53 height 10
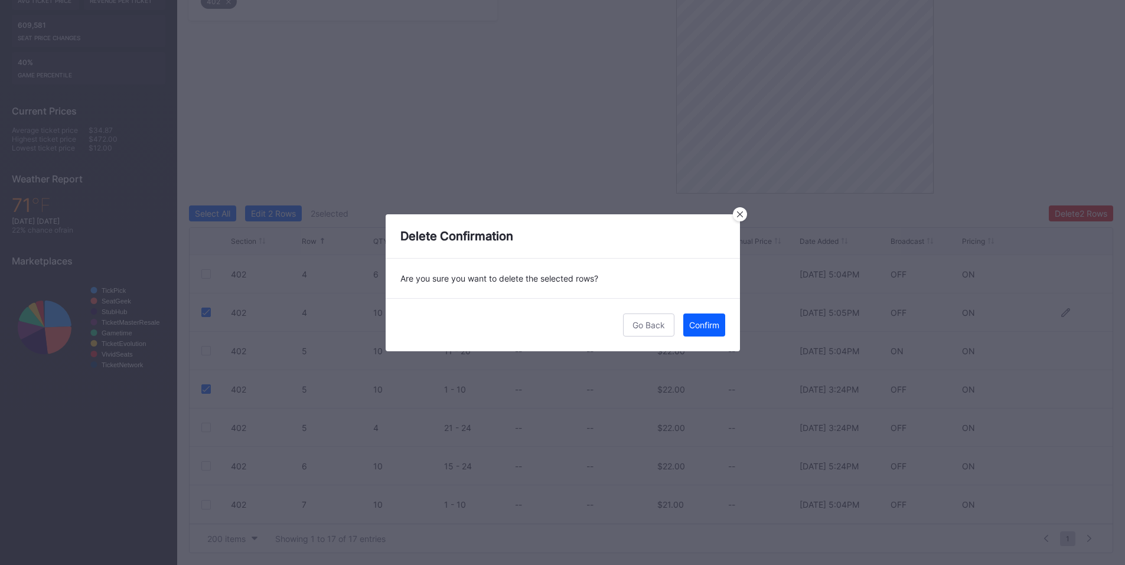
click at [700, 326] on div "Confirm" at bounding box center [704, 325] width 30 height 10
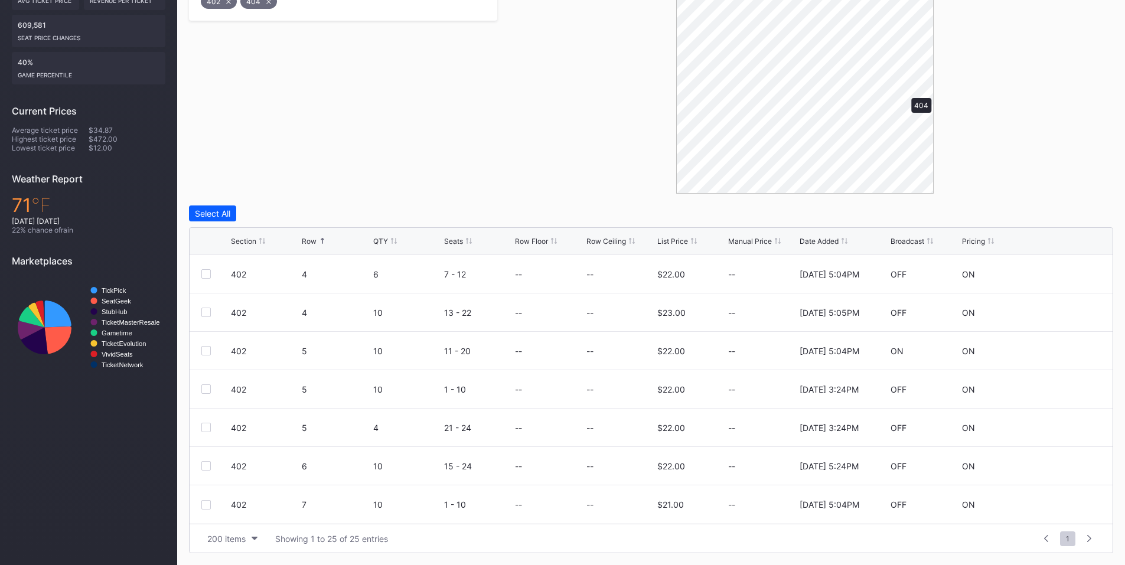
scroll to position [0, 0]
click at [209, 429] on div at bounding box center [205, 427] width 9 height 9
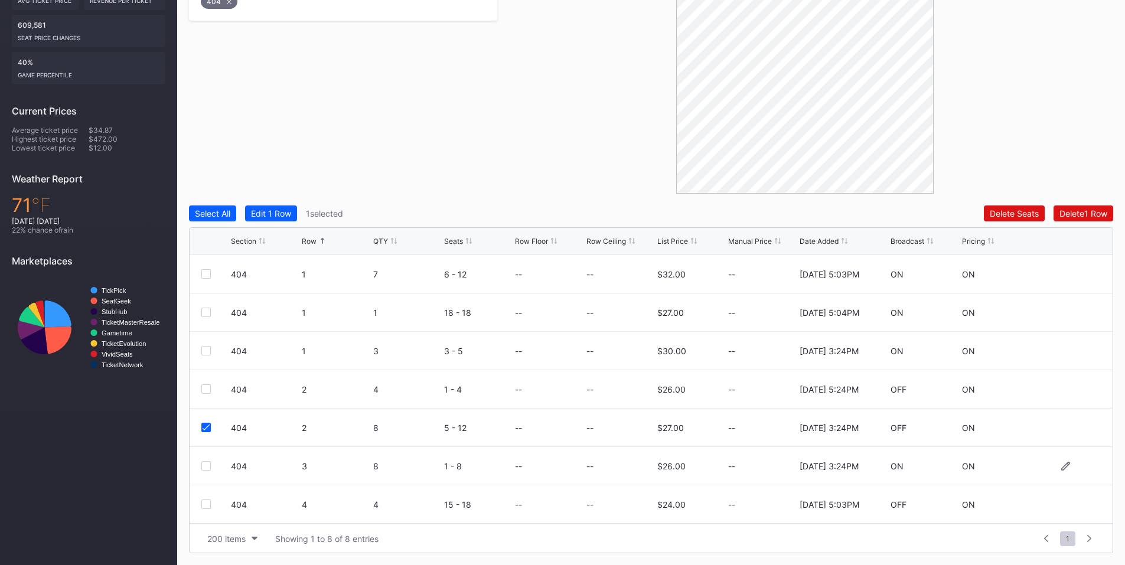
click at [203, 468] on div at bounding box center [205, 465] width 9 height 9
click at [205, 506] on div at bounding box center [205, 504] width 9 height 9
click at [1069, 211] on div "Delete 3 Rows" at bounding box center [1080, 213] width 53 height 10
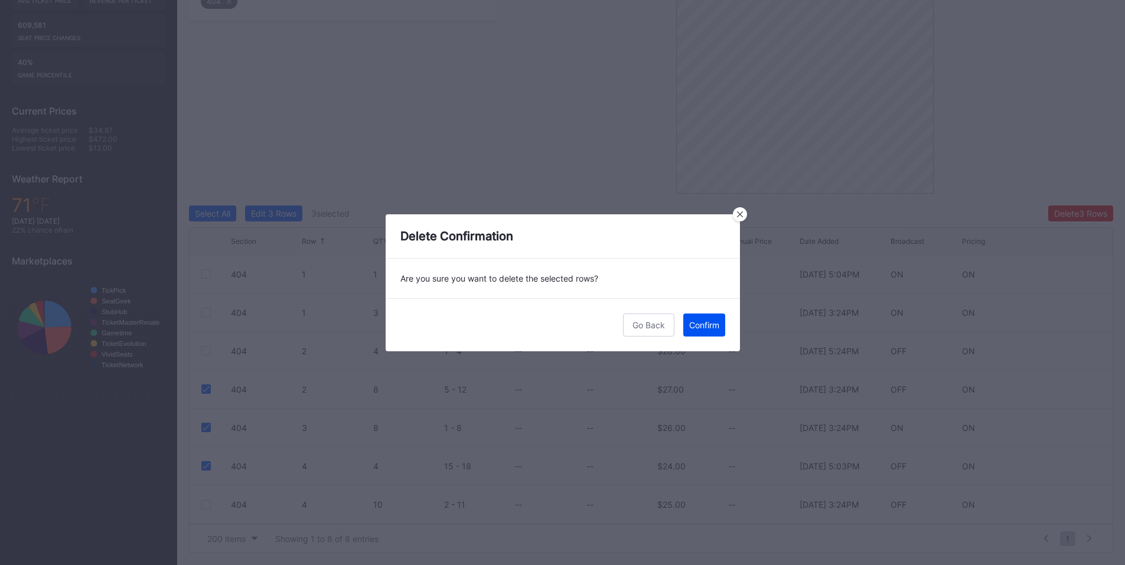
drag, startPoint x: 702, startPoint y: 321, endPoint x: 1128, endPoint y: 308, distance: 426.0
click at [702, 321] on div "Confirm" at bounding box center [704, 325] width 30 height 10
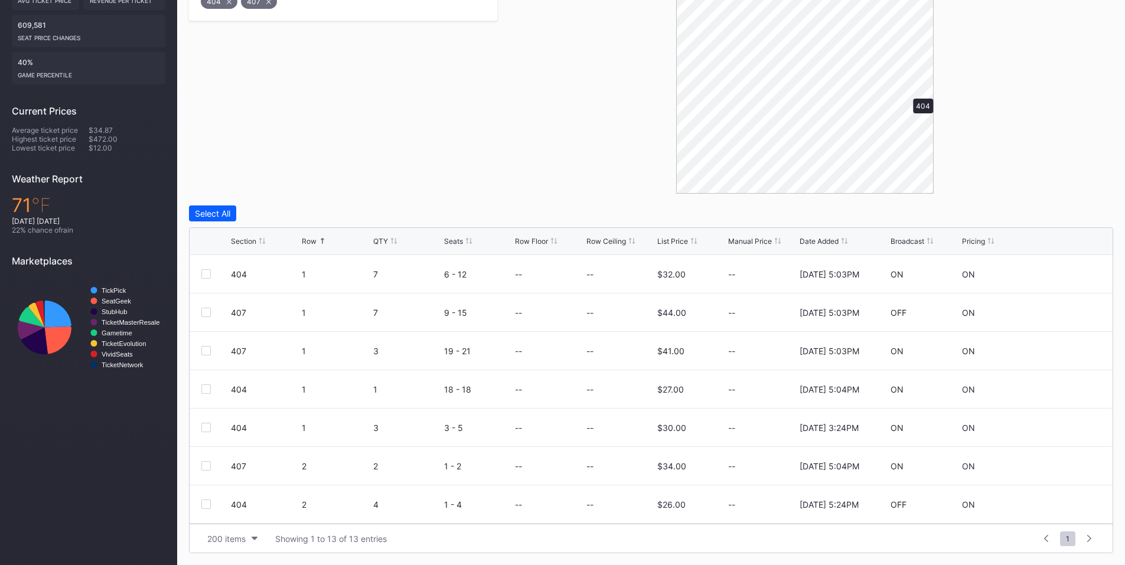
scroll to position [220, 0]
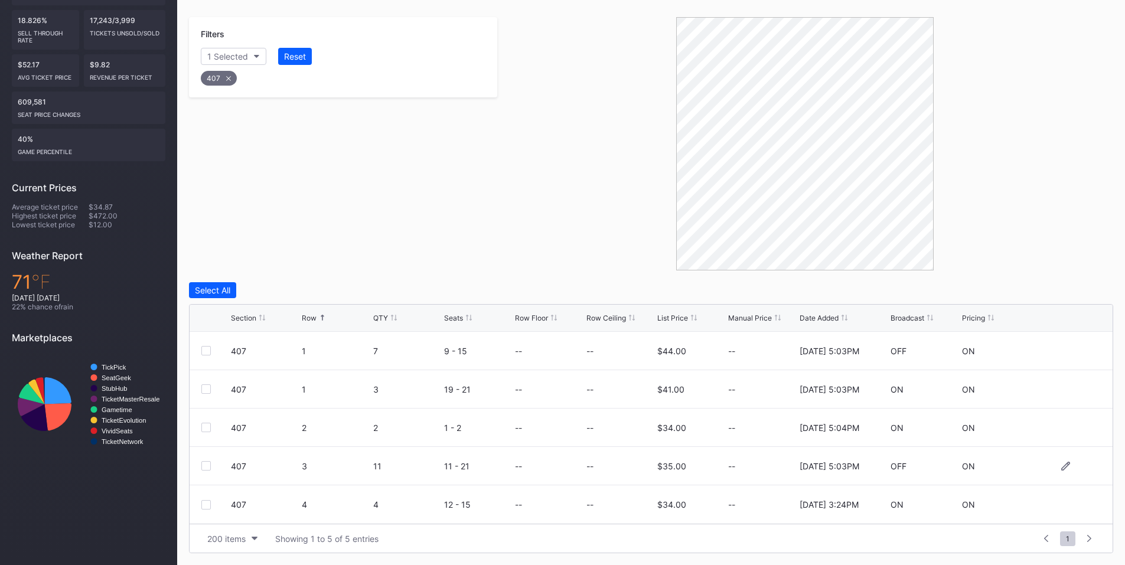
drag, startPoint x: 207, startPoint y: 465, endPoint x: 676, endPoint y: 331, distance: 487.8
click at [208, 465] on div at bounding box center [205, 465] width 9 height 9
click at [1092, 288] on div "Delete 1 Row" at bounding box center [1084, 290] width 48 height 10
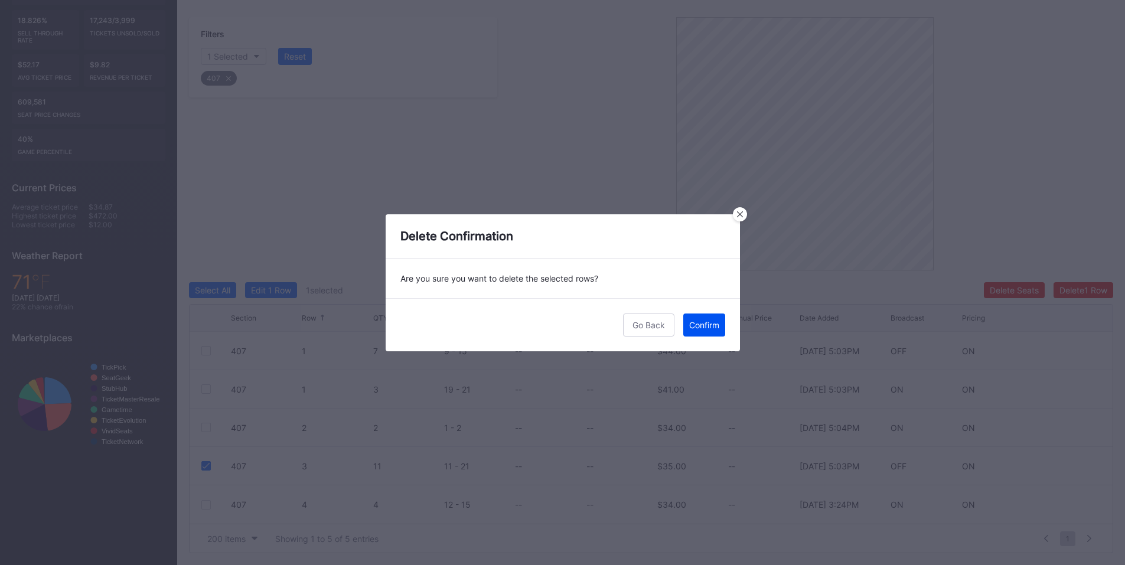
click at [697, 327] on div "Confirm" at bounding box center [704, 325] width 30 height 10
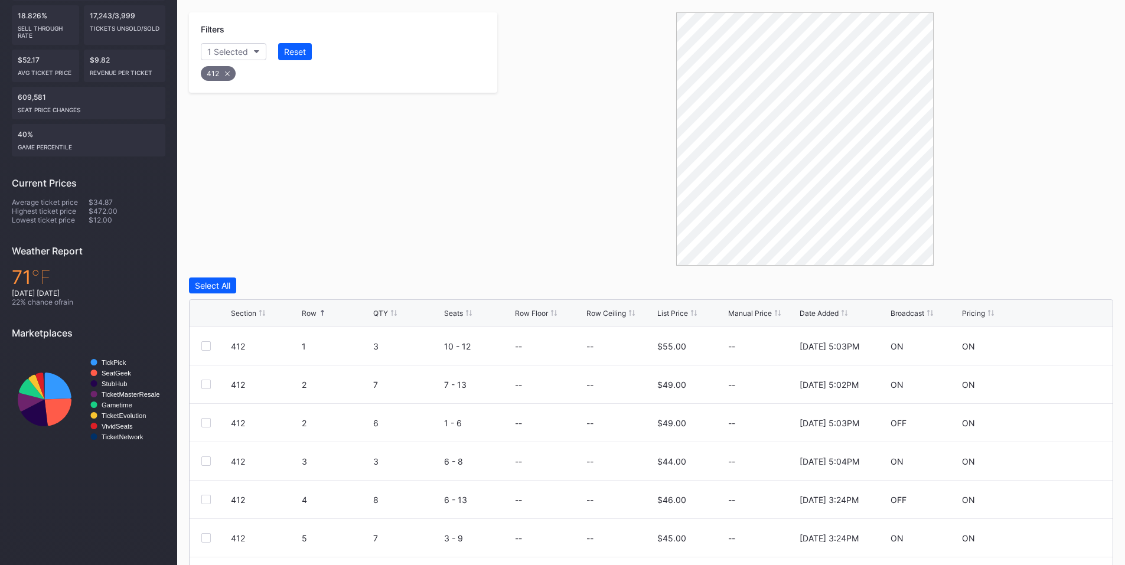
scroll to position [296, 0]
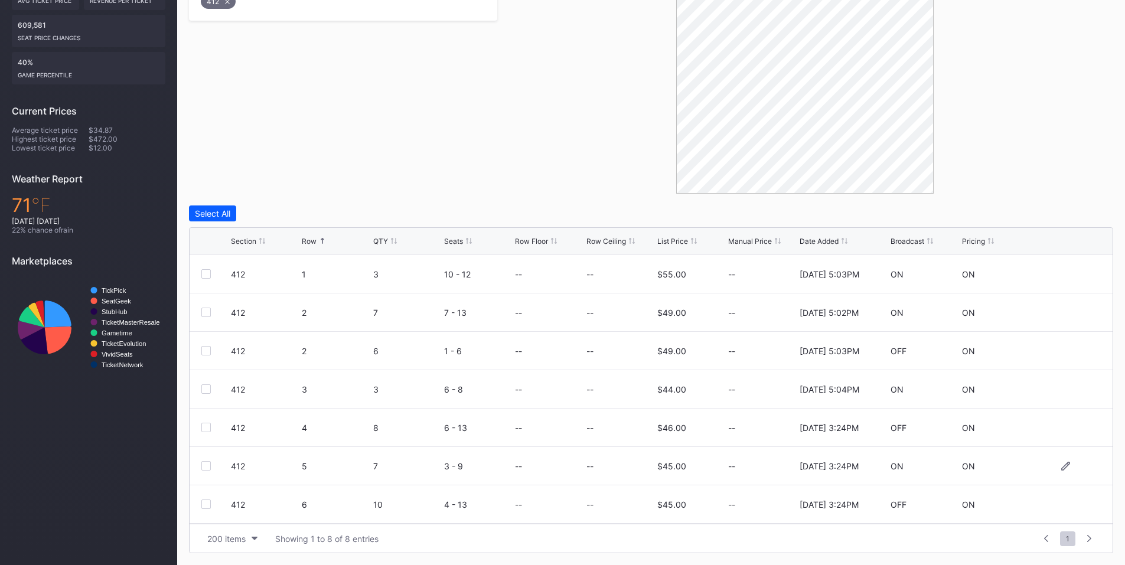
click at [203, 465] on div at bounding box center [205, 465] width 9 height 9
click at [1071, 210] on div "Delete 1 Row" at bounding box center [1084, 213] width 48 height 10
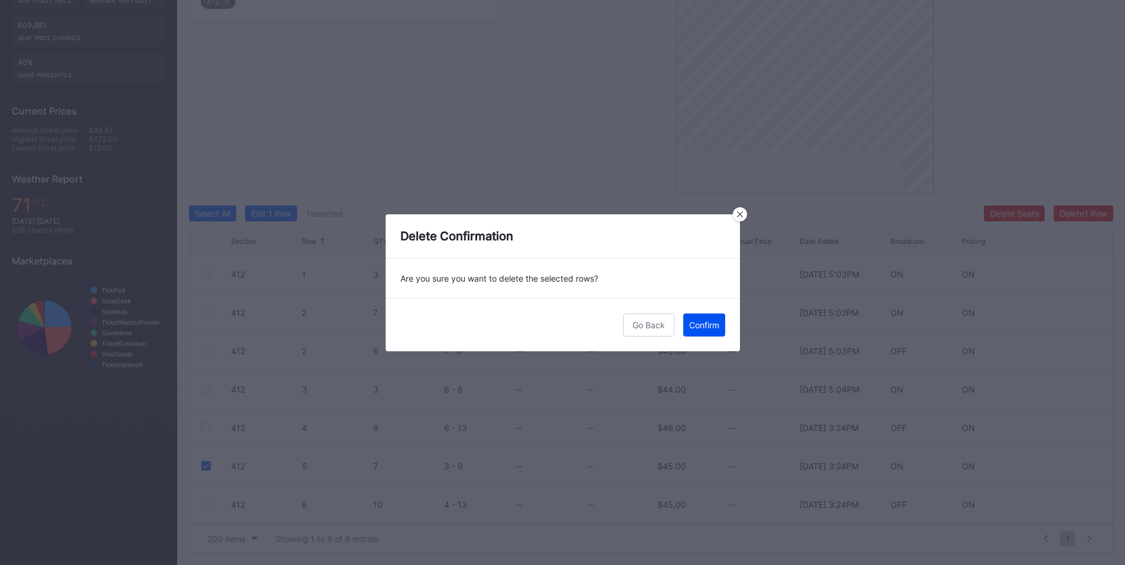
click at [708, 326] on div "Confirm" at bounding box center [704, 325] width 30 height 10
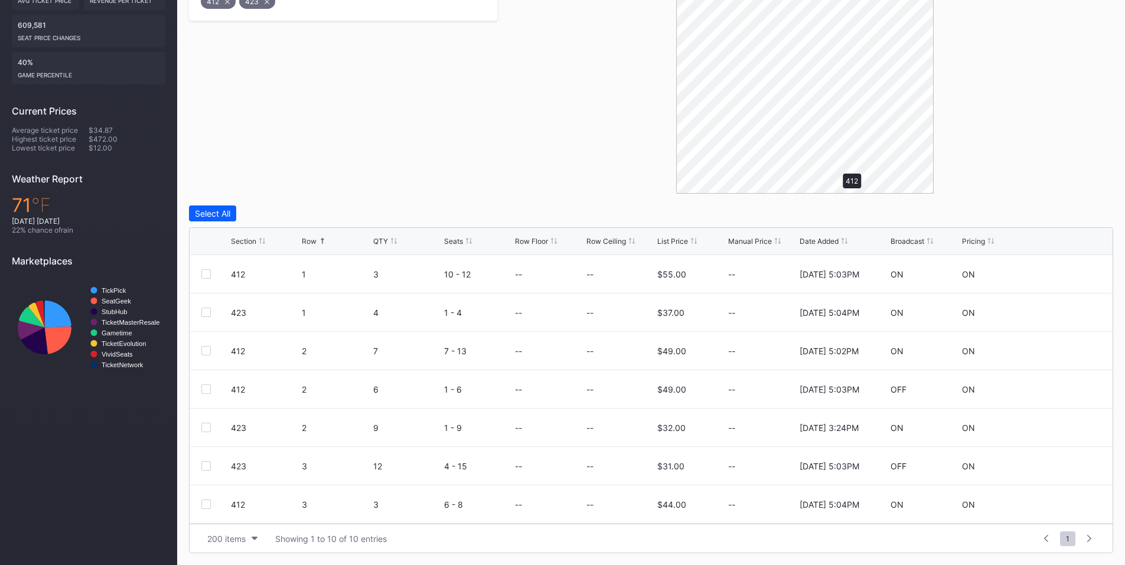
scroll to position [143, 0]
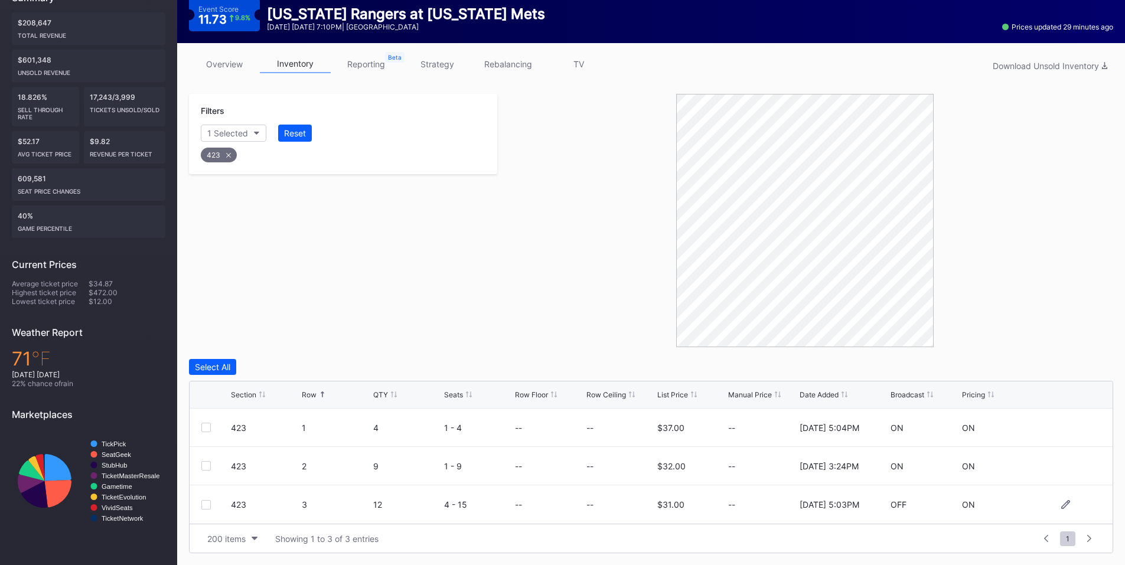
click at [205, 506] on div at bounding box center [205, 504] width 9 height 9
click at [1080, 365] on div "Delete 1 Row" at bounding box center [1084, 367] width 48 height 10
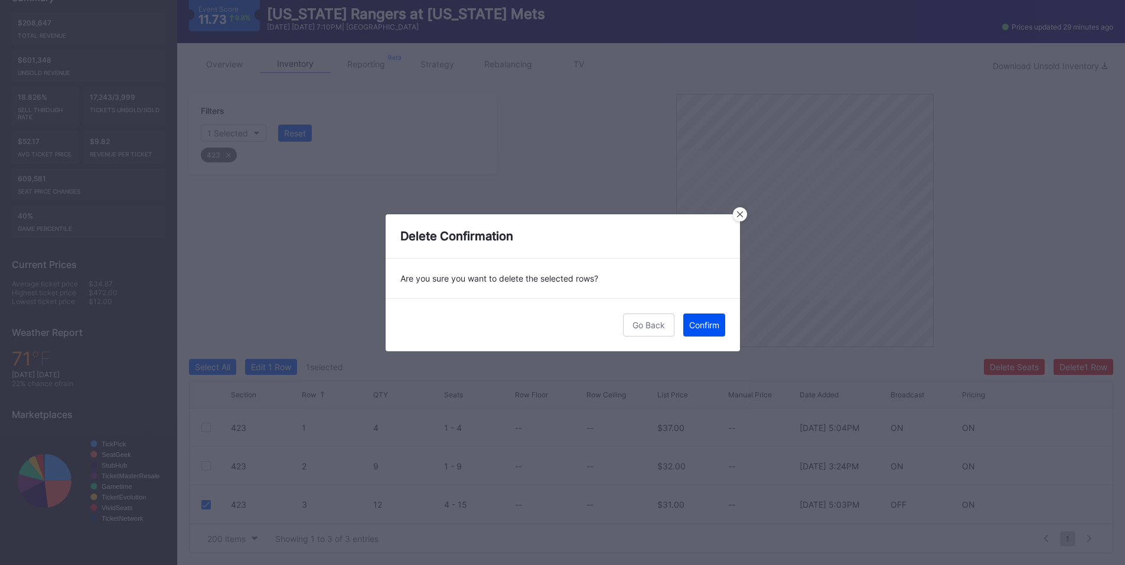
click at [711, 326] on div "Confirm" at bounding box center [704, 325] width 30 height 10
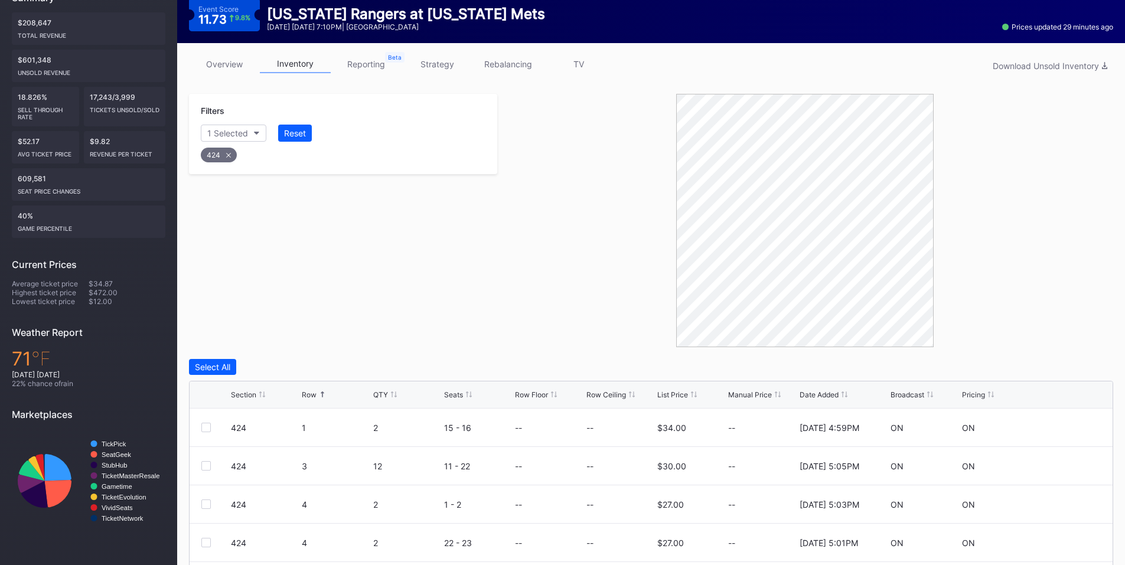
scroll to position [296, 0]
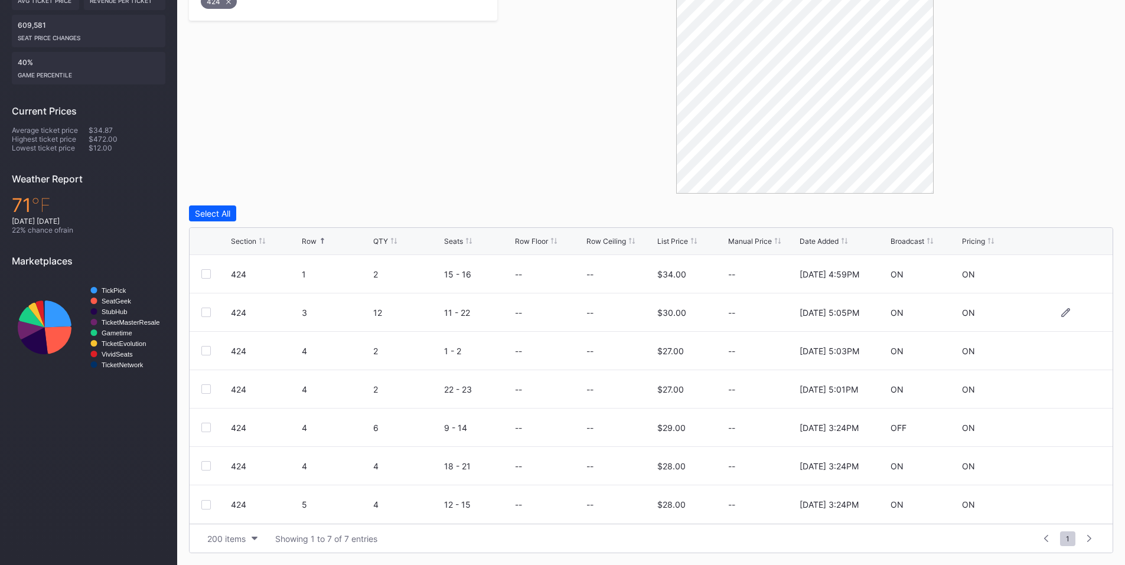
click at [206, 314] on div at bounding box center [205, 312] width 9 height 9
click at [1072, 208] on div "Delete 1 Row" at bounding box center [1084, 213] width 48 height 10
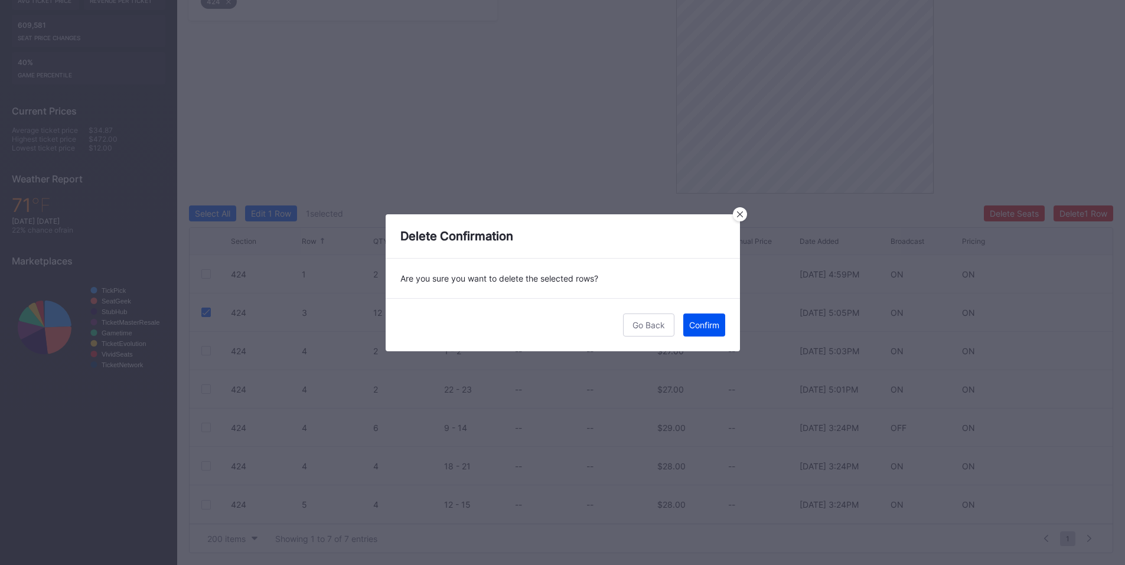
click at [708, 330] on button "Confirm" at bounding box center [704, 325] width 42 height 23
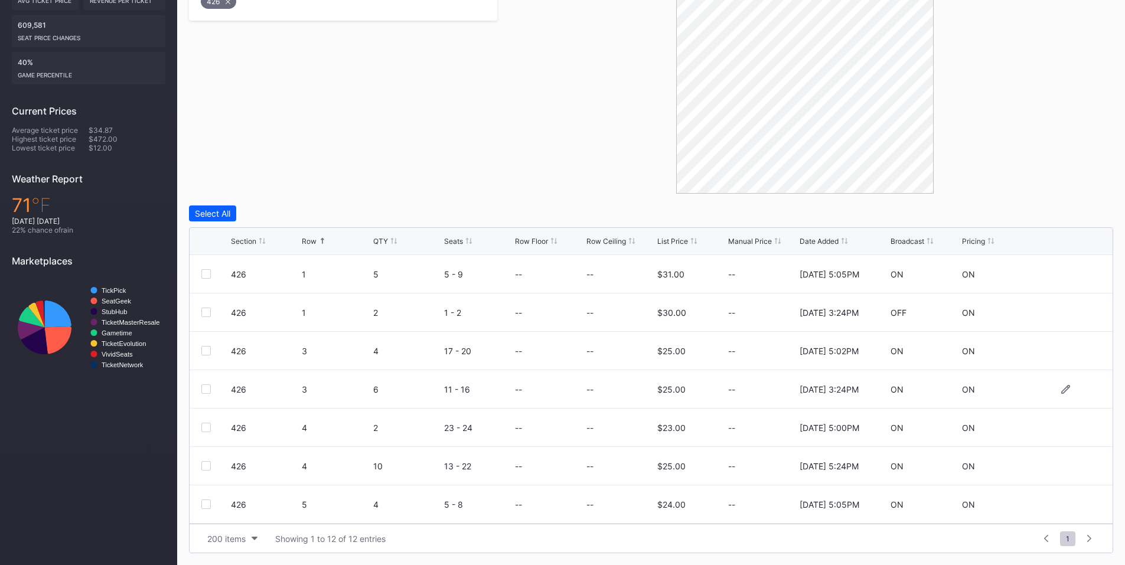
click at [204, 389] on div at bounding box center [205, 389] width 9 height 9
click at [206, 467] on div at bounding box center [205, 465] width 9 height 9
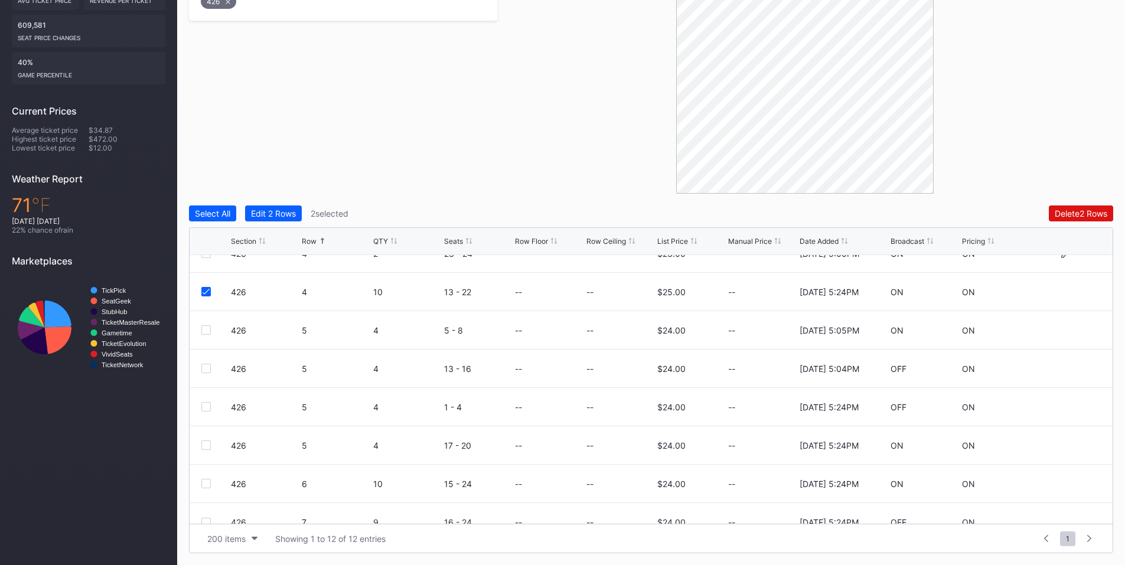
scroll to position [192, 0]
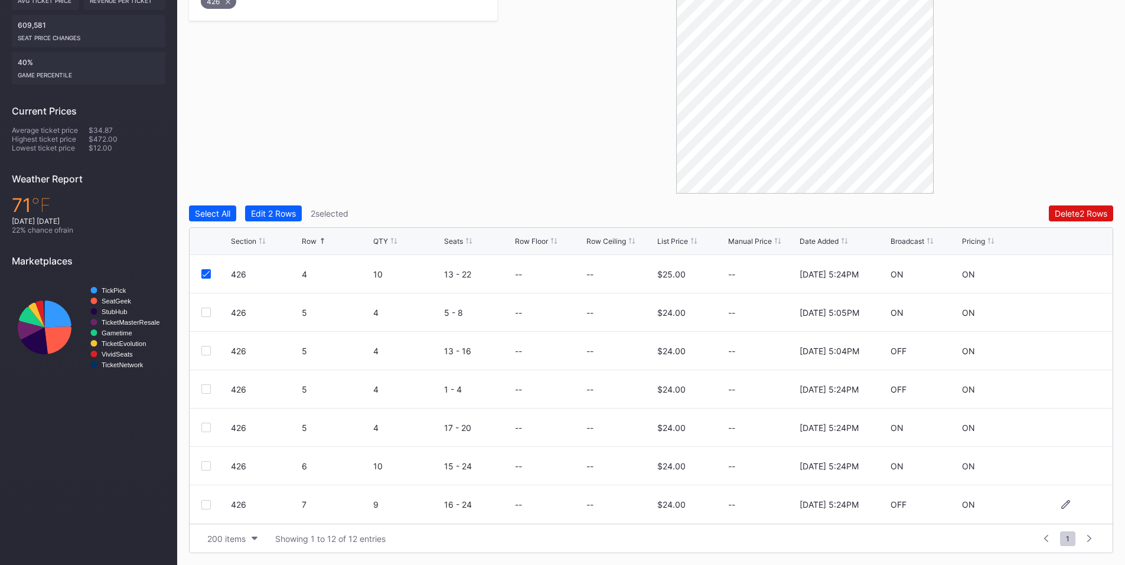
click at [207, 504] on div at bounding box center [205, 504] width 9 height 9
click at [1076, 216] on div "Delete 3 Rows" at bounding box center [1080, 213] width 53 height 10
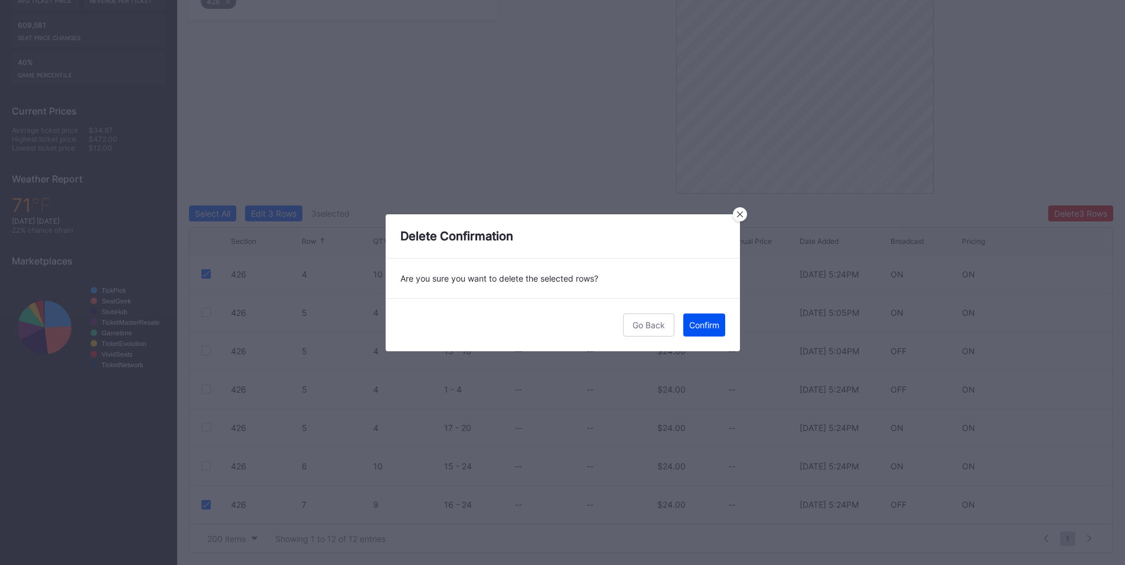
click at [719, 326] on button "Confirm" at bounding box center [704, 325] width 42 height 23
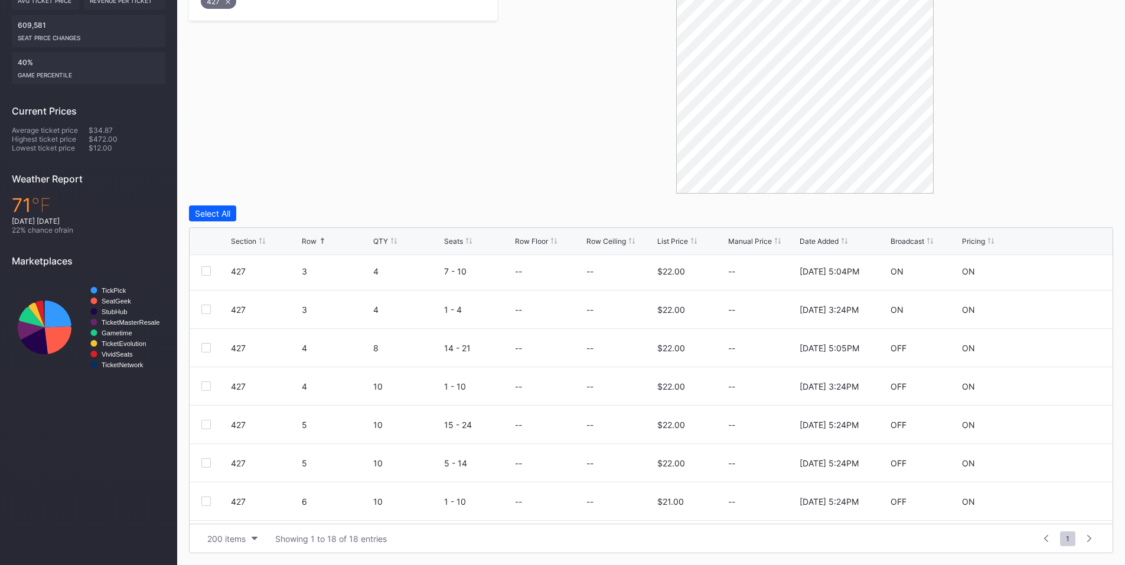
scroll to position [413, 0]
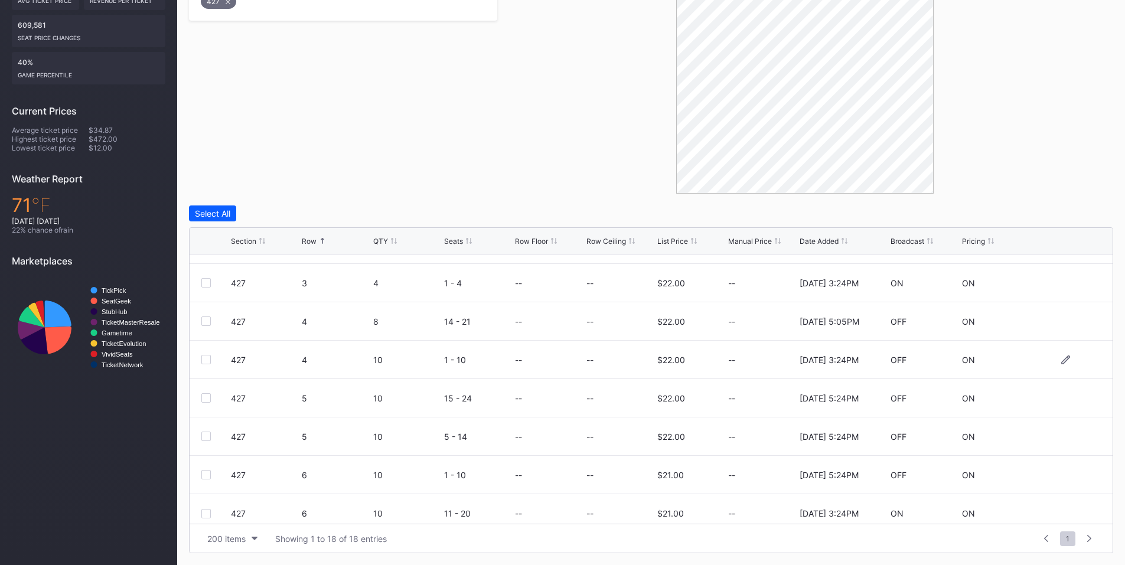
click at [208, 361] on div at bounding box center [205, 359] width 9 height 9
click at [206, 397] on div at bounding box center [205, 397] width 9 height 9
click at [207, 435] on div at bounding box center [205, 436] width 9 height 9
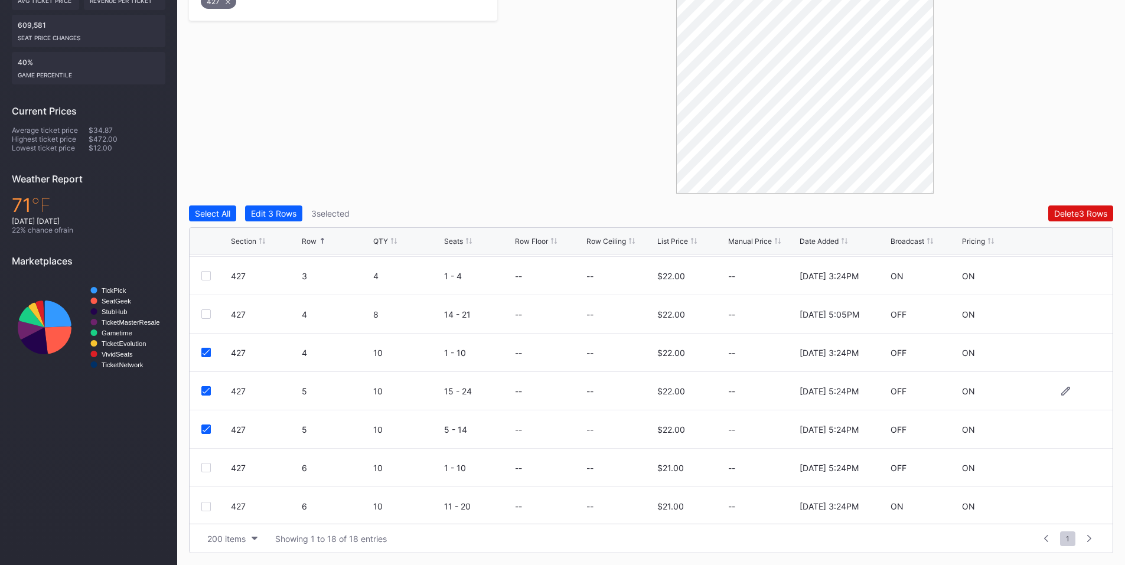
scroll to position [422, 0]
click at [209, 467] on div at bounding box center [205, 465] width 9 height 9
click at [205, 503] on div at bounding box center [205, 504] width 9 height 9
click at [1071, 208] on button "Delete 5 Rows" at bounding box center [1080, 214] width 65 height 16
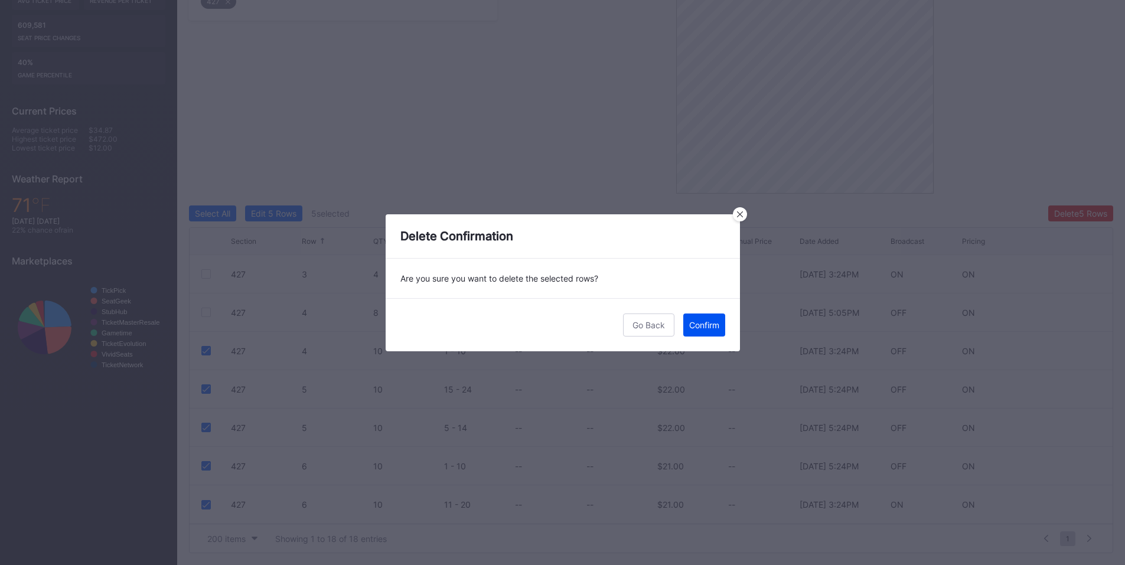
click at [691, 325] on div "Confirm" at bounding box center [704, 325] width 30 height 10
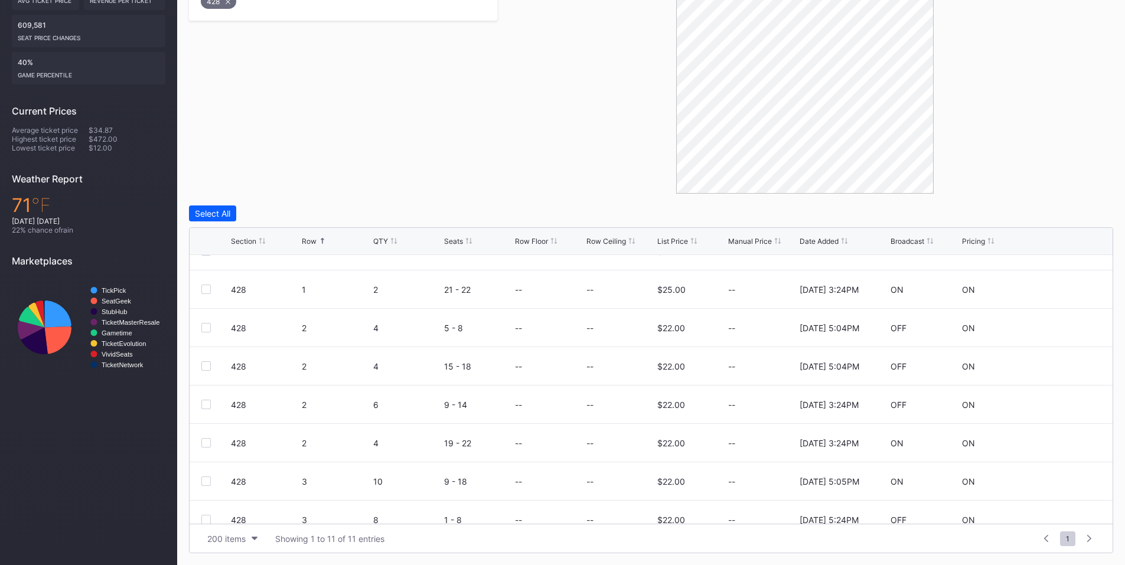
scroll to position [63, 0]
click at [207, 366] on div at bounding box center [205, 364] width 9 height 9
click at [207, 401] on div at bounding box center [205, 403] width 9 height 9
click at [206, 442] on div at bounding box center [205, 441] width 9 height 9
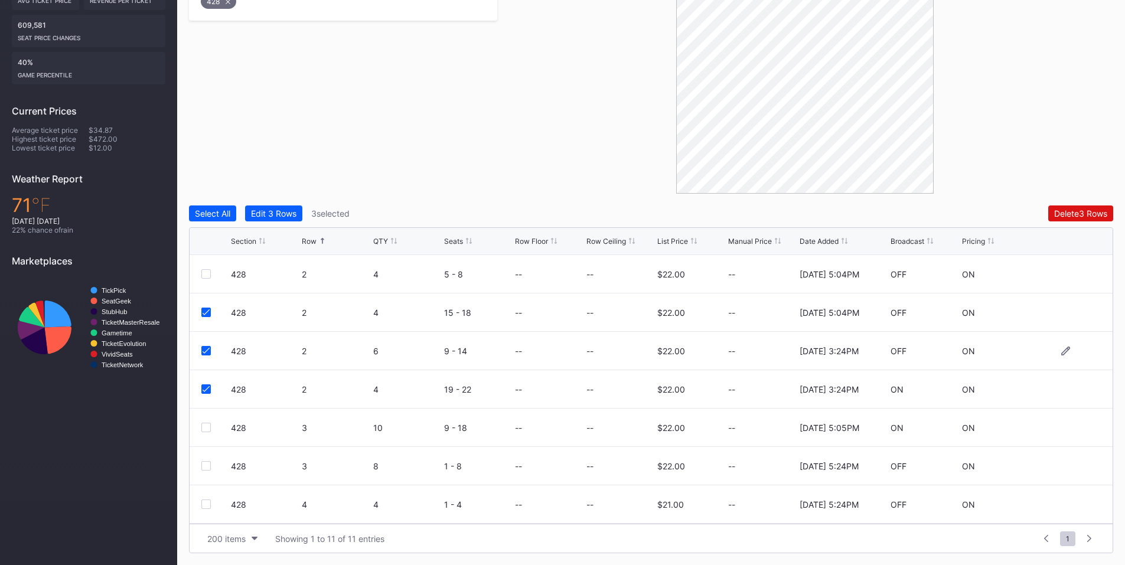
scroll to position [154, 0]
click at [205, 504] on div at bounding box center [205, 504] width 9 height 9
click at [1061, 211] on div "Delete 4 Rows" at bounding box center [1080, 213] width 53 height 10
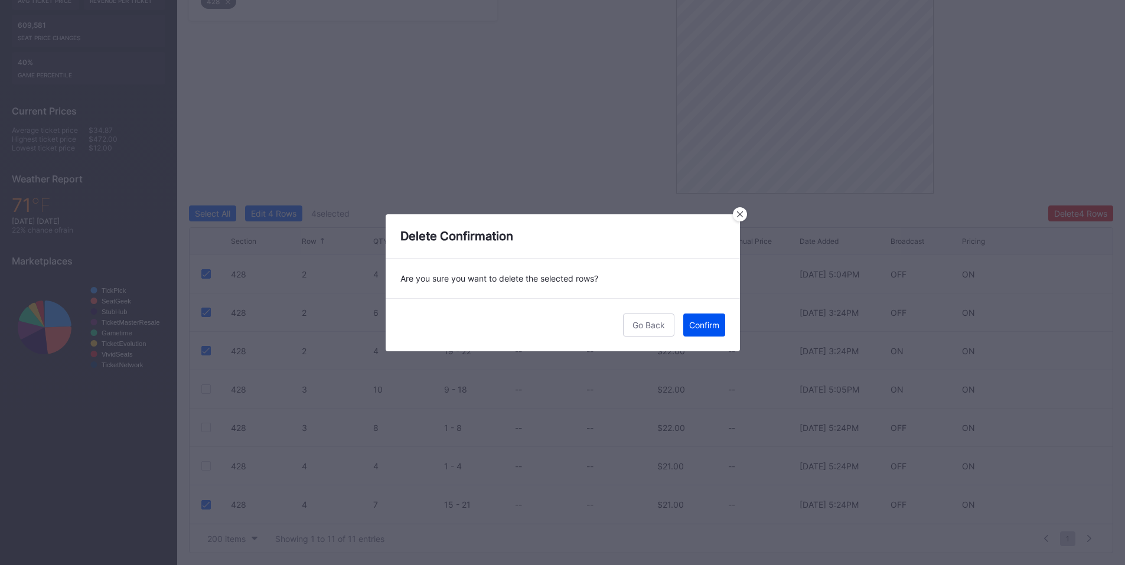
click at [715, 325] on div "Confirm" at bounding box center [704, 325] width 30 height 10
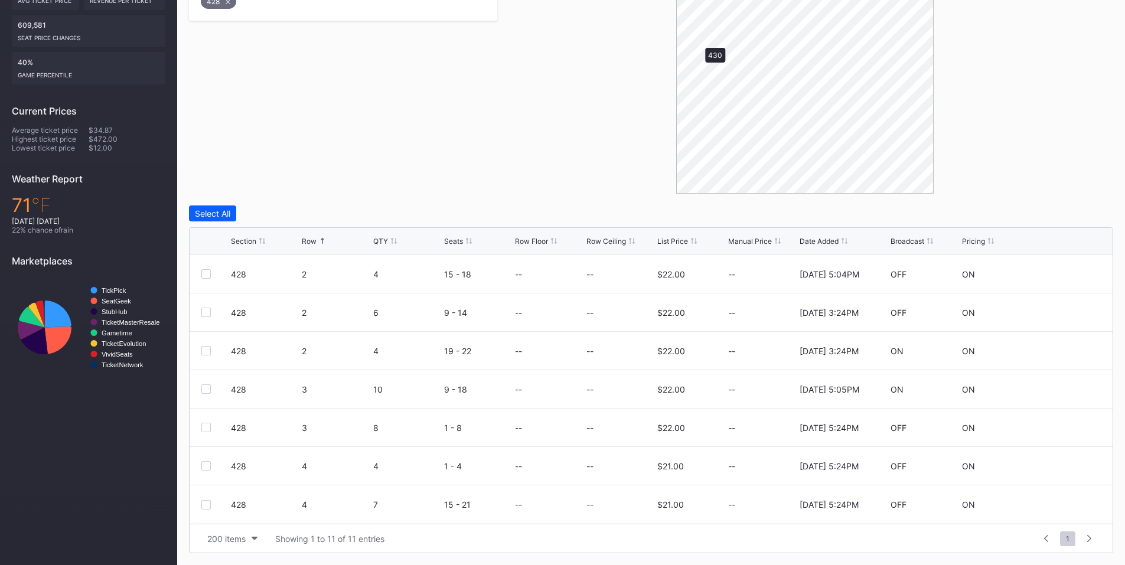
scroll to position [0, 0]
click at [204, 425] on div at bounding box center [205, 427] width 9 height 9
click at [204, 389] on div at bounding box center [205, 389] width 9 height 9
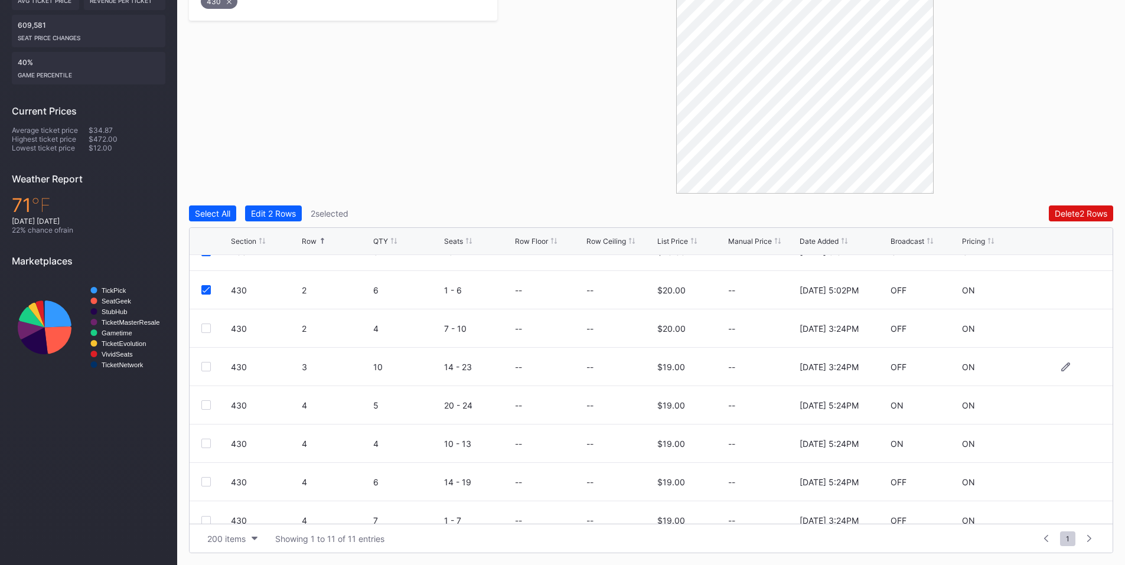
click at [206, 367] on div at bounding box center [205, 366] width 9 height 9
click at [1066, 220] on button "Delete 3 Rows" at bounding box center [1080, 214] width 65 height 16
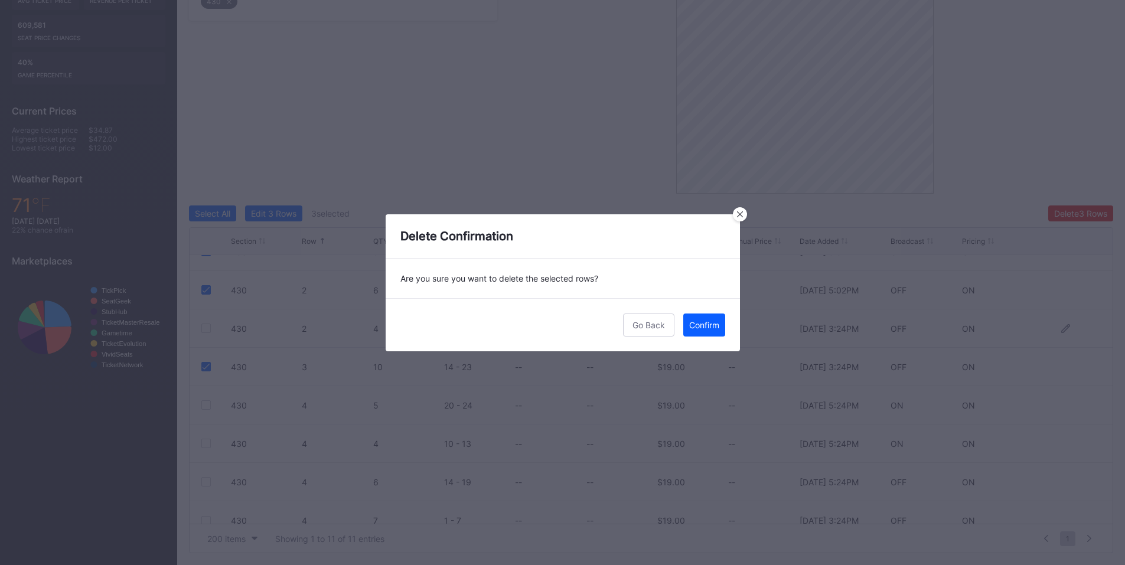
click at [703, 325] on div "Confirm" at bounding box center [704, 325] width 30 height 10
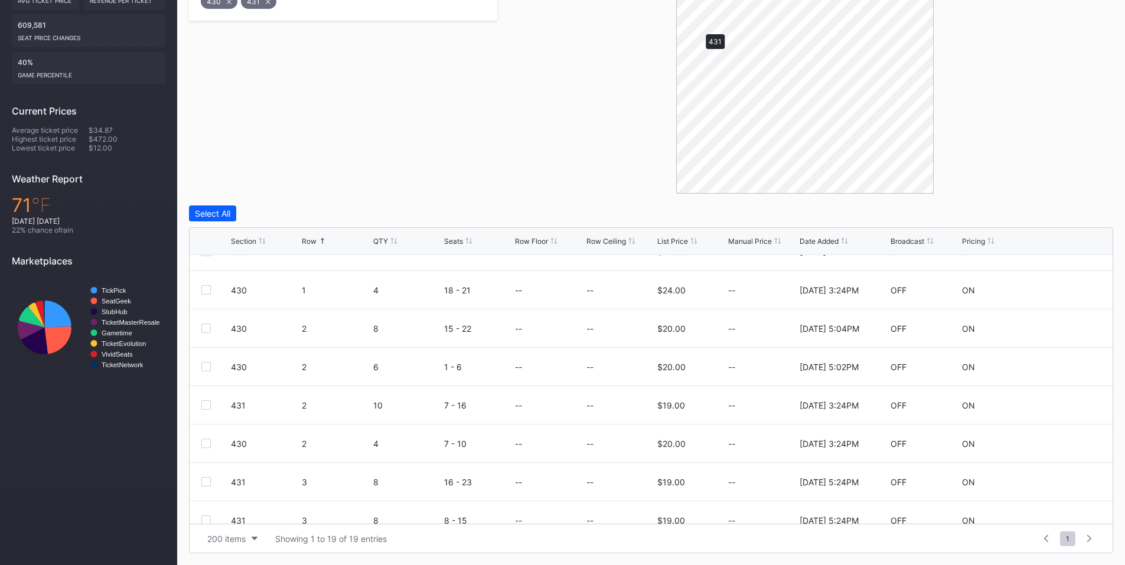
scroll to position [0, 0]
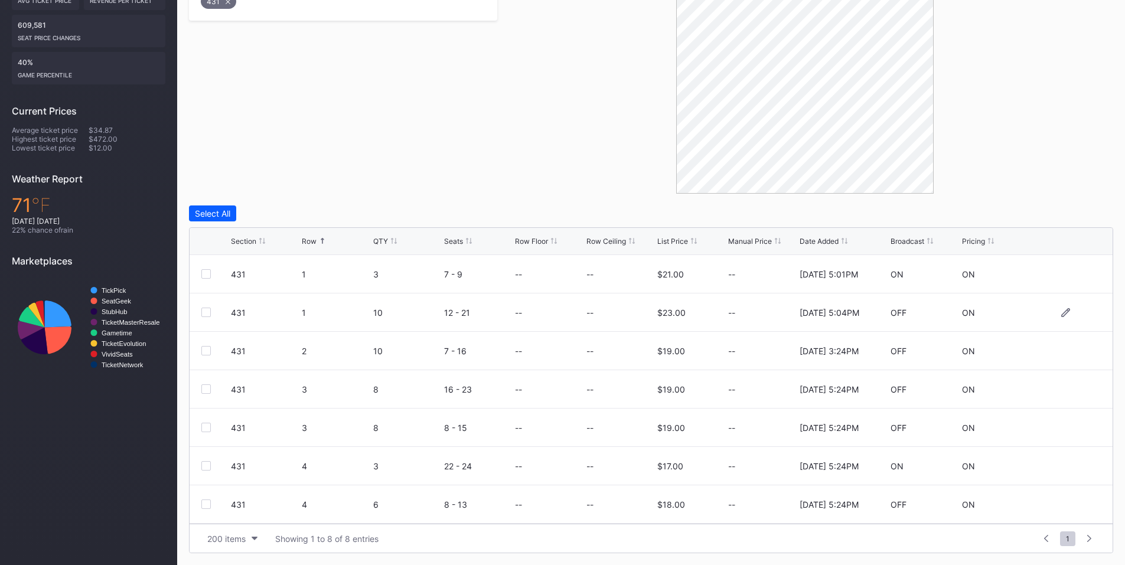
click at [207, 316] on div at bounding box center [205, 312] width 9 height 9
click at [206, 354] on div at bounding box center [205, 350] width 9 height 9
click at [1064, 210] on div "Delete 2 Rows" at bounding box center [1081, 213] width 53 height 10
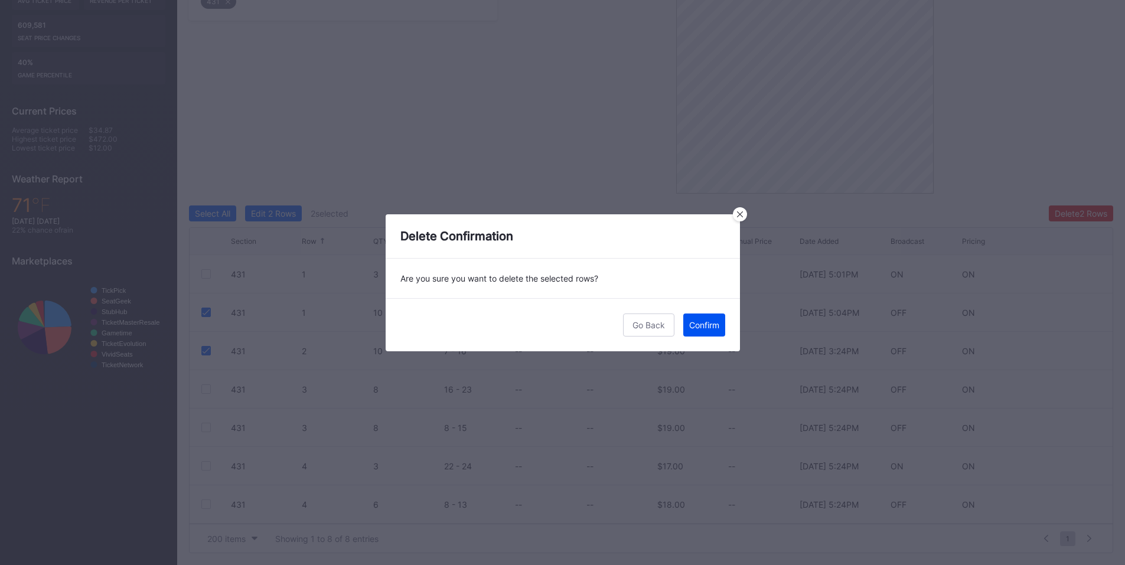
click at [700, 324] on div "Confirm" at bounding box center [704, 325] width 30 height 10
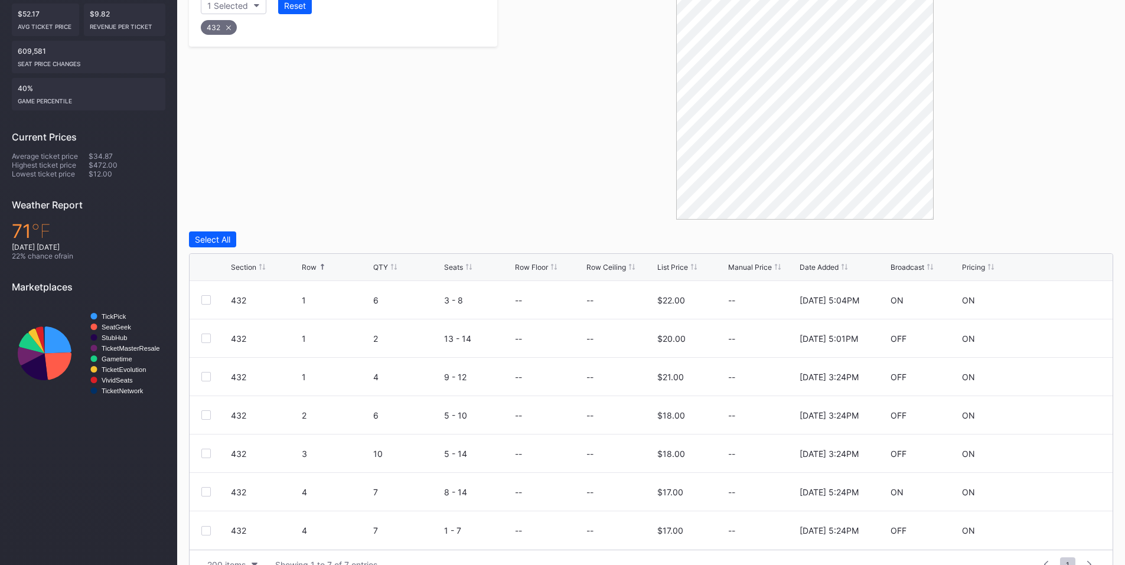
scroll to position [296, 0]
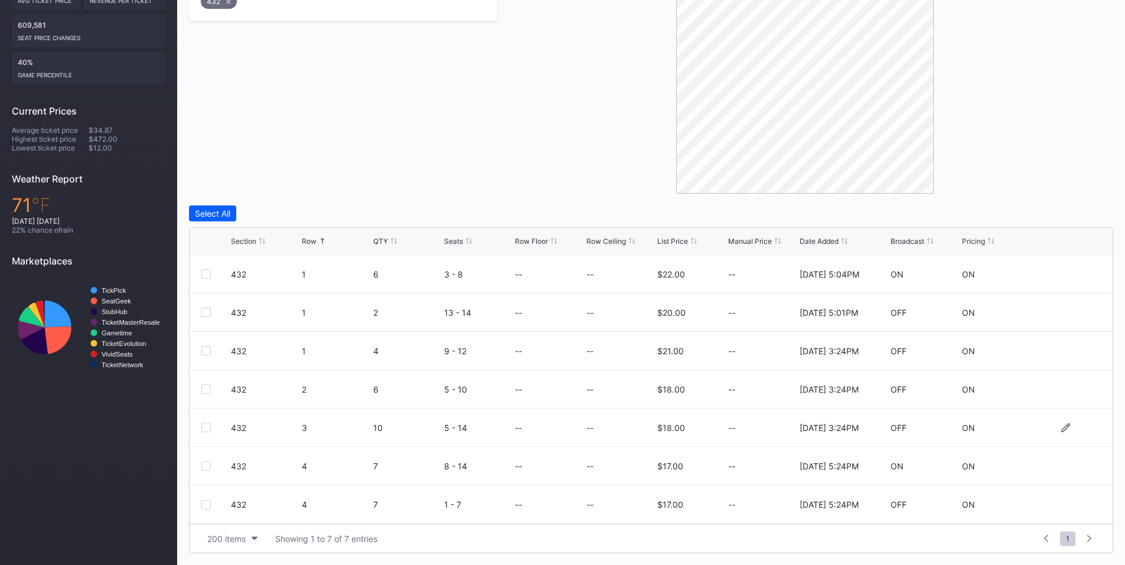
click at [207, 425] on div at bounding box center [205, 427] width 9 height 9
click at [207, 501] on div at bounding box center [205, 504] width 9 height 9
click at [1090, 209] on div "Delete 2 Rows" at bounding box center [1081, 213] width 53 height 10
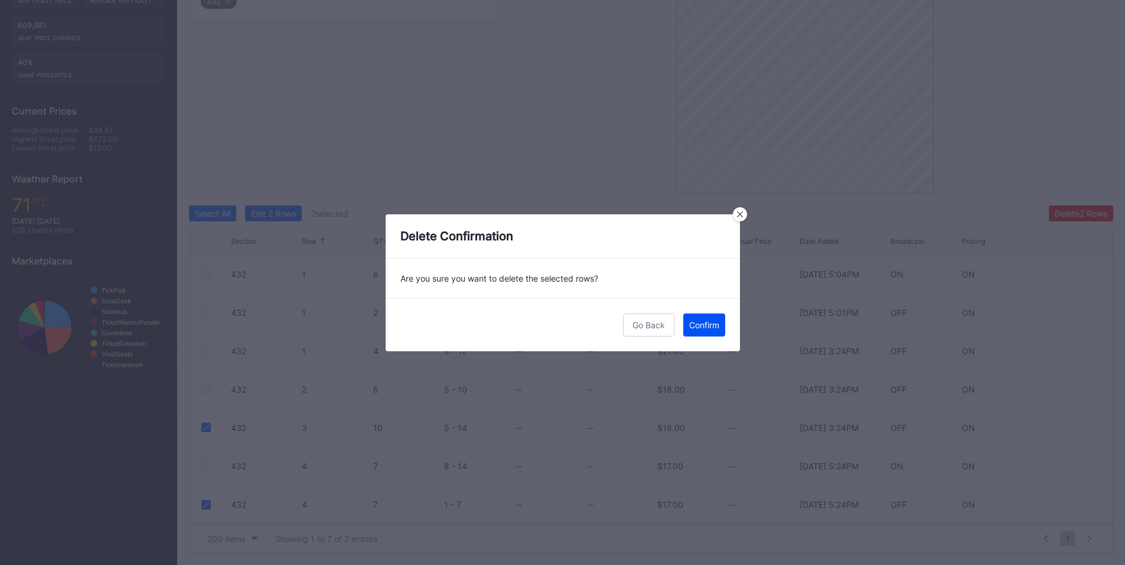
click at [702, 328] on div "Confirm" at bounding box center [704, 325] width 30 height 10
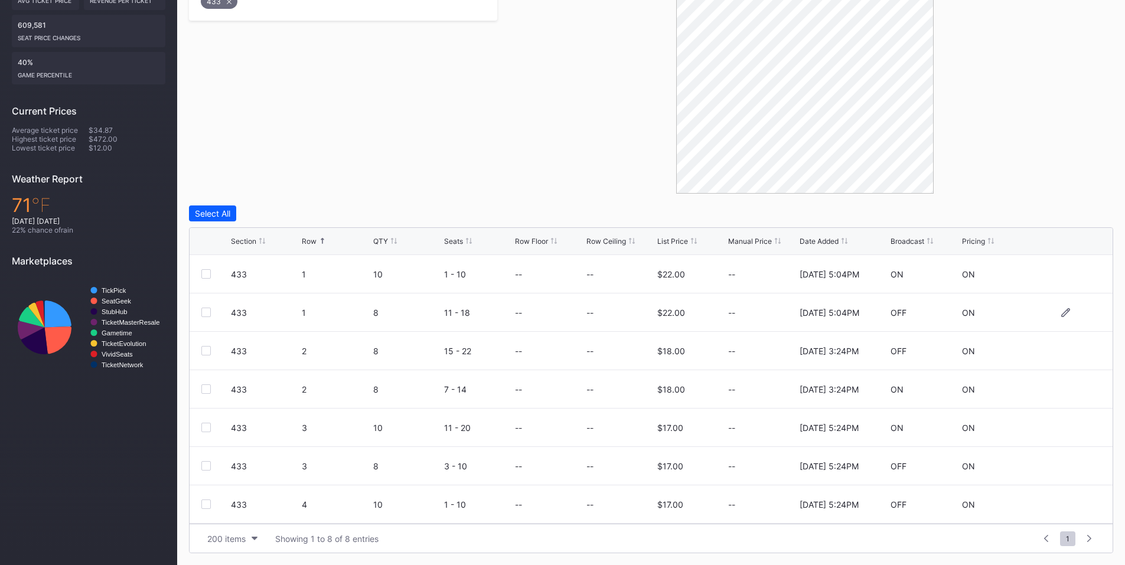
click at [205, 312] on div at bounding box center [205, 312] width 9 height 9
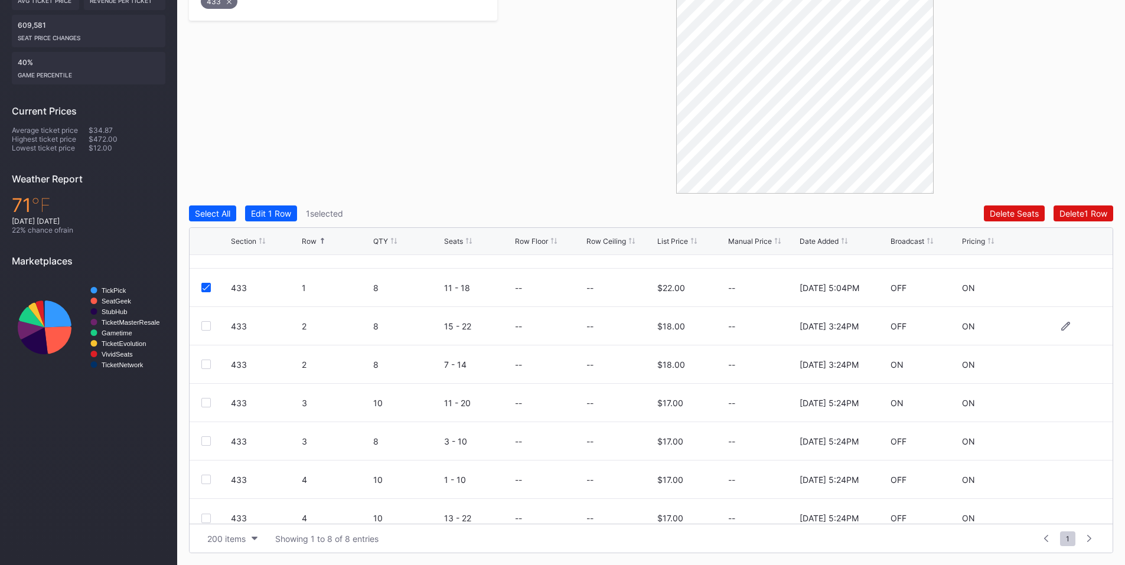
scroll to position [38, 0]
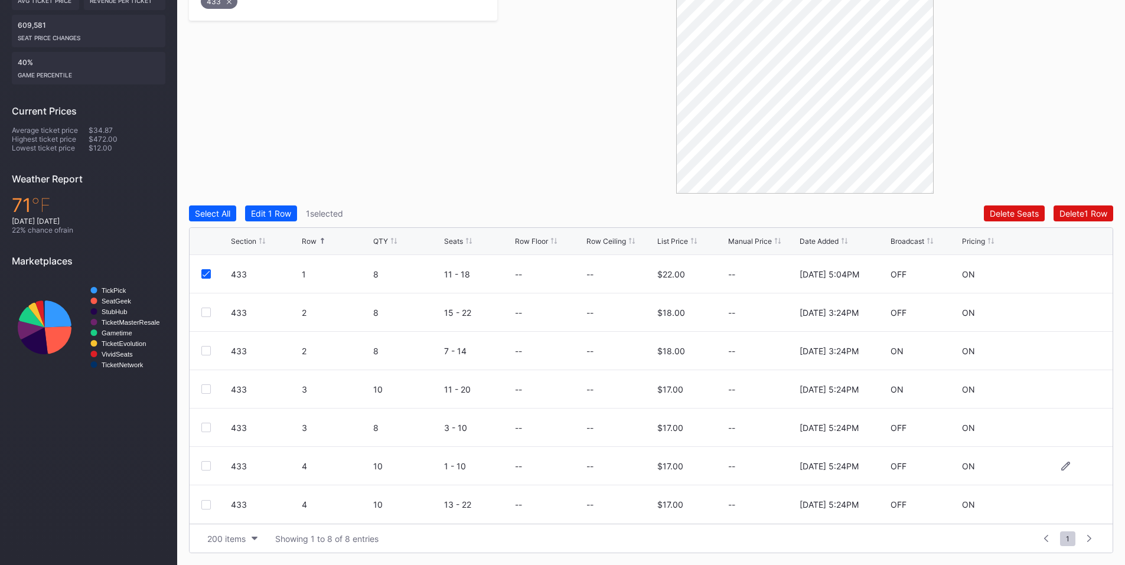
click at [208, 465] on div at bounding box center [205, 465] width 9 height 9
click at [208, 505] on div at bounding box center [205, 504] width 9 height 9
click at [1060, 214] on div "Delete 3 Rows" at bounding box center [1080, 213] width 53 height 10
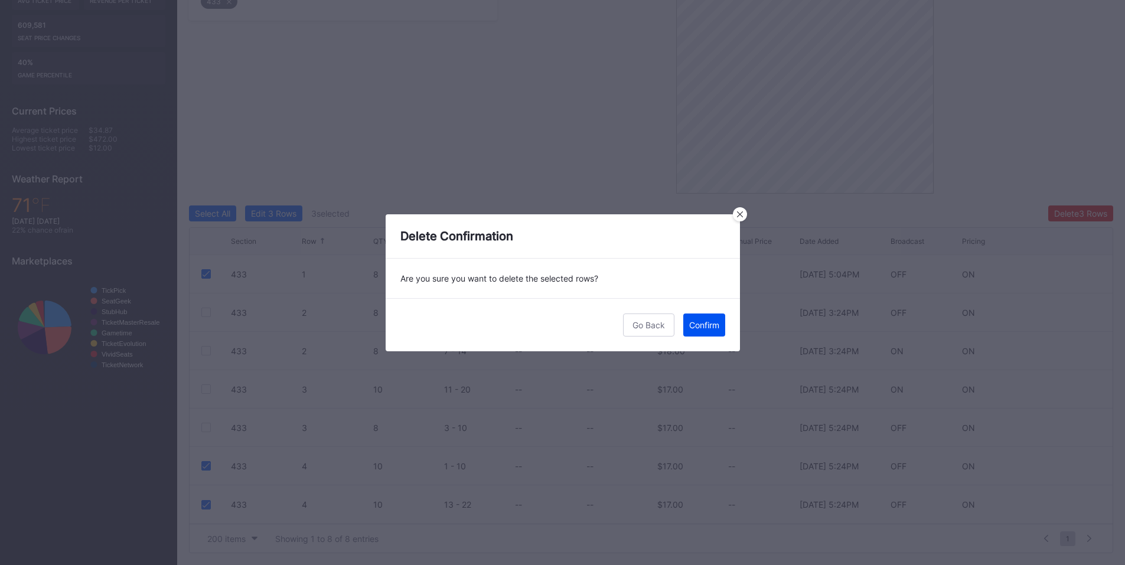
click at [706, 325] on div "Confirm" at bounding box center [704, 325] width 30 height 10
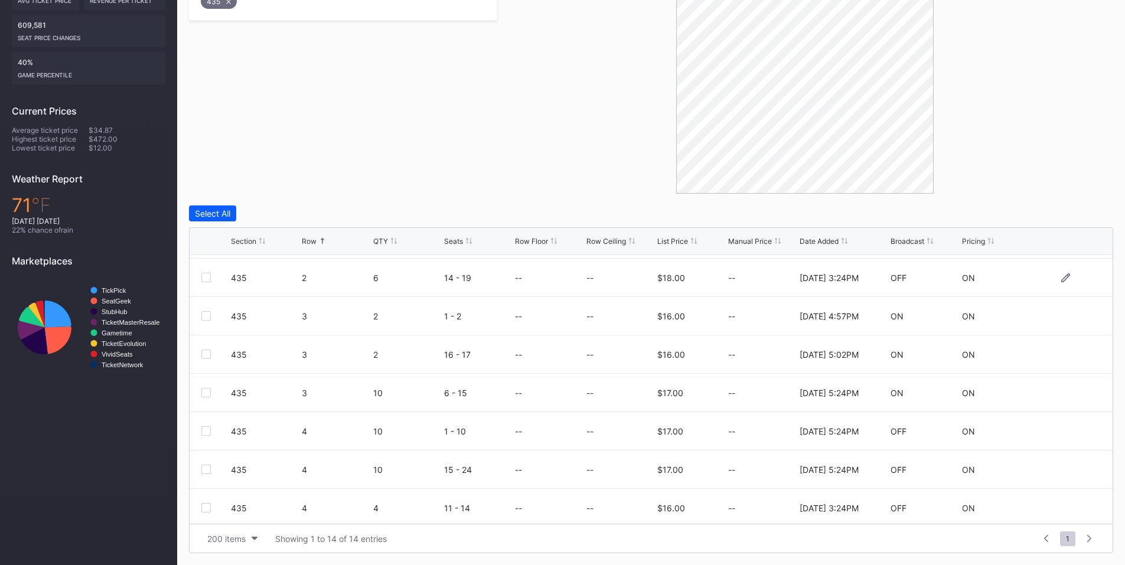
scroll to position [138, 0]
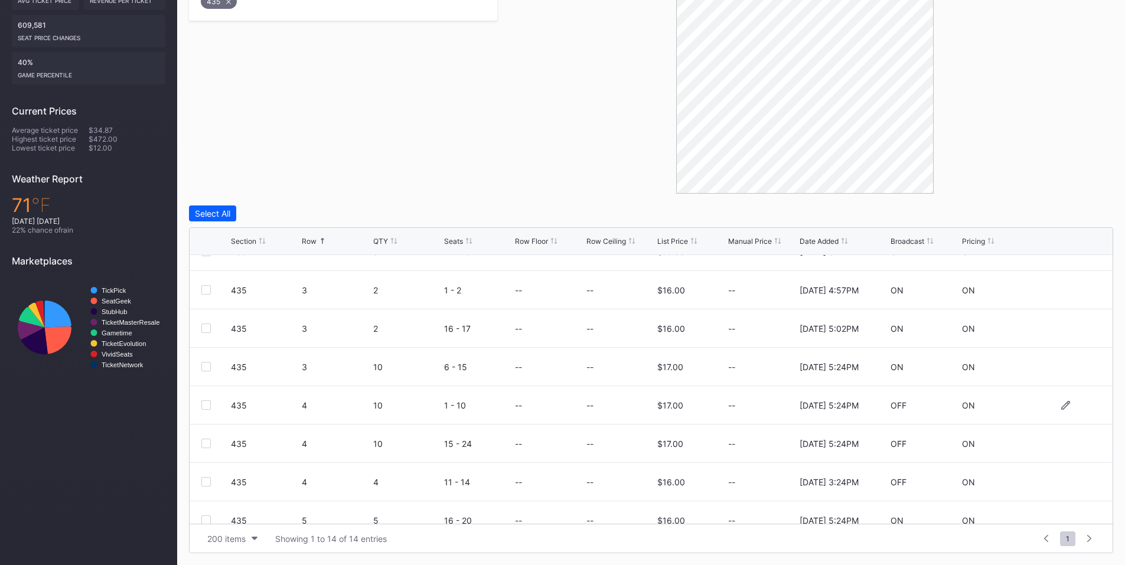
click at [207, 403] on div at bounding box center [205, 404] width 9 height 9
click at [204, 446] on div at bounding box center [205, 443] width 9 height 9
click at [1072, 210] on div "Delete 2 Rows" at bounding box center [1081, 213] width 53 height 10
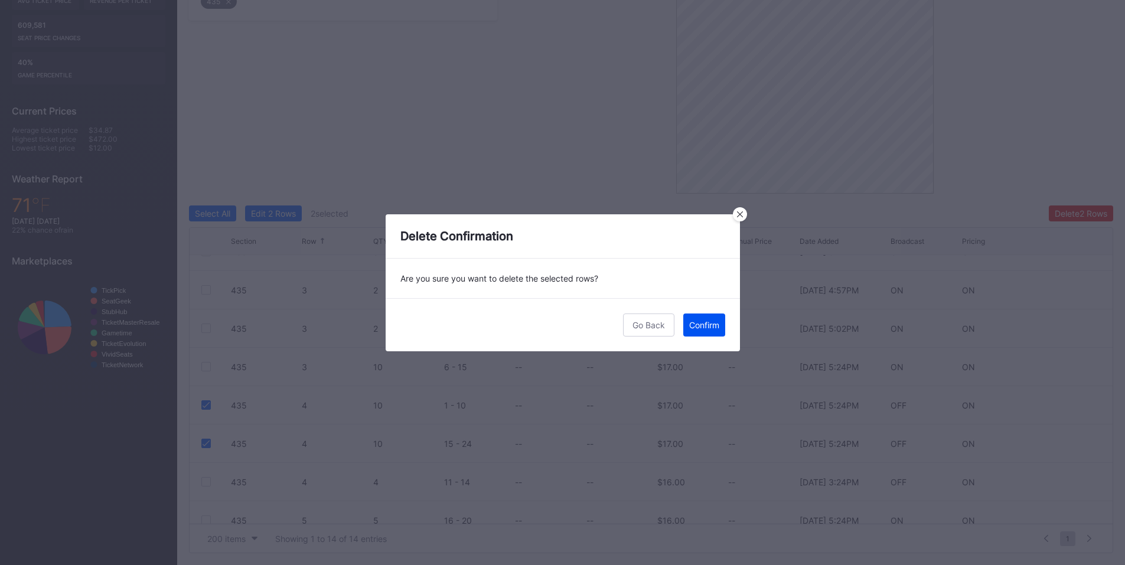
click at [721, 328] on button "Confirm" at bounding box center [704, 325] width 42 height 23
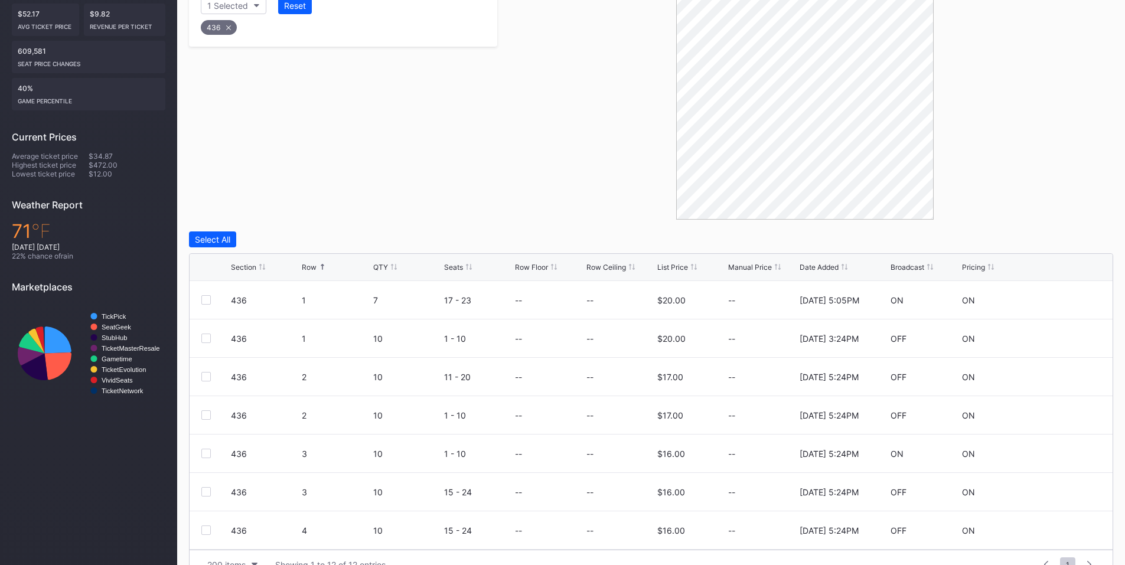
scroll to position [296, 0]
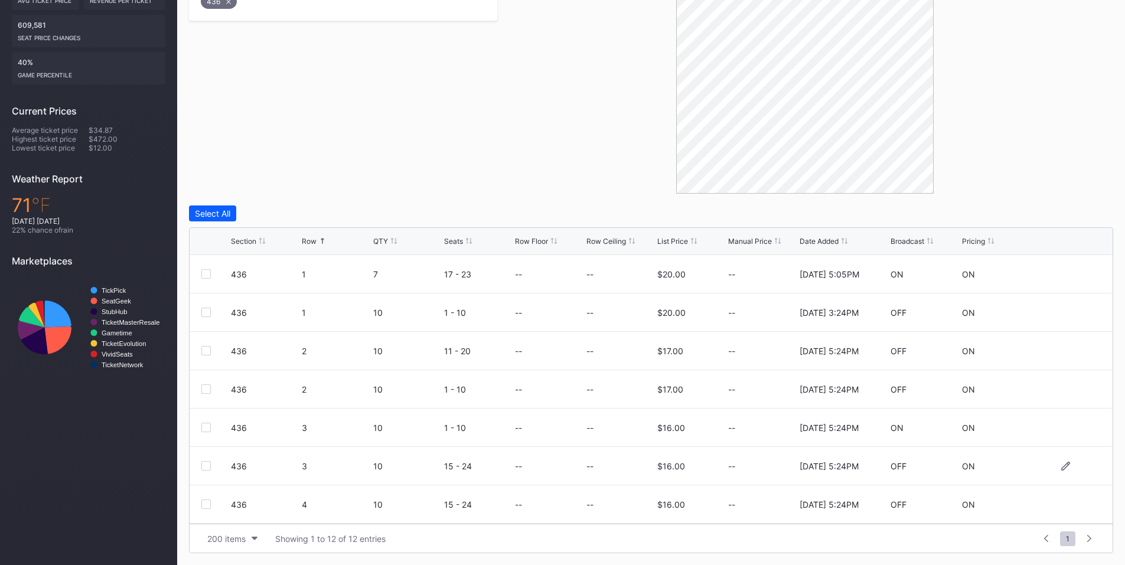
click at [207, 468] on div at bounding box center [205, 465] width 9 height 9
click at [205, 503] on div at bounding box center [205, 504] width 9 height 9
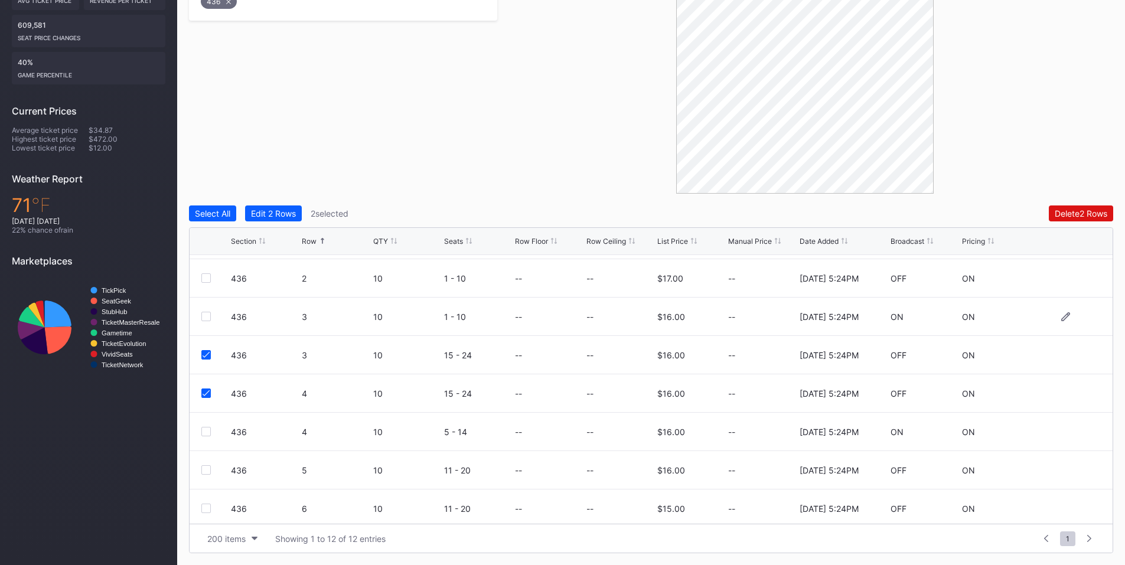
scroll to position [138, 0]
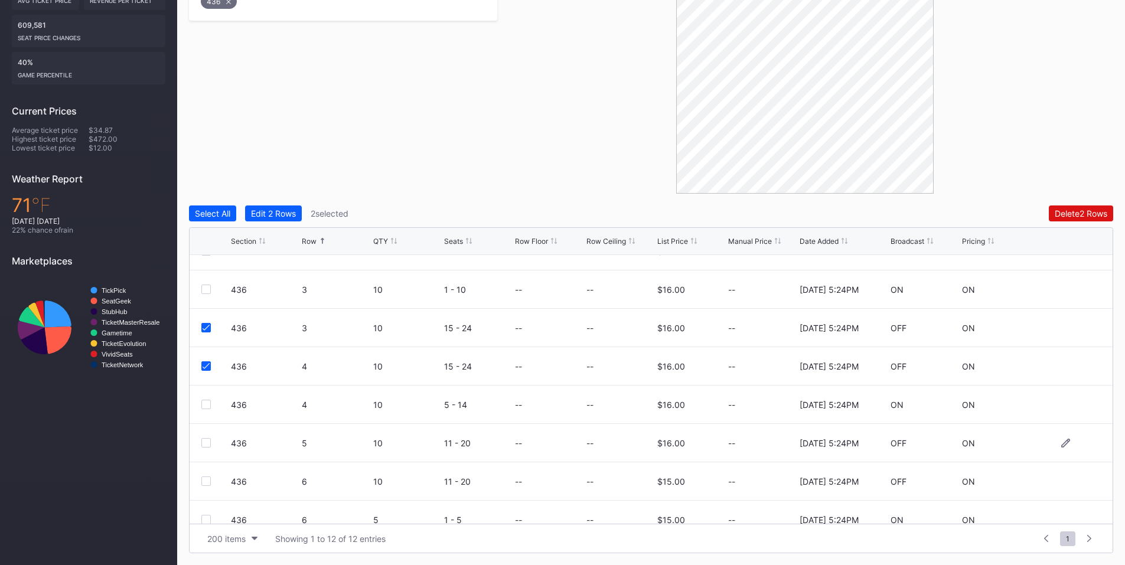
click at [208, 442] on div at bounding box center [205, 442] width 9 height 9
click at [1070, 216] on div "Delete 3 Rows" at bounding box center [1080, 213] width 53 height 10
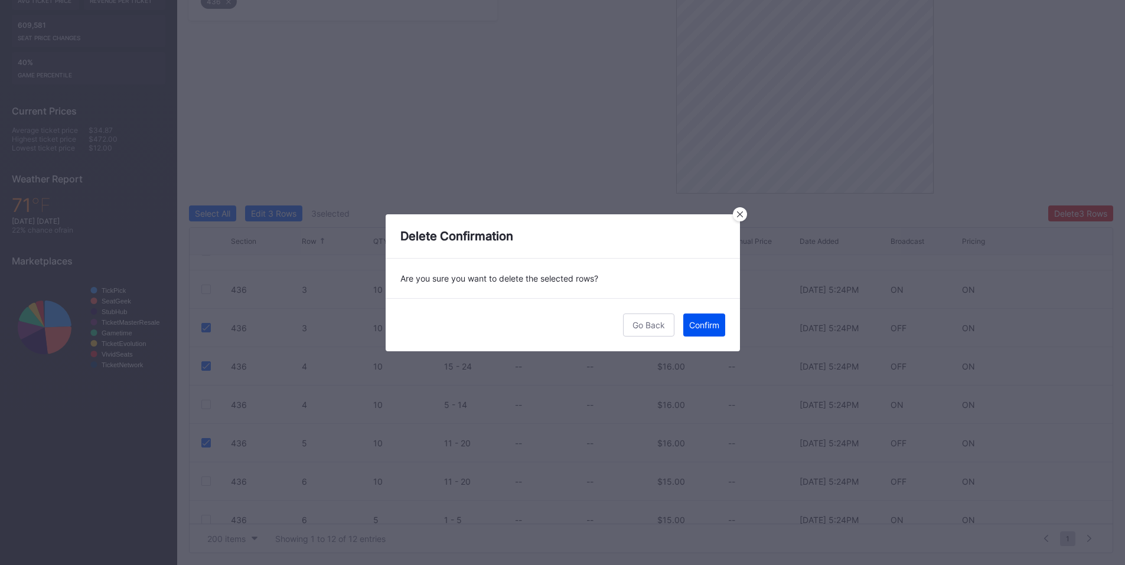
click at [713, 323] on div "Confirm" at bounding box center [704, 325] width 30 height 10
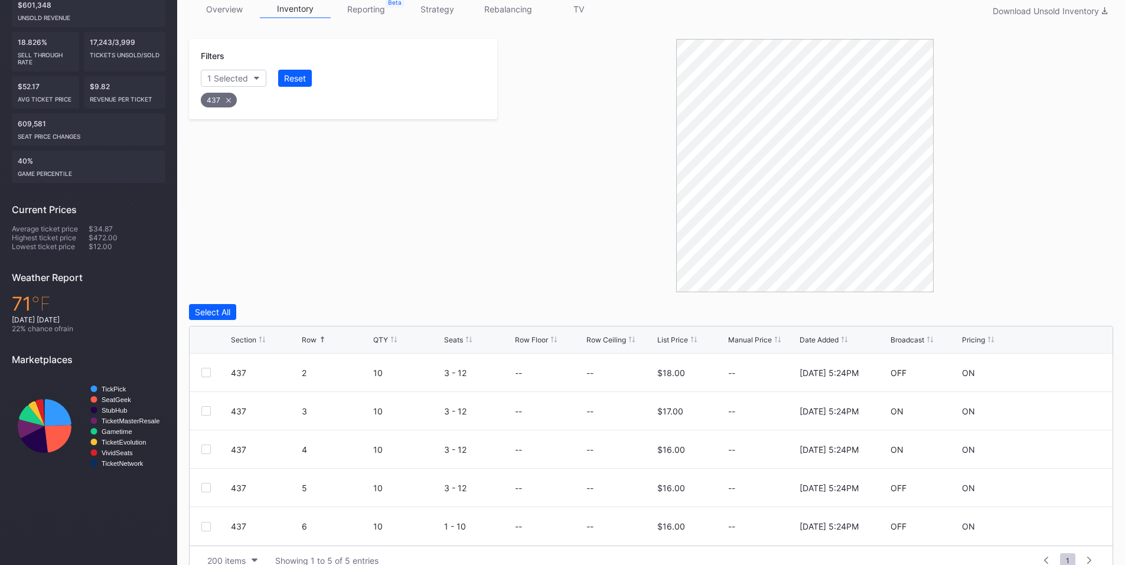
scroll to position [220, 0]
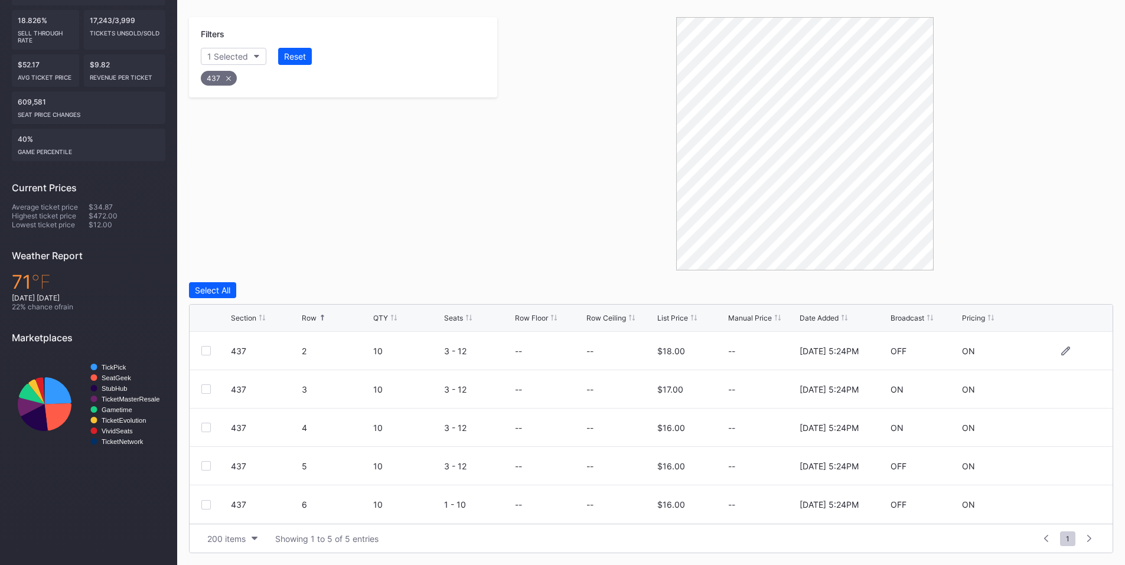
click at [203, 351] on div at bounding box center [205, 350] width 9 height 9
click at [206, 465] on div at bounding box center [205, 465] width 9 height 9
click at [202, 505] on div at bounding box center [205, 504] width 9 height 9
click at [1079, 283] on button "Delete 3 Rows" at bounding box center [1080, 290] width 65 height 16
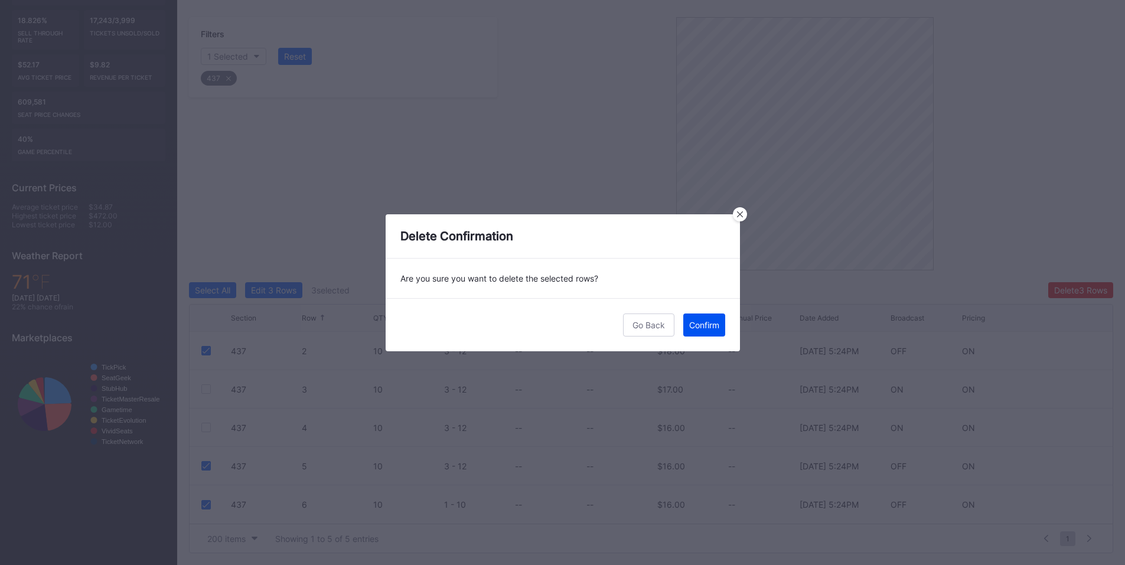
click at [707, 327] on div "Confirm" at bounding box center [704, 325] width 30 height 10
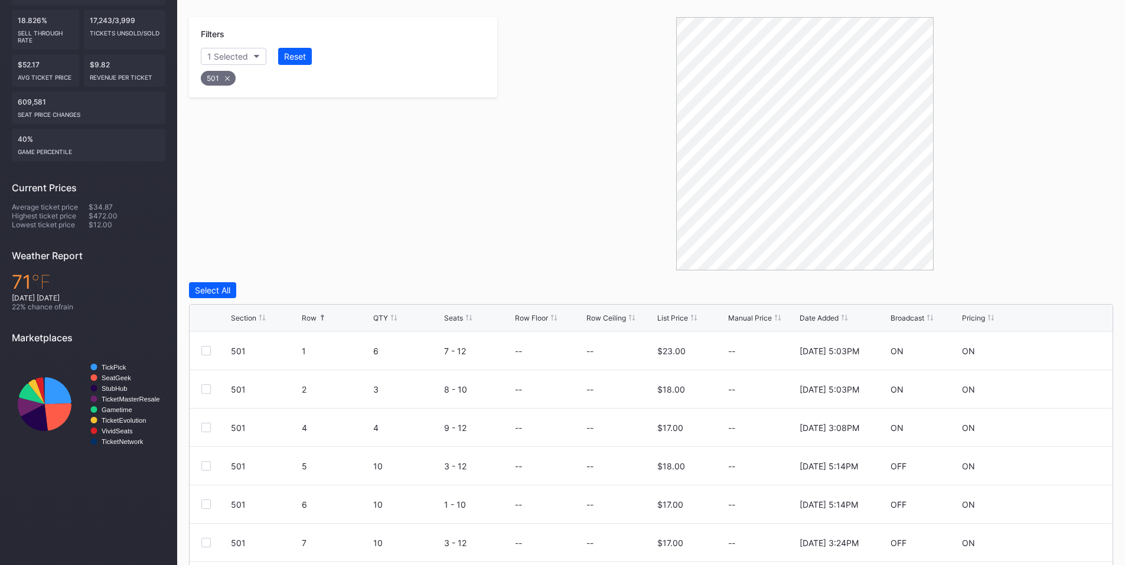
scroll to position [296, 0]
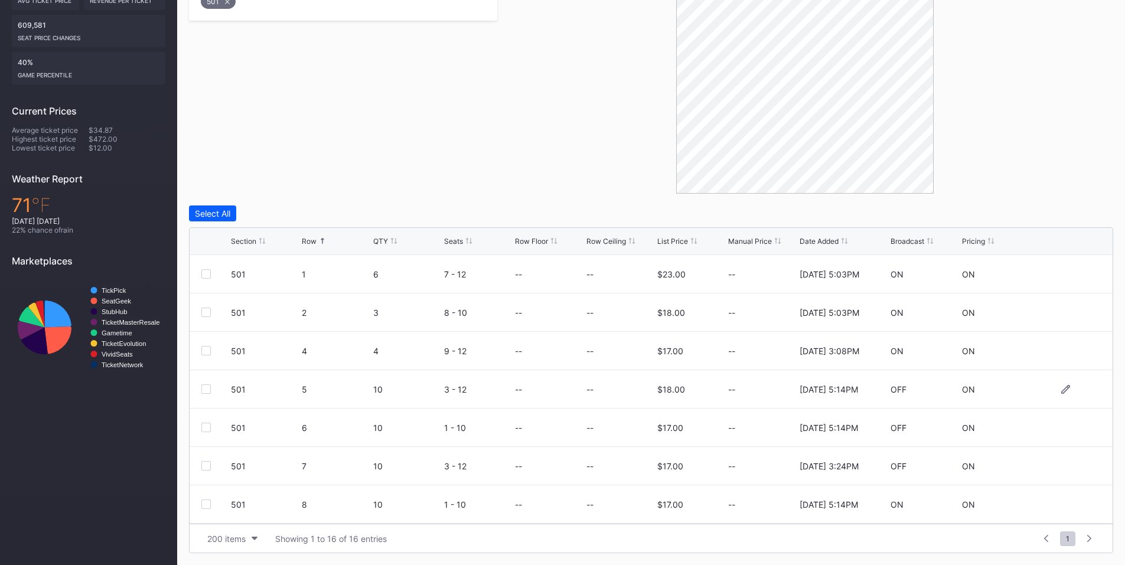
click at [204, 389] on div at bounding box center [205, 389] width 9 height 9
click at [204, 425] on div at bounding box center [205, 427] width 9 height 9
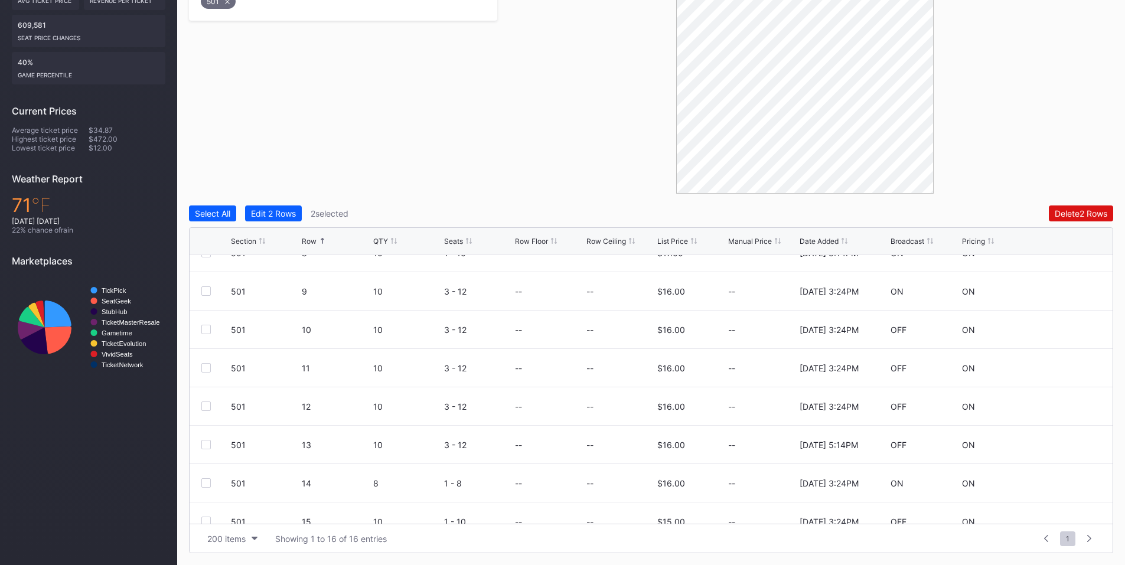
scroll to position [276, 0]
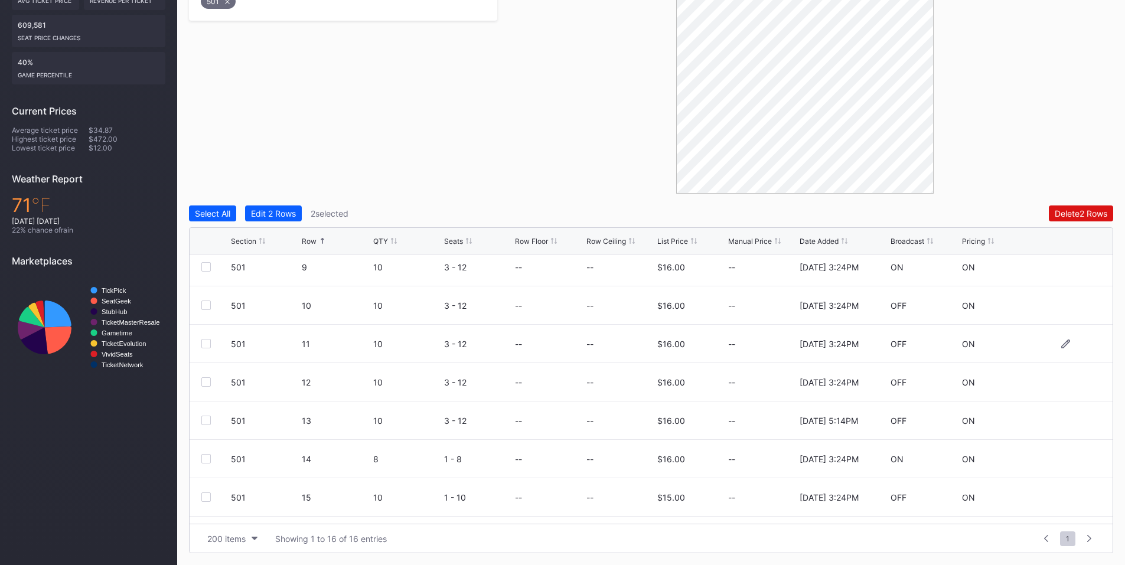
click at [207, 346] on div at bounding box center [205, 343] width 9 height 9
click at [203, 379] on div at bounding box center [205, 381] width 9 height 9
click at [200, 419] on div "501 13 10 3 - 12 -- -- $16.00 -- [DATE] 5:14PM OFF ON" at bounding box center [651, 421] width 923 height 38
click at [207, 422] on div at bounding box center [205, 420] width 9 height 9
click at [1064, 218] on div "Delete 5 Rows" at bounding box center [1080, 213] width 53 height 10
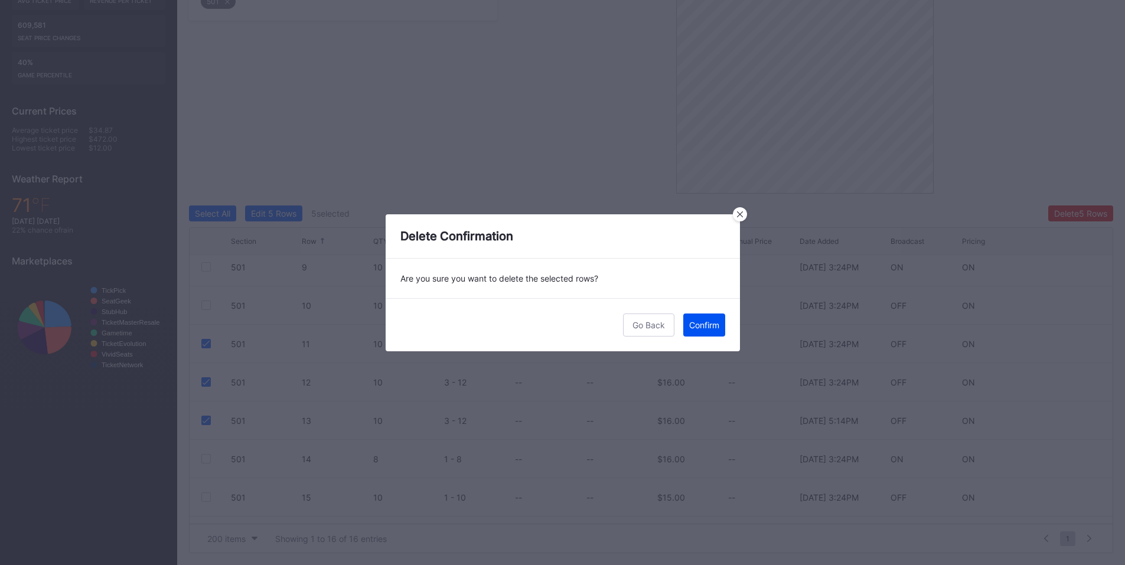
click at [707, 326] on div "Confirm" at bounding box center [704, 325] width 30 height 10
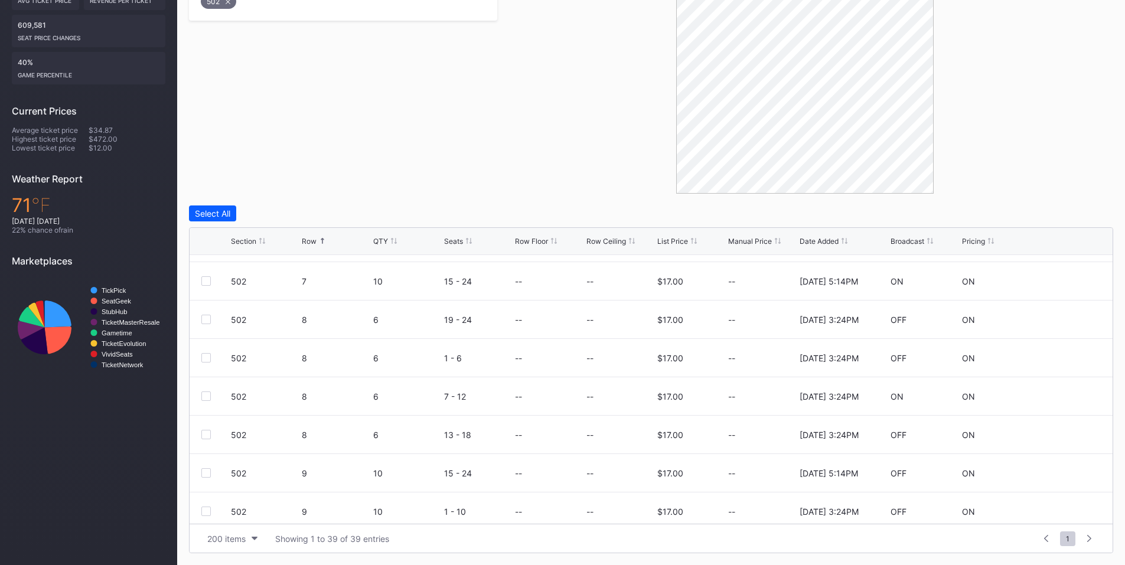
scroll to position [461, 0]
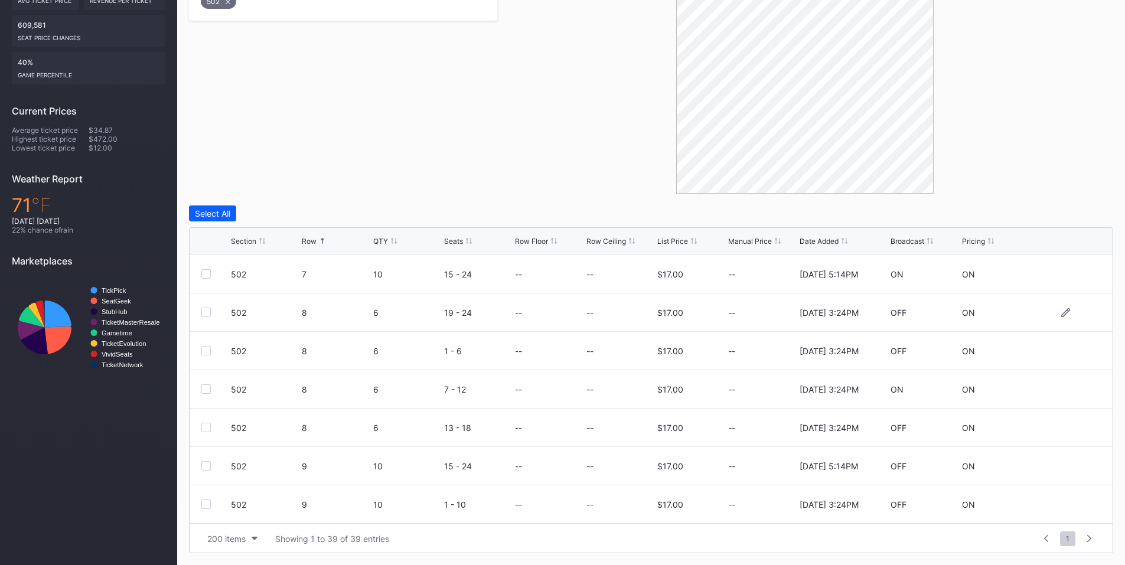
click at [207, 311] on div at bounding box center [205, 312] width 9 height 9
click at [206, 348] on div at bounding box center [205, 350] width 9 height 9
click at [204, 392] on div at bounding box center [205, 389] width 9 height 9
click at [203, 428] on div at bounding box center [205, 427] width 9 height 9
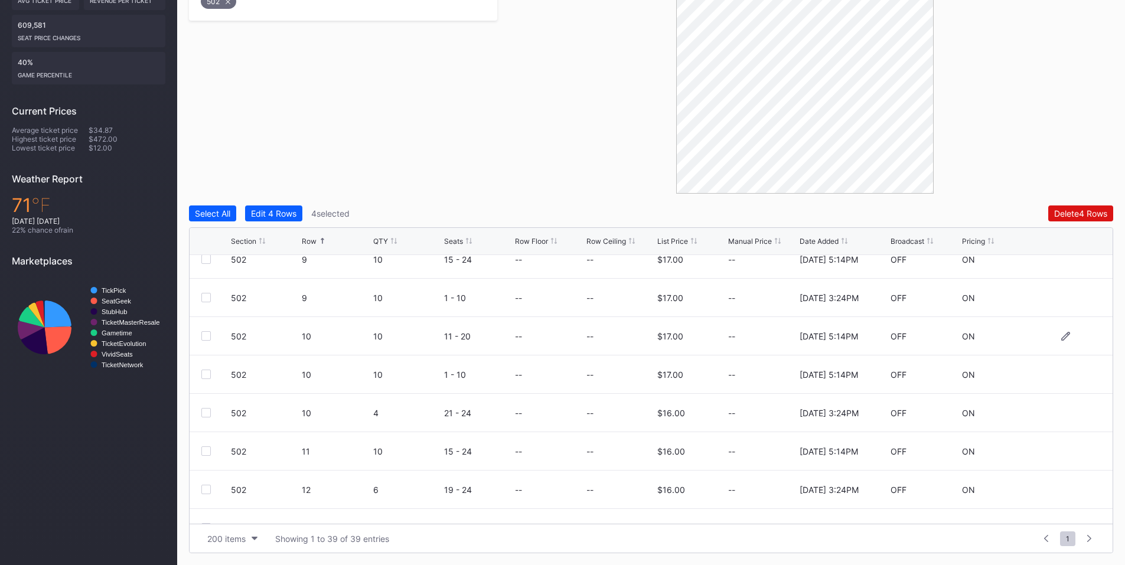
click at [203, 332] on div at bounding box center [205, 335] width 9 height 9
click at [202, 374] on div at bounding box center [205, 374] width 9 height 9
click at [208, 412] on div at bounding box center [205, 412] width 9 height 9
click at [206, 451] on div at bounding box center [205, 451] width 9 height 9
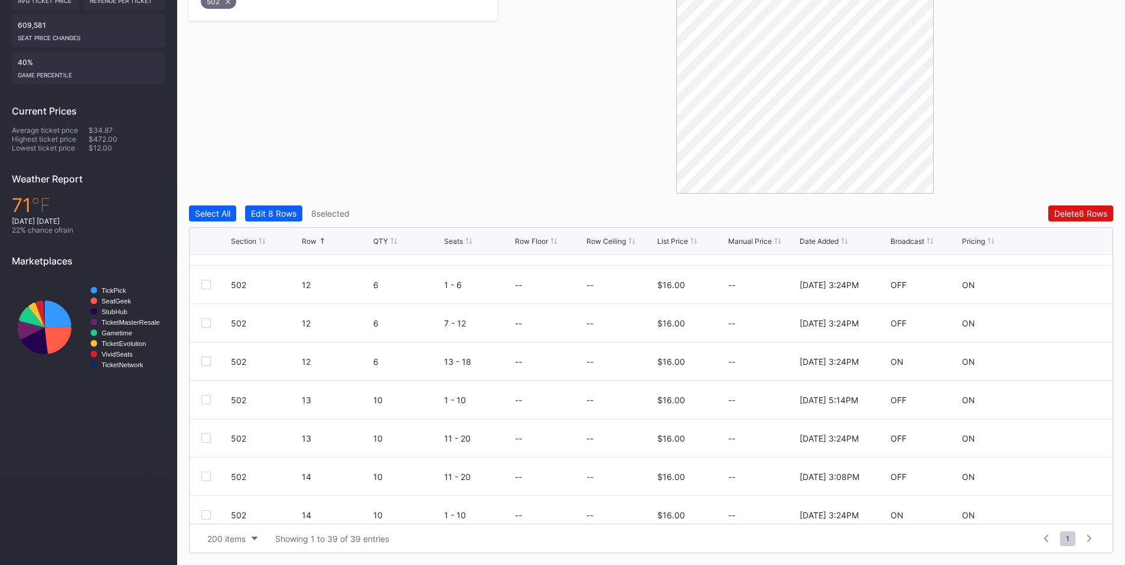
scroll to position [943, 0]
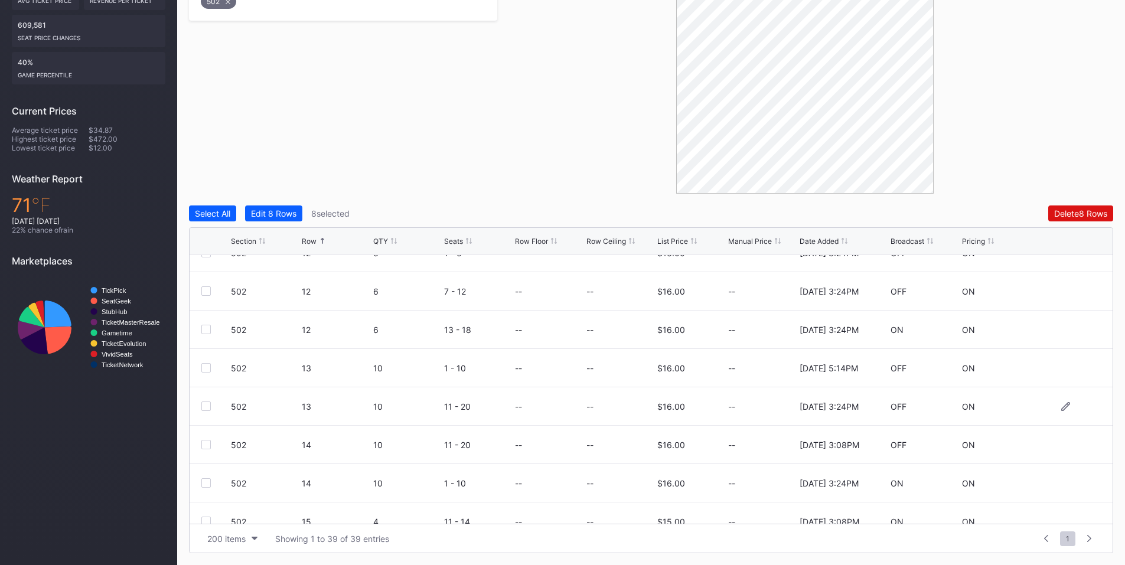
click at [208, 407] on div at bounding box center [205, 406] width 9 height 9
click at [207, 445] on div at bounding box center [205, 444] width 9 height 9
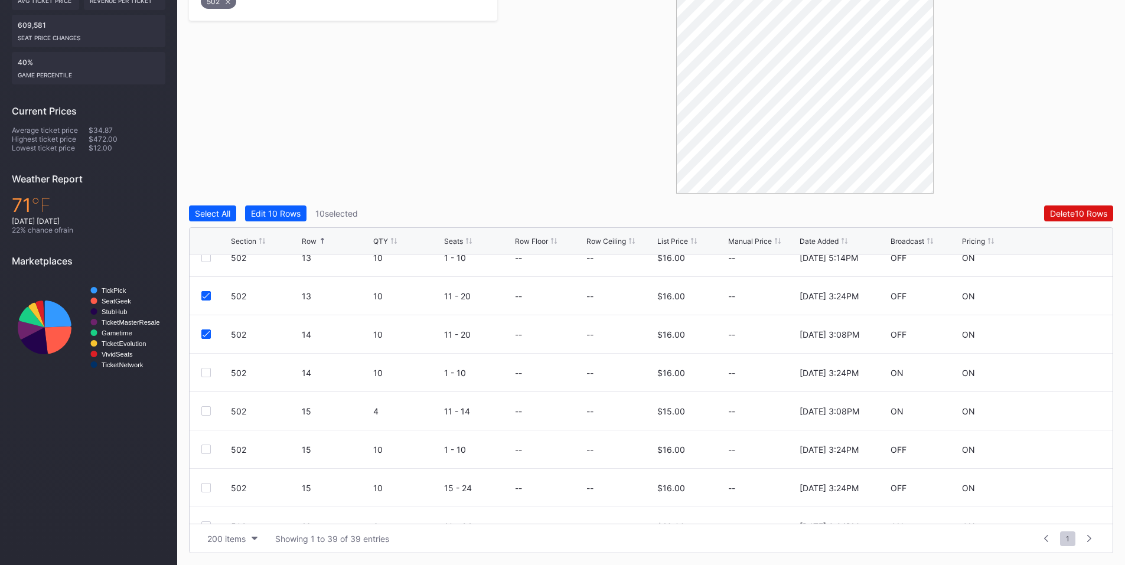
scroll to position [1060, 0]
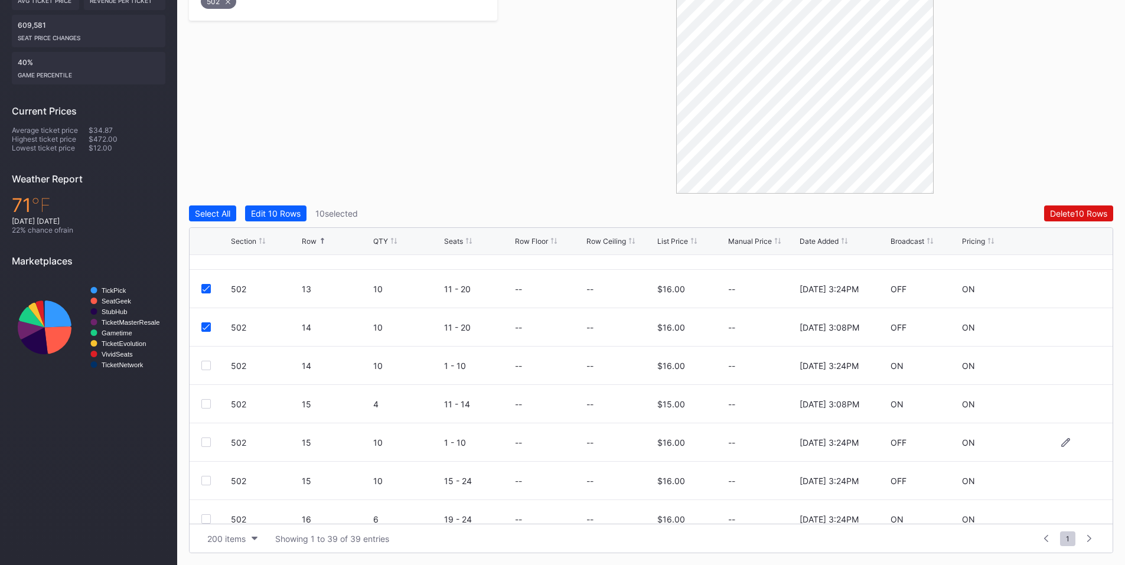
click at [207, 442] on div at bounding box center [205, 442] width 9 height 9
click at [205, 480] on div at bounding box center [205, 480] width 9 height 9
click at [1076, 214] on div "Delete 12 Rows" at bounding box center [1079, 213] width 57 height 10
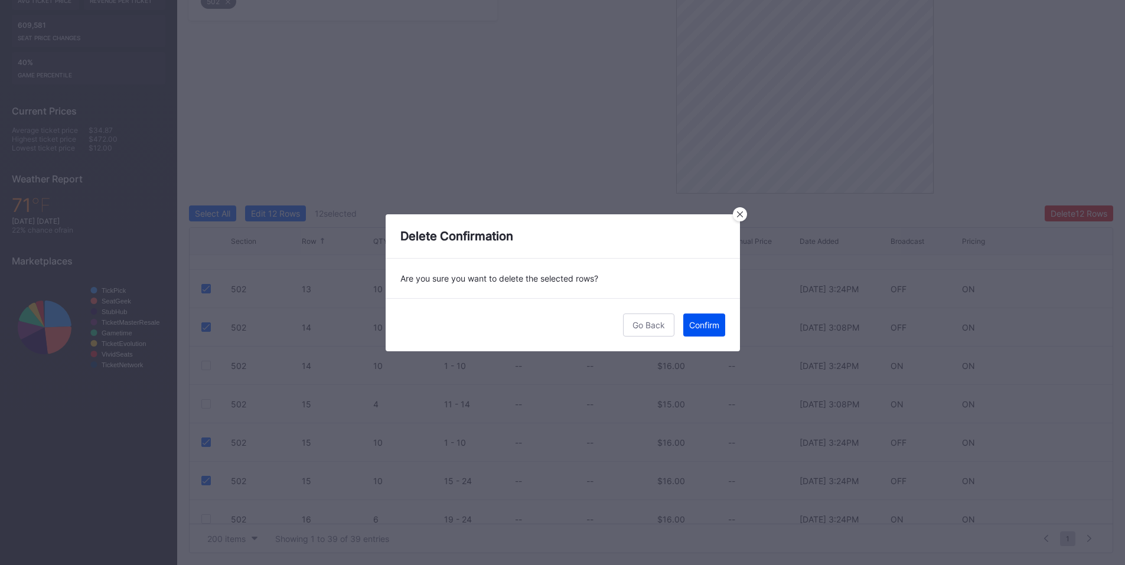
click at [691, 328] on div "Confirm" at bounding box center [704, 325] width 30 height 10
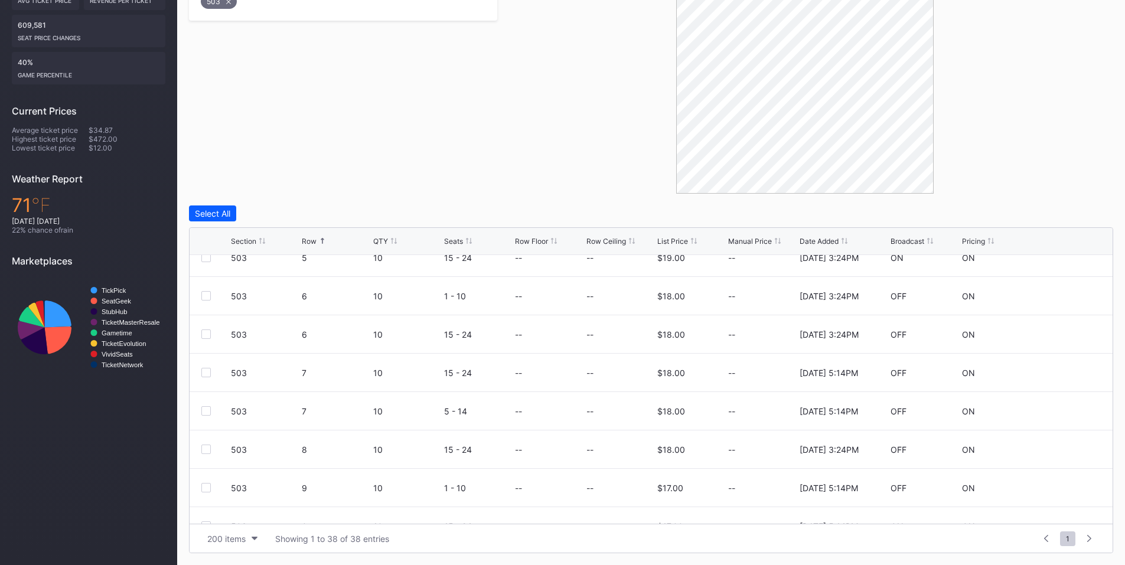
scroll to position [327, 0]
click at [208, 369] on div at bounding box center [205, 368] width 9 height 9
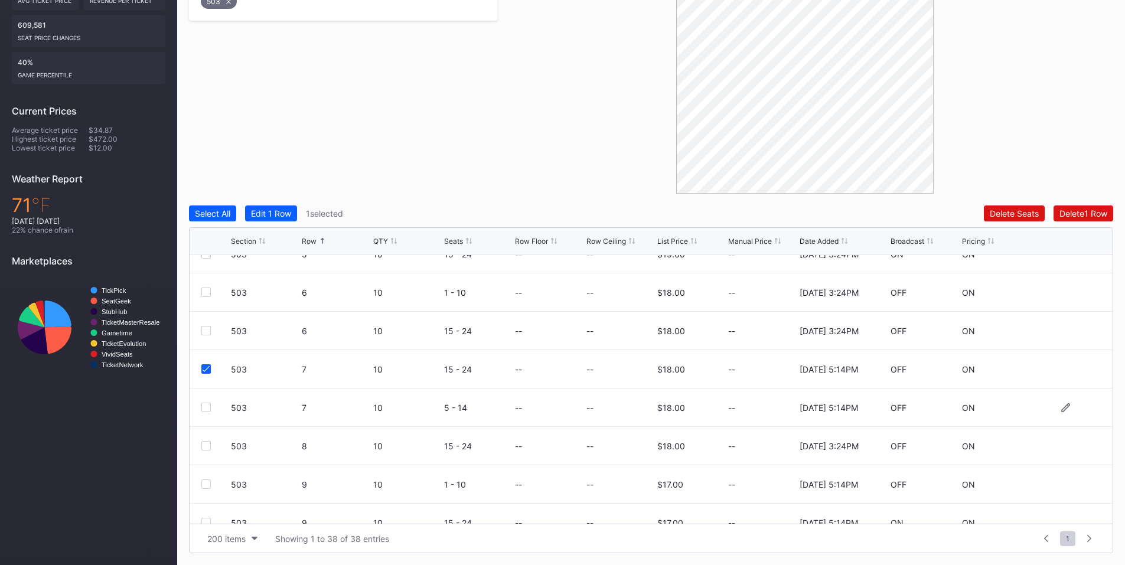
click at [204, 409] on div at bounding box center [205, 407] width 9 height 9
click at [207, 449] on div at bounding box center [205, 445] width 9 height 9
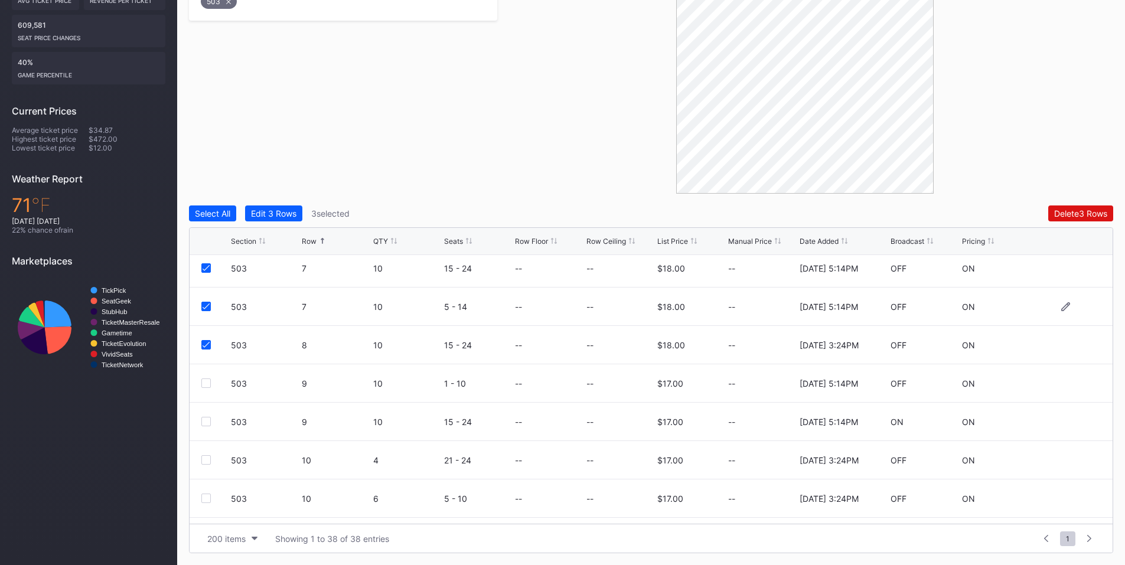
scroll to position [465, 0]
click at [206, 346] on div at bounding box center [205, 345] width 9 height 9
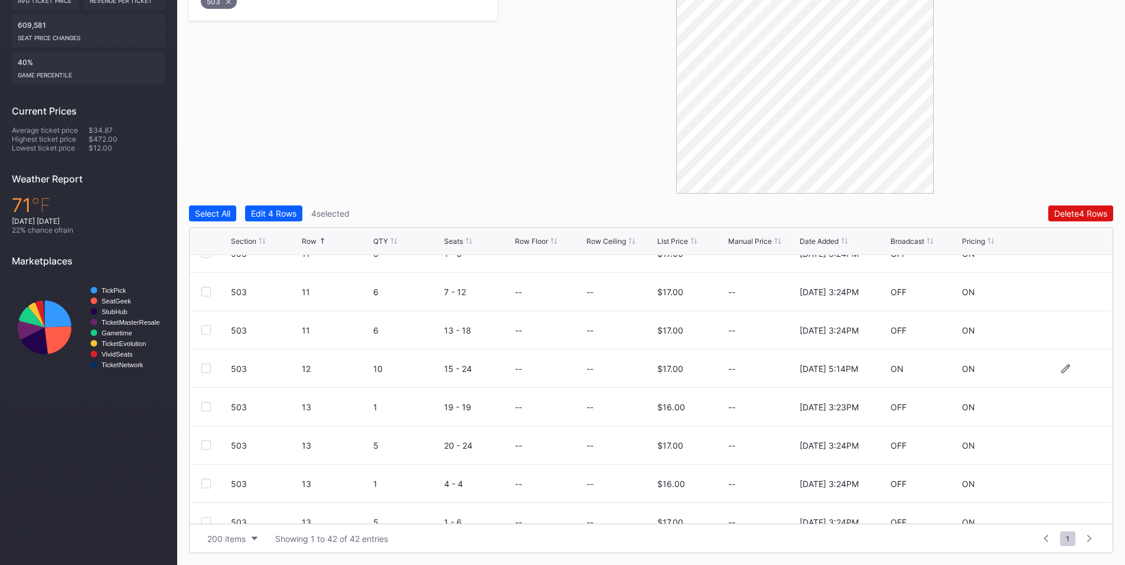
click at [203, 366] on div at bounding box center [205, 368] width 9 height 9
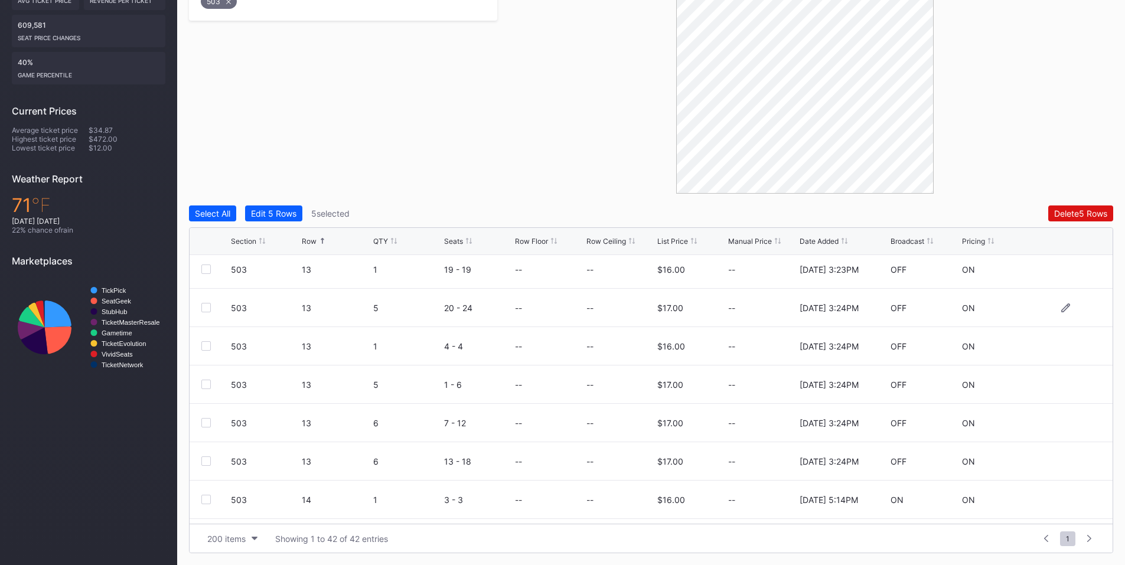
click at [208, 304] on div at bounding box center [205, 307] width 9 height 9
drag, startPoint x: 204, startPoint y: 271, endPoint x: 219, endPoint y: 269, distance: 14.8
click at [204, 271] on div at bounding box center [205, 269] width 9 height 9
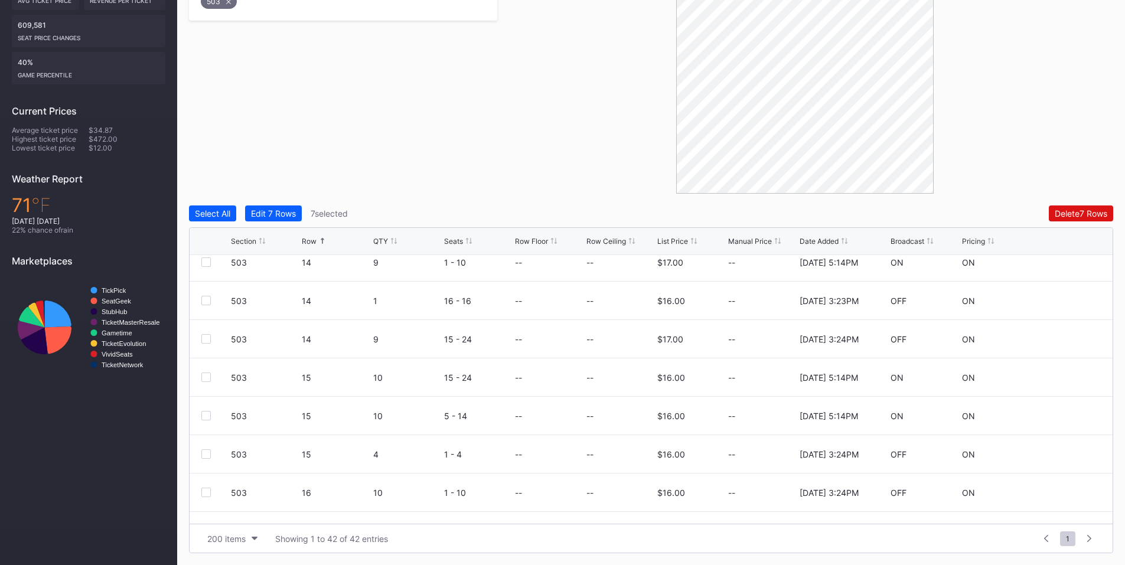
scroll to position [1102, 0]
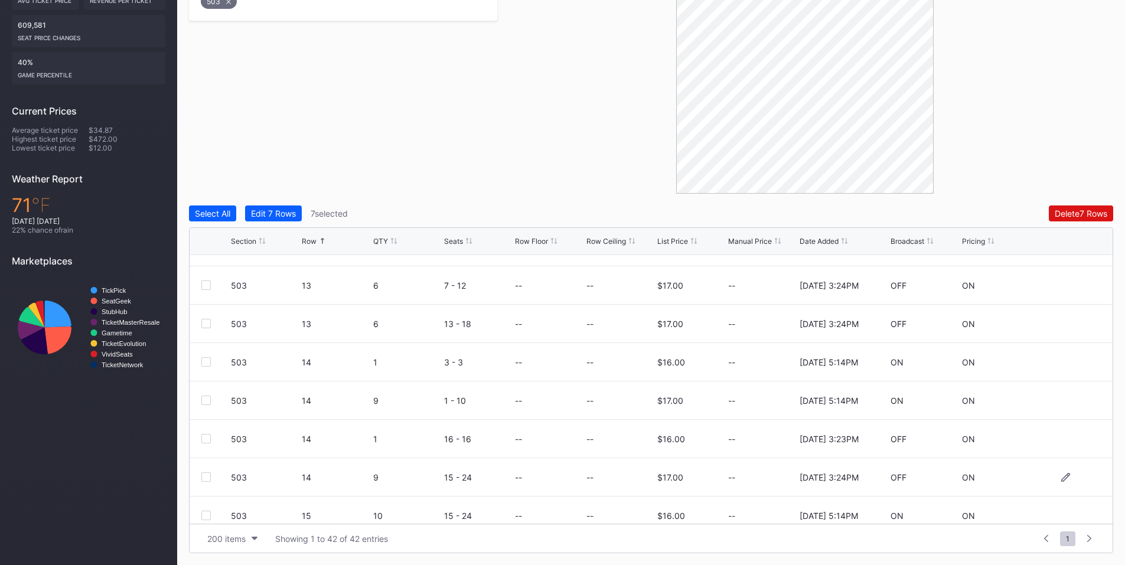
click at [205, 475] on div at bounding box center [205, 477] width 9 height 9
click at [207, 438] on div at bounding box center [205, 438] width 9 height 9
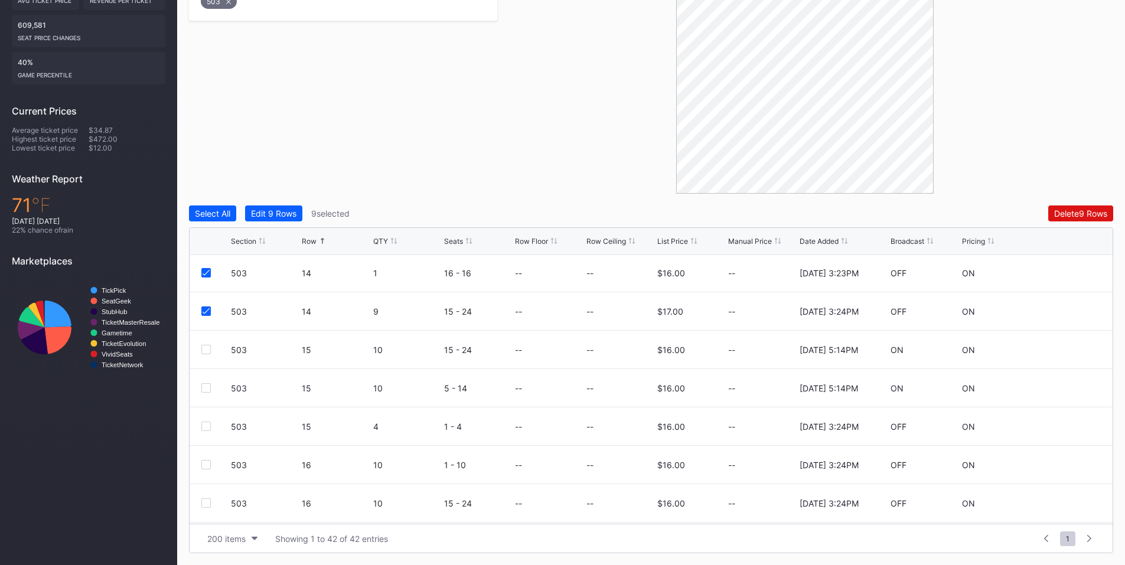
scroll to position [1272, 0]
click at [207, 385] on div at bounding box center [205, 384] width 9 height 9
click at [203, 383] on icon at bounding box center [206, 385] width 7 height 6
click at [208, 348] on div at bounding box center [205, 345] width 9 height 9
click at [1067, 213] on div "Delete 10 Rows" at bounding box center [1078, 213] width 57 height 10
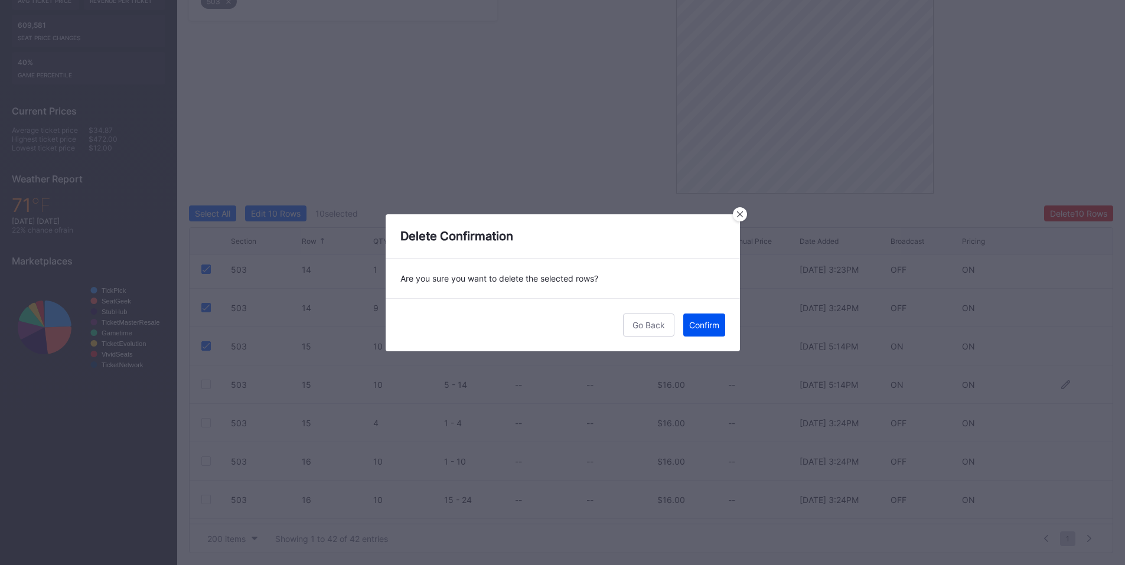
click at [701, 326] on div "Confirm" at bounding box center [704, 325] width 30 height 10
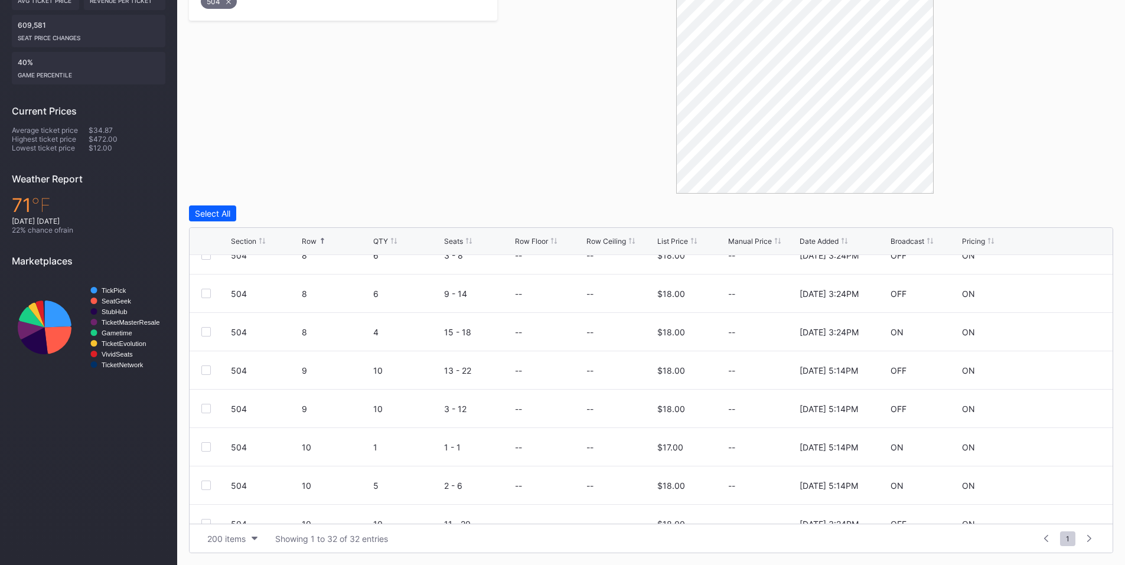
scroll to position [276, 0]
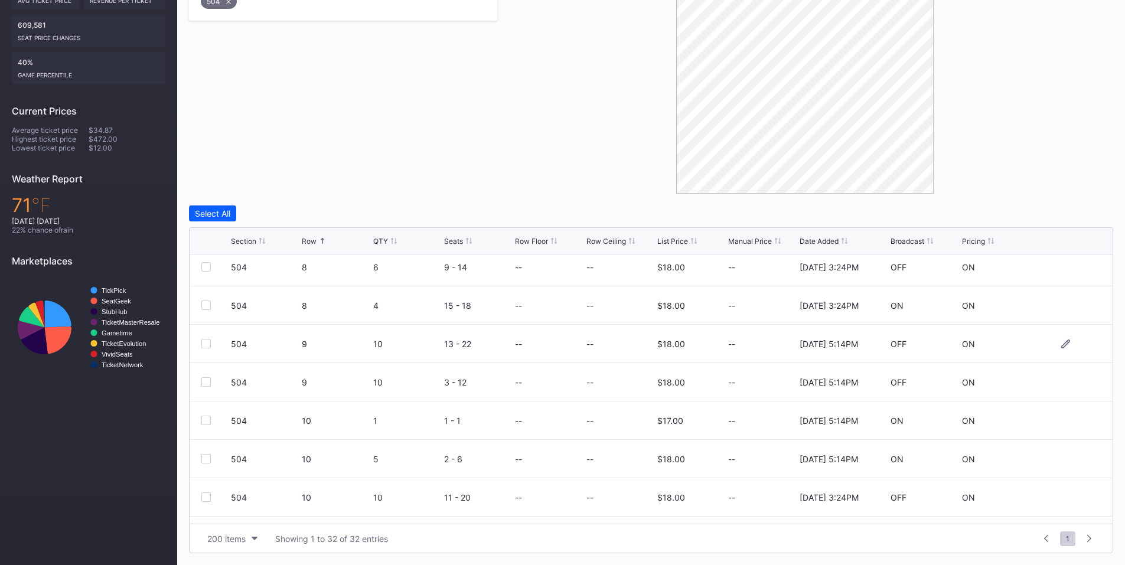
click at [207, 346] on div at bounding box center [205, 343] width 9 height 9
click at [206, 385] on div at bounding box center [205, 381] width 9 height 9
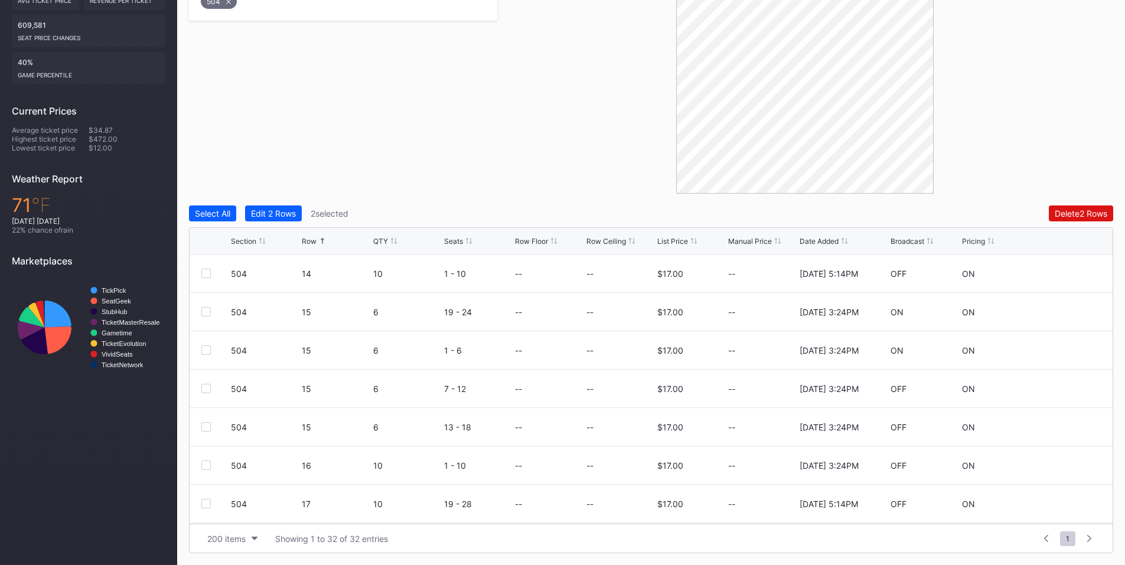
scroll to position [851, 0]
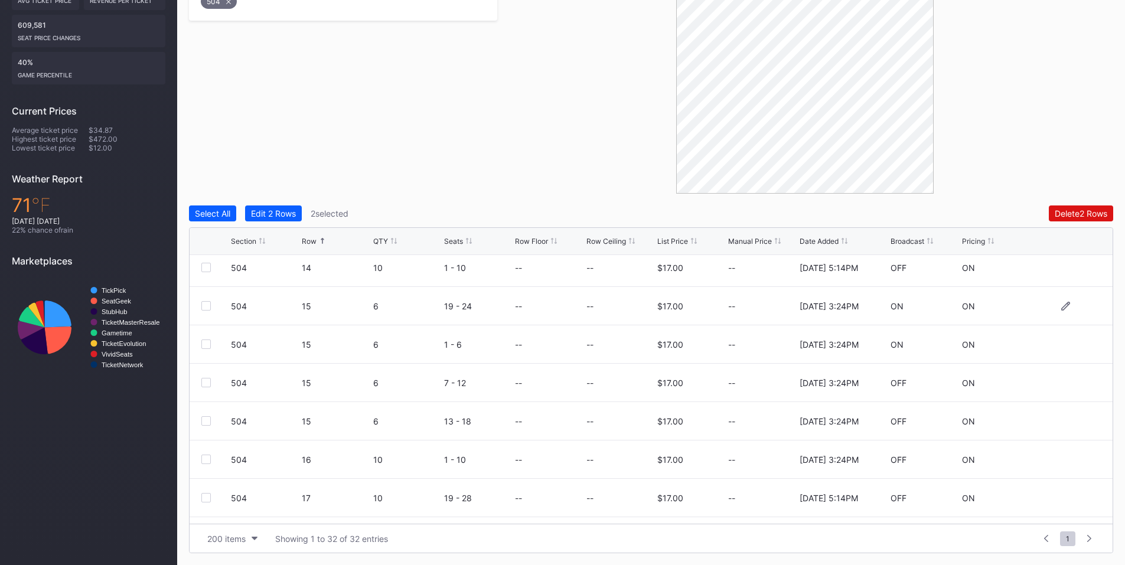
click at [204, 307] on div at bounding box center [205, 305] width 9 height 9
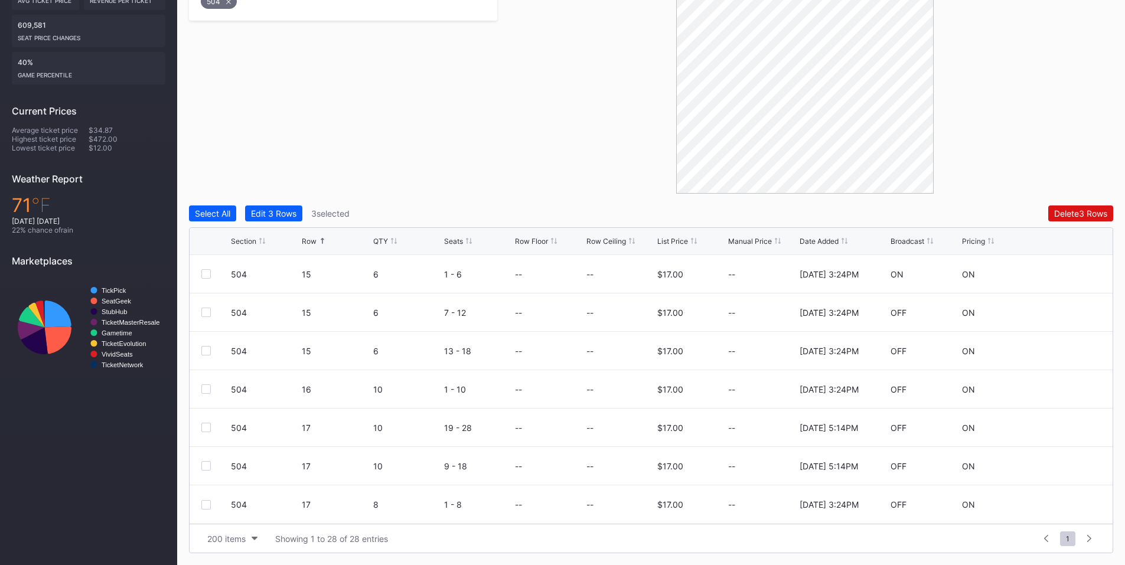
scroll to position [0, 0]
click at [204, 349] on div at bounding box center [205, 350] width 9 height 9
click at [207, 350] on icon at bounding box center [206, 351] width 7 height 6
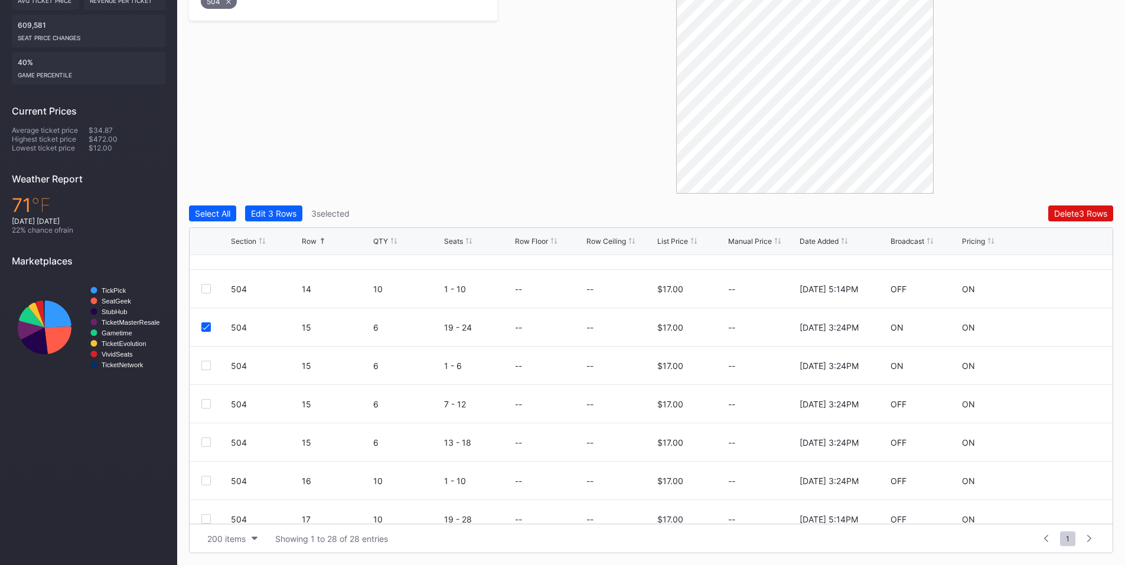
scroll to position [720, 0]
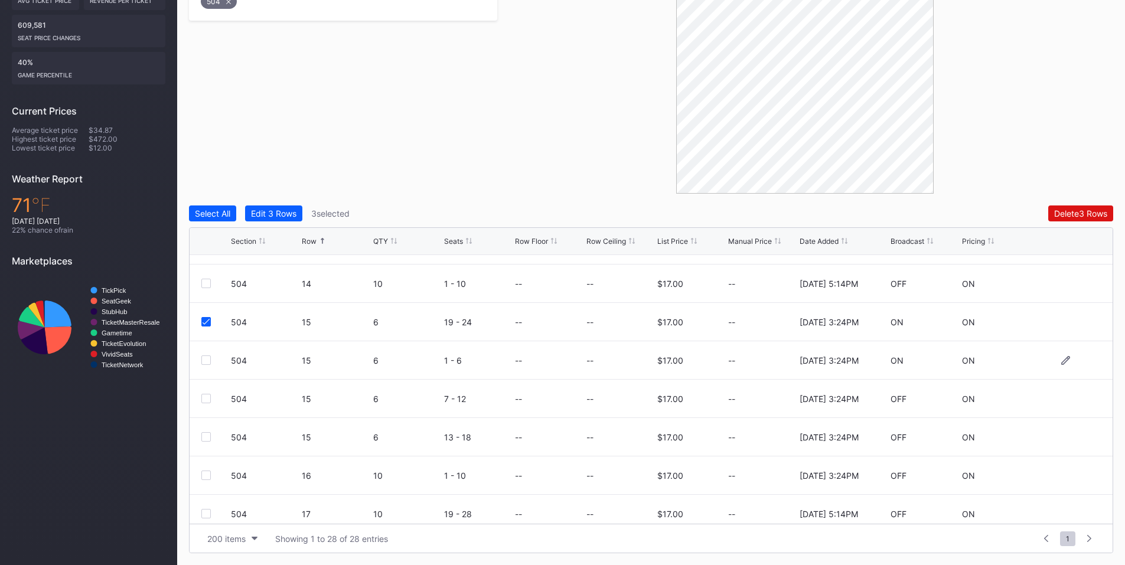
click at [213, 357] on div at bounding box center [216, 360] width 30 height 9
click at [205, 362] on div at bounding box center [205, 360] width 9 height 9
click at [207, 398] on div at bounding box center [205, 398] width 9 height 9
click at [204, 438] on div at bounding box center [205, 436] width 9 height 9
click at [208, 475] on div at bounding box center [205, 475] width 9 height 9
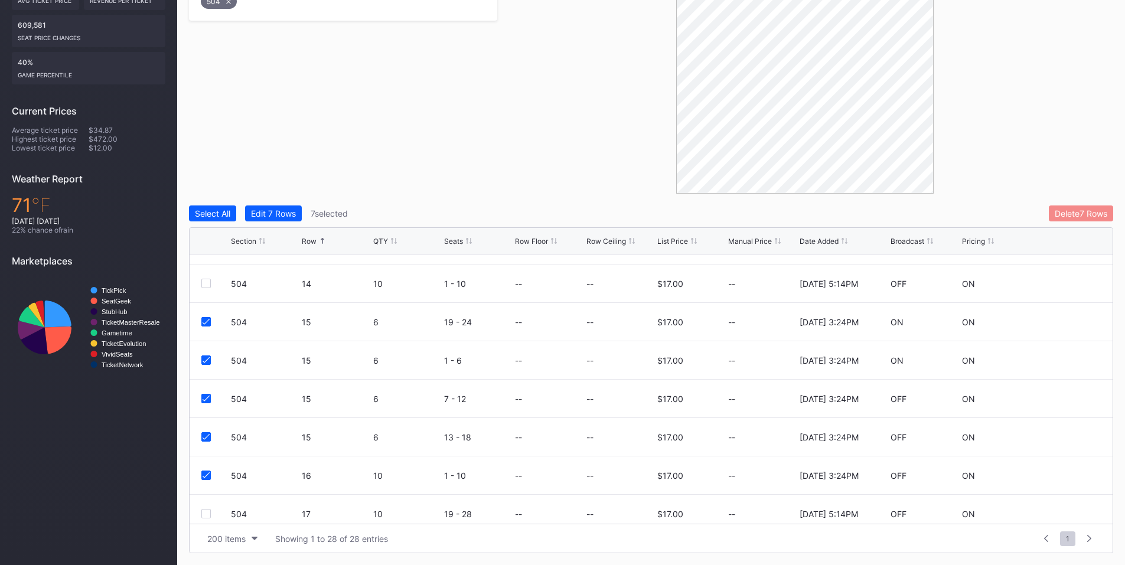
click at [1074, 216] on div "Delete 7 Rows" at bounding box center [1081, 213] width 53 height 10
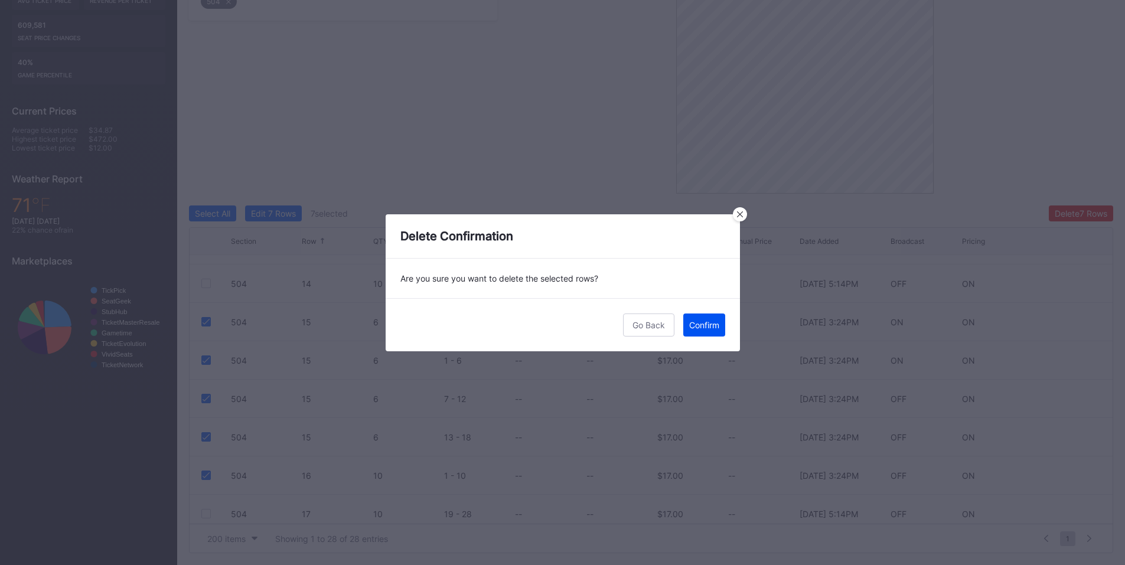
click at [693, 328] on div "Confirm" at bounding box center [704, 325] width 30 height 10
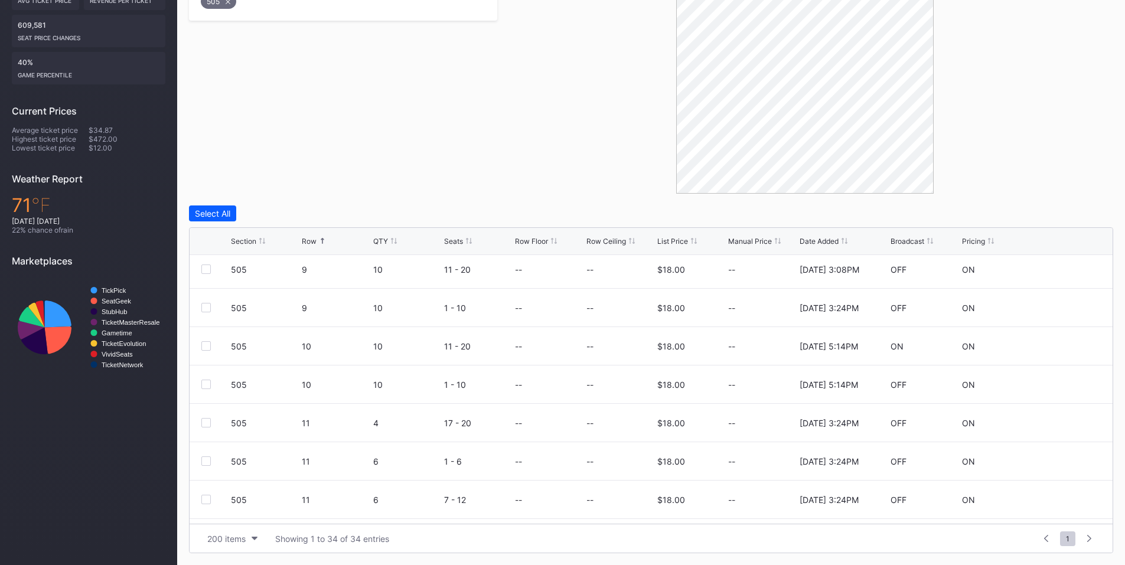
scroll to position [507, 0]
click at [205, 383] on div at bounding box center [205, 380] width 9 height 9
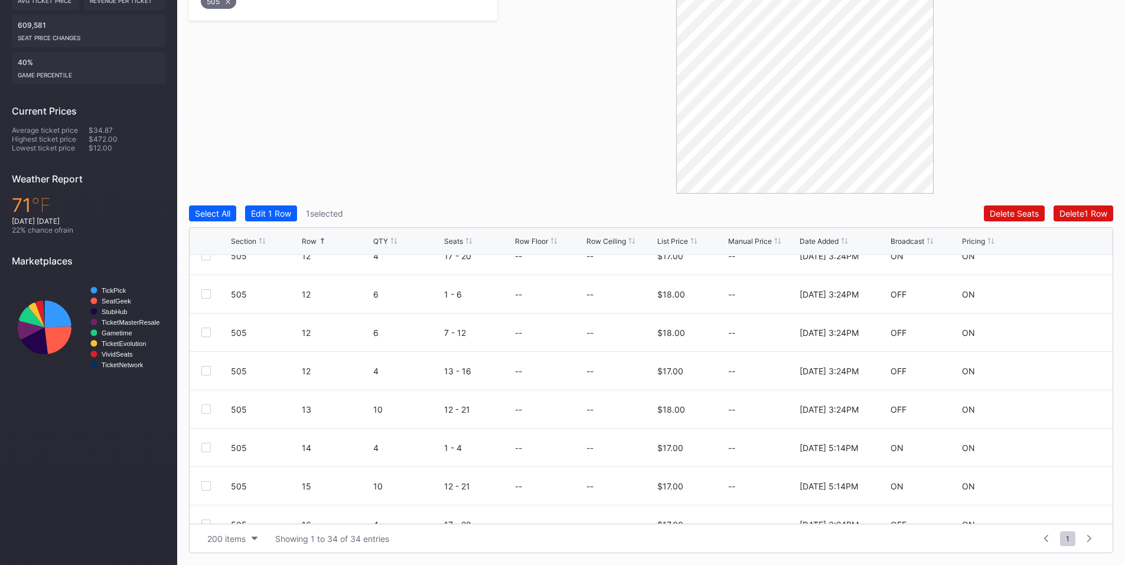
scroll to position [878, 0]
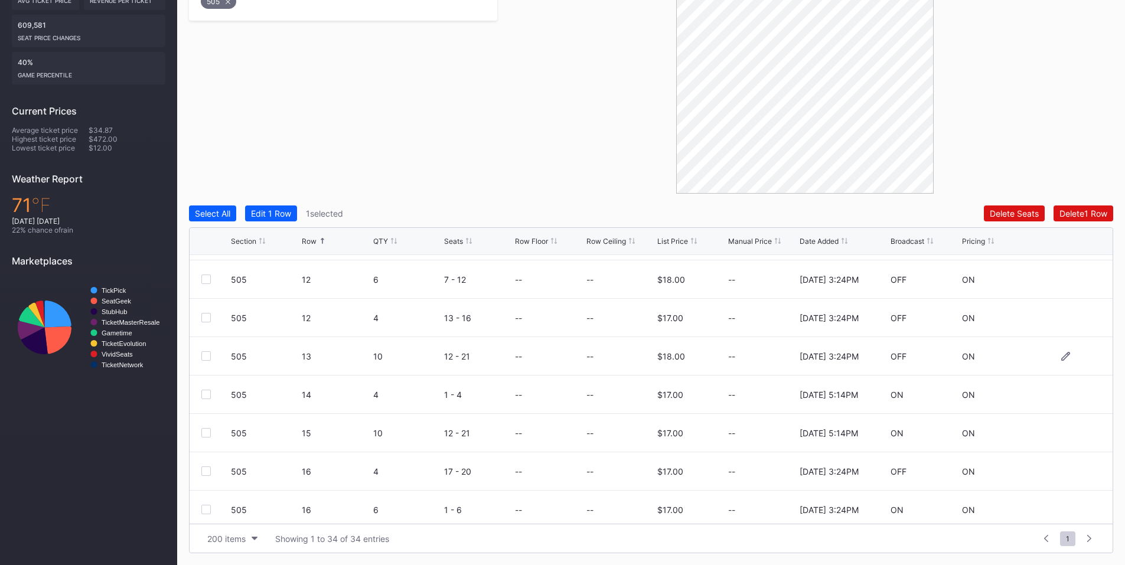
click at [204, 357] on div at bounding box center [205, 355] width 9 height 9
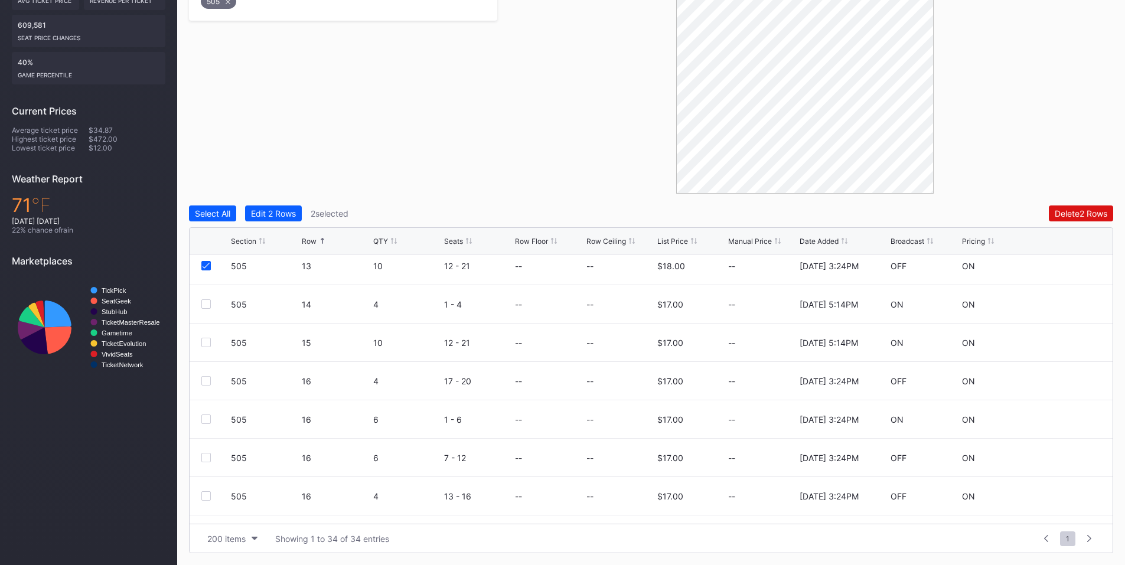
scroll to position [1037, 0]
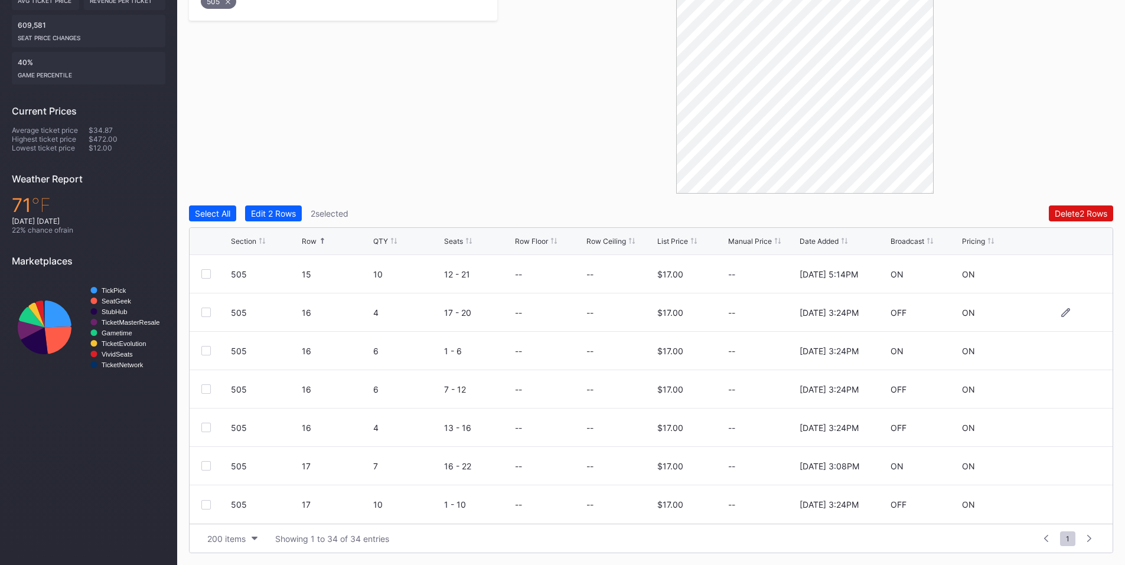
click at [207, 314] on div at bounding box center [205, 312] width 9 height 9
click at [206, 355] on div at bounding box center [205, 350] width 9 height 9
click at [204, 388] on div at bounding box center [205, 389] width 9 height 9
click at [204, 425] on div at bounding box center [205, 427] width 9 height 9
click at [208, 505] on div at bounding box center [205, 504] width 9 height 9
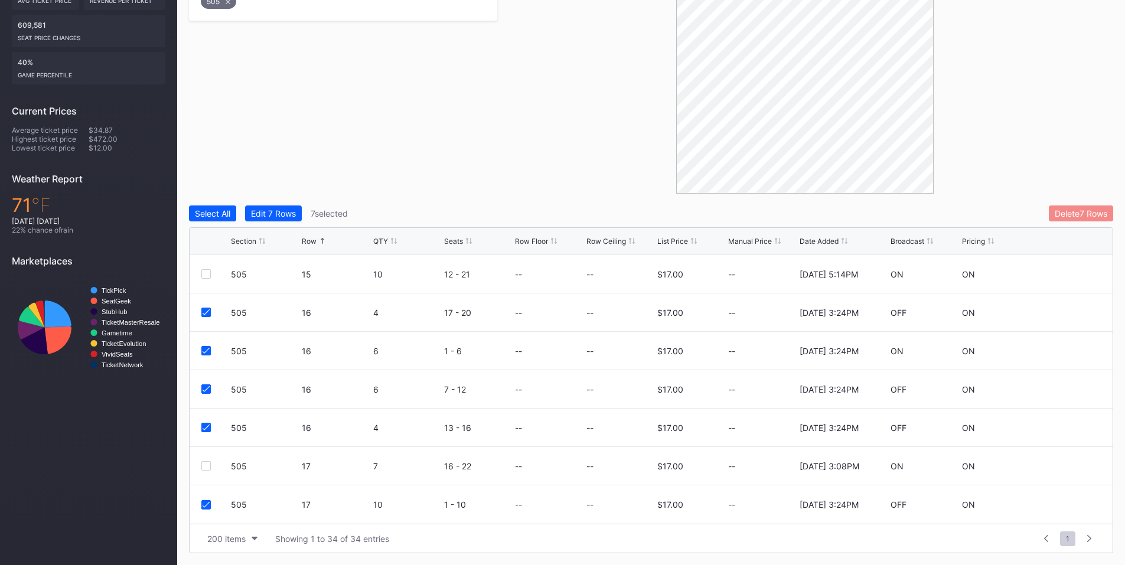
click at [1071, 215] on div "Delete 7 Rows" at bounding box center [1081, 213] width 53 height 10
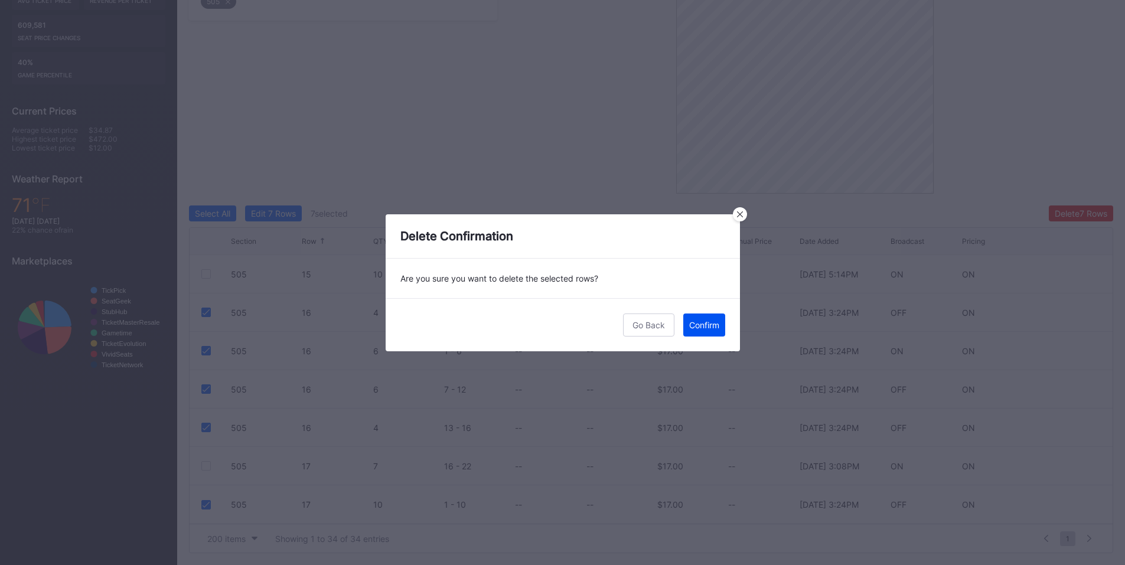
click at [711, 323] on div "Confirm" at bounding box center [704, 325] width 30 height 10
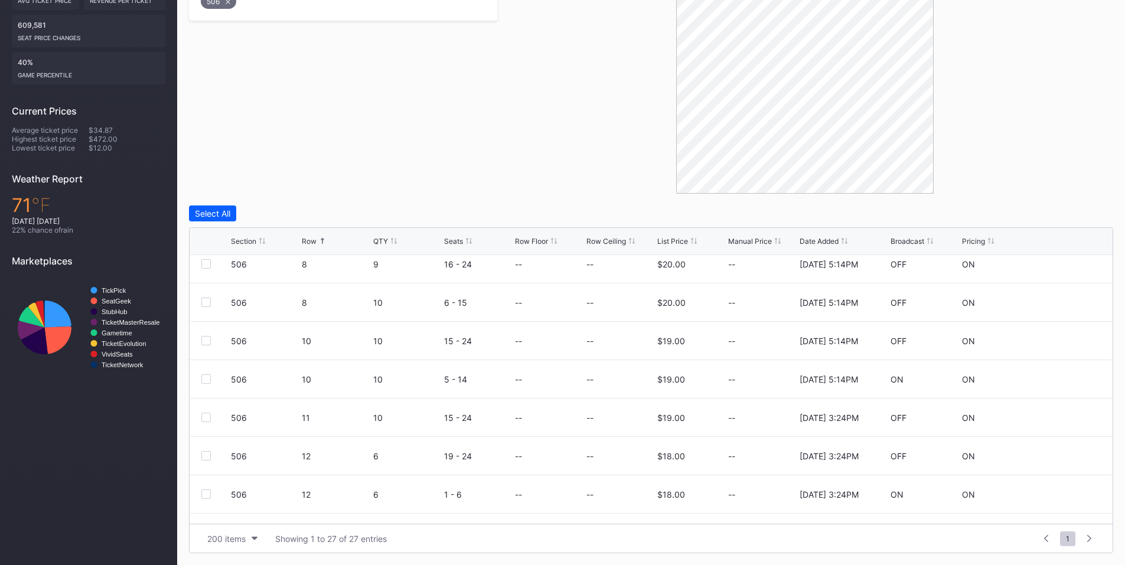
scroll to position [406, 0]
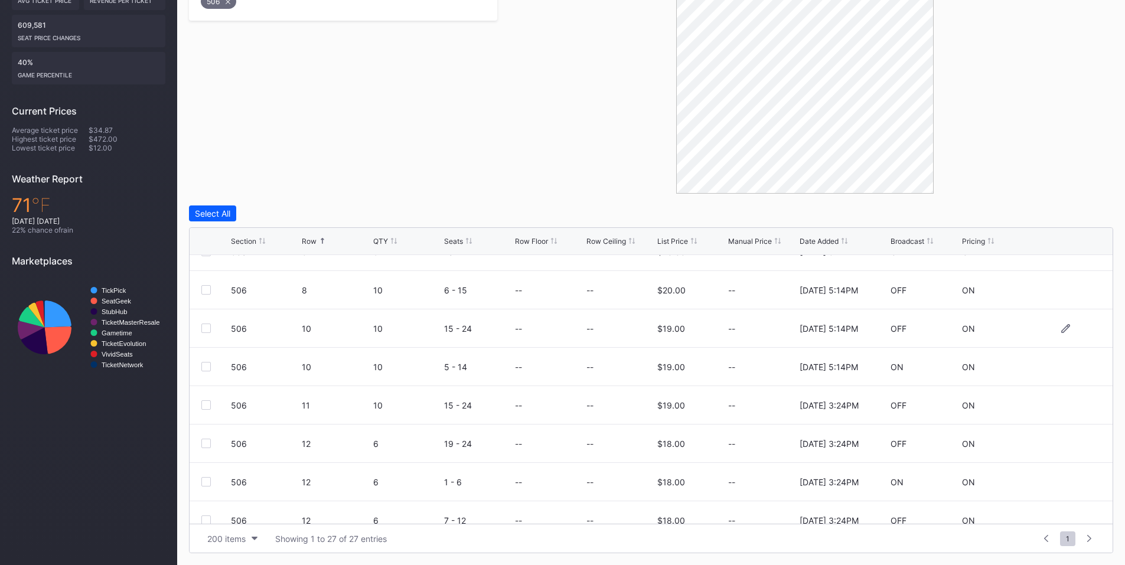
click at [206, 330] on div at bounding box center [205, 328] width 9 height 9
click at [206, 408] on div at bounding box center [205, 404] width 9 height 9
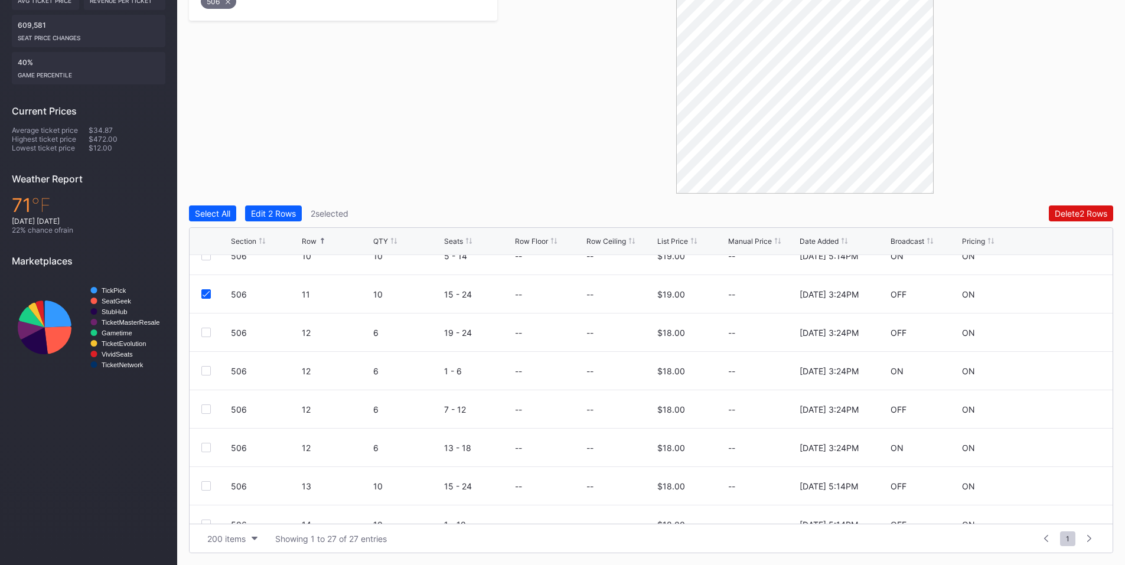
scroll to position [533, 0]
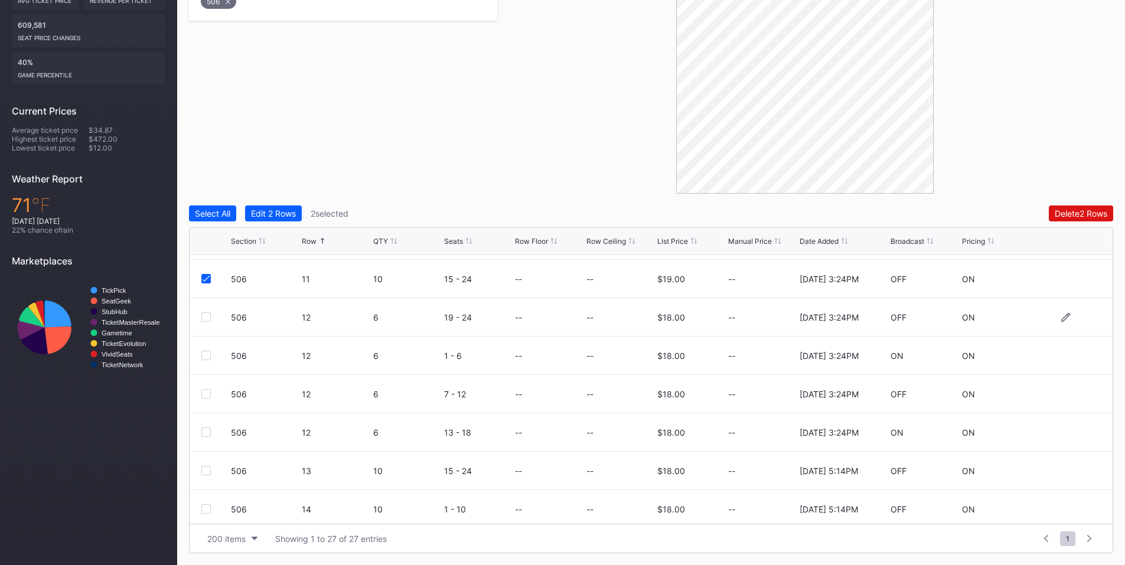
click at [207, 320] on div at bounding box center [205, 316] width 9 height 9
click at [203, 358] on div at bounding box center [205, 355] width 9 height 9
click at [204, 393] on div at bounding box center [205, 393] width 9 height 9
click at [204, 429] on div at bounding box center [205, 432] width 9 height 9
click at [204, 467] on div at bounding box center [205, 470] width 9 height 9
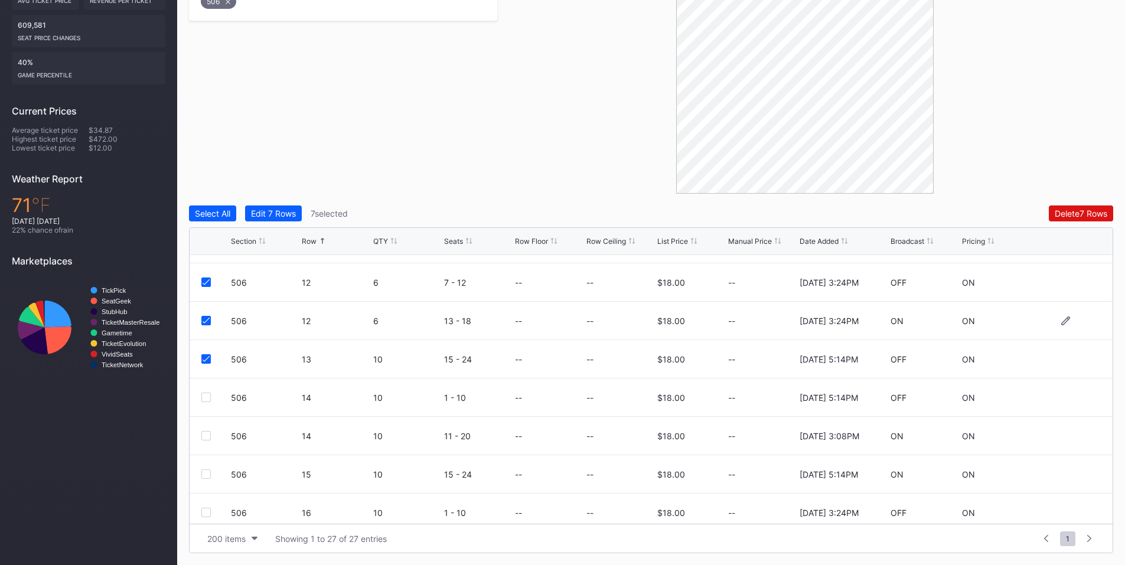
scroll to position [670, 0]
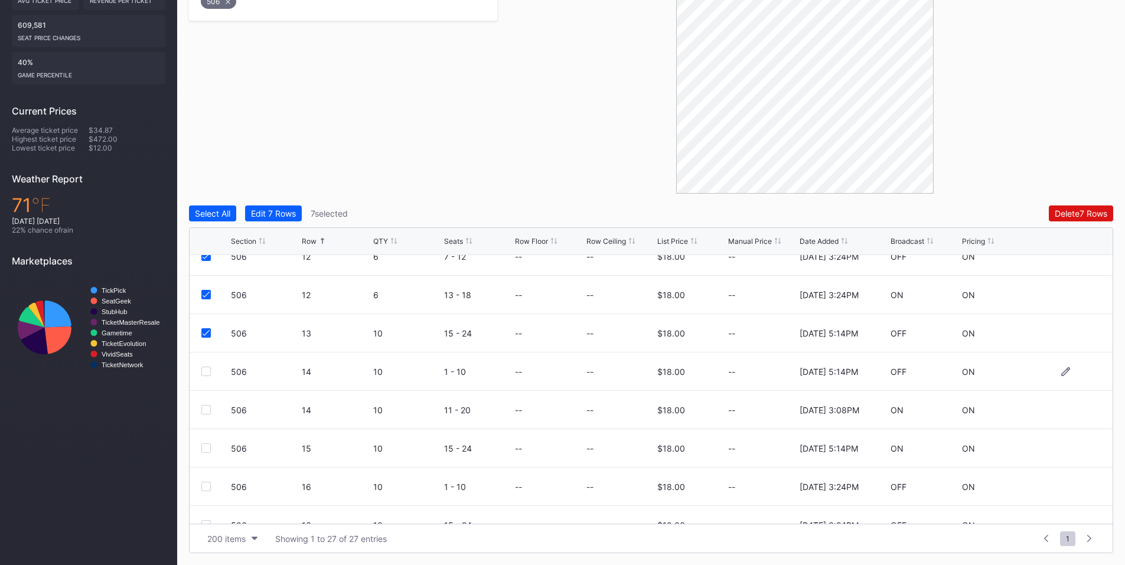
click at [207, 369] on div at bounding box center [205, 371] width 9 height 9
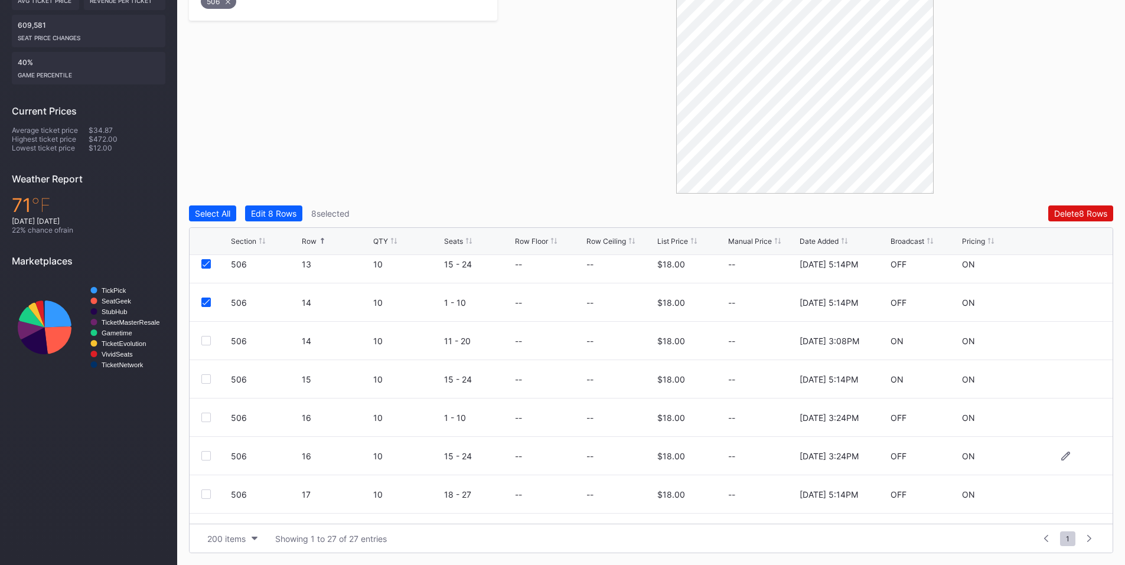
scroll to position [768, 0]
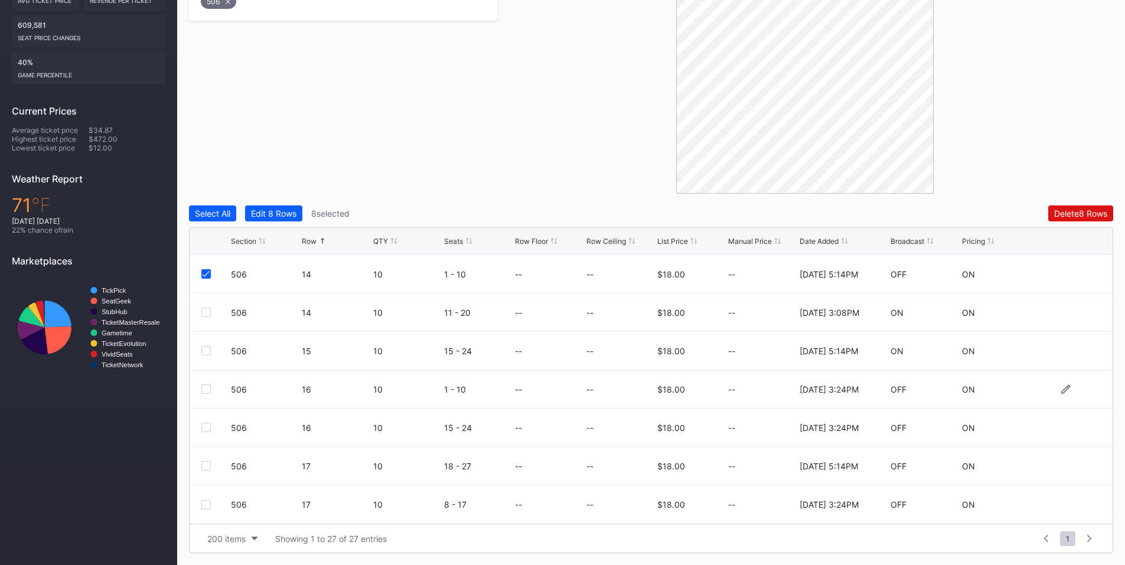
click at [205, 389] on div at bounding box center [205, 389] width 9 height 9
click at [1061, 214] on div "Delete 9 Rows" at bounding box center [1080, 213] width 53 height 10
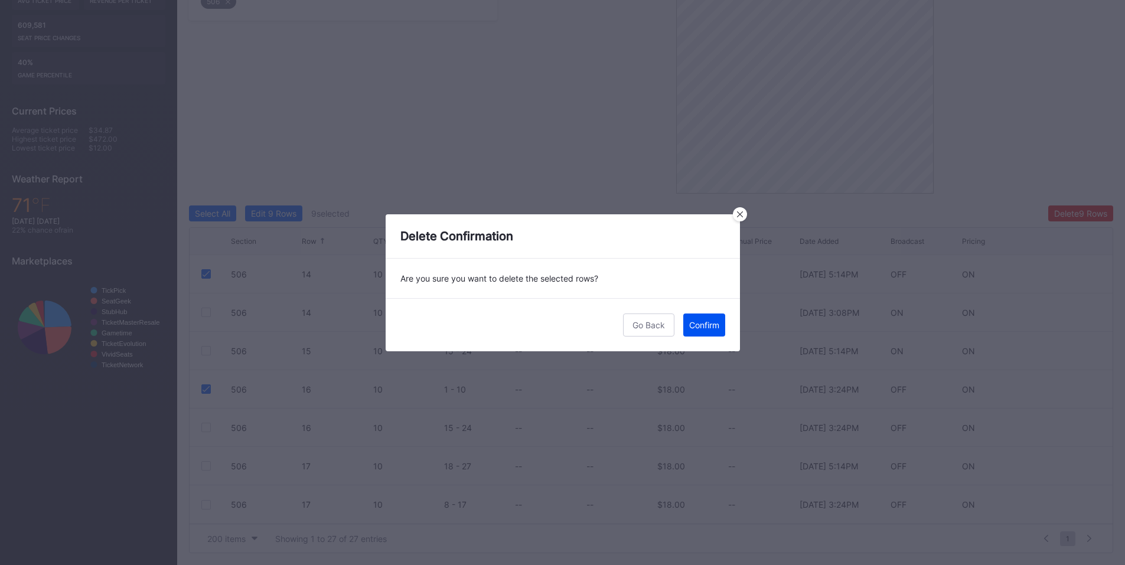
click at [705, 321] on div "Confirm" at bounding box center [704, 325] width 30 height 10
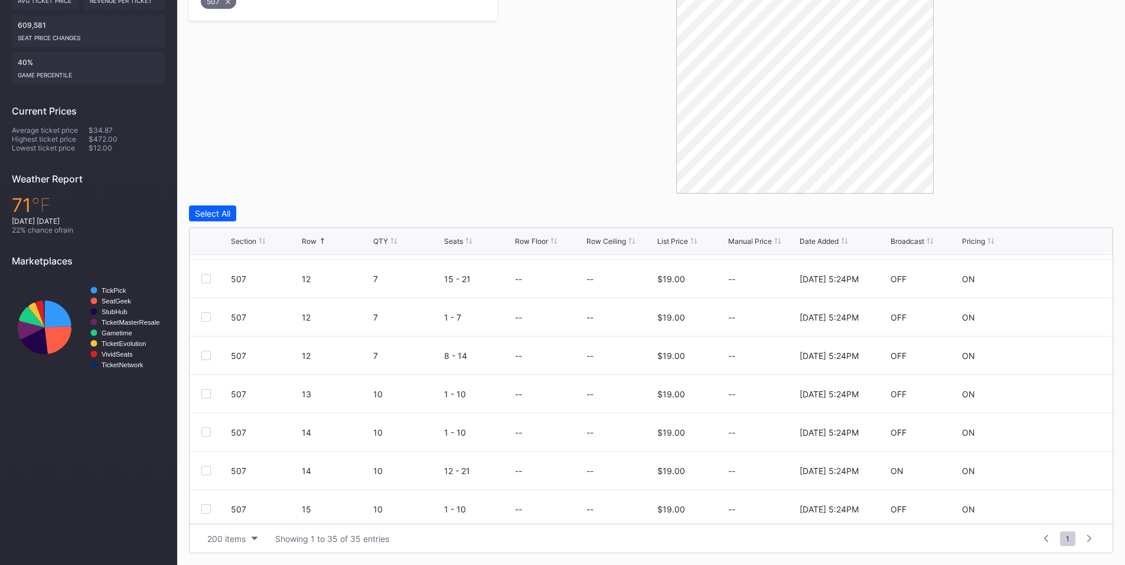
scroll to position [814, 0]
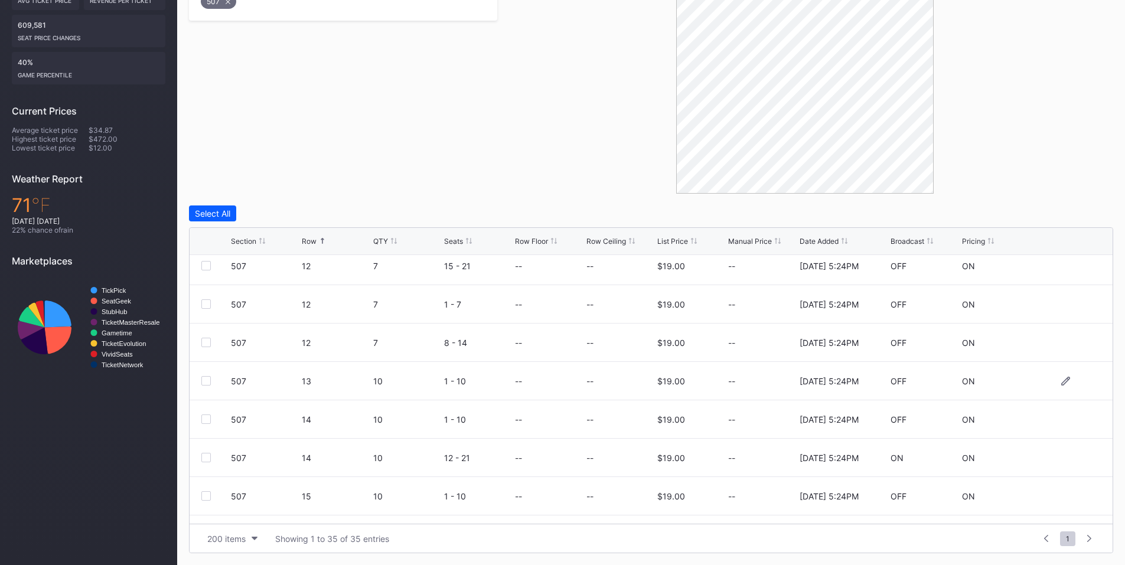
click at [210, 382] on div at bounding box center [205, 380] width 9 height 9
click at [210, 418] on div at bounding box center [205, 419] width 9 height 9
click at [209, 497] on div at bounding box center [205, 495] width 9 height 9
click at [1058, 217] on div "Delete 3 Rows" at bounding box center [1080, 213] width 53 height 10
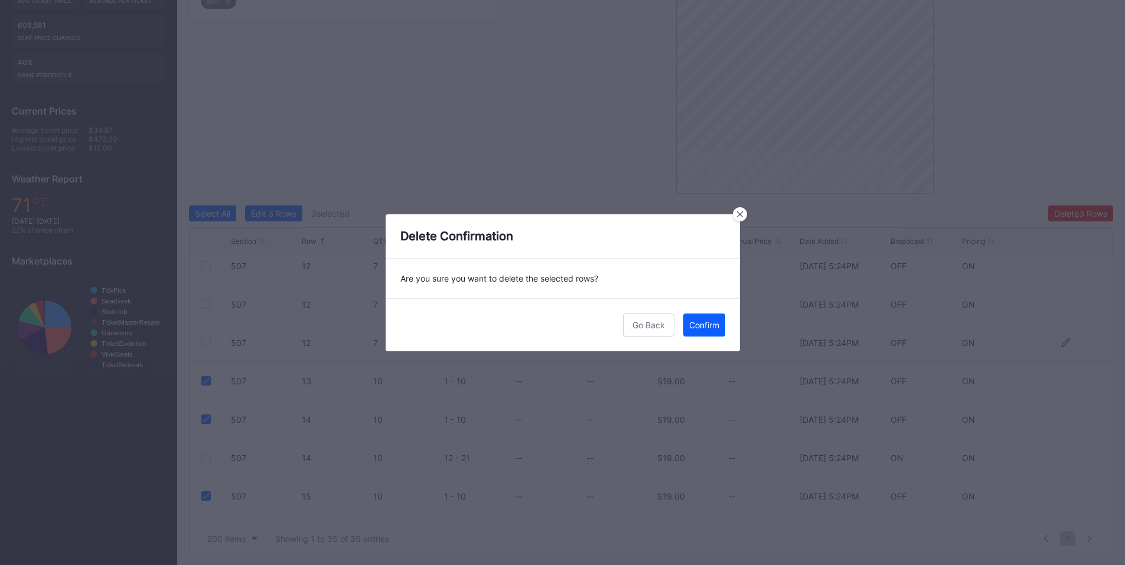
click at [703, 332] on button "Confirm" at bounding box center [704, 325] width 42 height 23
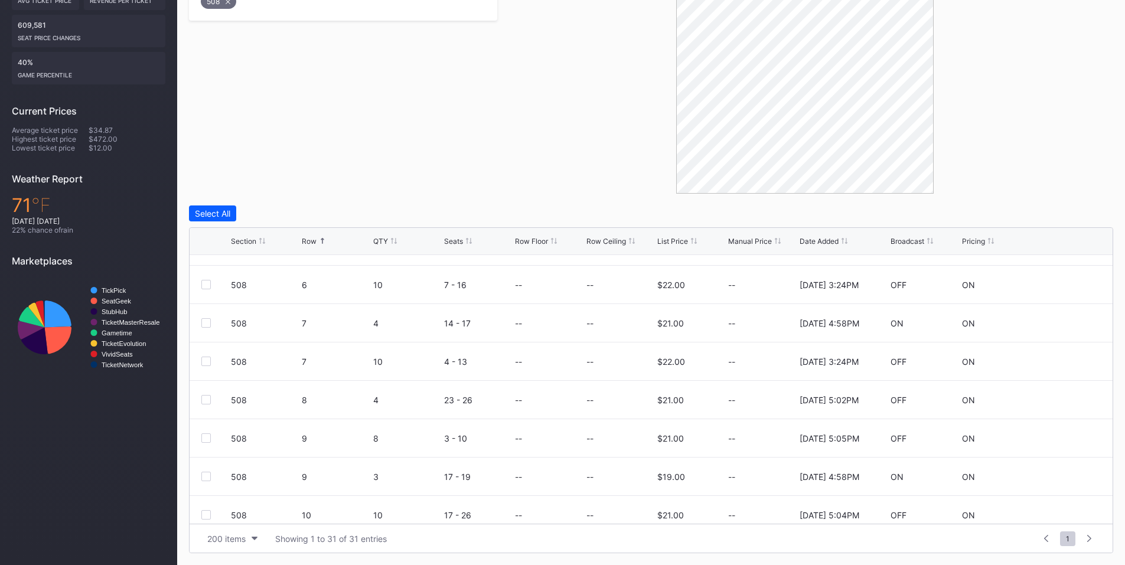
scroll to position [551, 0]
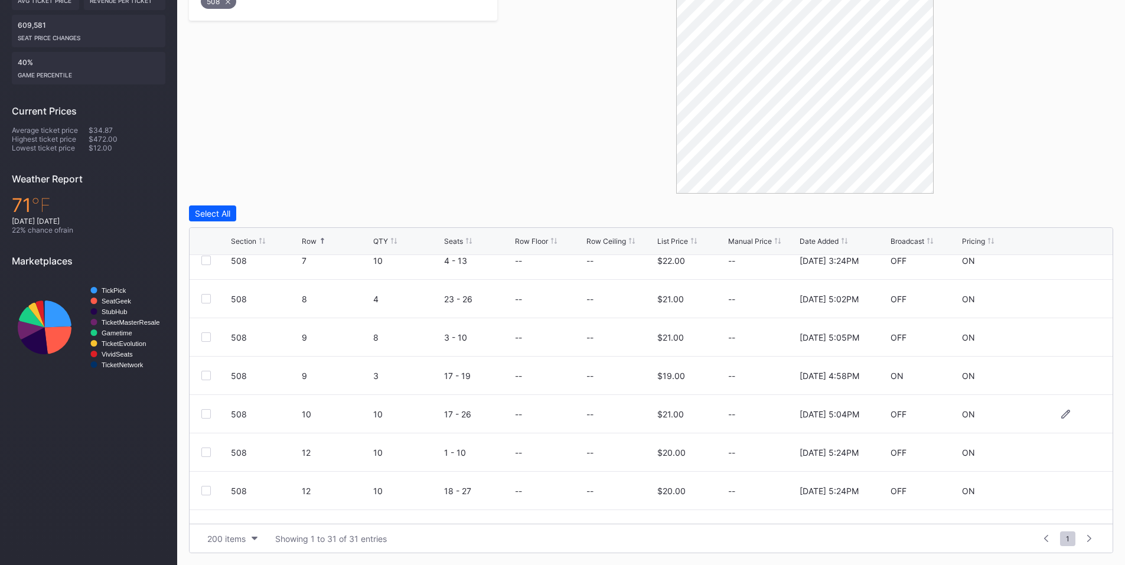
click at [206, 413] on div at bounding box center [205, 413] width 9 height 9
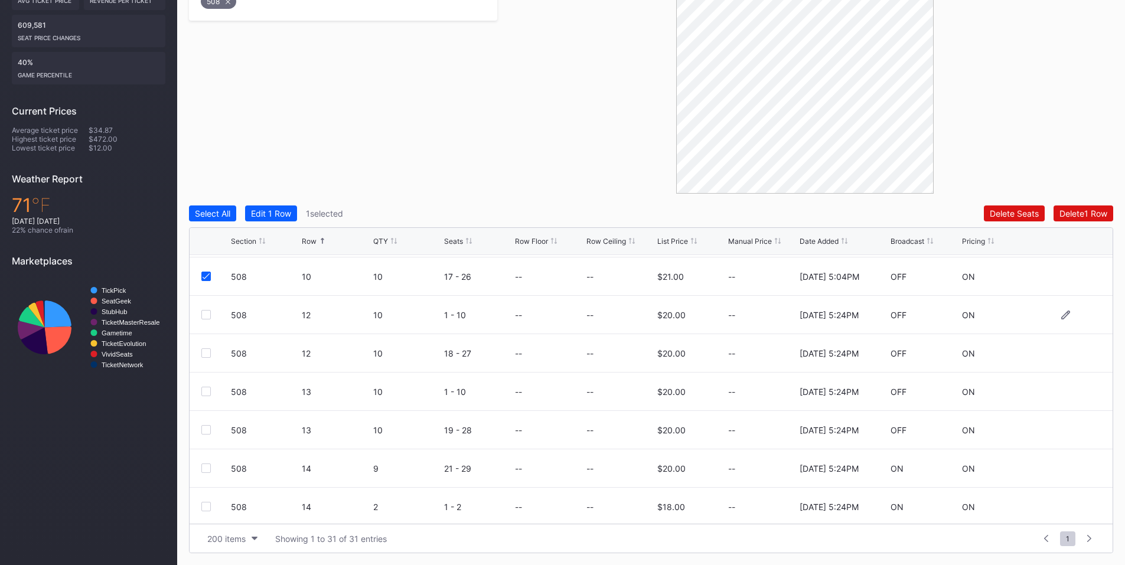
click at [206, 317] on div at bounding box center [205, 314] width 9 height 9
click at [206, 354] on div at bounding box center [205, 352] width 9 height 9
click at [206, 395] on div at bounding box center [205, 391] width 9 height 9
click at [206, 430] on div at bounding box center [205, 429] width 9 height 9
click at [1076, 214] on div "Delete 5 Rows" at bounding box center [1080, 213] width 53 height 10
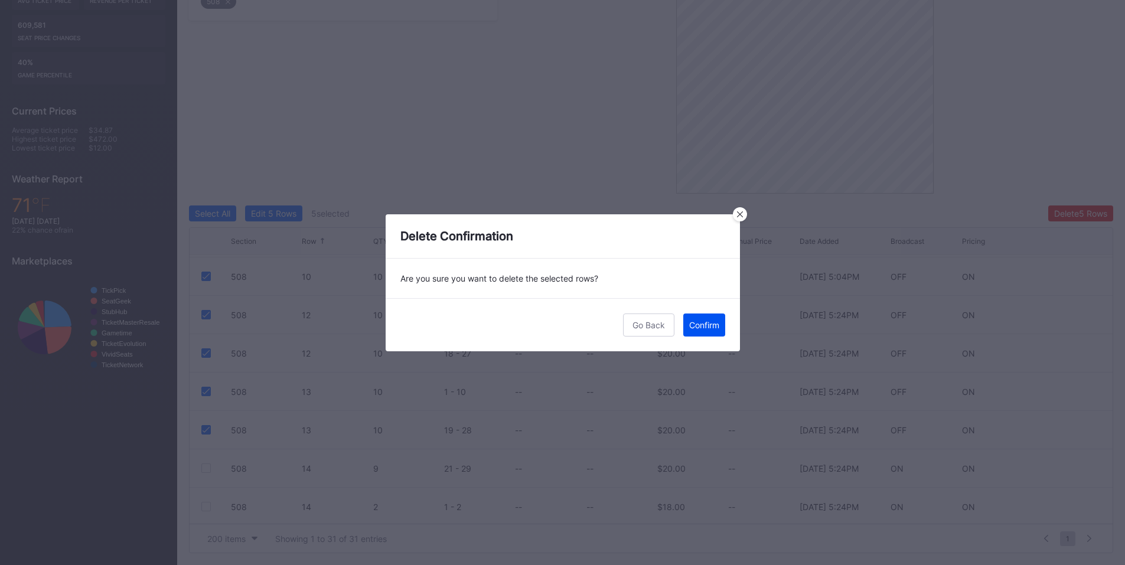
click at [718, 321] on div "Confirm" at bounding box center [704, 325] width 30 height 10
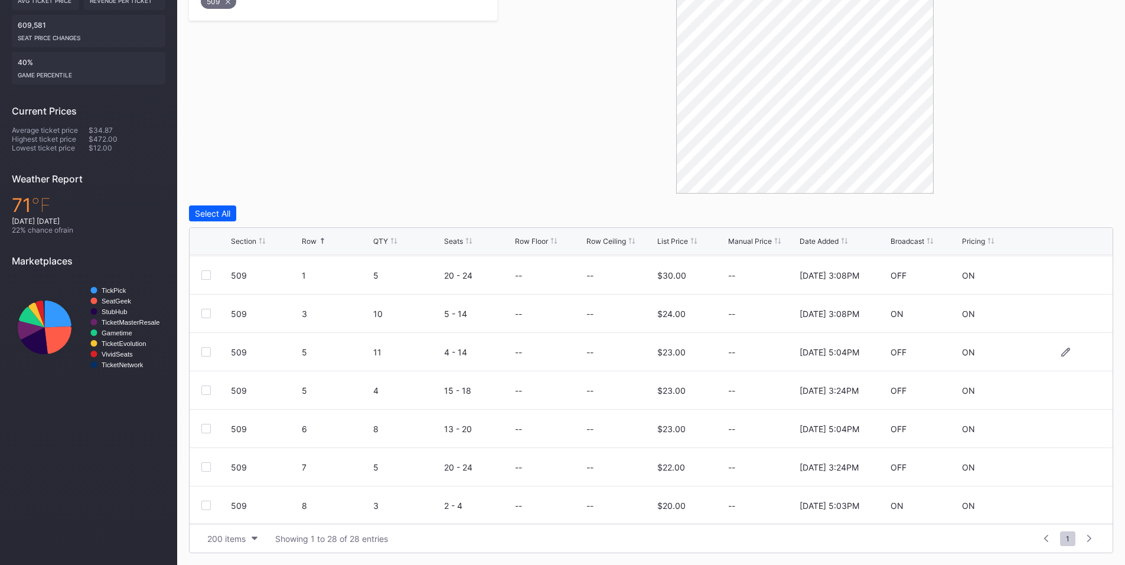
scroll to position [138, 0]
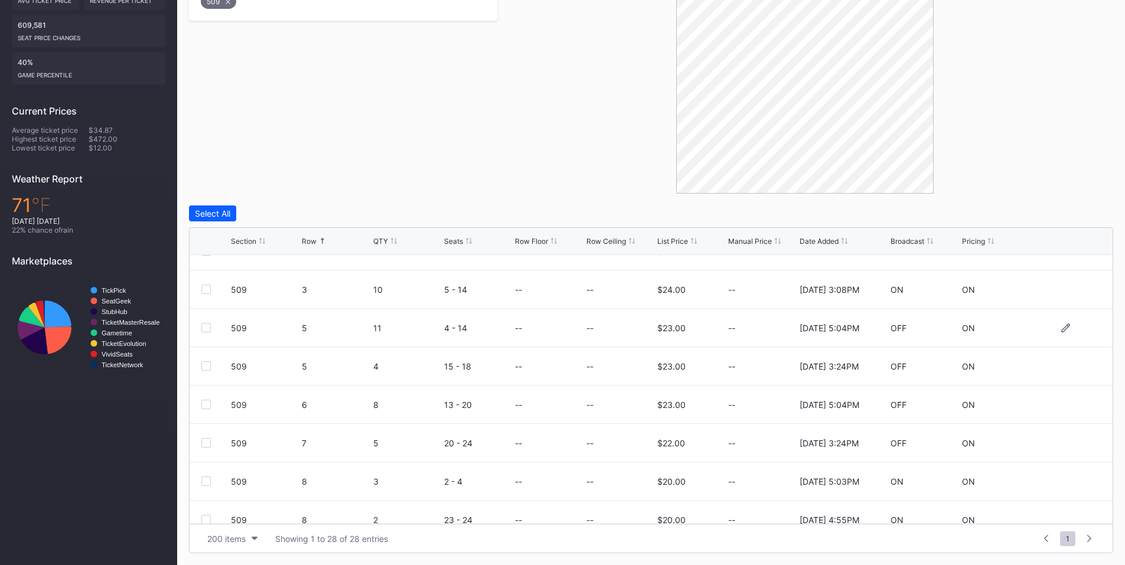
click at [207, 327] on div at bounding box center [205, 327] width 9 height 9
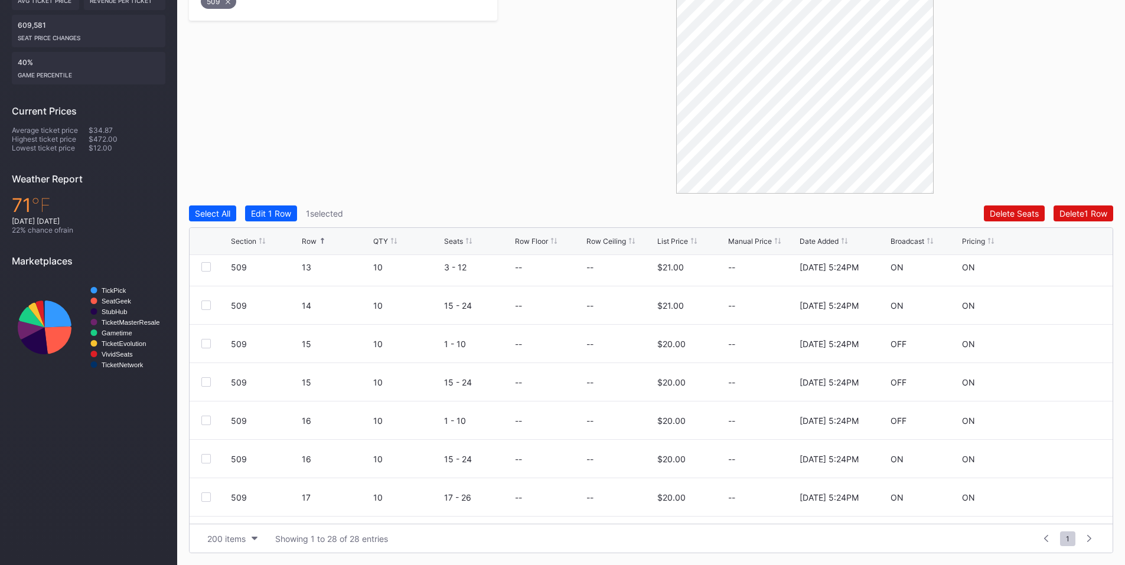
scroll to position [783, 0]
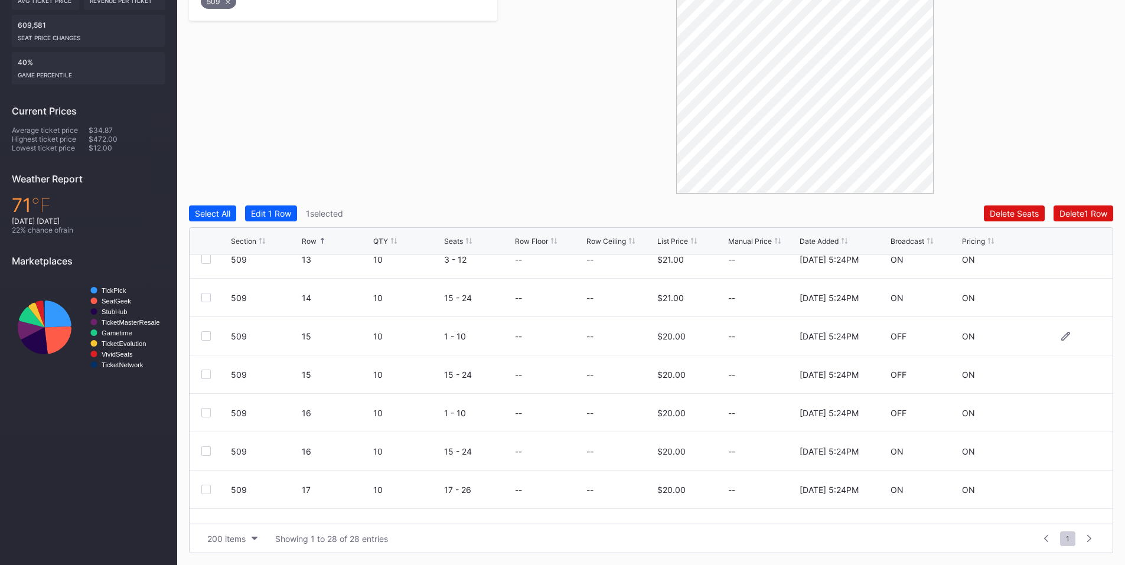
click at [209, 340] on div at bounding box center [205, 335] width 9 height 9
click at [207, 374] on div at bounding box center [205, 374] width 9 height 9
click at [204, 413] on div at bounding box center [205, 412] width 9 height 9
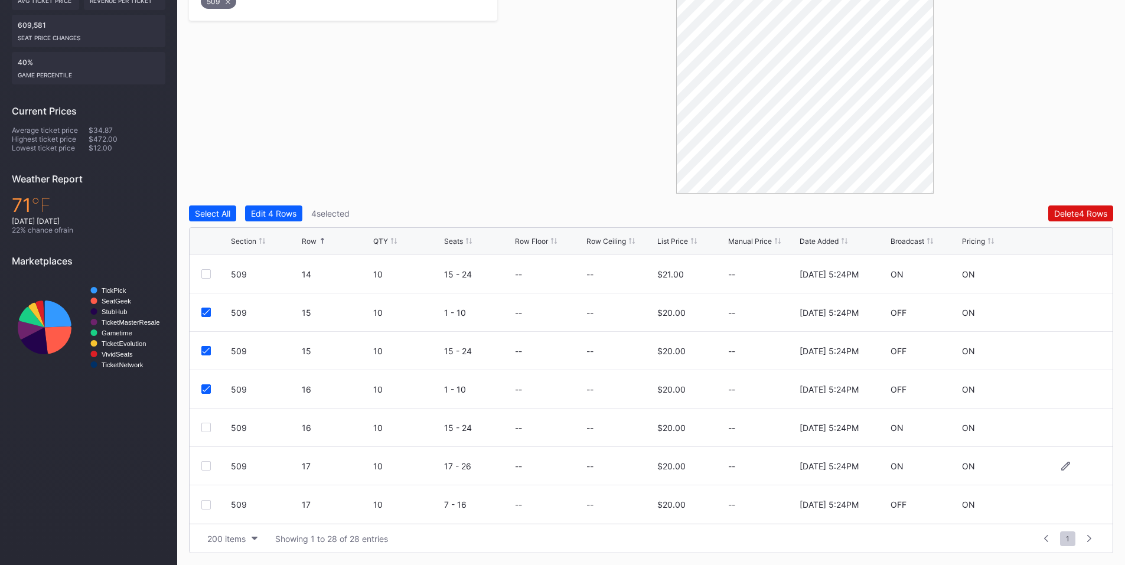
click at [209, 467] on div at bounding box center [205, 465] width 9 height 9
click at [1068, 213] on div "Delete 5 Rows" at bounding box center [1080, 213] width 53 height 10
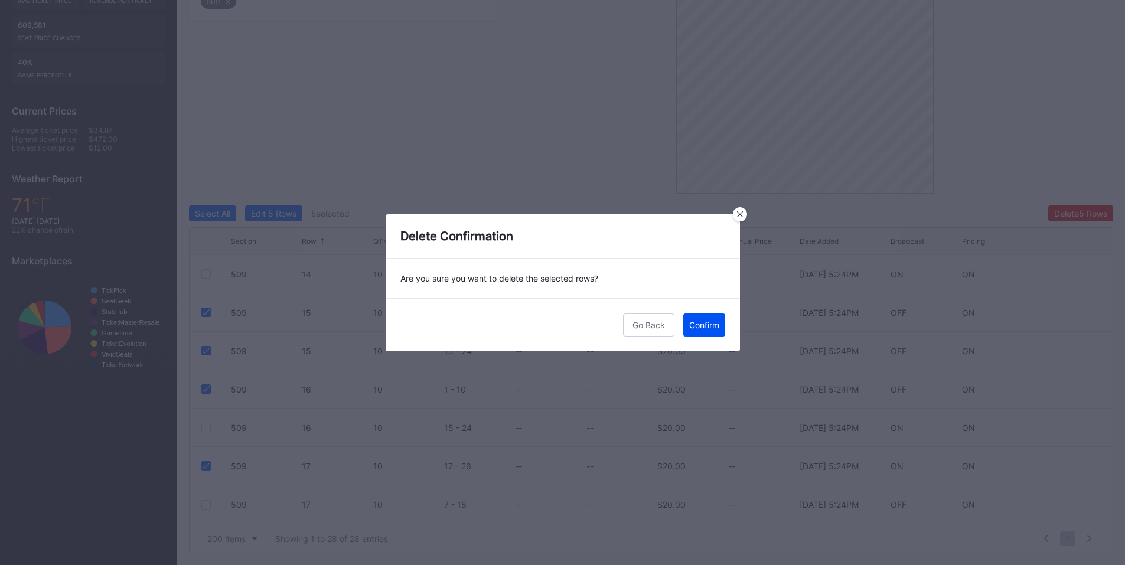
click at [710, 330] on button "Confirm" at bounding box center [704, 325] width 42 height 23
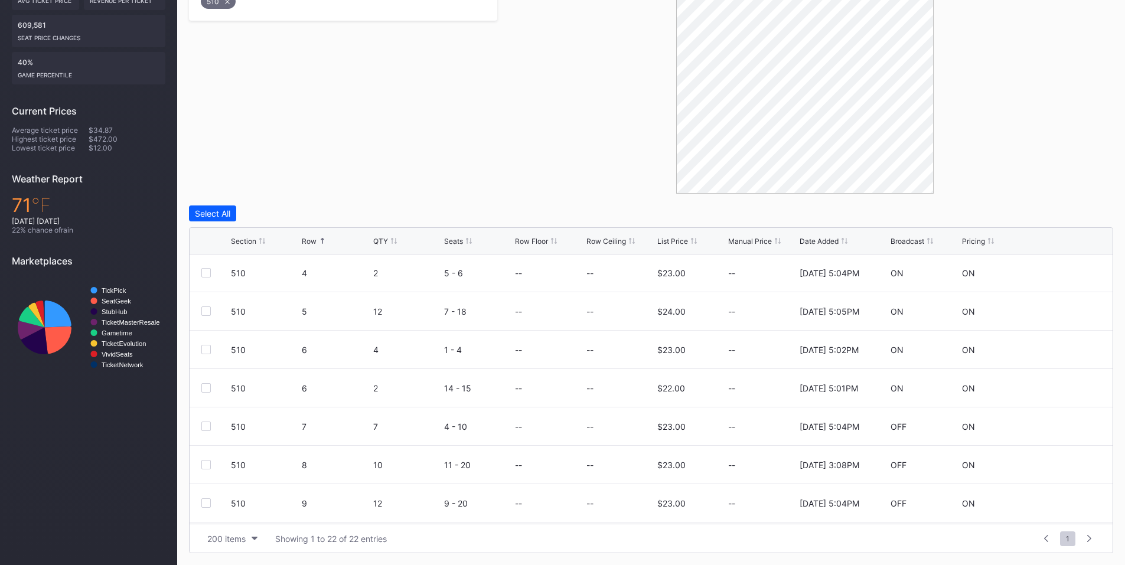
scroll to position [276, 0]
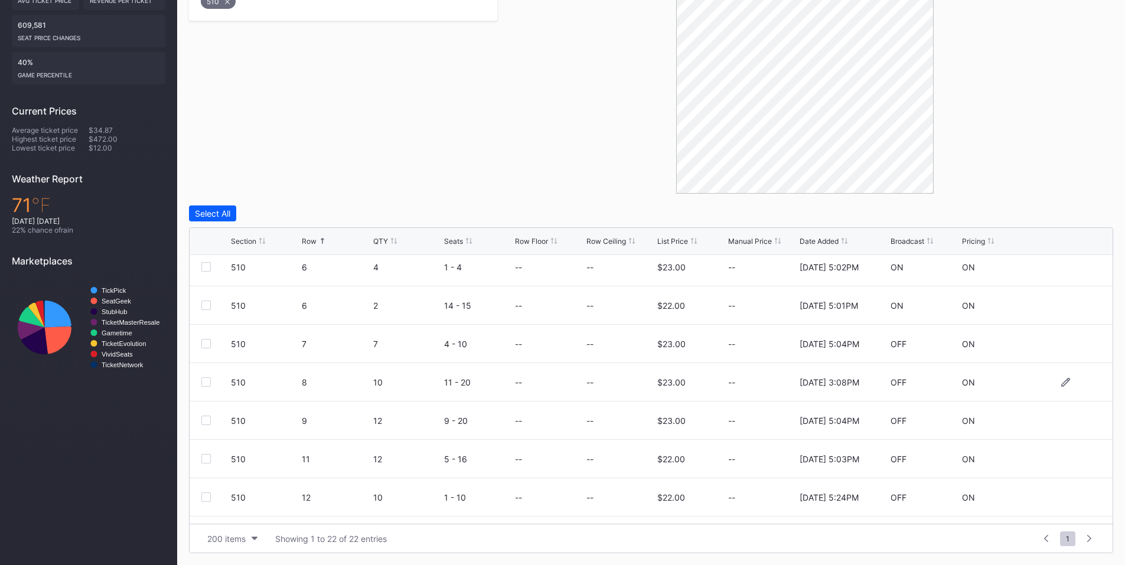
click at [205, 379] on div at bounding box center [205, 381] width 9 height 9
click at [201, 420] on div at bounding box center [205, 420] width 9 height 9
click at [1075, 213] on div "Delete 2 Rows" at bounding box center [1081, 213] width 53 height 10
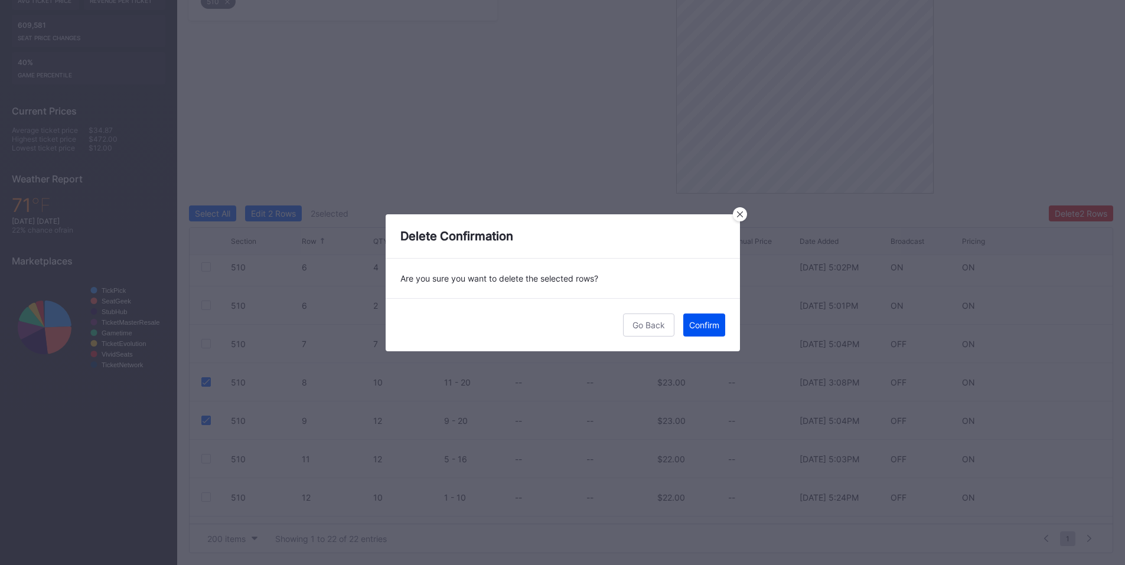
click at [696, 327] on div "Confirm" at bounding box center [704, 325] width 30 height 10
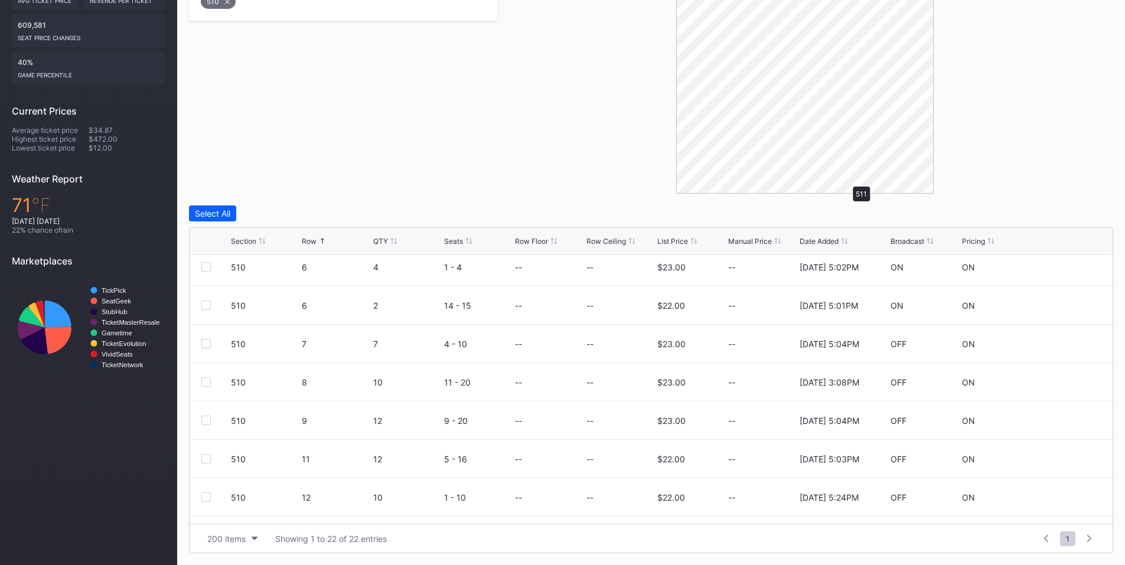
scroll to position [0, 0]
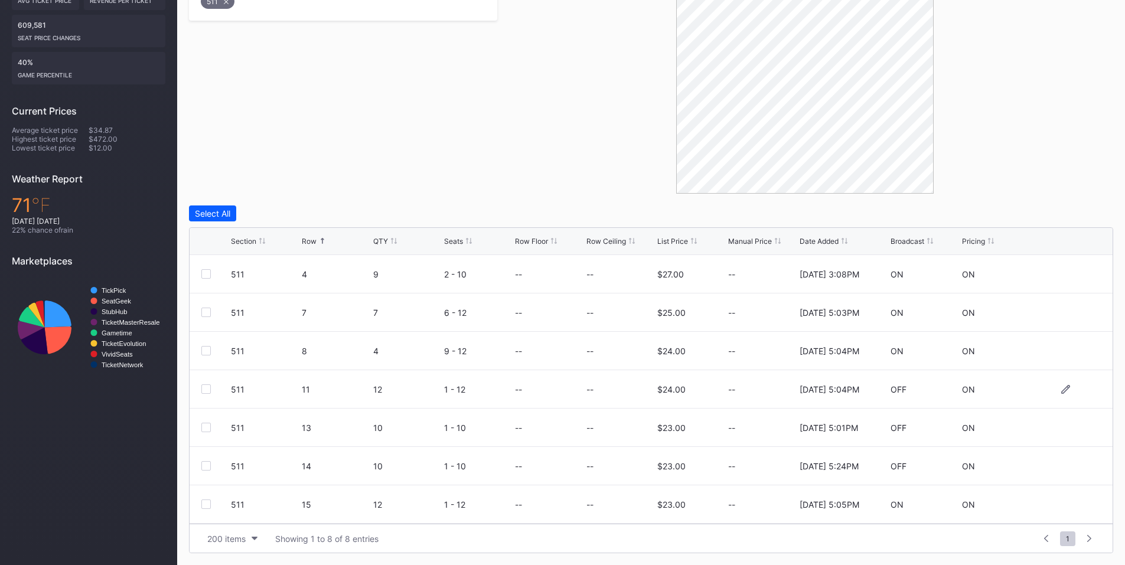
click at [202, 391] on div at bounding box center [205, 389] width 9 height 9
click at [204, 427] on div at bounding box center [205, 427] width 9 height 9
click at [210, 469] on div at bounding box center [205, 465] width 9 height 9
click at [1057, 207] on button "Delete 3 Rows" at bounding box center [1080, 214] width 65 height 16
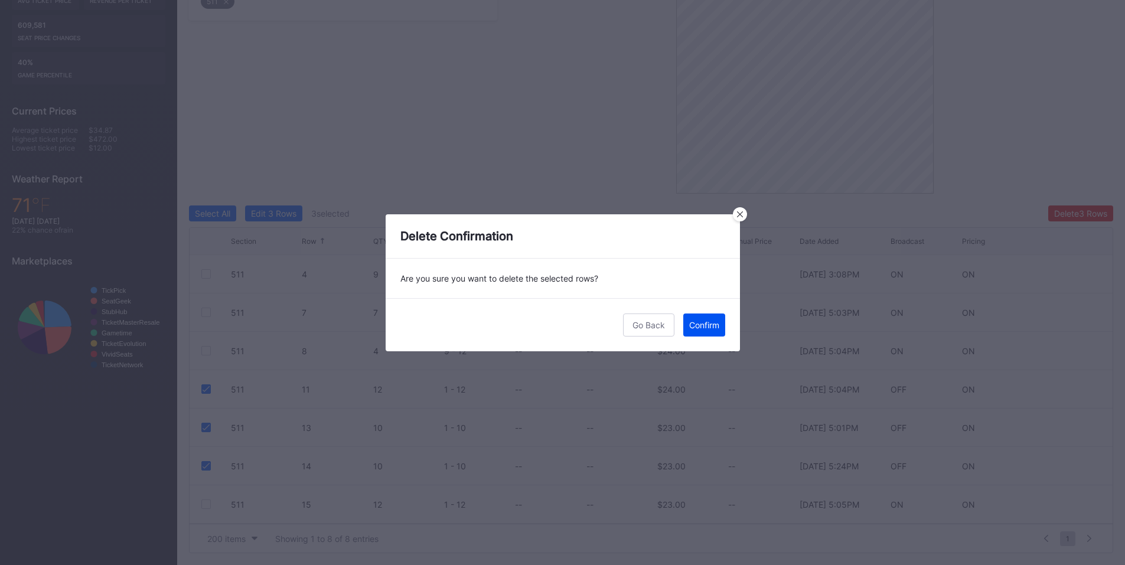
click at [719, 325] on button "Confirm" at bounding box center [704, 325] width 42 height 23
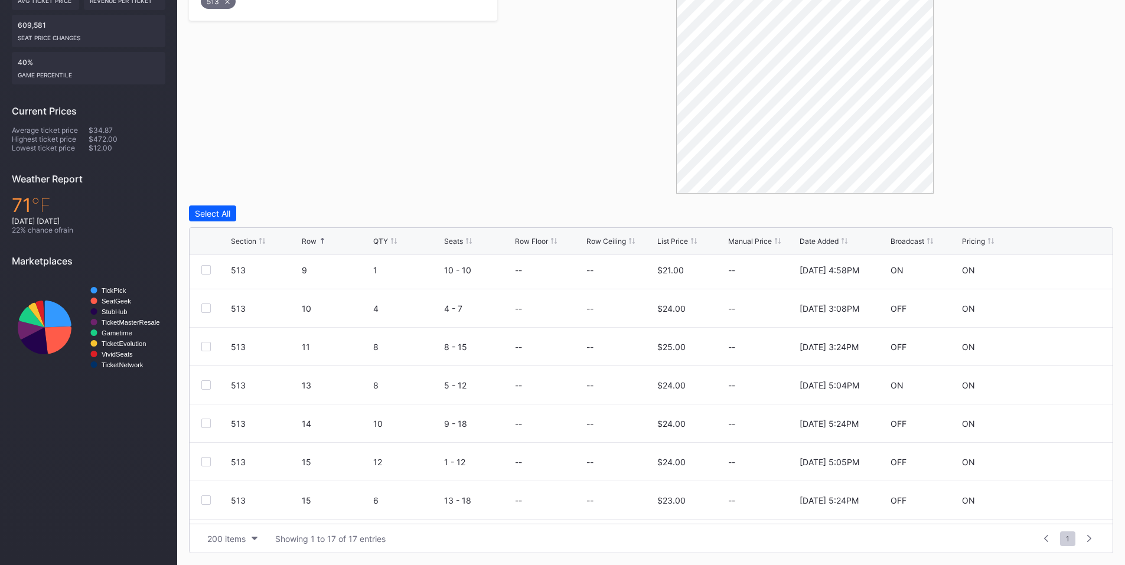
scroll to position [246, 0]
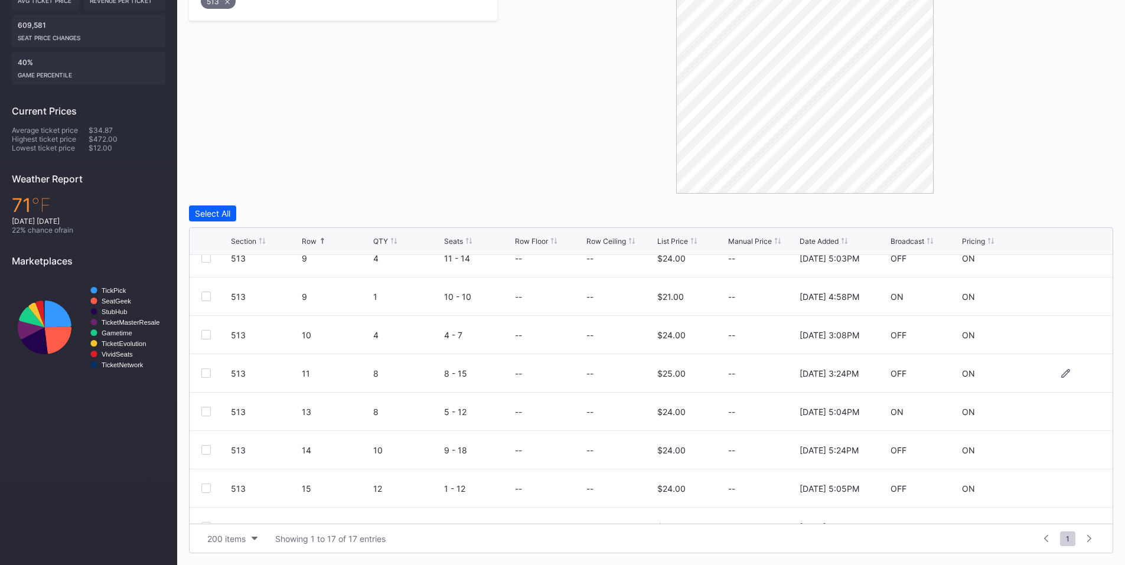
click at [205, 376] on div at bounding box center [205, 373] width 9 height 9
click at [205, 451] on div at bounding box center [205, 449] width 9 height 9
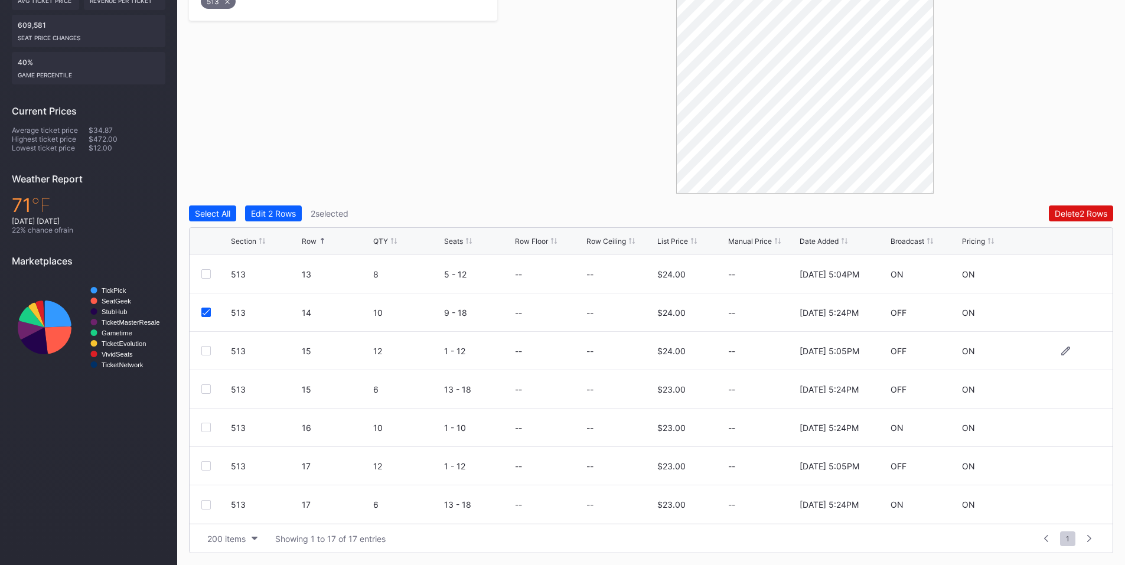
click at [205, 351] on div at bounding box center [205, 350] width 9 height 9
click at [1071, 211] on div "Delete 3 Rows" at bounding box center [1080, 213] width 53 height 10
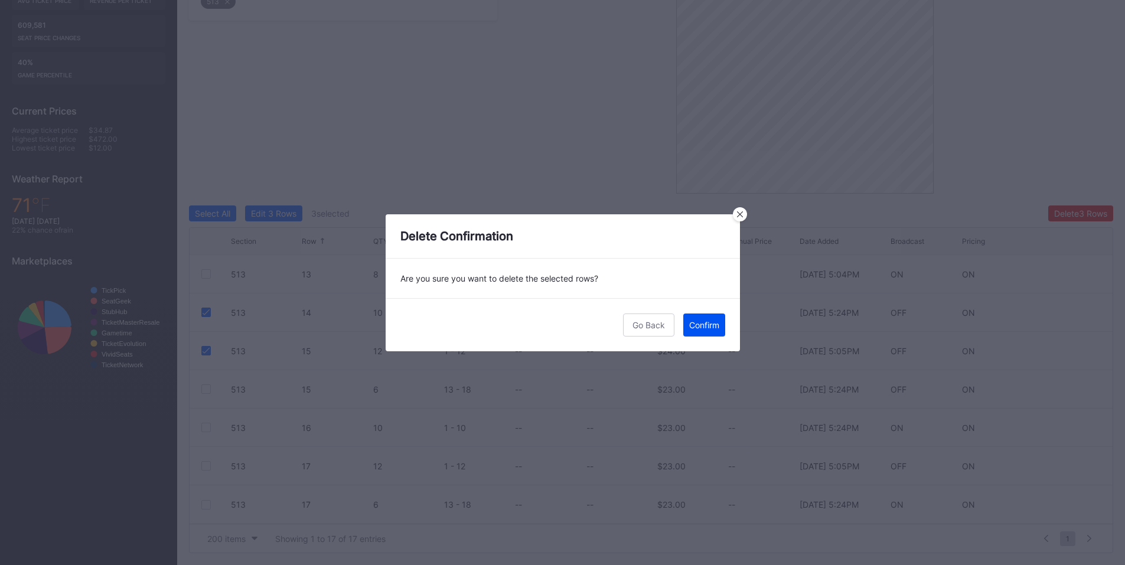
click at [702, 324] on div "Confirm" at bounding box center [704, 325] width 30 height 10
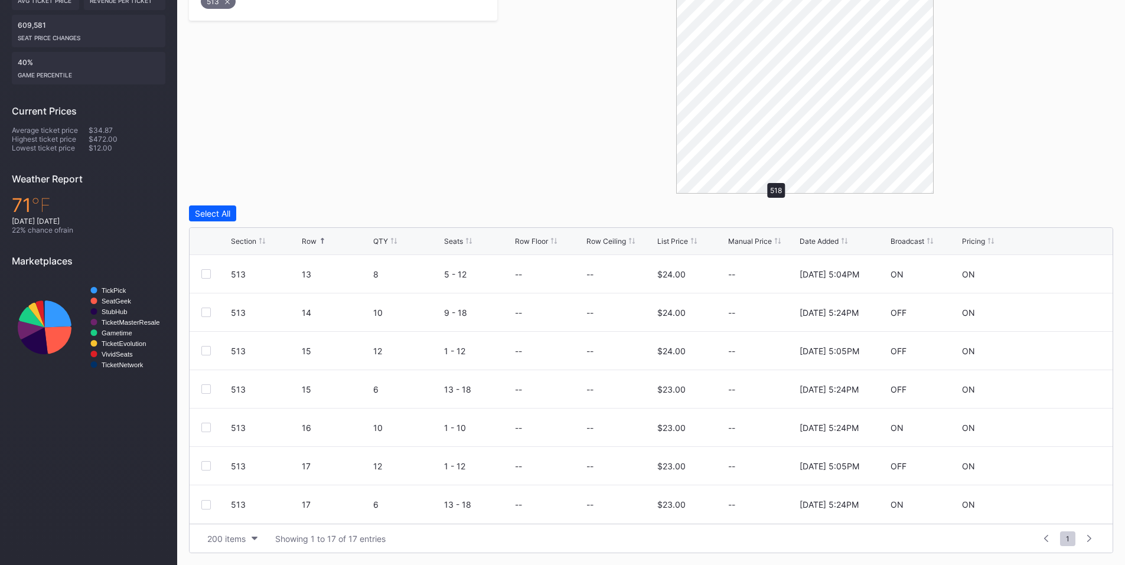
scroll to position [0, 0]
click at [203, 311] on div at bounding box center [205, 312] width 9 height 9
click at [204, 389] on div at bounding box center [205, 389] width 9 height 9
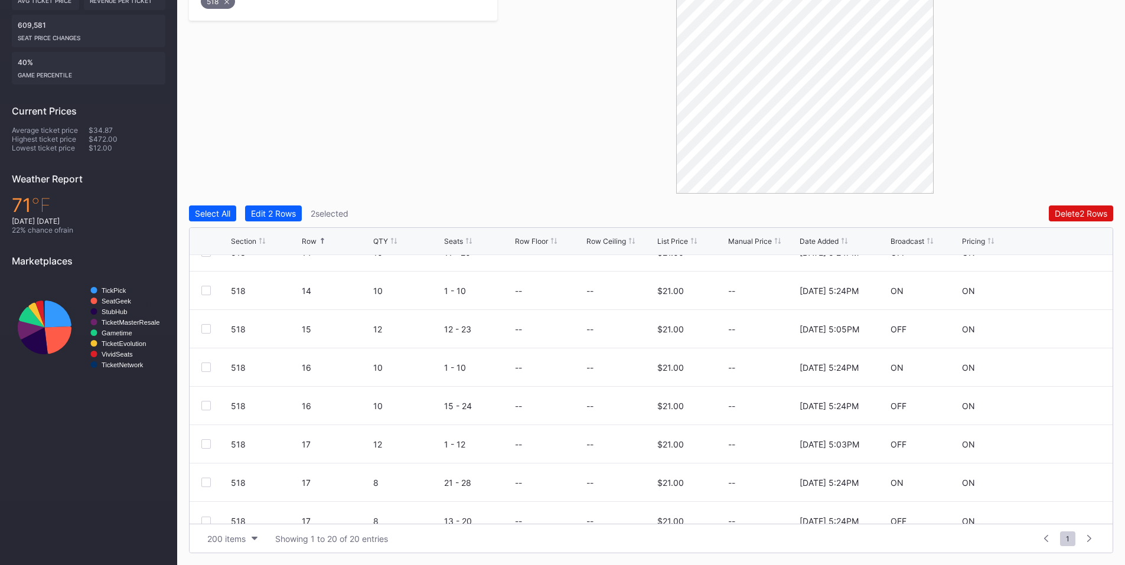
scroll to position [499, 0]
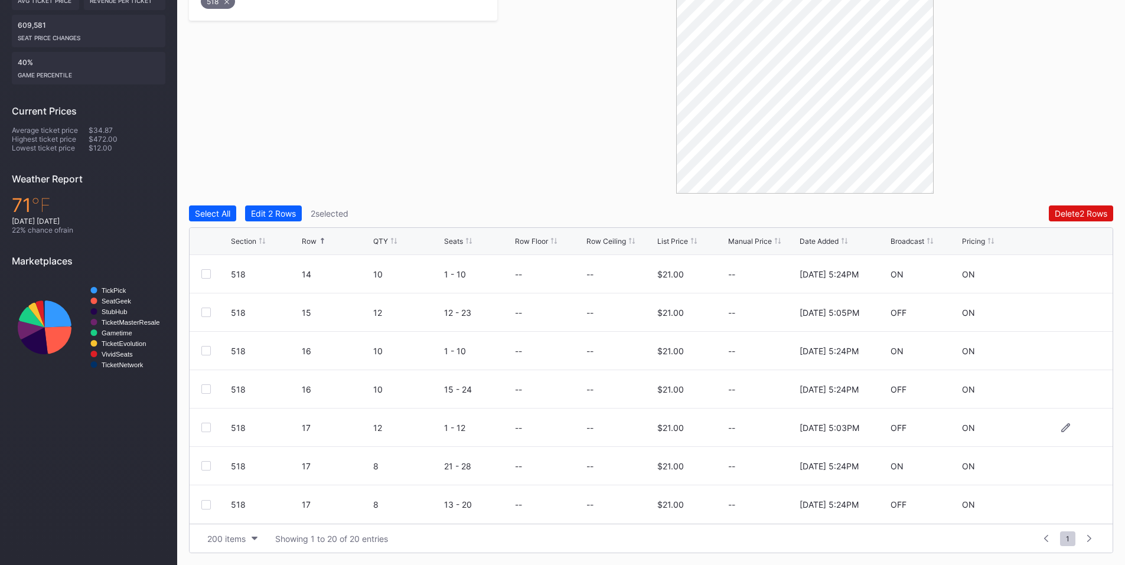
click at [207, 422] on div "518 17 12 1 - 12 -- -- $21.00 -- [DATE] 5:03PM OFF ON" at bounding box center [651, 428] width 923 height 38
click at [201, 429] on div at bounding box center [205, 427] width 9 height 9
click at [207, 505] on div at bounding box center [205, 504] width 9 height 9
click at [1064, 213] on div "Delete 4 Rows" at bounding box center [1080, 213] width 53 height 10
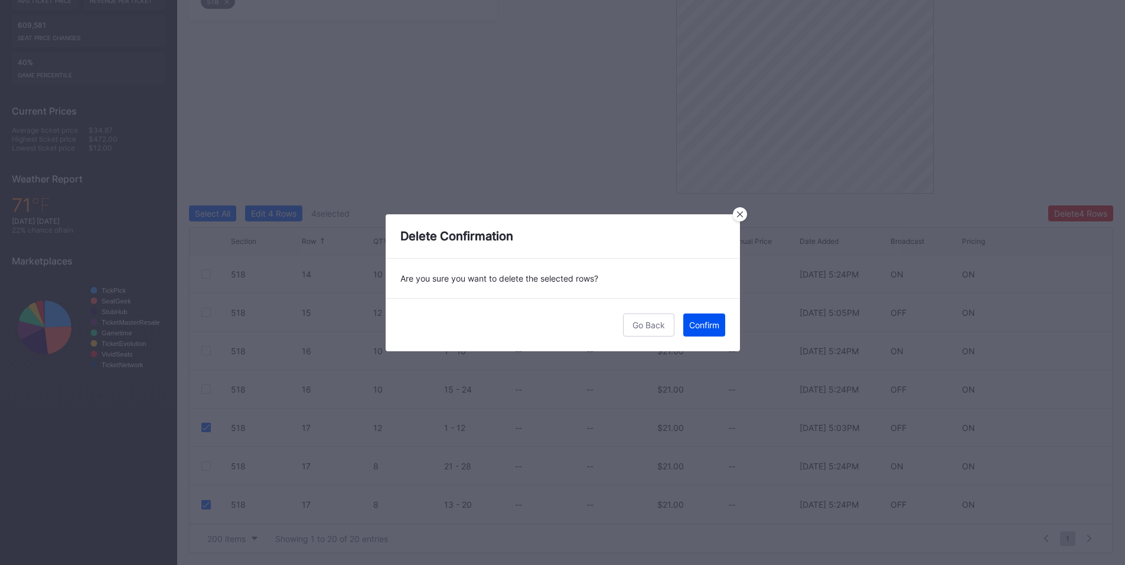
click at [712, 321] on div "Confirm" at bounding box center [704, 325] width 30 height 10
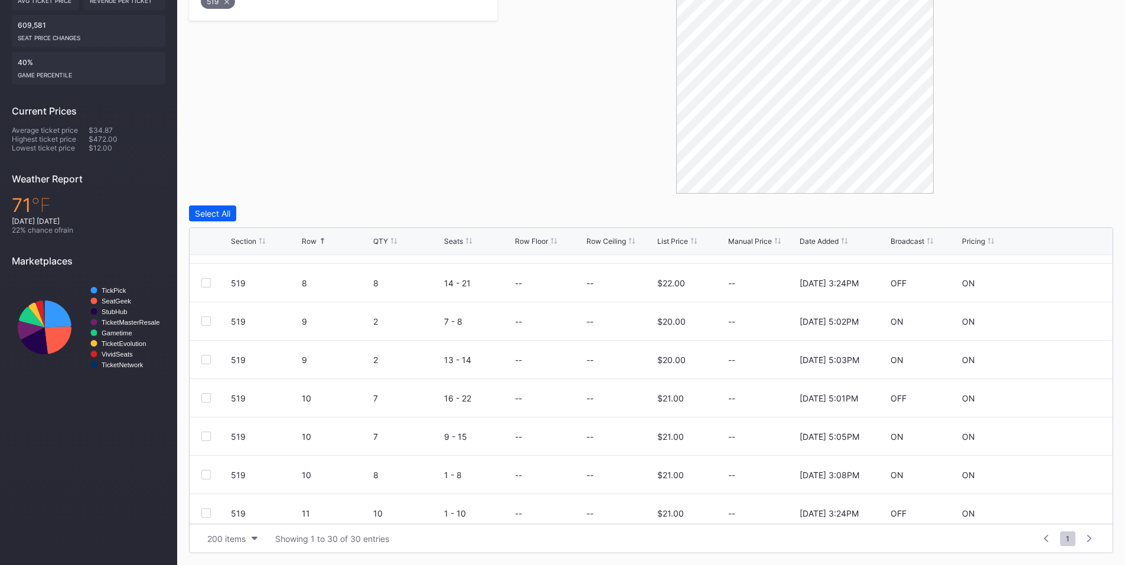
scroll to position [551, 0]
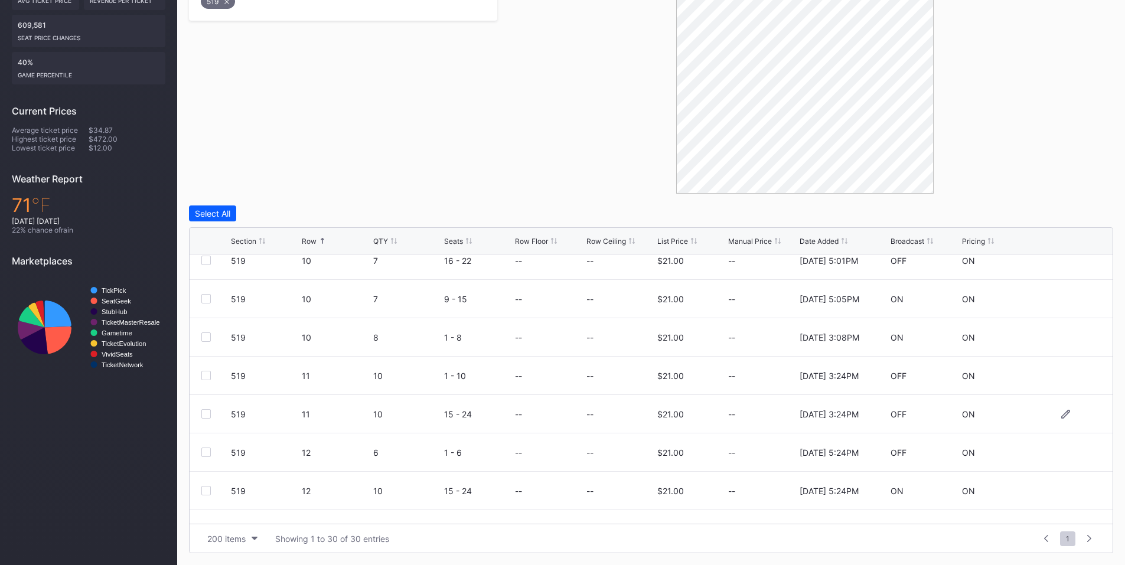
click at [205, 416] on div at bounding box center [205, 413] width 9 height 9
click at [208, 453] on div at bounding box center [205, 452] width 9 height 9
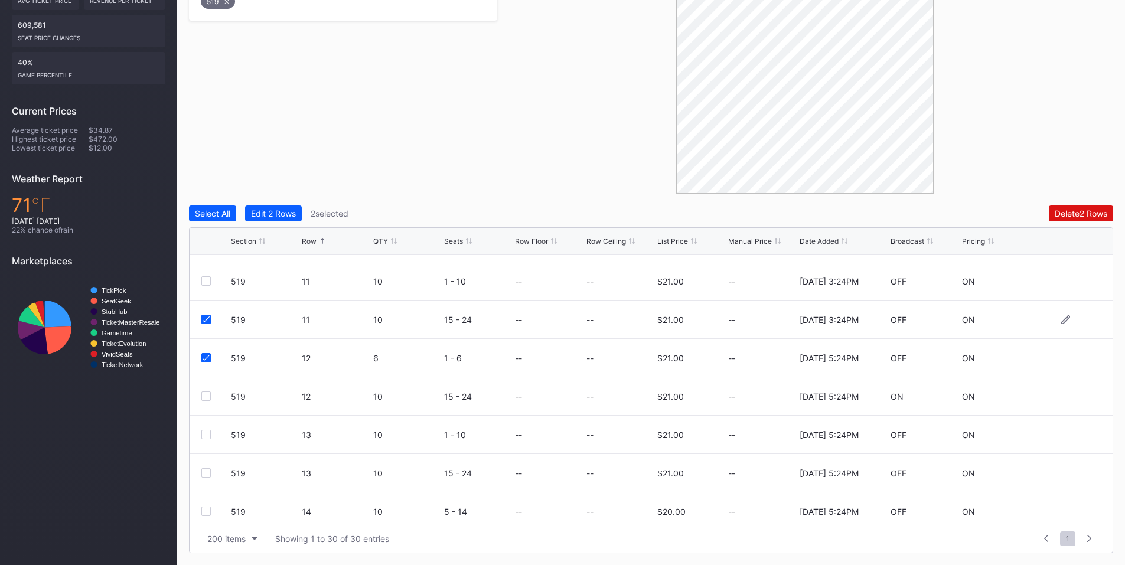
scroll to position [689, 0]
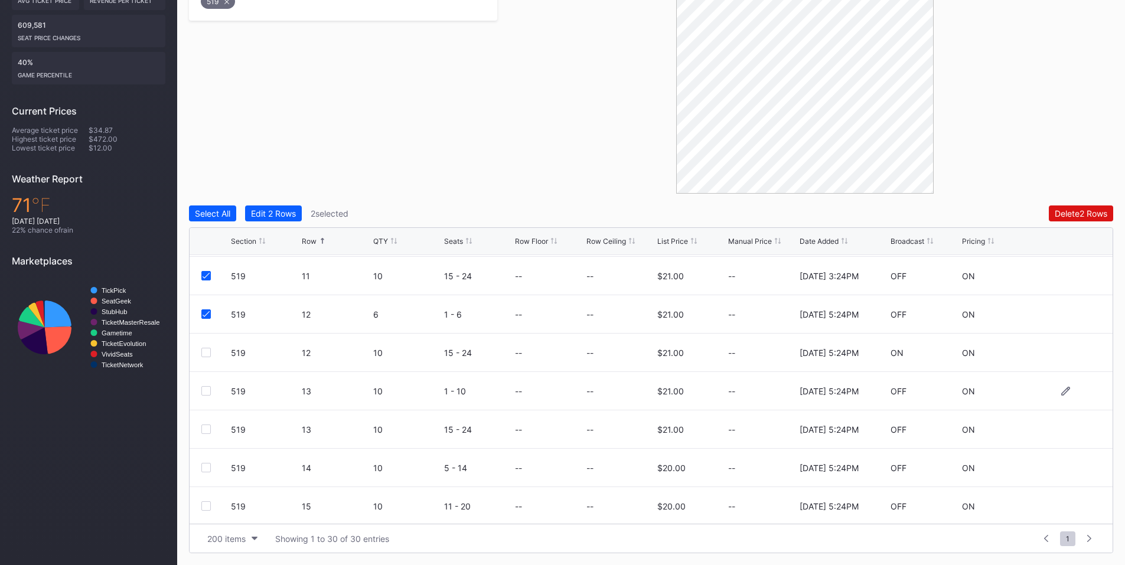
click at [207, 393] on div at bounding box center [205, 390] width 9 height 9
click at [207, 429] on div at bounding box center [205, 429] width 9 height 9
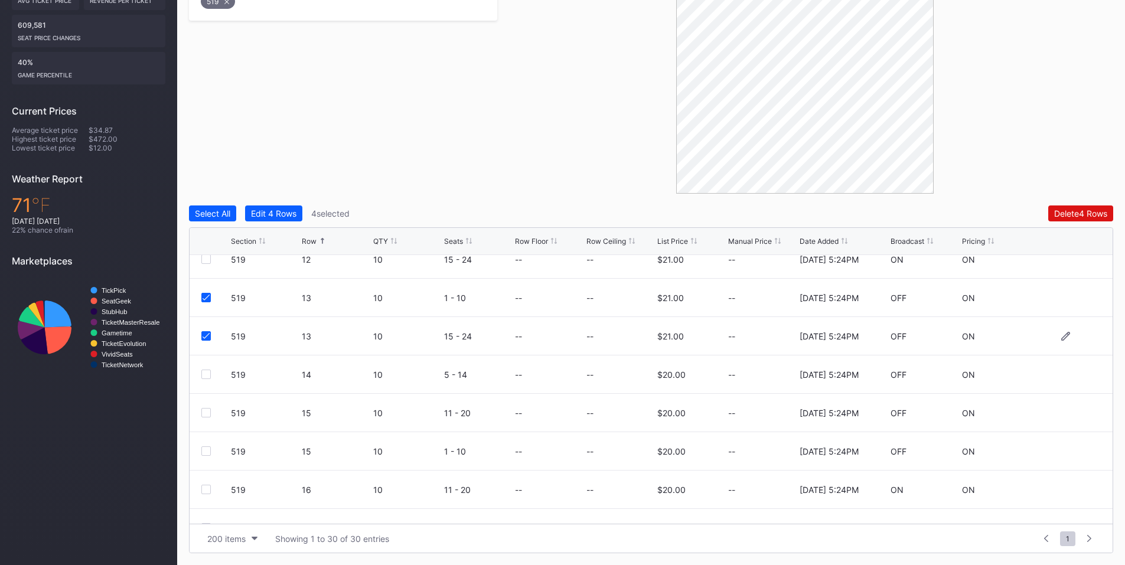
scroll to position [827, 0]
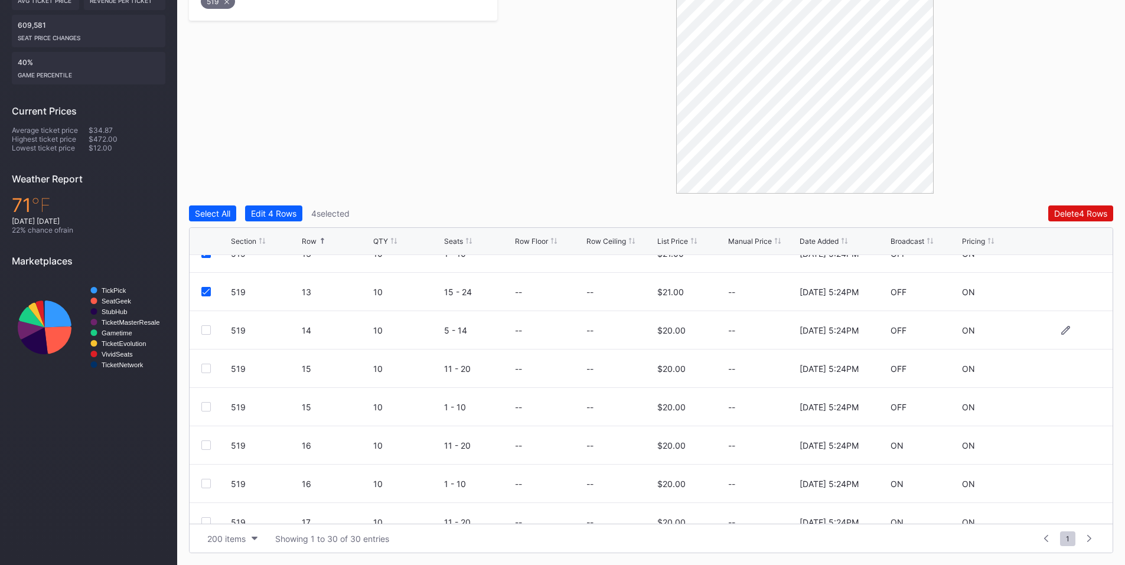
click at [204, 327] on div at bounding box center [205, 329] width 9 height 9
click at [208, 365] on div at bounding box center [205, 368] width 9 height 9
click at [1081, 217] on div "Delete 6 Rows" at bounding box center [1080, 213] width 53 height 10
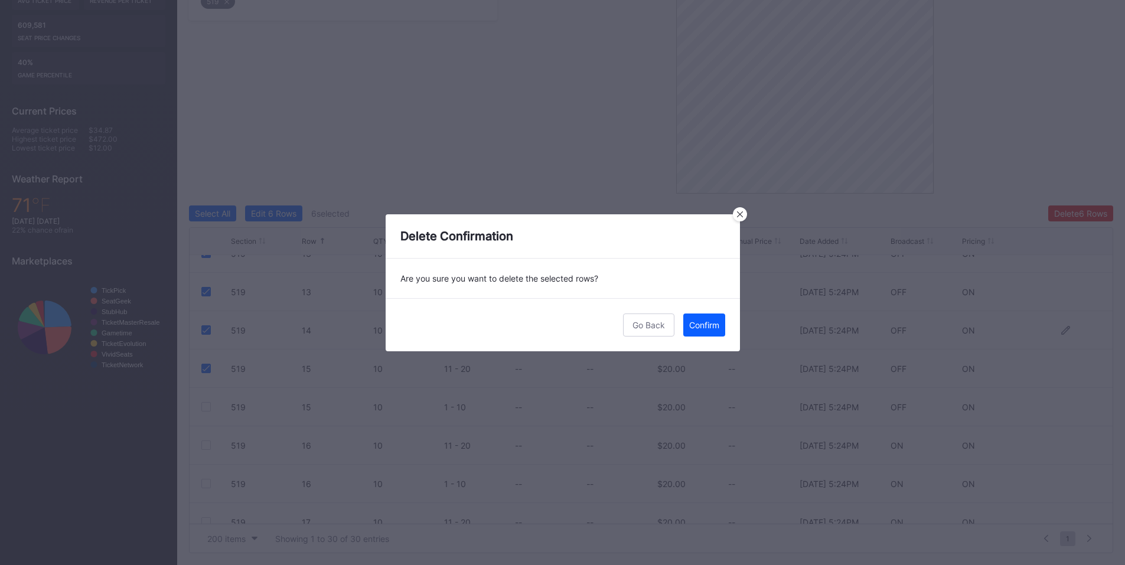
click at [719, 326] on button "Confirm" at bounding box center [704, 325] width 42 height 23
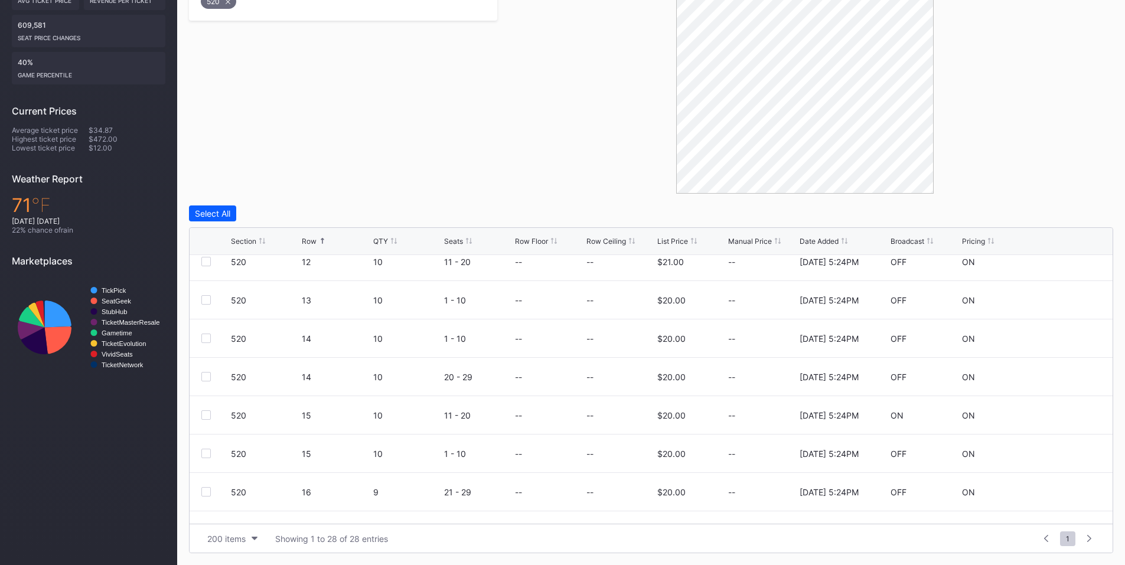
scroll to position [806, 0]
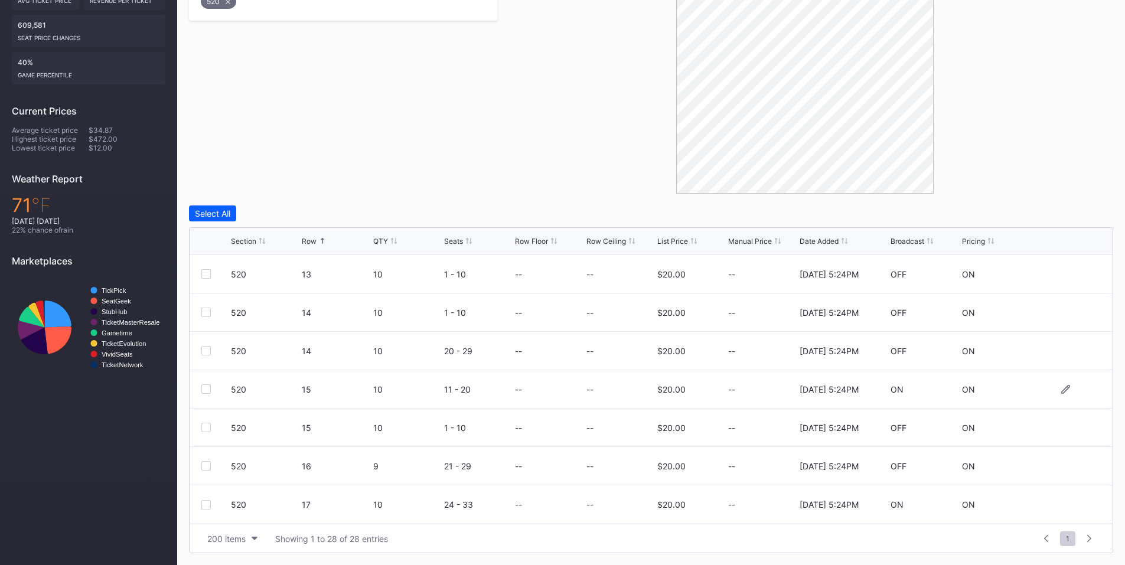
click at [208, 389] on div at bounding box center [205, 389] width 9 height 9
click at [206, 432] on div "520 15 10 1 - 10 -- -- $20.00 -- [DATE] 5:24PM OFF ON" at bounding box center [651, 428] width 923 height 38
click at [201, 431] on div at bounding box center [205, 427] width 9 height 9
click at [201, 468] on div at bounding box center [205, 465] width 9 height 9
click at [206, 507] on div at bounding box center [205, 504] width 9 height 9
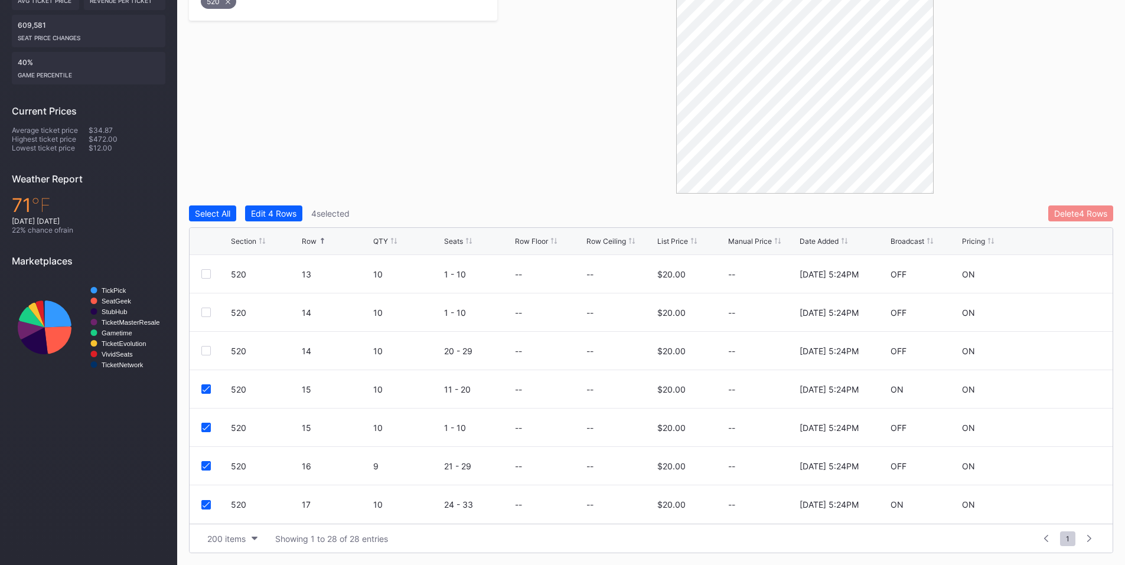
click at [1063, 219] on button "Delete 4 Rows" at bounding box center [1080, 214] width 65 height 16
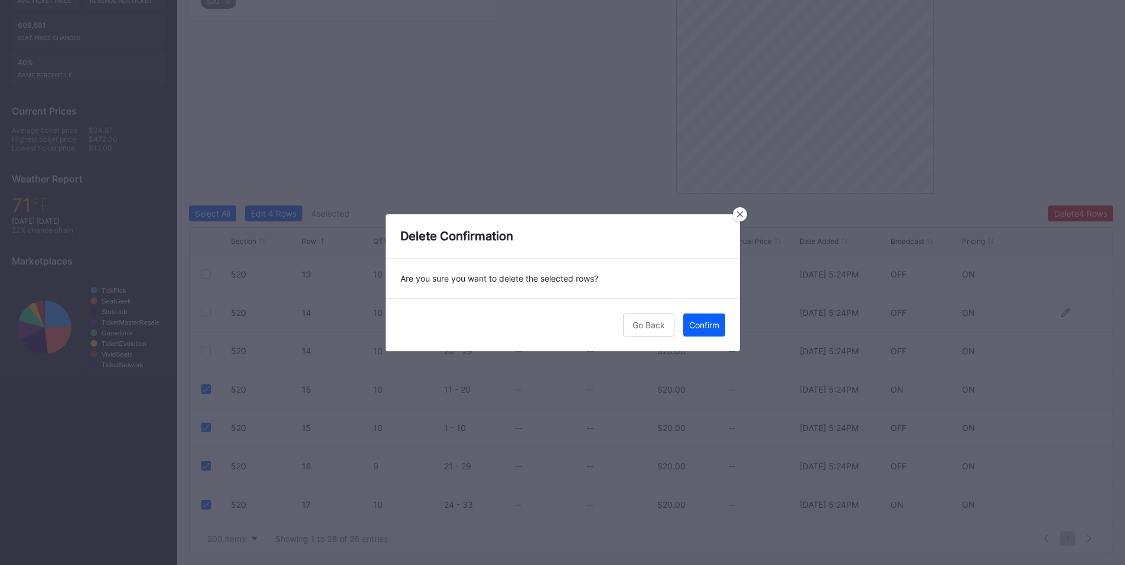
click at [697, 328] on div "Confirm" at bounding box center [704, 325] width 30 height 10
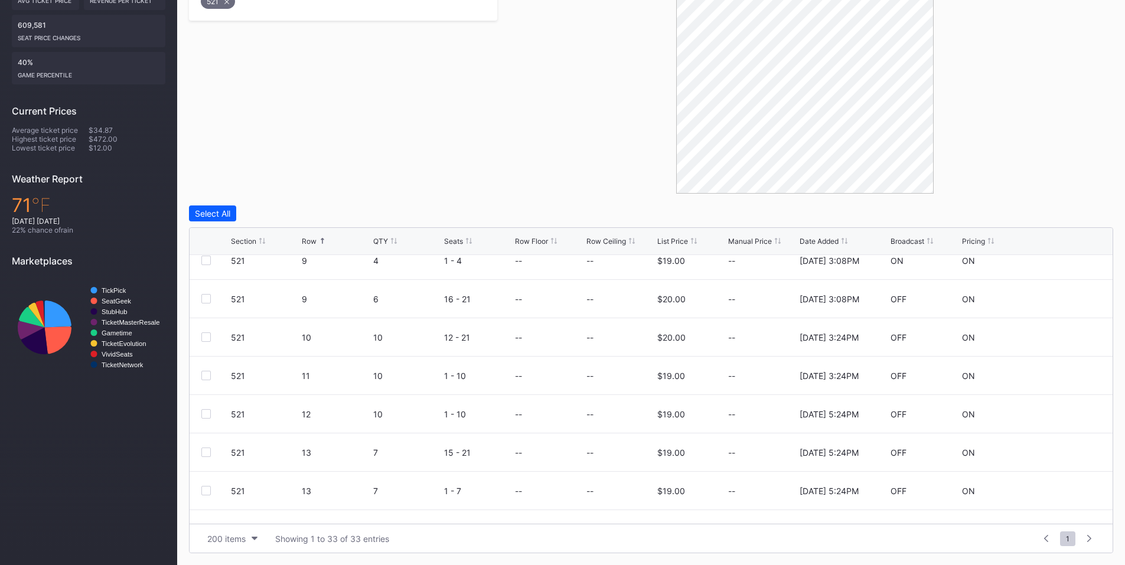
scroll to position [689, 0]
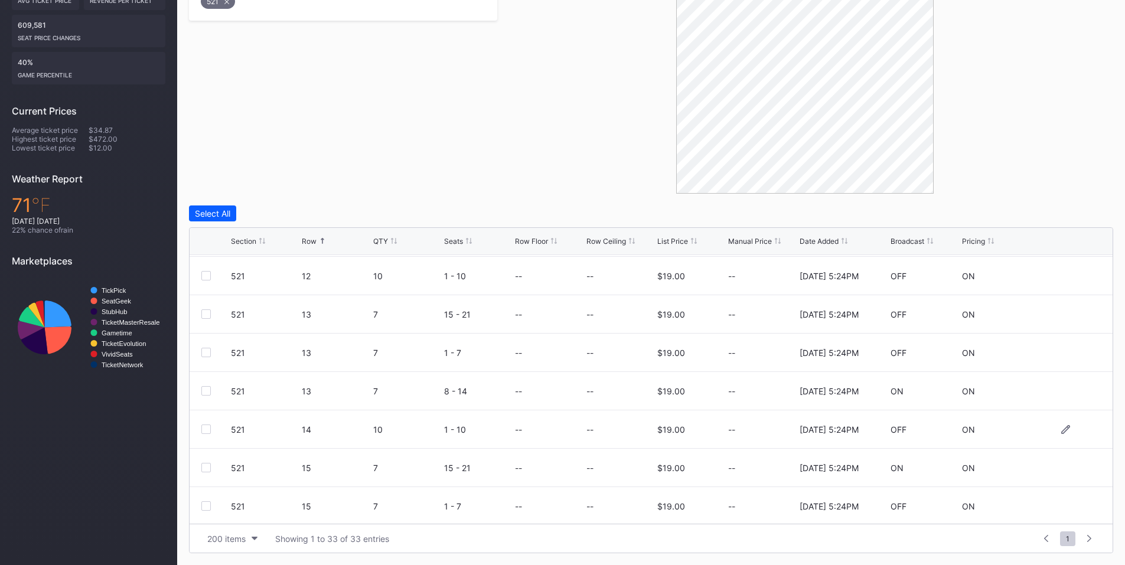
click at [208, 429] on div at bounding box center [205, 429] width 9 height 9
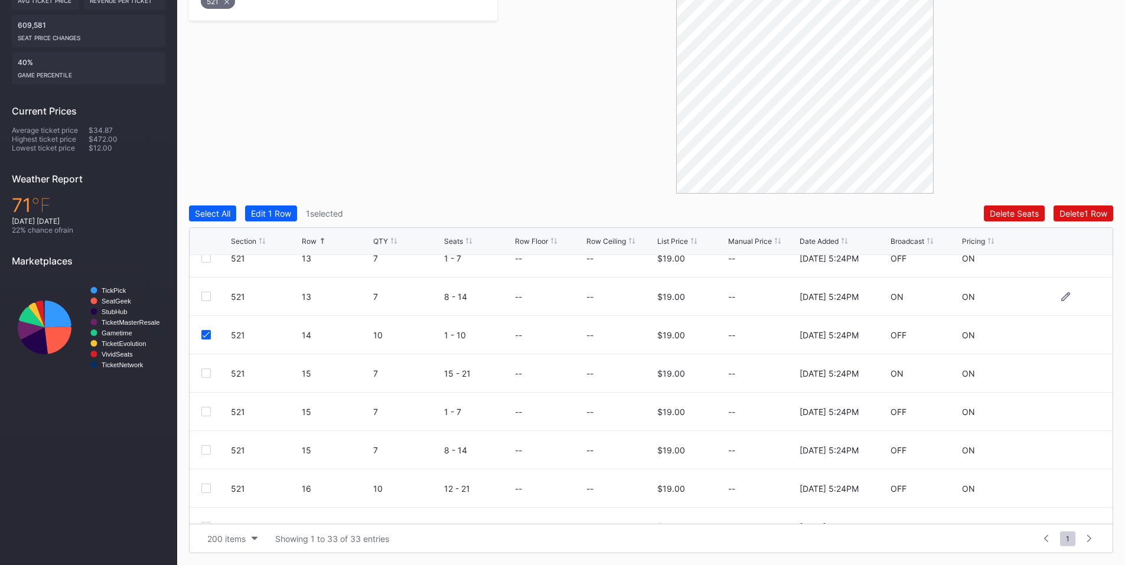
scroll to position [827, 0]
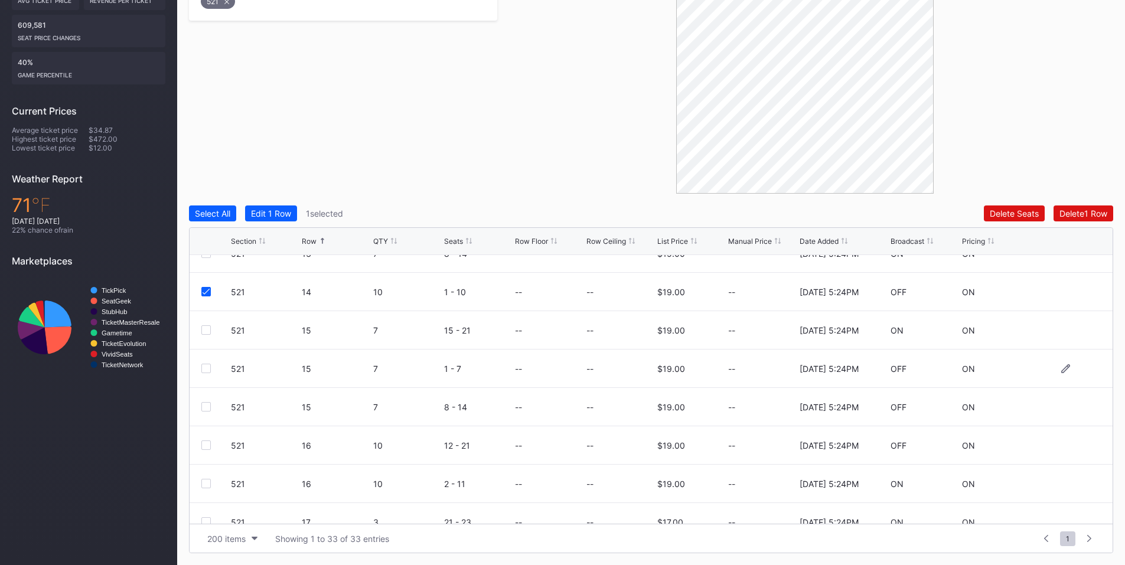
click at [206, 372] on div at bounding box center [205, 368] width 9 height 9
click at [209, 407] on div at bounding box center [205, 406] width 9 height 9
click at [198, 447] on div "521 16 10 12 - 21 -- -- $19.00 -- [DATE] 5:24PM OFF ON" at bounding box center [651, 445] width 923 height 38
click at [208, 447] on div at bounding box center [205, 445] width 9 height 9
click at [1058, 208] on div "Delete 4 Rows" at bounding box center [1080, 213] width 53 height 10
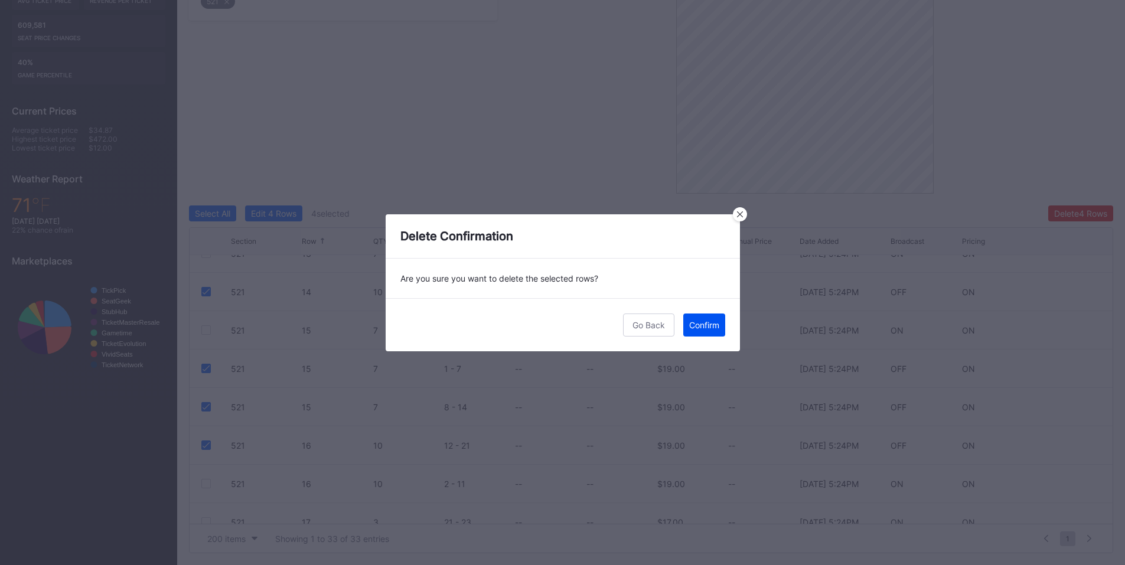
click at [712, 325] on div "Confirm" at bounding box center [704, 325] width 30 height 10
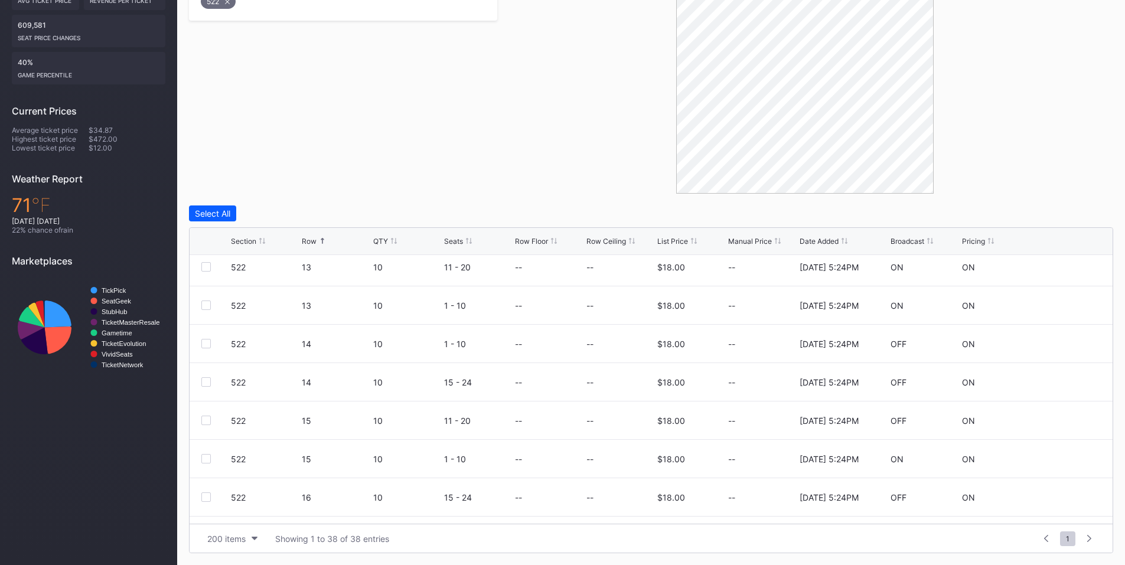
scroll to position [1124, 0]
click at [206, 382] on div at bounding box center [205, 378] width 9 height 9
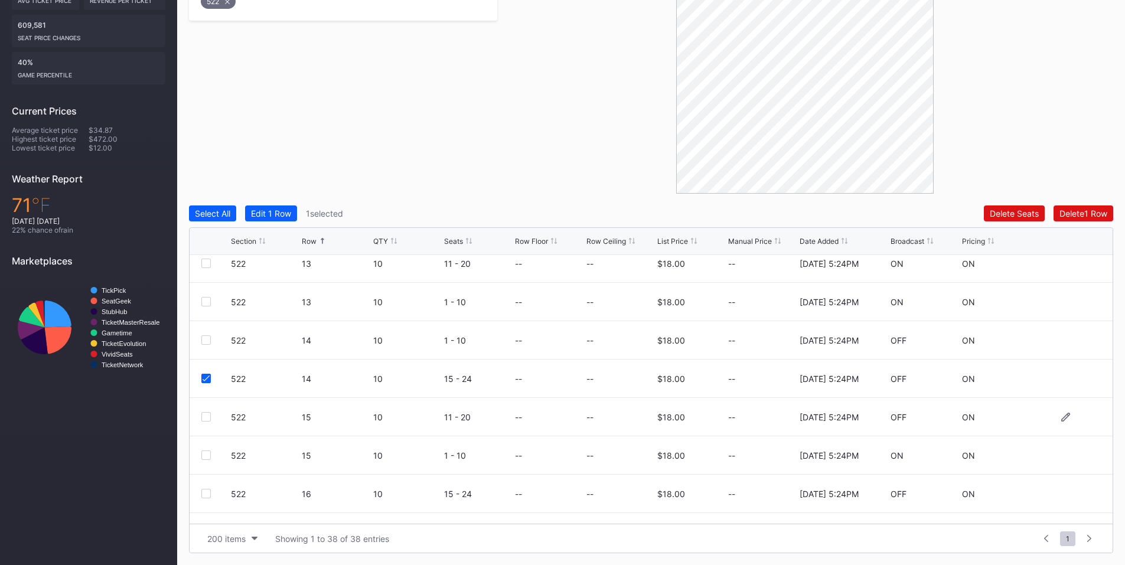
click at [205, 418] on div at bounding box center [205, 416] width 9 height 9
click at [208, 494] on div at bounding box center [205, 493] width 9 height 9
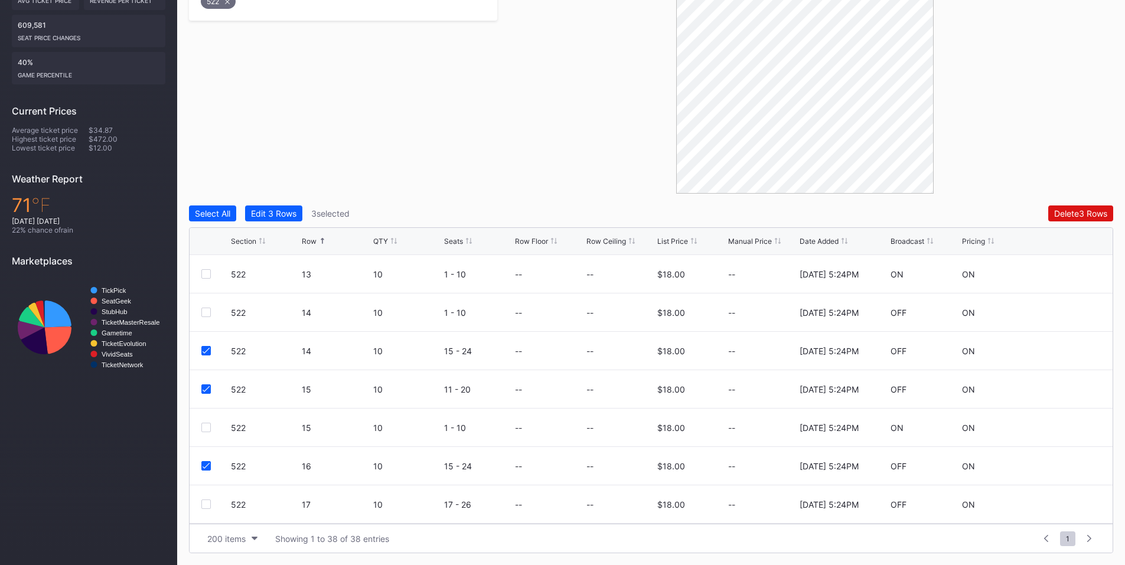
scroll to position [1190, 0]
click at [207, 467] on div at bounding box center [205, 465] width 9 height 9
click at [1073, 221] on div "Select All Edit 4 Rows 4 selected Delete 4 Rows Section Row QTY Seats Row Floor…" at bounding box center [651, 380] width 924 height 348
click at [1073, 211] on div "Delete 4 Rows" at bounding box center [1080, 213] width 53 height 10
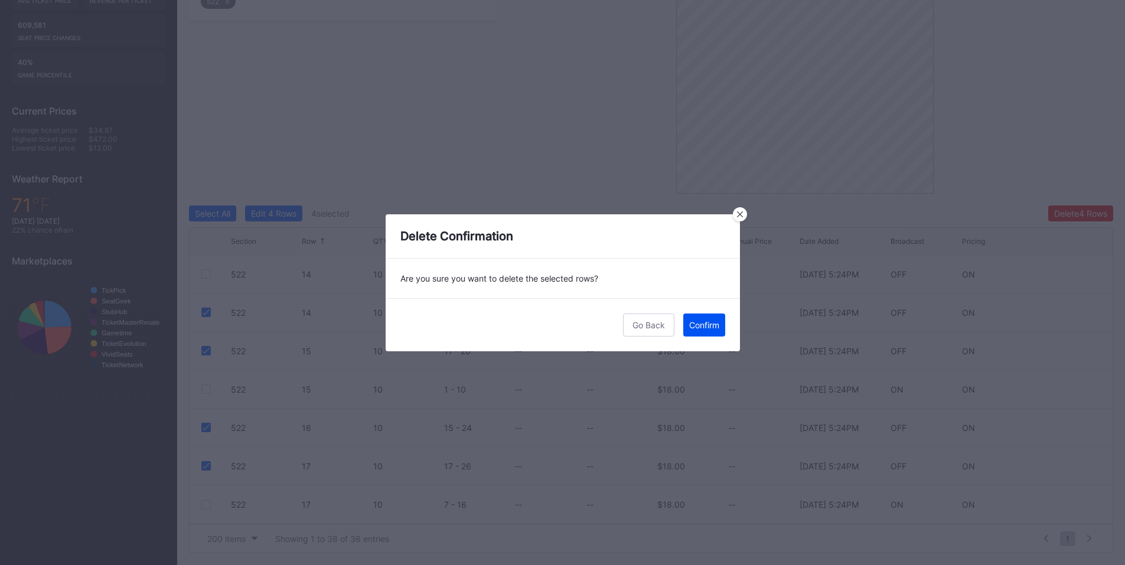
click at [703, 328] on div "Confirm" at bounding box center [704, 325] width 30 height 10
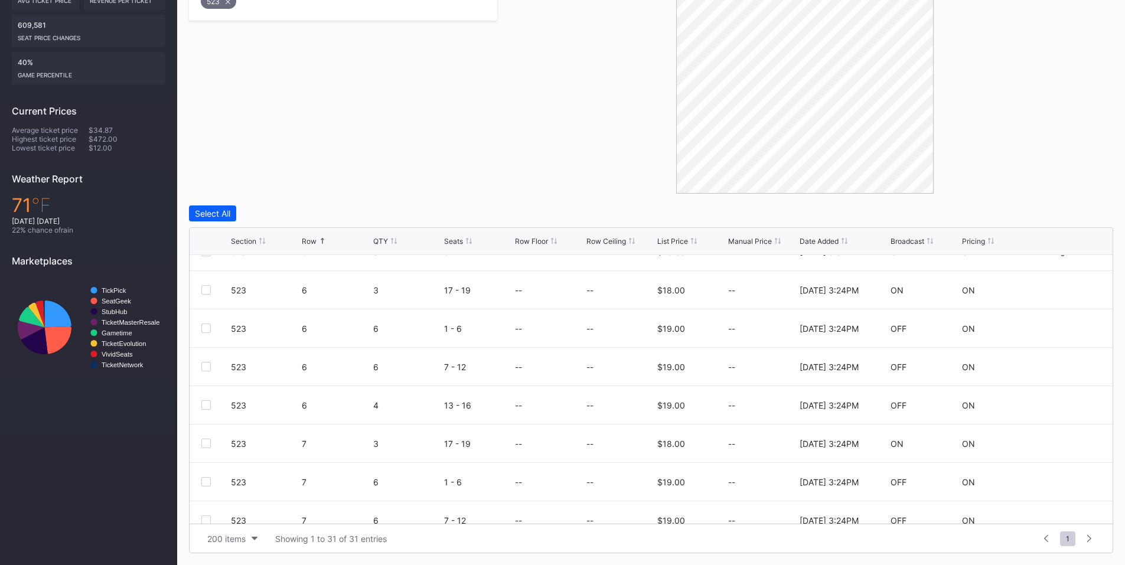
scroll to position [276, 0]
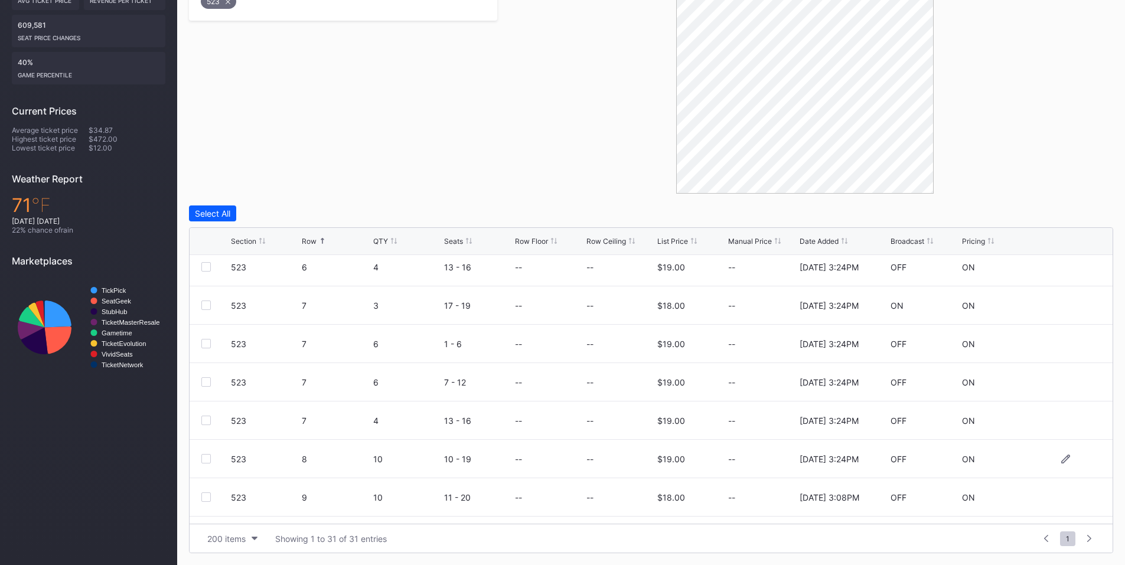
click at [204, 461] on div at bounding box center [205, 458] width 9 height 9
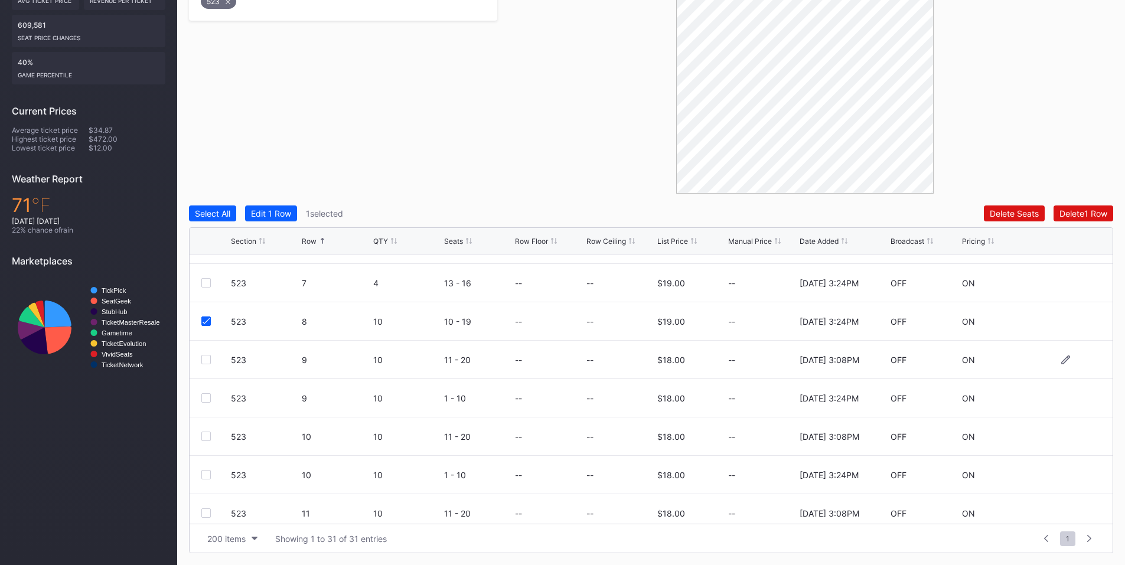
click at [208, 357] on div at bounding box center [205, 359] width 9 height 9
click at [204, 400] on div at bounding box center [205, 397] width 9 height 9
click at [1077, 215] on div "Delete 3 Rows" at bounding box center [1080, 213] width 53 height 10
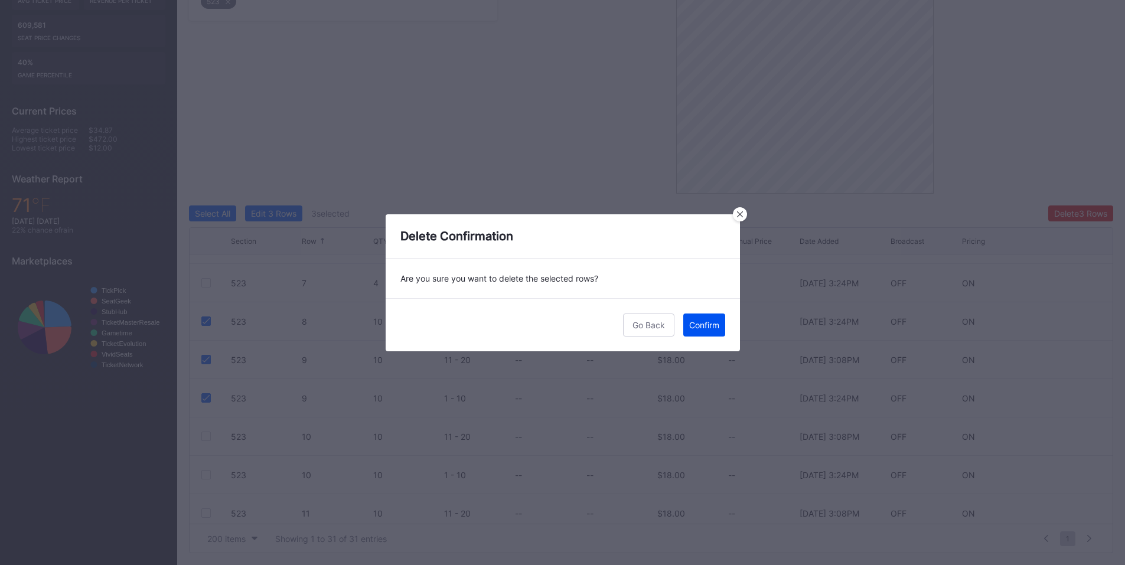
click at [691, 322] on div "Confirm" at bounding box center [704, 325] width 30 height 10
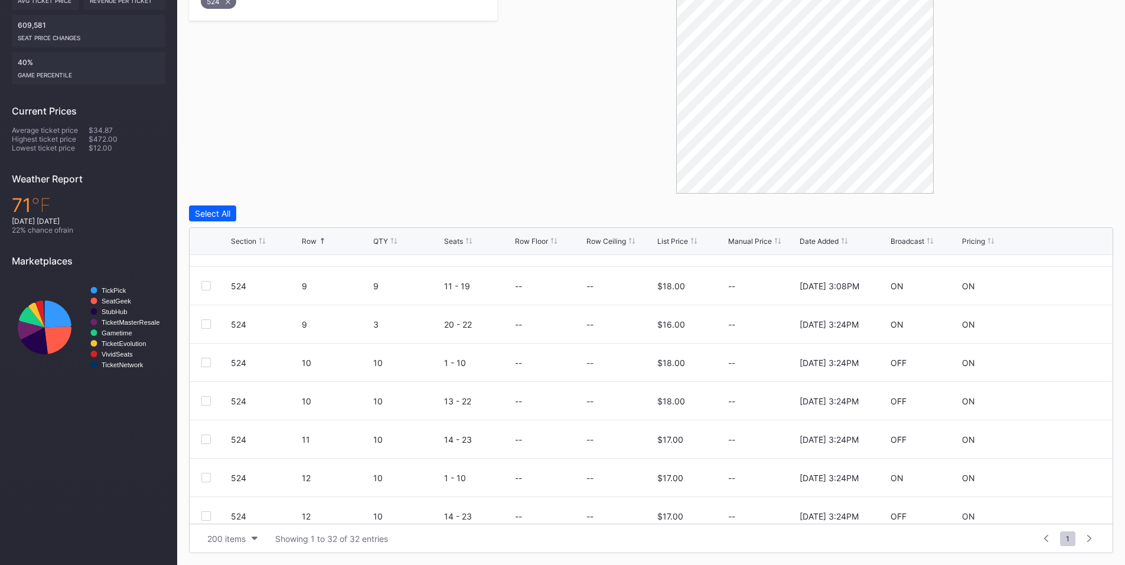
scroll to position [505, 0]
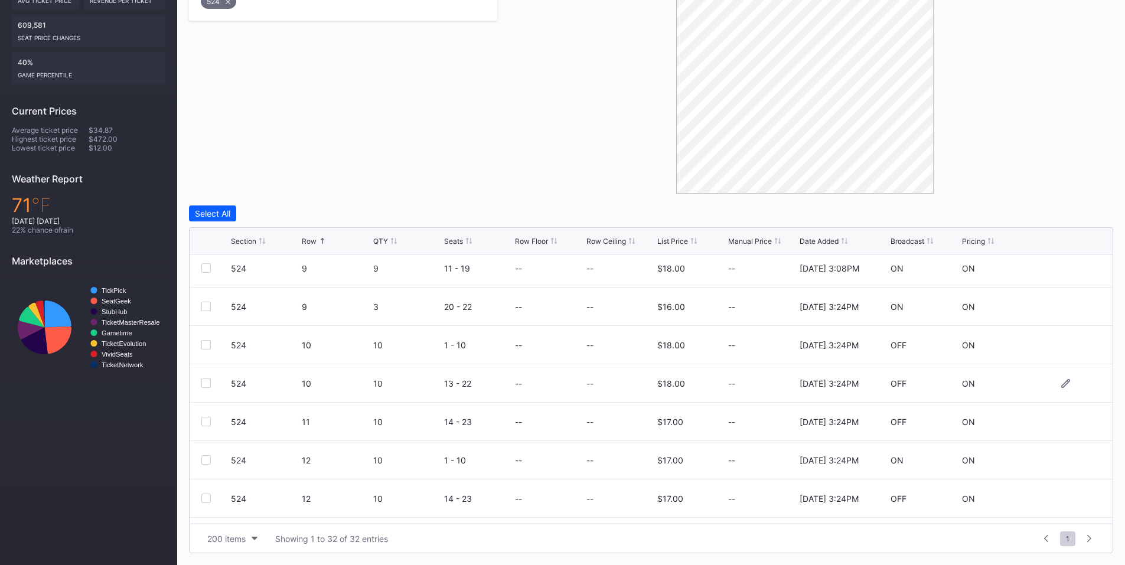
click at [204, 379] on div at bounding box center [205, 383] width 9 height 9
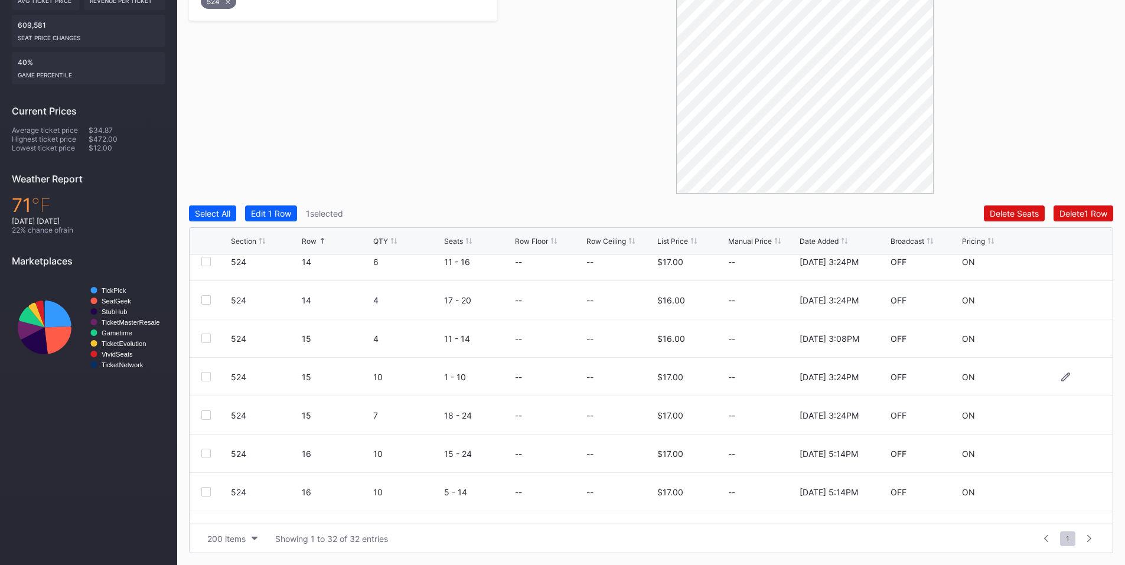
click at [207, 380] on div at bounding box center [205, 376] width 9 height 9
click at [208, 417] on div at bounding box center [205, 414] width 9 height 9
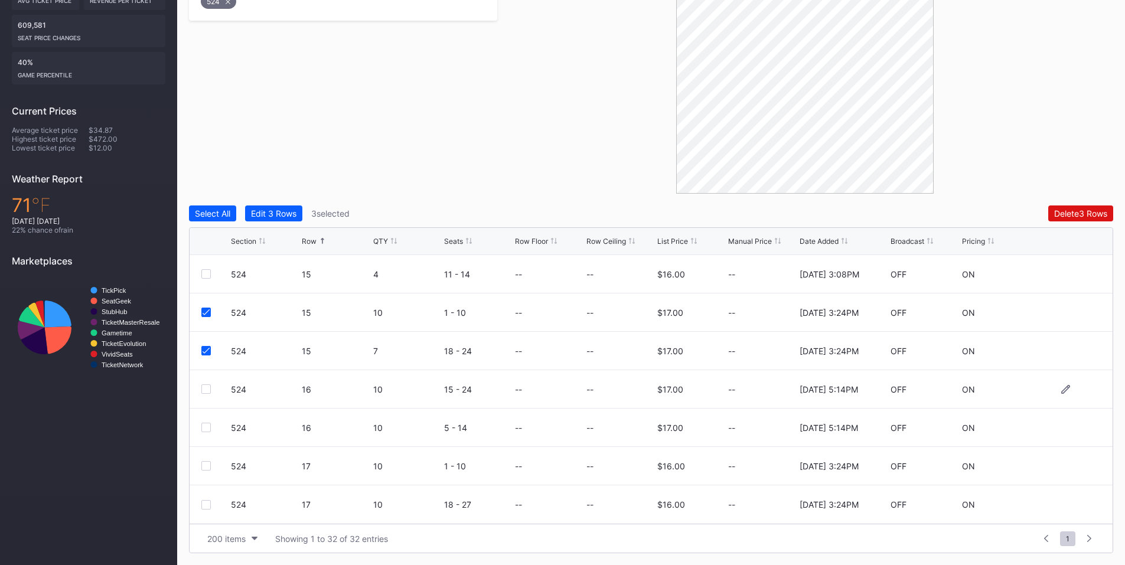
click at [206, 389] on div at bounding box center [205, 389] width 9 height 9
click at [205, 429] on div at bounding box center [205, 427] width 9 height 9
click at [1074, 208] on div "Delete 5 Rows" at bounding box center [1080, 213] width 53 height 10
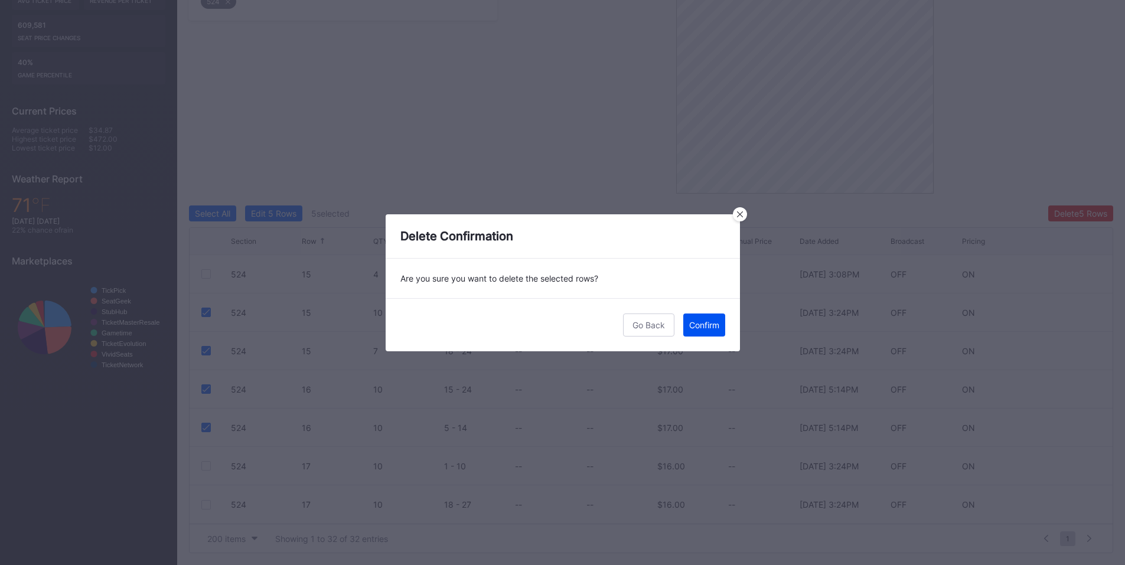
click at [707, 326] on div "Confirm" at bounding box center [704, 325] width 30 height 10
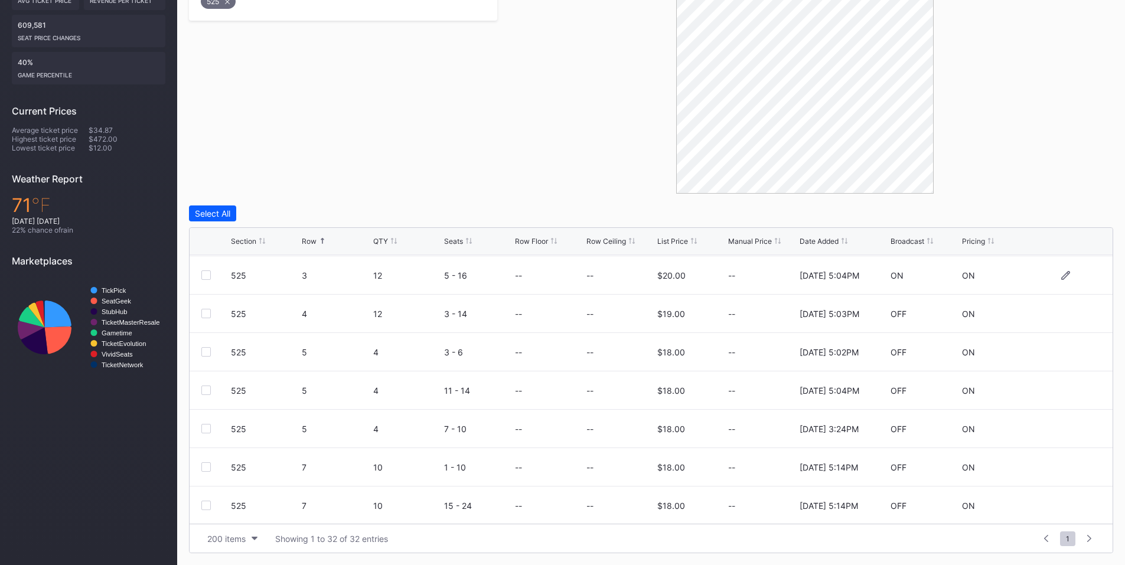
scroll to position [138, 0]
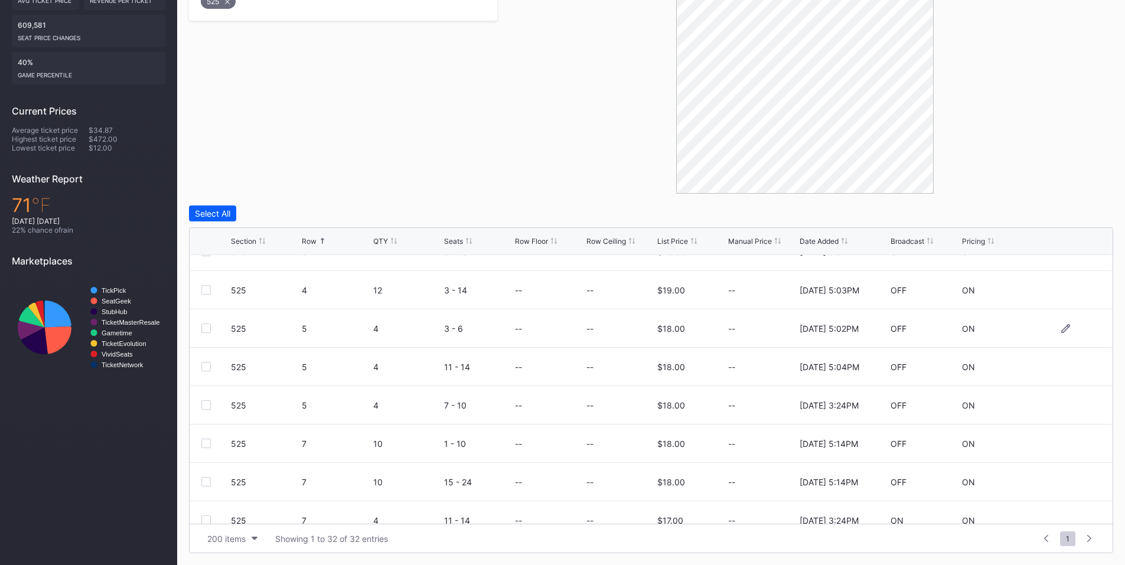
click at [210, 332] on div at bounding box center [205, 328] width 9 height 9
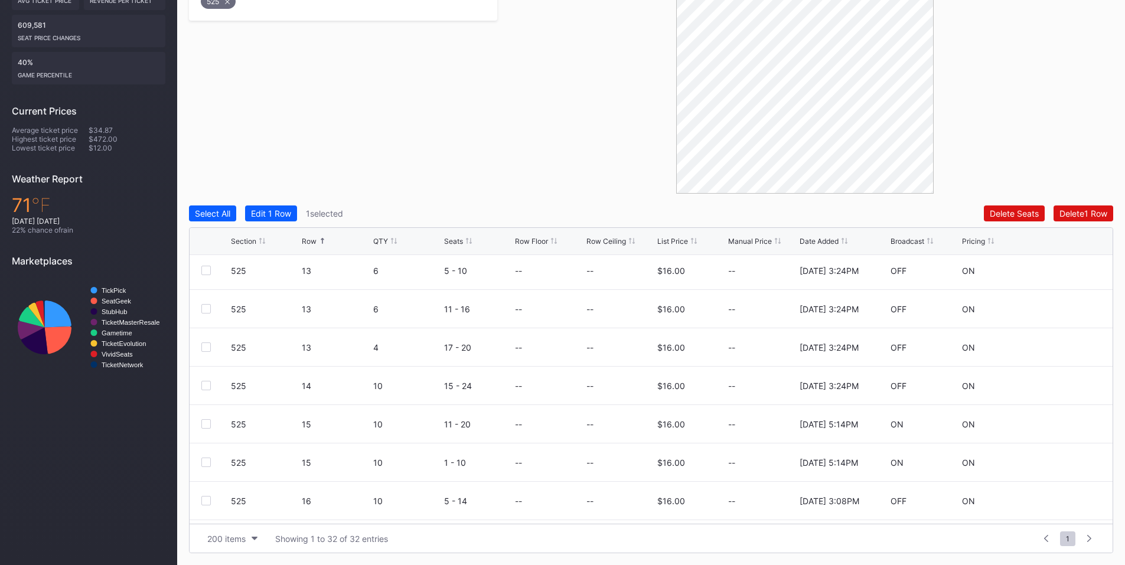
scroll to position [892, 0]
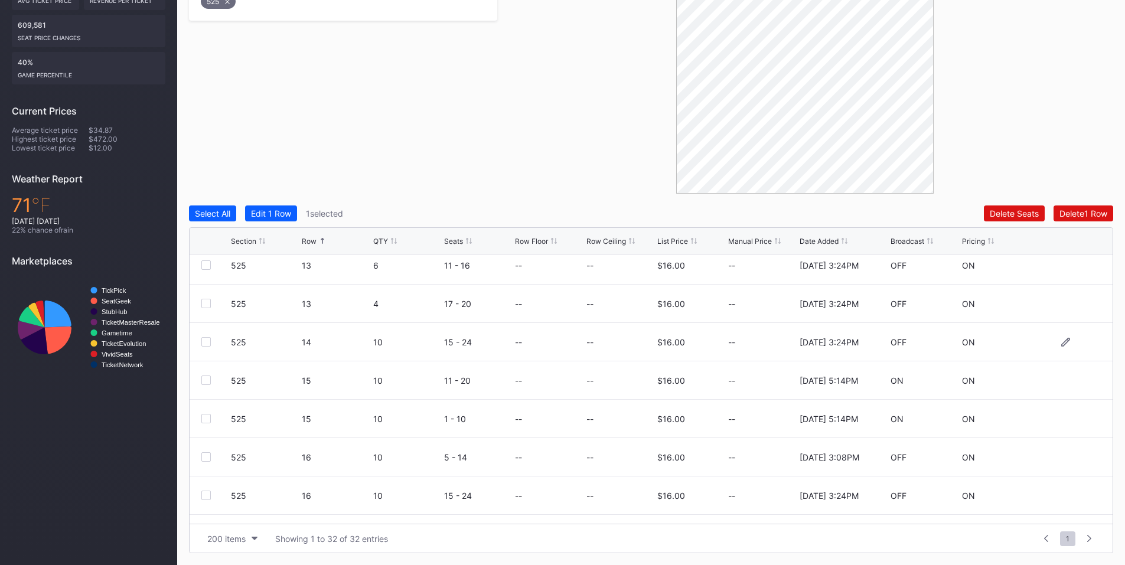
click at [204, 343] on div at bounding box center [205, 341] width 9 height 9
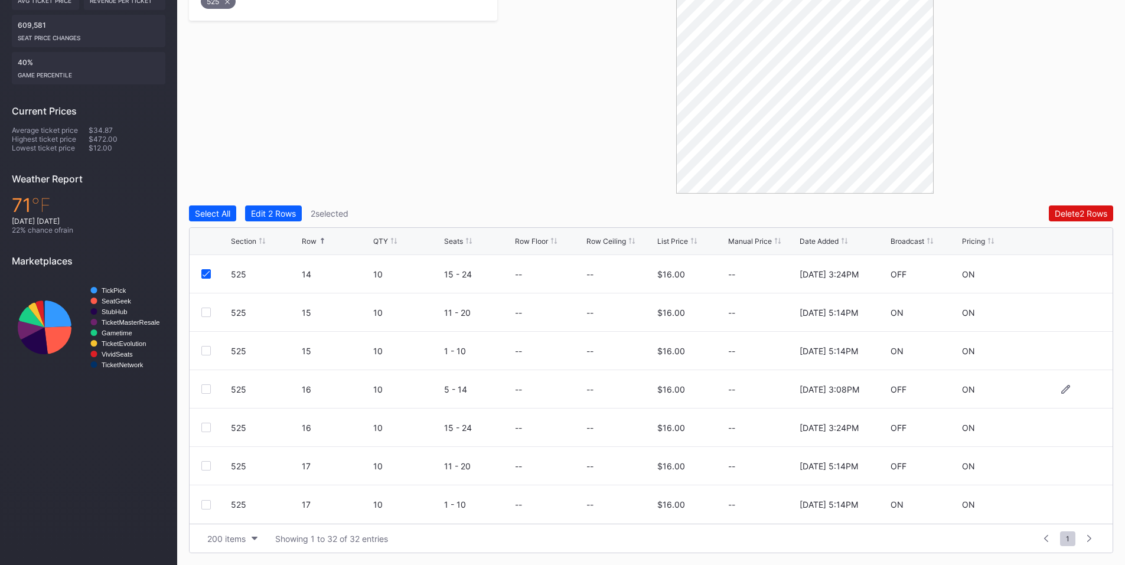
click at [203, 389] on div at bounding box center [205, 389] width 9 height 9
click at [205, 426] on div at bounding box center [205, 427] width 9 height 9
click at [201, 468] on div at bounding box center [205, 465] width 9 height 9
click at [1070, 211] on div "Delete 5 Rows" at bounding box center [1080, 213] width 53 height 10
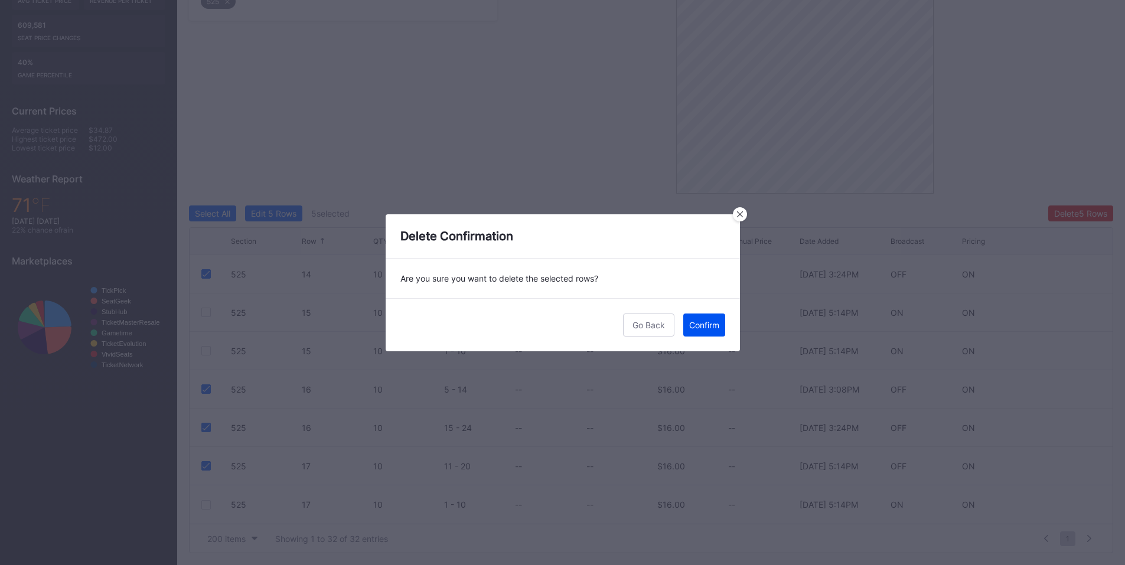
click at [700, 331] on button "Confirm" at bounding box center [704, 325] width 42 height 23
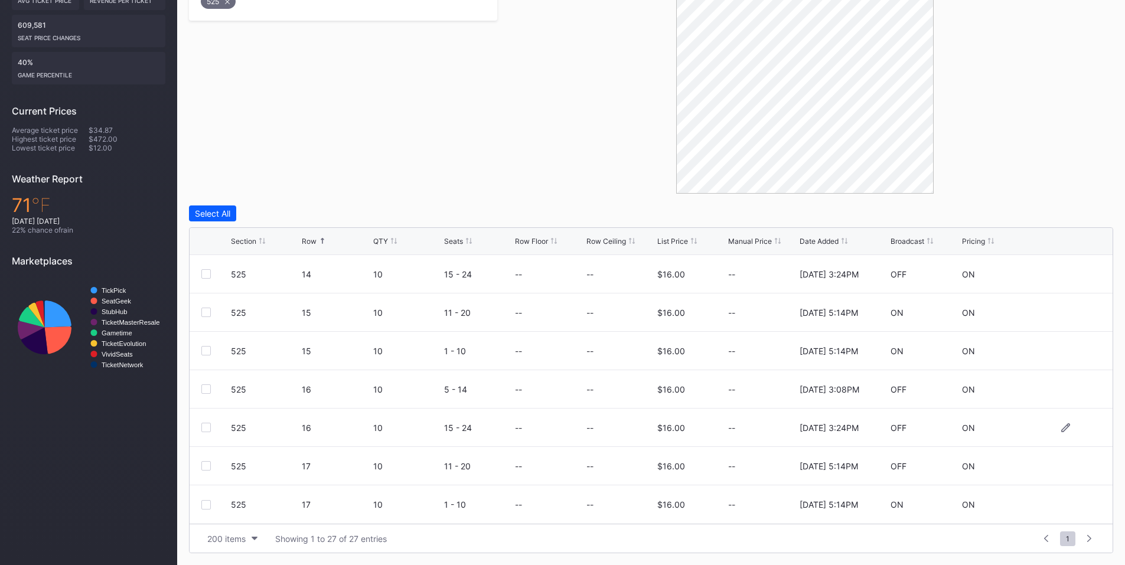
scroll to position [0, 0]
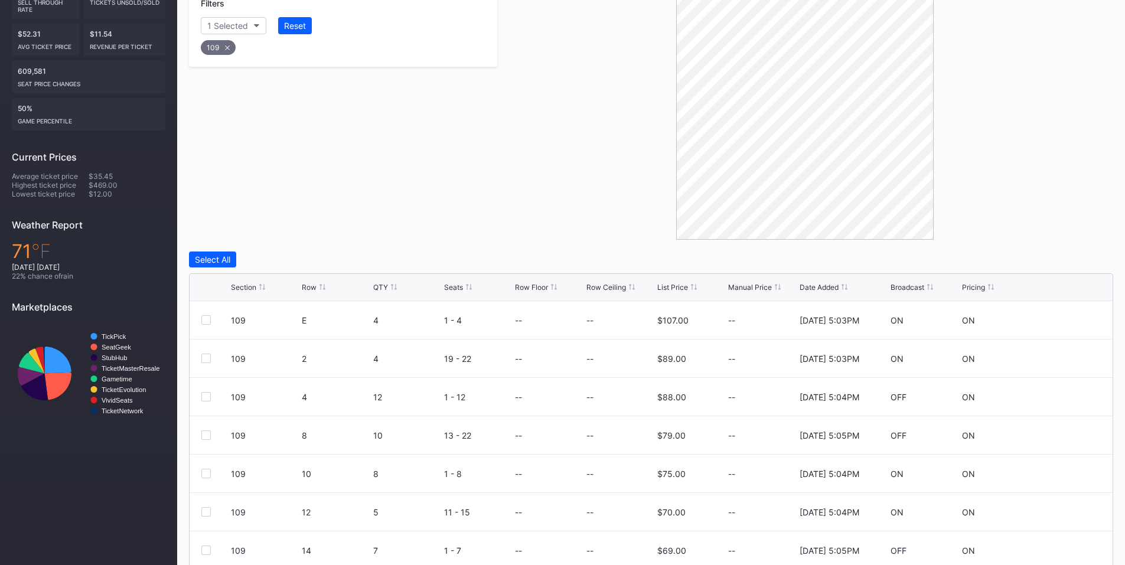
scroll to position [296, 0]
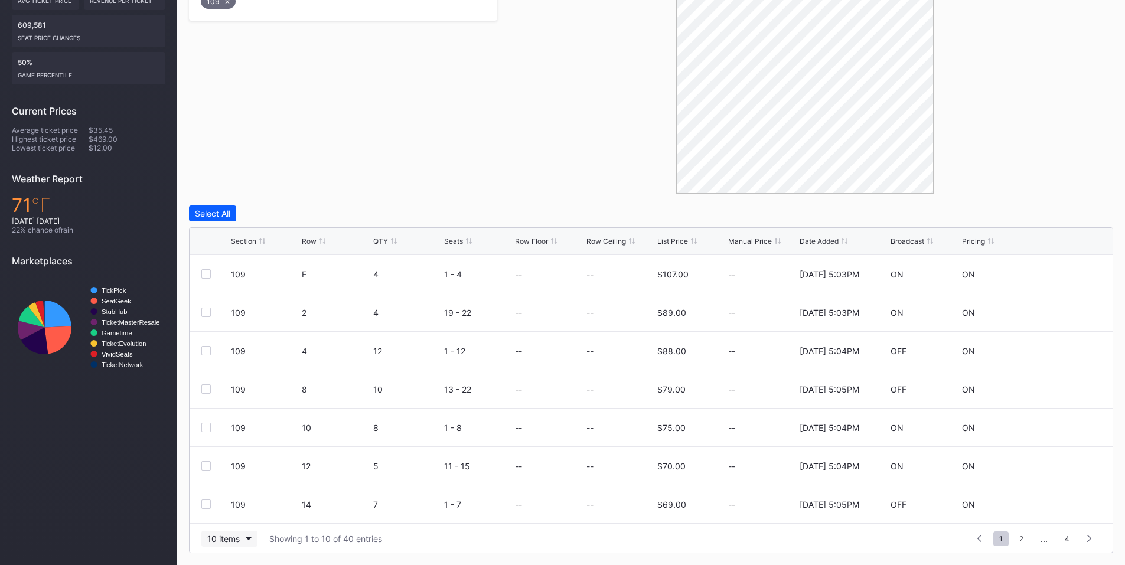
click at [217, 540] on div "10 items" at bounding box center [223, 539] width 32 height 10
click at [221, 513] on div "200 items" at bounding box center [229, 509] width 38 height 10
click at [315, 243] on div "Row" at bounding box center [309, 241] width 15 height 9
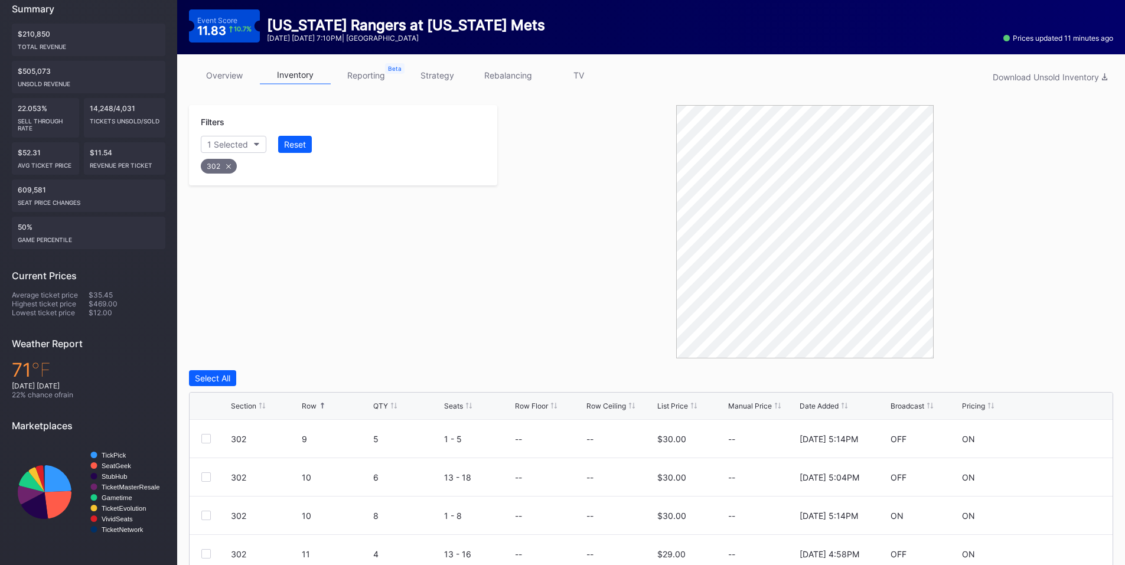
scroll to position [21, 0]
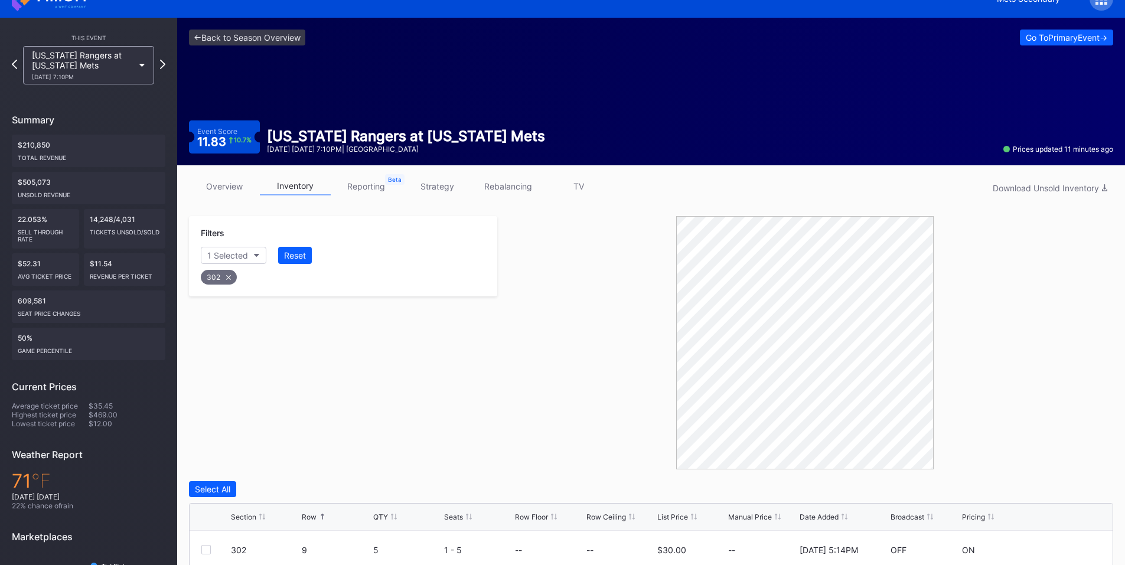
click at [147, 63] on div "Texas Rangers at New York Mets 9/12 Friday 7:10PM" at bounding box center [88, 65] width 131 height 38
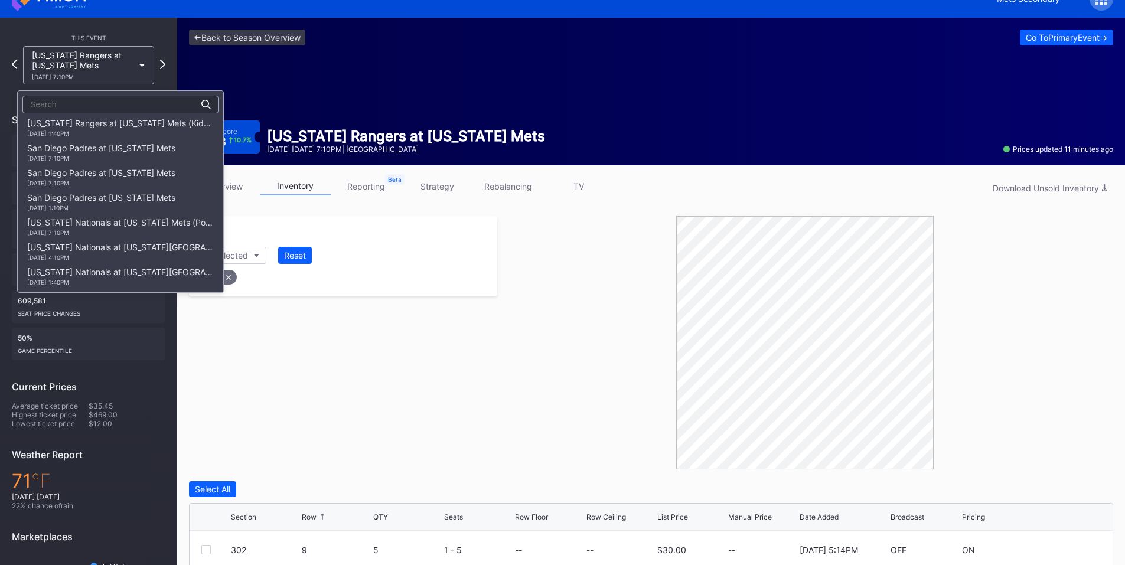
scroll to position [1815, 0]
click at [71, 247] on div "Washington Nationals at New York Mets (Long Sleeve T-Shirt Giveaway) 9/20 Satur…" at bounding box center [120, 250] width 187 height 19
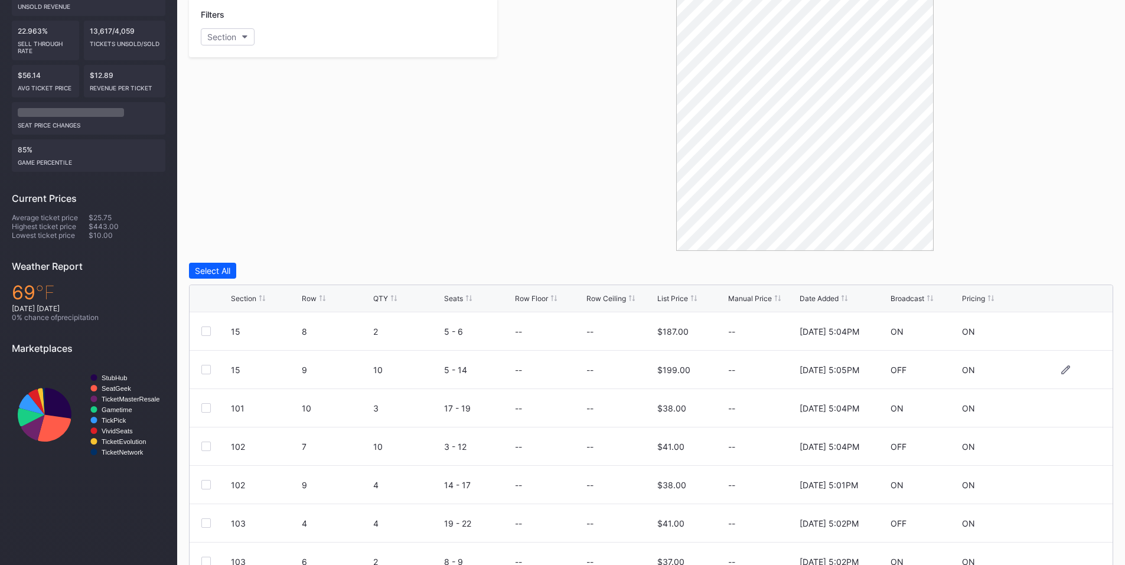
scroll to position [296, 0]
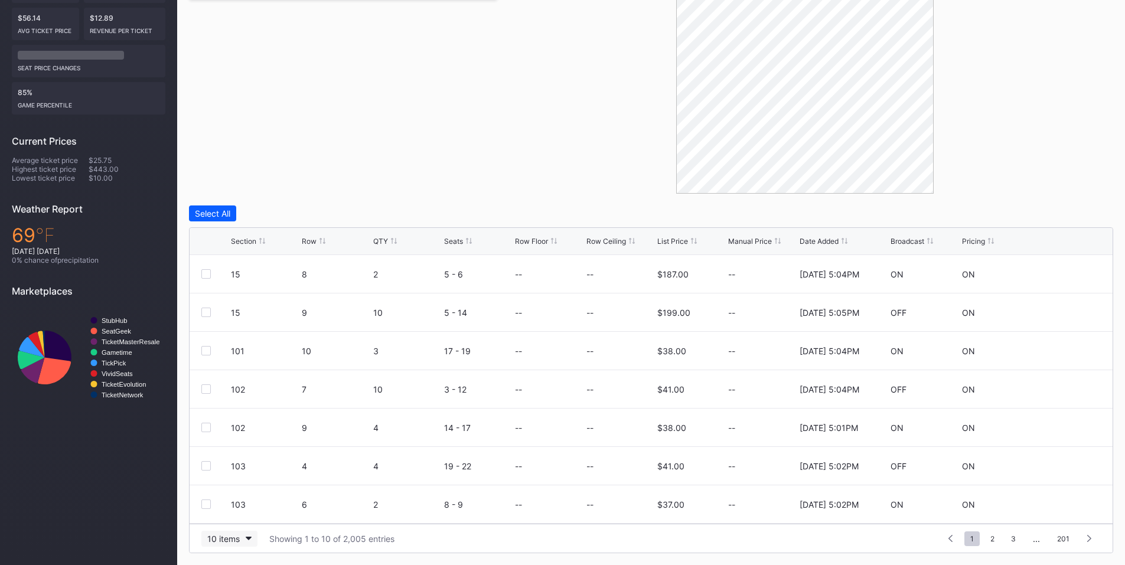
click at [247, 542] on button "10 items" at bounding box center [229, 539] width 56 height 16
click at [236, 516] on div "200 items" at bounding box center [229, 509] width 56 height 22
click at [318, 242] on div "Row" at bounding box center [336, 241] width 68 height 9
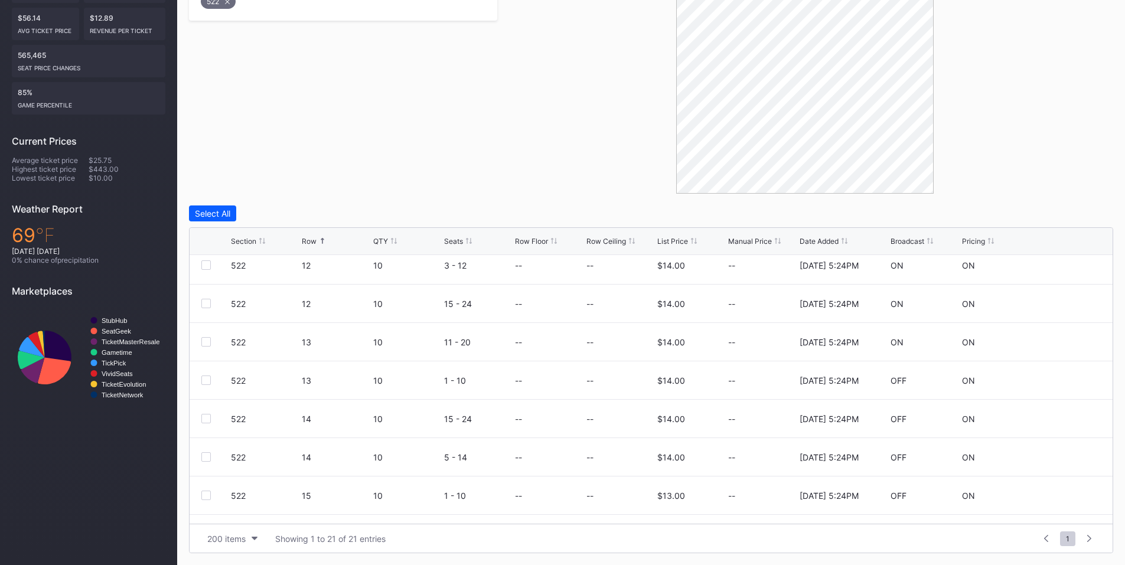
scroll to position [397, 0]
click at [208, 376] on div at bounding box center [205, 376] width 9 height 9
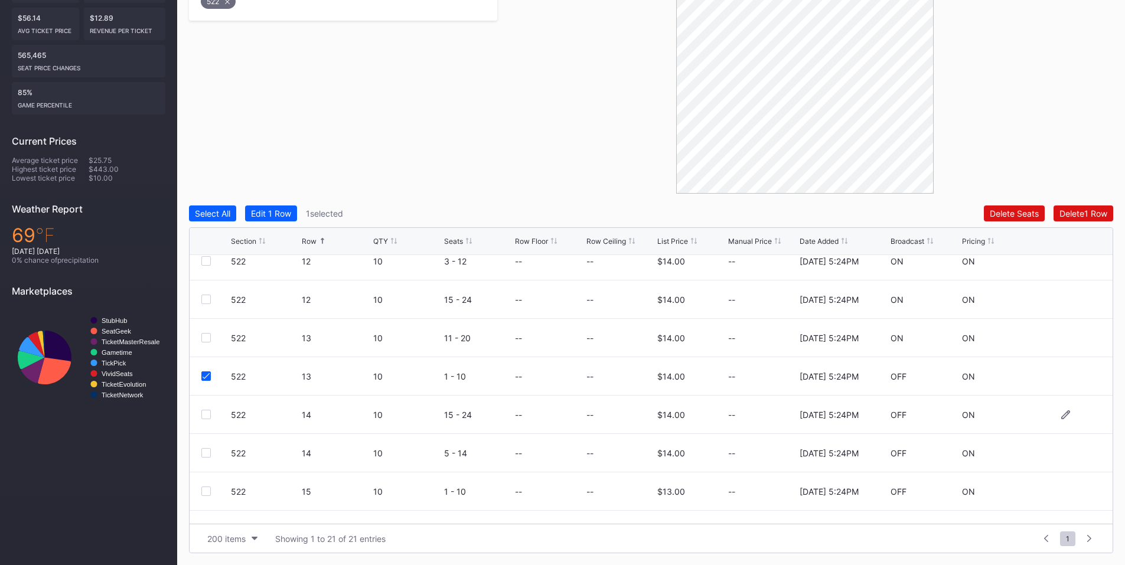
click at [207, 415] on div at bounding box center [205, 414] width 9 height 9
click at [206, 453] on div at bounding box center [205, 452] width 9 height 9
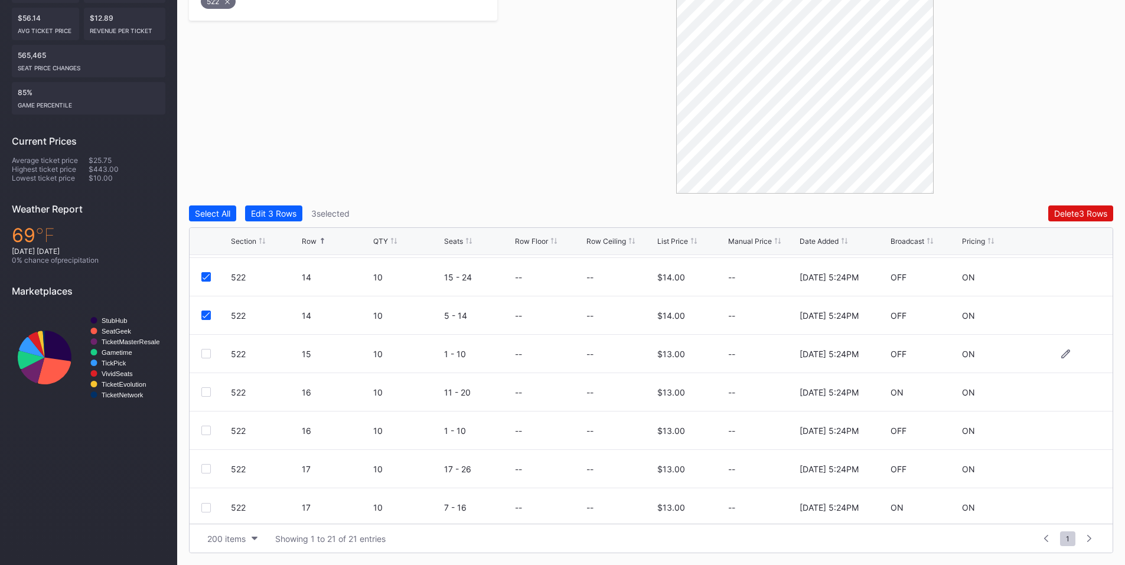
click at [208, 351] on div at bounding box center [205, 353] width 9 height 9
click at [208, 430] on div at bounding box center [205, 430] width 9 height 9
click at [208, 470] on div at bounding box center [205, 468] width 9 height 9
click at [1081, 213] on div "Delete 6 Rows" at bounding box center [1080, 213] width 53 height 10
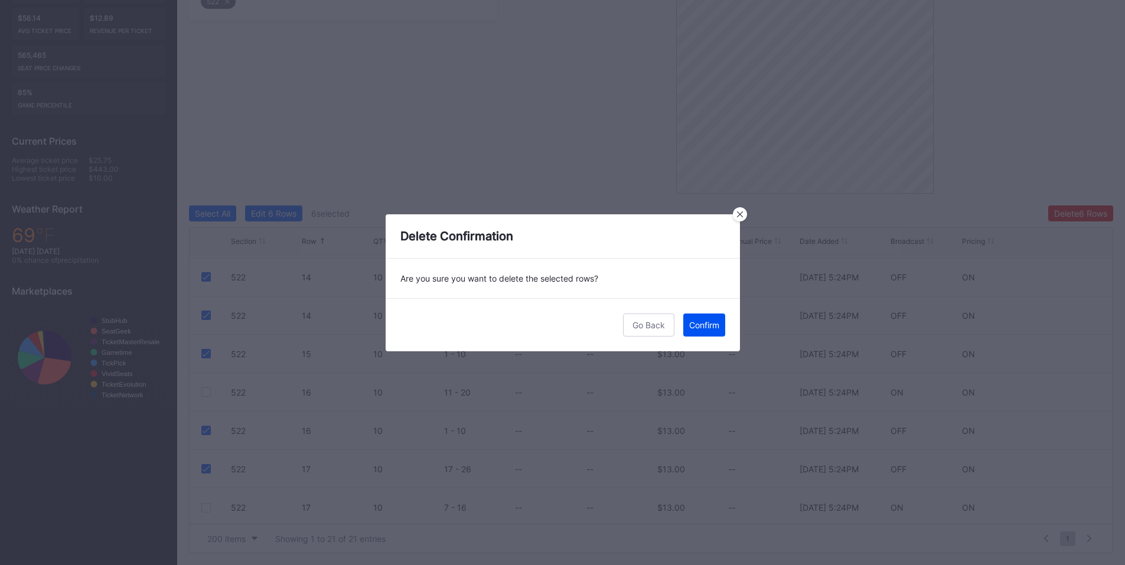
click at [699, 328] on div "Confirm" at bounding box center [704, 325] width 30 height 10
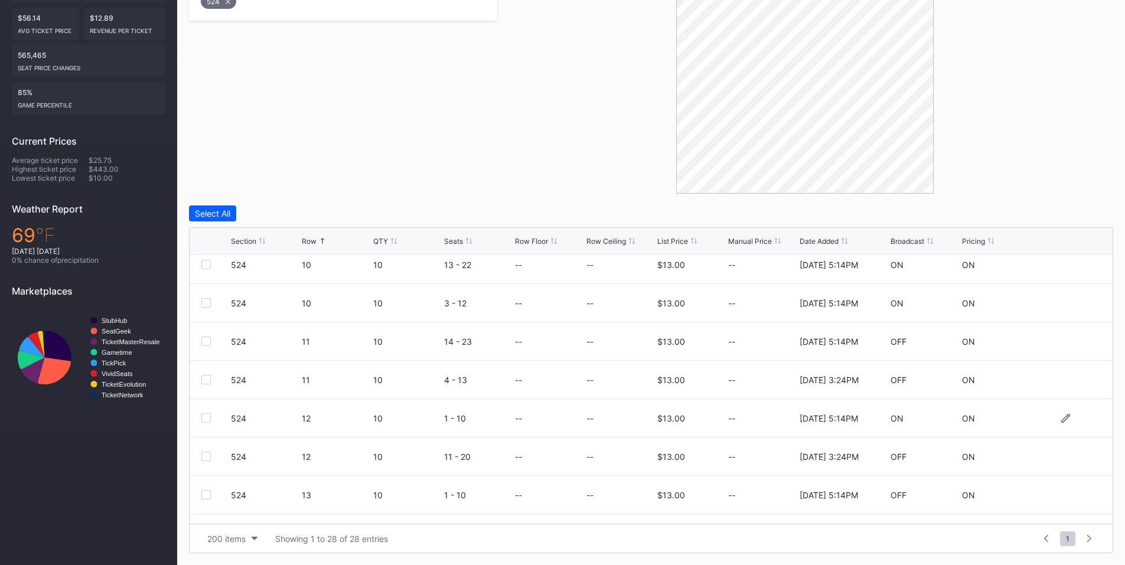
scroll to position [483, 0]
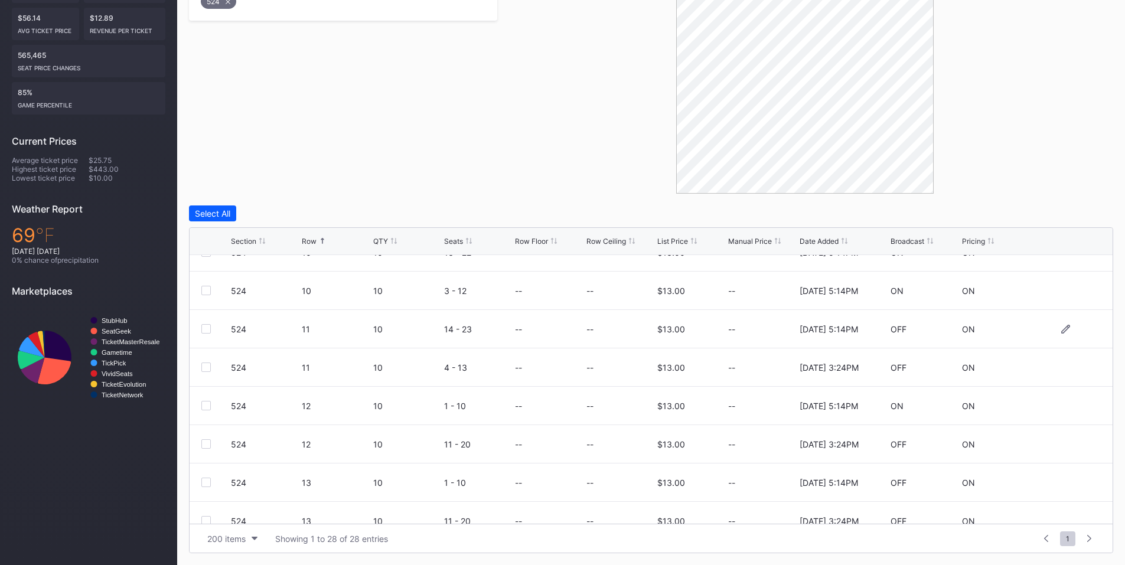
click at [207, 327] on div at bounding box center [205, 328] width 9 height 9
click at [204, 372] on div at bounding box center [205, 367] width 9 height 9
click at [207, 443] on div at bounding box center [205, 443] width 9 height 9
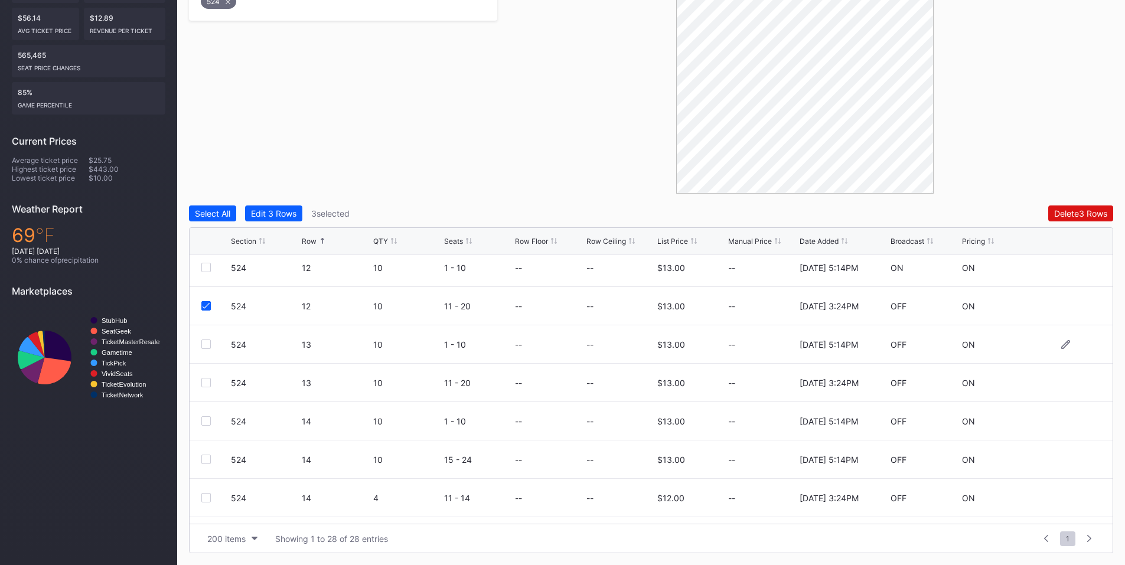
click at [208, 346] on div at bounding box center [205, 344] width 9 height 9
click at [206, 385] on div at bounding box center [205, 382] width 9 height 9
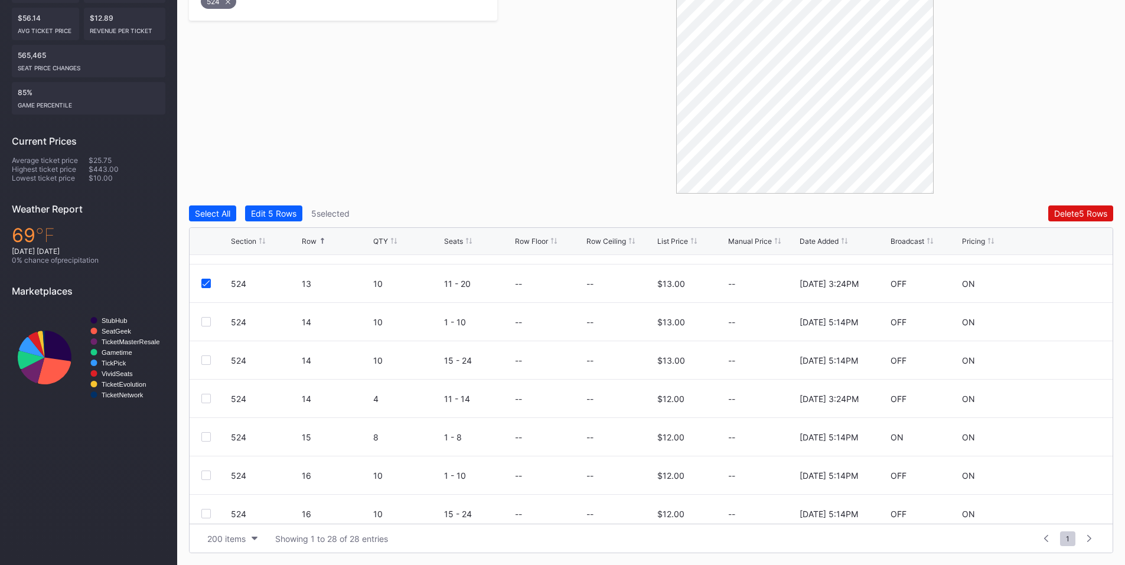
scroll to position [718, 0]
click at [203, 326] on div at bounding box center [205, 324] width 9 height 9
click at [207, 363] on div at bounding box center [205, 362] width 9 height 9
click at [204, 401] on div at bounding box center [205, 400] width 9 height 9
drag, startPoint x: 206, startPoint y: 481, endPoint x: 725, endPoint y: 341, distance: 538.3
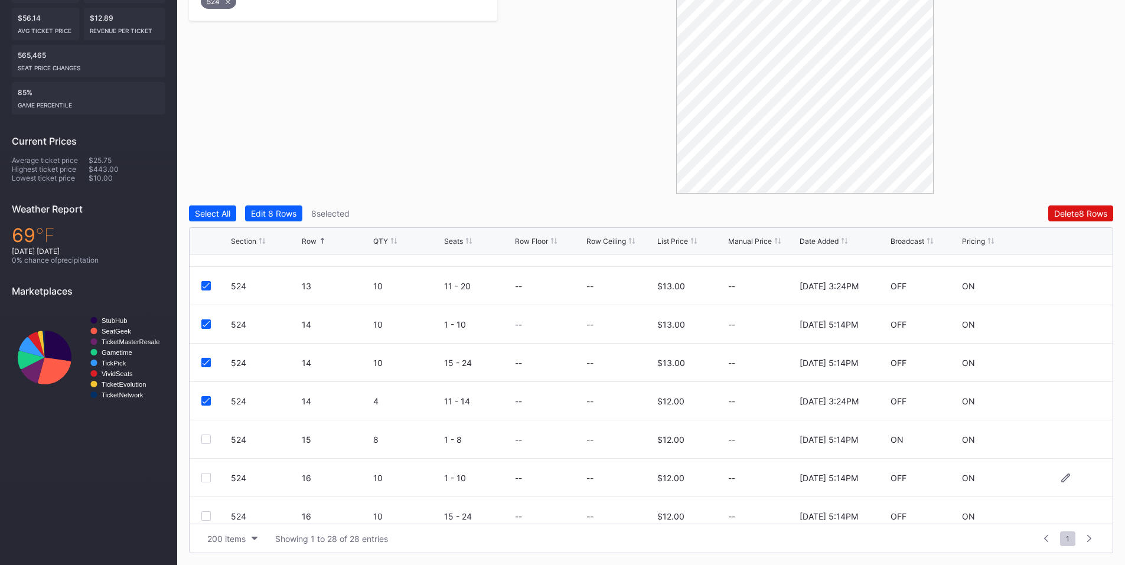
click at [206, 480] on div at bounding box center [205, 477] width 9 height 9
click at [1087, 210] on div "Delete 9 Rows" at bounding box center [1080, 213] width 53 height 10
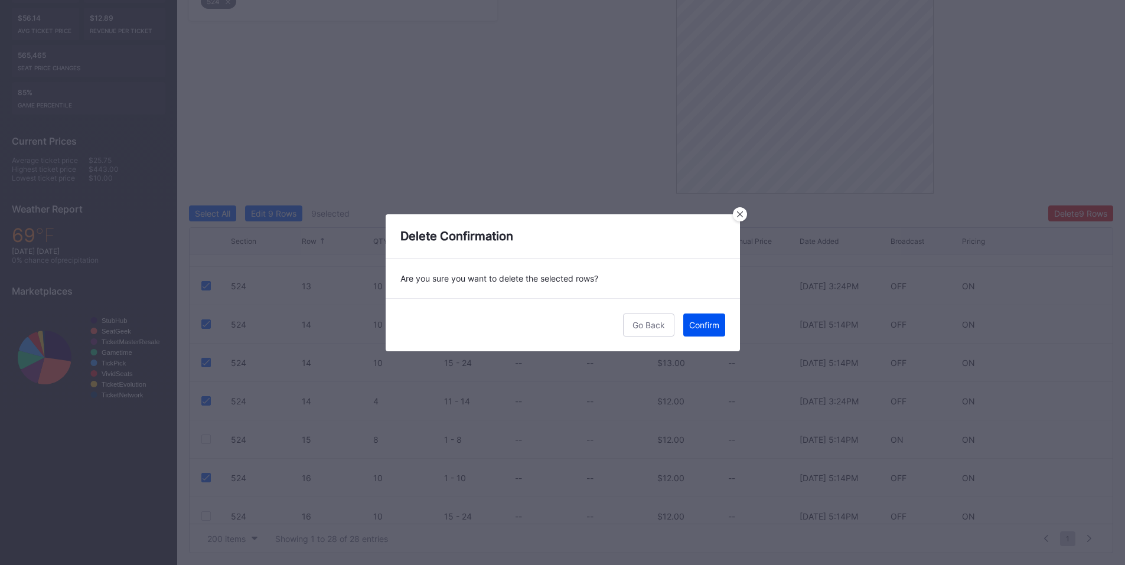
click at [696, 330] on button "Confirm" at bounding box center [704, 325] width 42 height 23
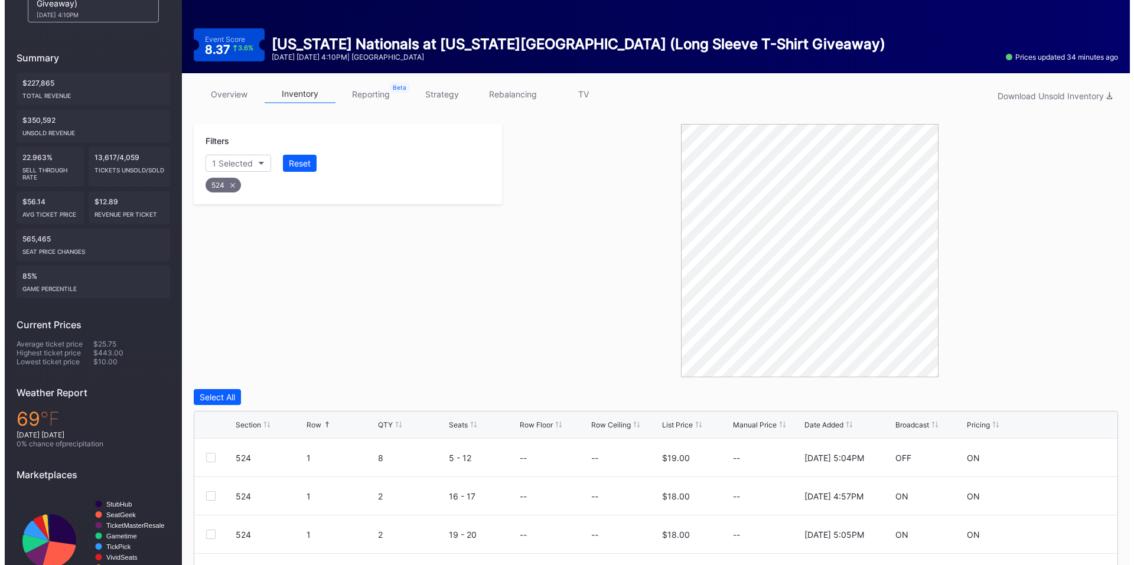
scroll to position [0, 0]
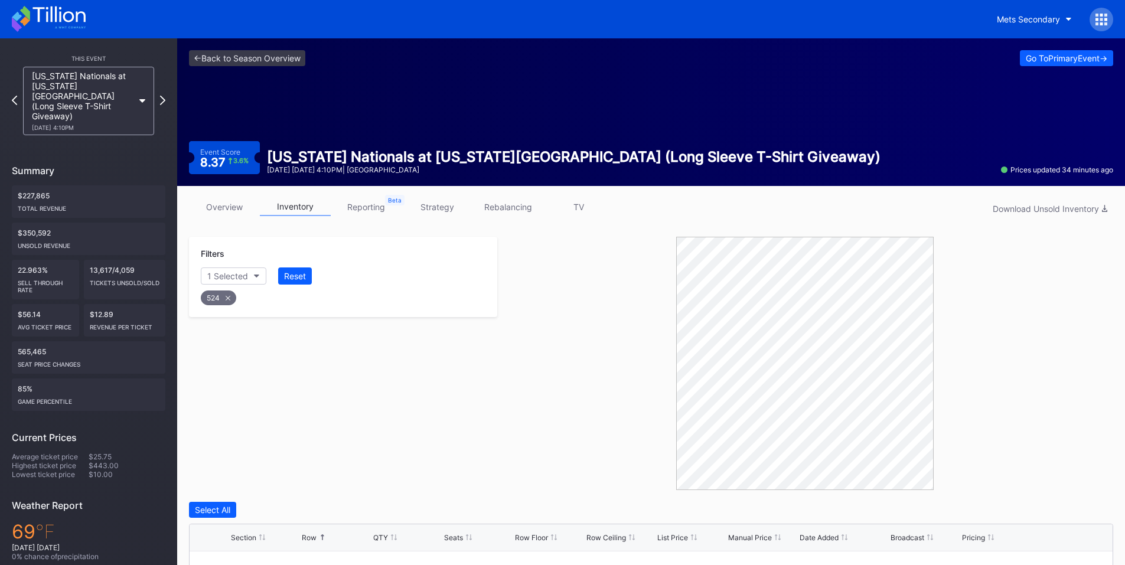
click at [1109, 18] on div at bounding box center [1102, 20] width 24 height 24
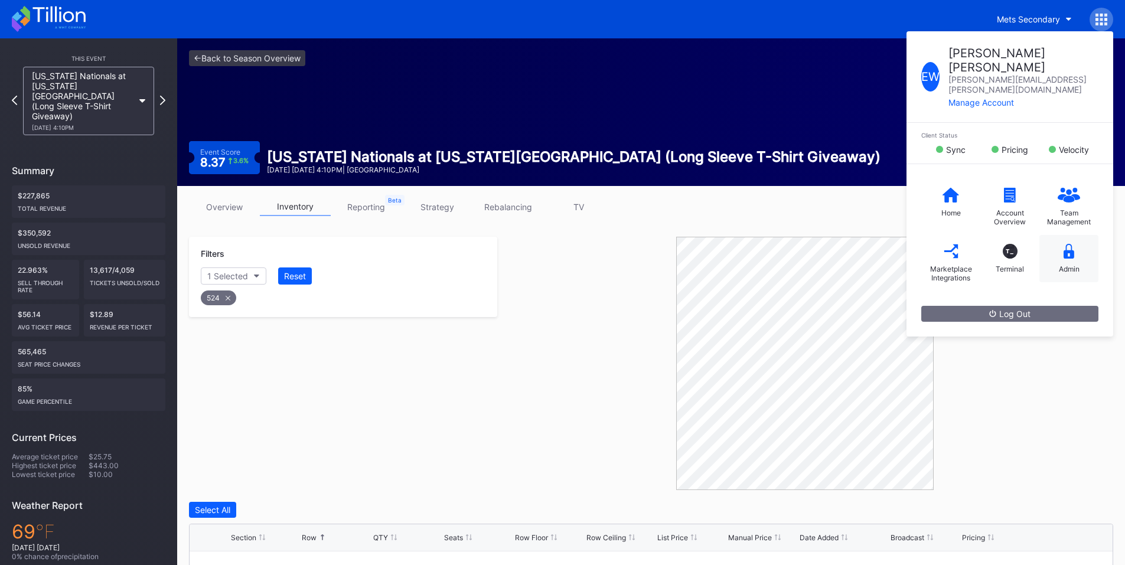
click at [1078, 235] on div "Admin" at bounding box center [1069, 258] width 59 height 47
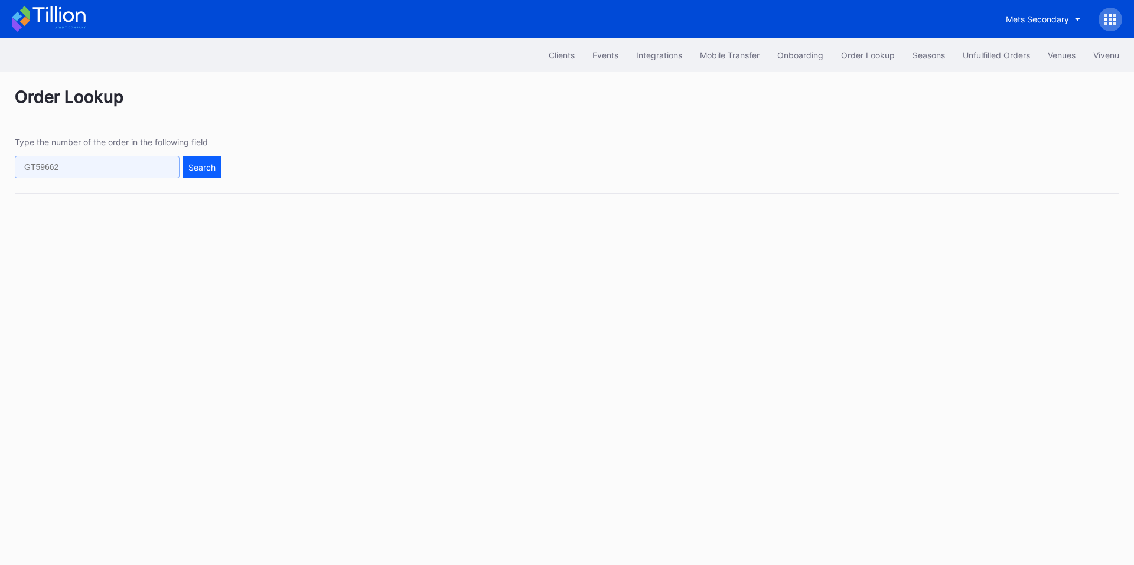
click at [120, 171] on input "text" at bounding box center [97, 167] width 165 height 22
paste input "622471536"
type input "622471536"
click at [200, 167] on div "Search" at bounding box center [201, 167] width 27 height 10
